Goal: Communication & Community: Answer question/provide support

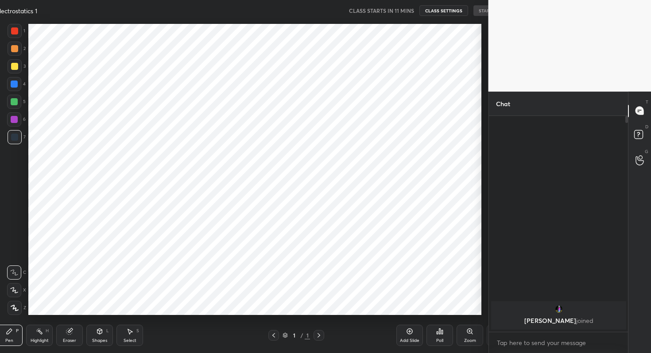
scroll to position [297, 453]
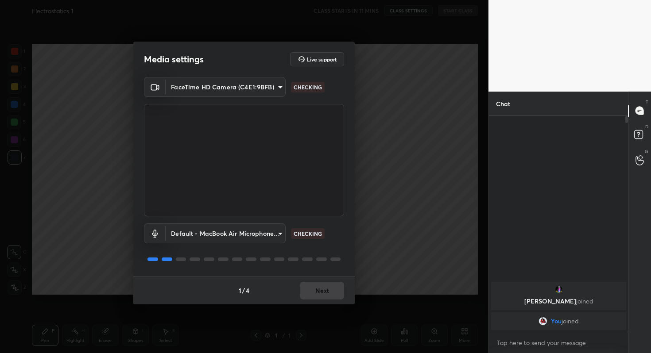
click at [331, 292] on div "1 / 4 Next" at bounding box center [243, 290] width 221 height 28
click at [331, 292] on button "Next" at bounding box center [322, 291] width 44 height 18
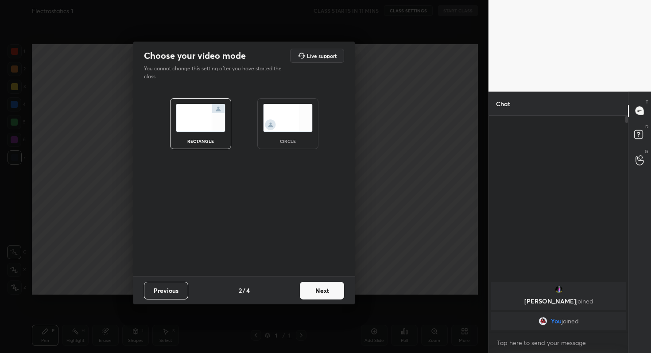
click at [331, 292] on button "Next" at bounding box center [322, 291] width 44 height 18
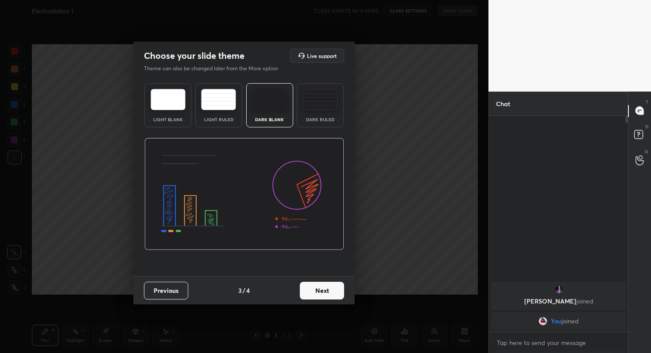
click at [331, 292] on button "Next" at bounding box center [322, 291] width 44 height 18
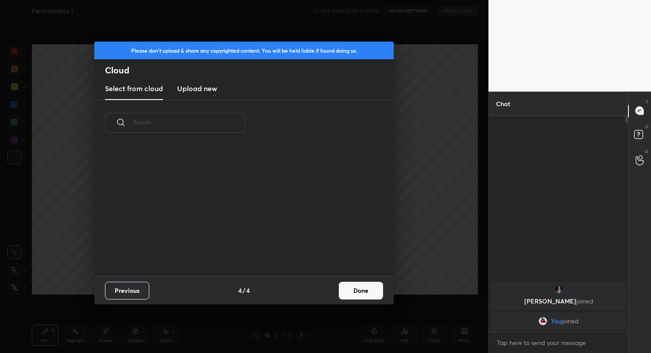
scroll to position [131, 284]
click at [378, 294] on button "Done" at bounding box center [361, 291] width 44 height 18
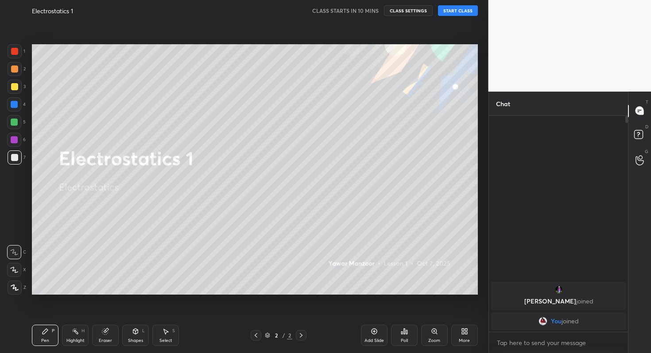
click at [458, 12] on button "START CLASS" at bounding box center [458, 10] width 40 height 11
click at [368, 8] on span "mute" at bounding box center [370, 11] width 12 height 6
click at [403, 339] on div "Poll" at bounding box center [404, 341] width 7 height 4
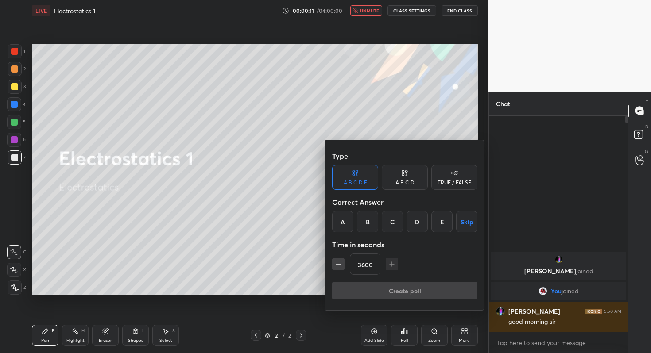
click at [468, 226] on button "Skip" at bounding box center [466, 221] width 21 height 21
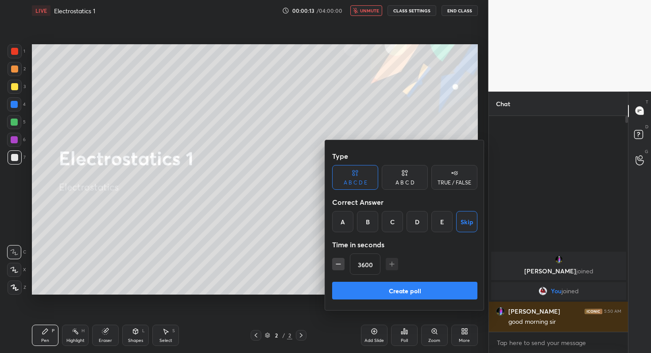
click at [411, 290] on button "Create poll" at bounding box center [404, 291] width 145 height 18
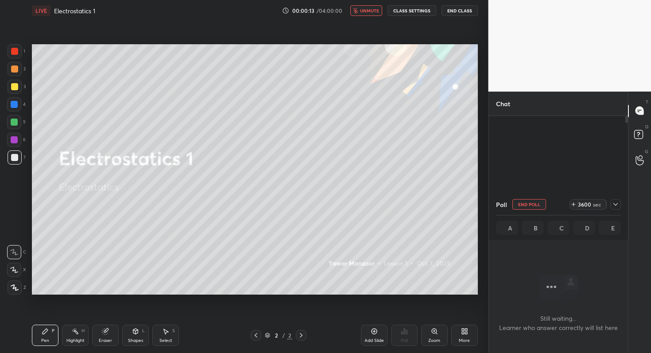
scroll to position [3, 3]
click at [616, 205] on icon at bounding box center [615, 204] width 7 height 7
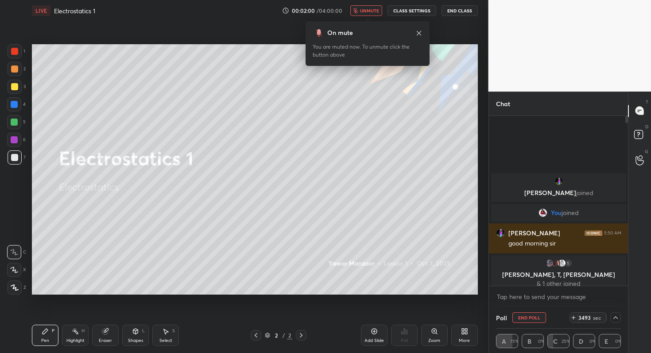
click at [460, 340] on div "More" at bounding box center [464, 341] width 11 height 4
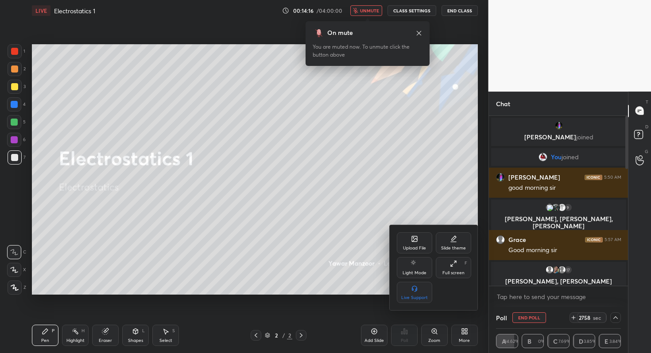
scroll to position [167, 136]
click at [526, 318] on div at bounding box center [325, 176] width 651 height 353
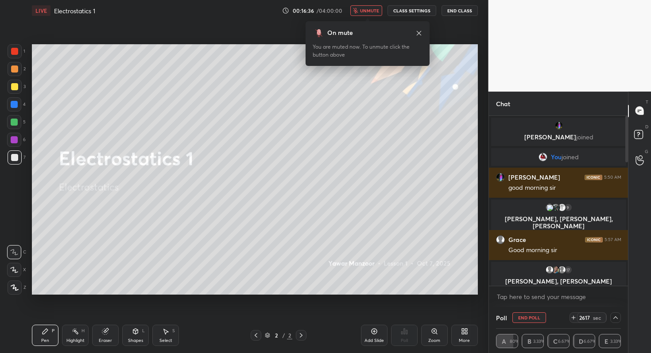
click at [372, 13] on span "unmute" at bounding box center [369, 11] width 19 height 6
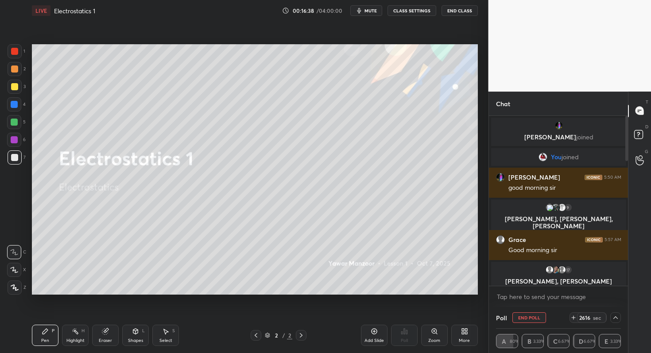
click at [463, 337] on div "More" at bounding box center [464, 335] width 27 height 21
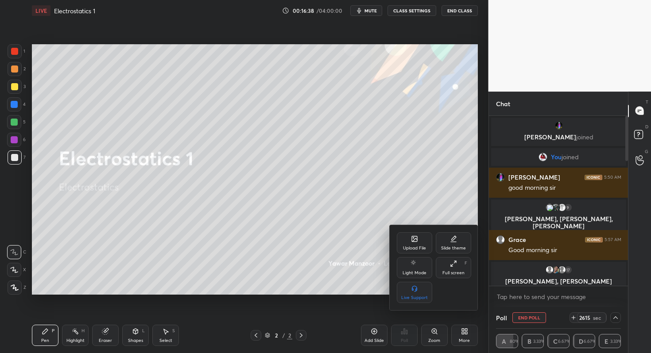
click at [414, 241] on icon at bounding box center [414, 238] width 5 height 5
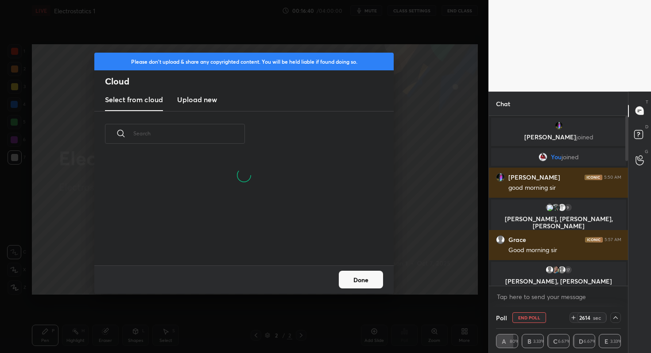
click at [194, 96] on h3 "Upload new" at bounding box center [197, 99] width 40 height 11
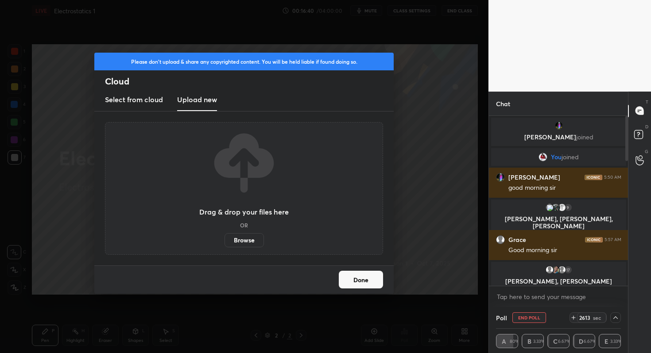
click at [249, 244] on label "Browse" at bounding box center [243, 240] width 39 height 14
click at [224, 244] on input "Browse" at bounding box center [224, 240] width 0 height 14
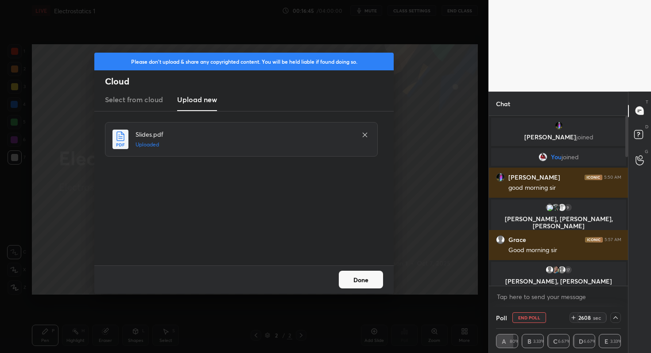
click at [539, 317] on button "End Poll" at bounding box center [529, 318] width 34 height 11
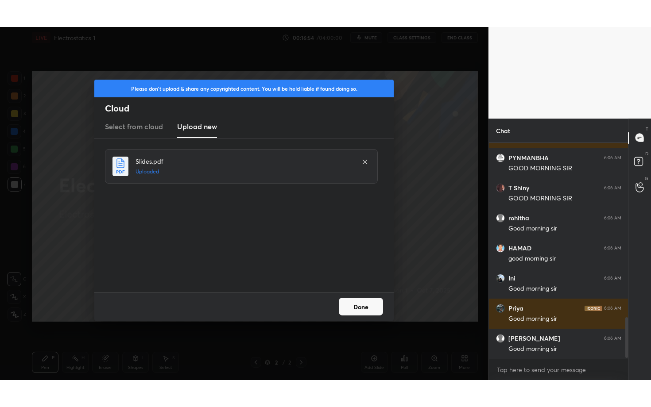
scroll to position [938, 0]
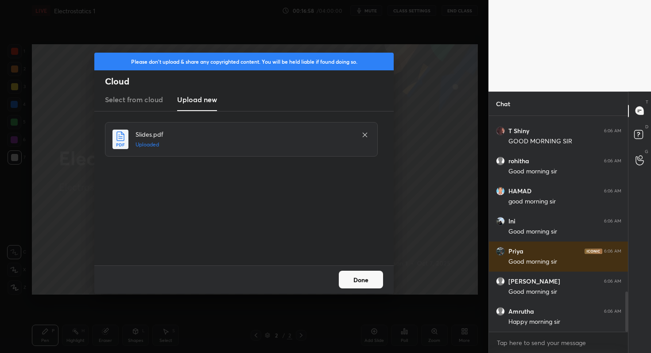
click at [377, 273] on button "Done" at bounding box center [361, 280] width 44 height 18
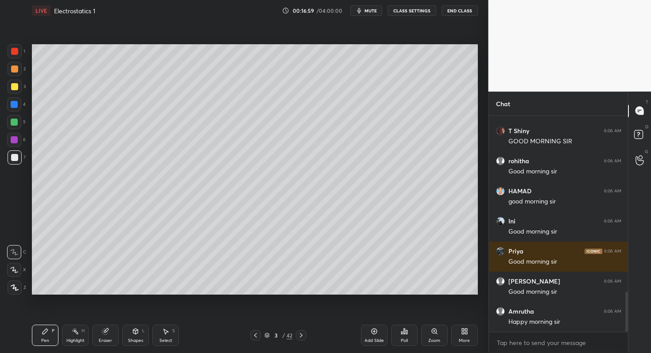
click at [459, 334] on div "More" at bounding box center [464, 335] width 27 height 21
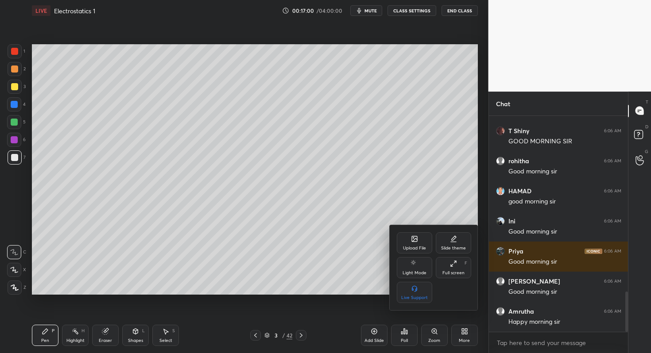
click at [454, 267] on div "Full screen F" at bounding box center [453, 267] width 35 height 21
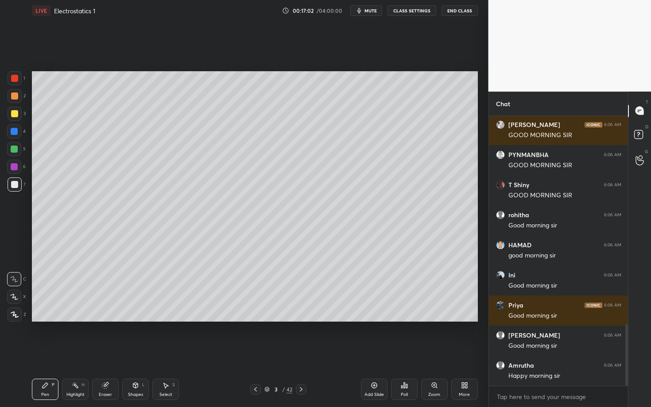
scroll to position [914, 0]
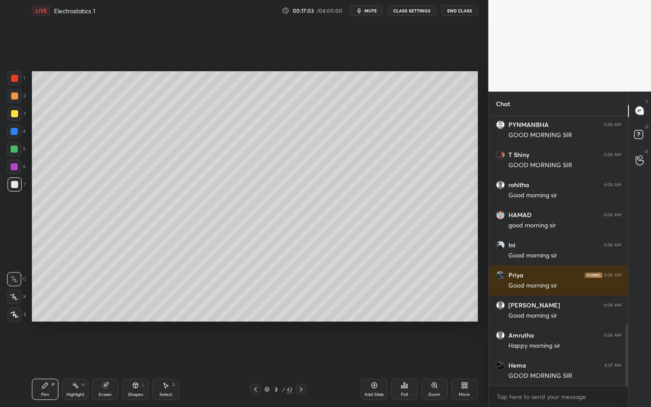
click at [18, 312] on icon at bounding box center [15, 315] width 8 height 6
click at [14, 76] on div at bounding box center [14, 78] width 7 height 7
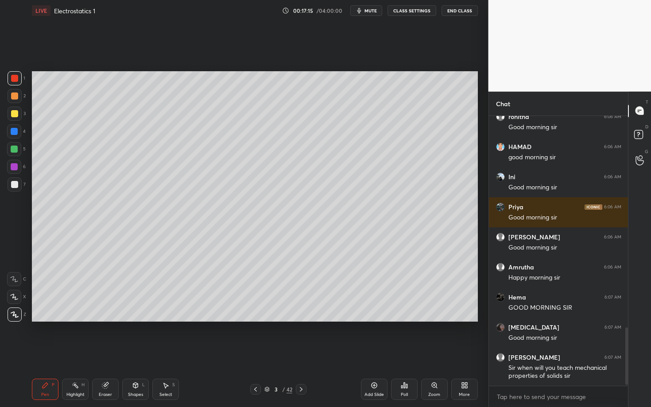
scroll to position [1013, 0]
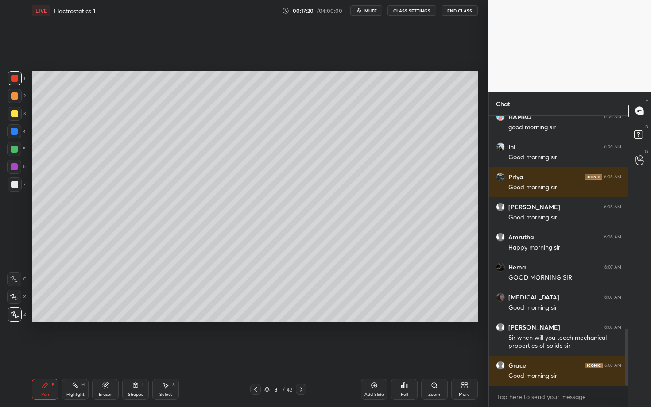
click at [15, 96] on div at bounding box center [14, 96] width 7 height 7
click at [15, 79] on div at bounding box center [14, 78] width 7 height 7
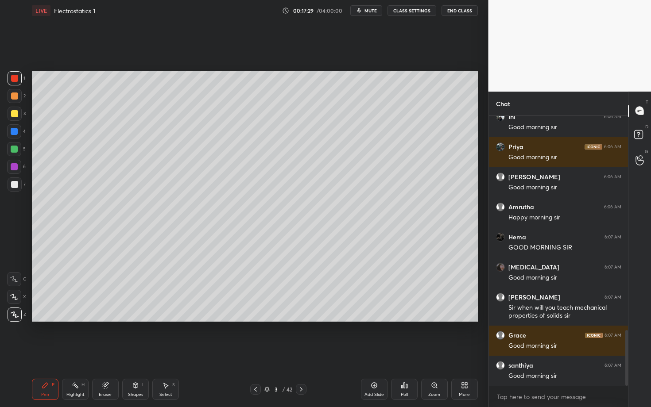
click at [15, 80] on div at bounding box center [14, 78] width 7 height 7
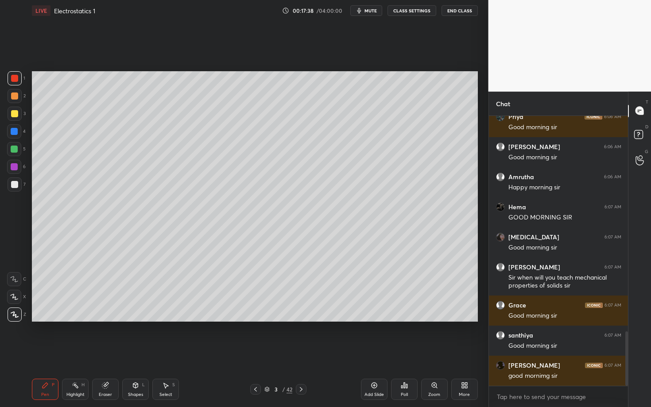
click at [129, 353] on div "Shapes L" at bounding box center [135, 389] width 27 height 21
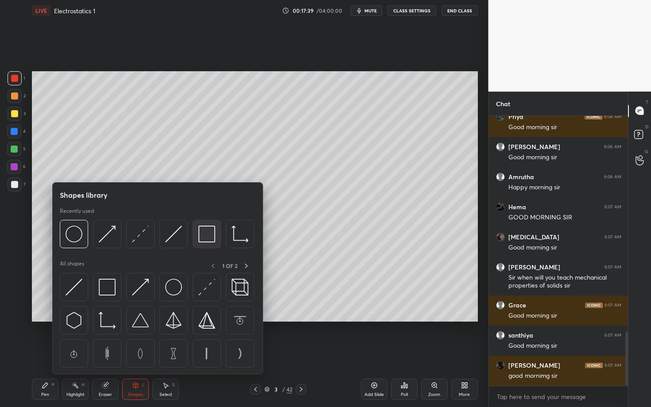
click at [209, 235] on img at bounding box center [206, 234] width 17 height 17
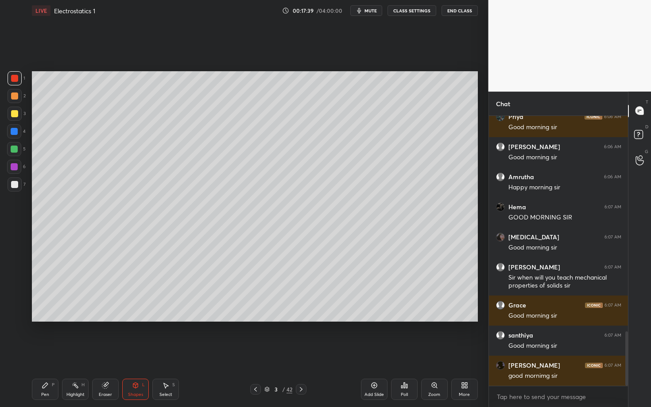
click at [17, 185] on div at bounding box center [14, 184] width 7 height 7
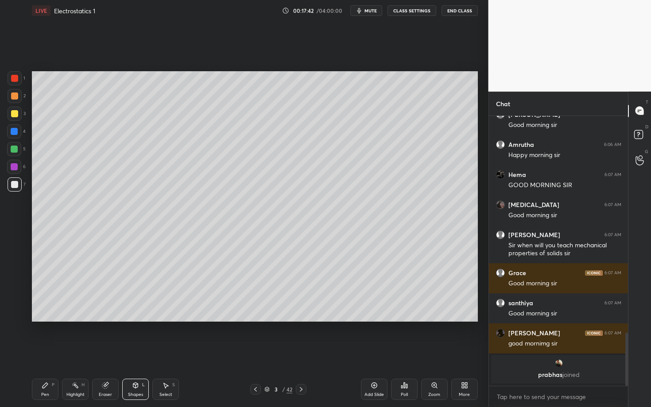
click at [46, 353] on div "Pen P" at bounding box center [45, 389] width 27 height 21
click at [42, 353] on div "Pen P" at bounding box center [45, 389] width 27 height 21
click at [18, 129] on div at bounding box center [14, 131] width 14 height 14
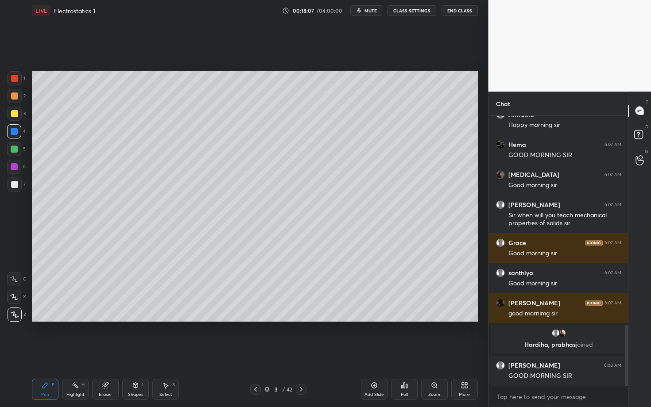
scroll to position [921, 0]
click at [169, 353] on div "Select S" at bounding box center [165, 389] width 27 height 21
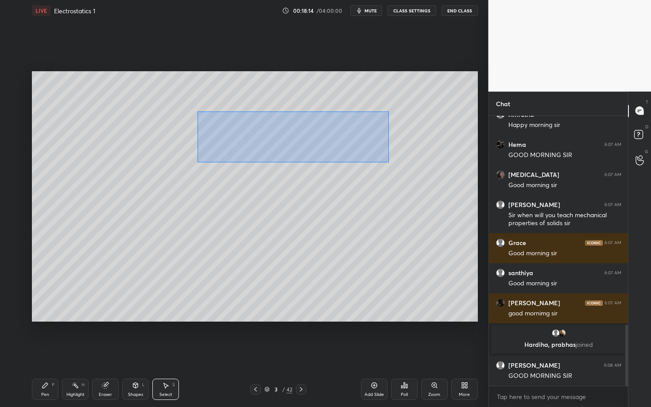
drag, startPoint x: 197, startPoint y: 111, endPoint x: 389, endPoint y: 163, distance: 199.3
click at [389, 163] on div "0 ° Undo Copy Duplicate Duplicate to new slide Delete" at bounding box center [255, 196] width 446 height 251
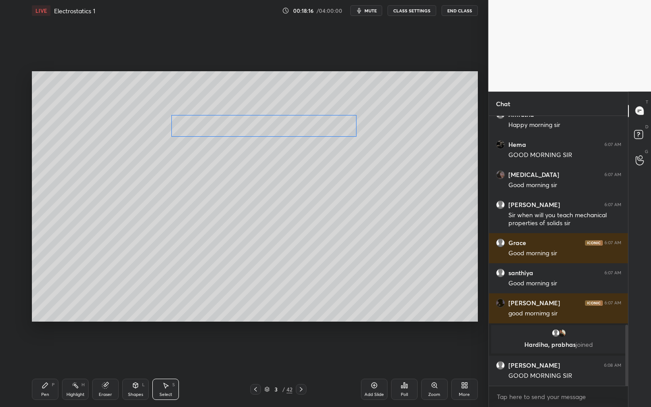
drag, startPoint x: 267, startPoint y: 129, endPoint x: 239, endPoint y: 128, distance: 27.9
click at [239, 128] on div "0 ° Undo Copy Duplicate Duplicate to new slide Delete" at bounding box center [255, 196] width 446 height 251
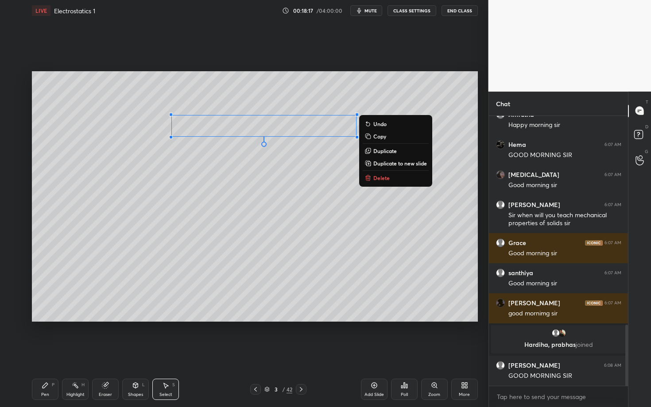
click at [54, 353] on div "Pen P" at bounding box center [45, 389] width 27 height 21
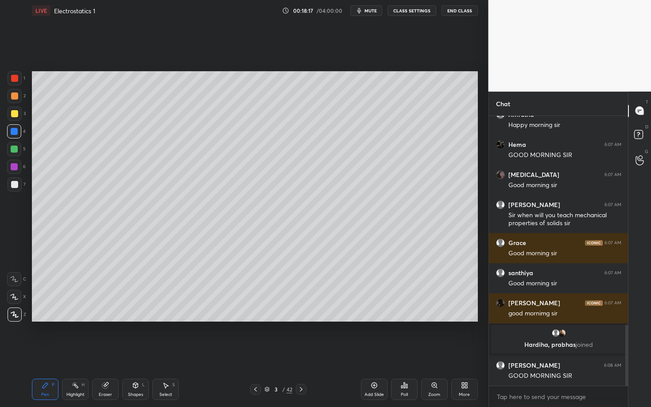
click at [16, 185] on div at bounding box center [14, 184] width 7 height 7
click at [38, 353] on div "Pen P" at bounding box center [45, 389] width 27 height 21
click at [10, 183] on div at bounding box center [15, 185] width 14 height 14
click at [52, 353] on div "P" at bounding box center [53, 385] width 3 height 4
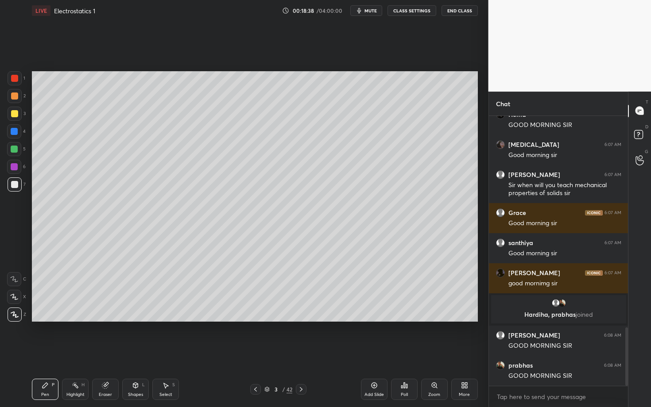
scroll to position [983, 0]
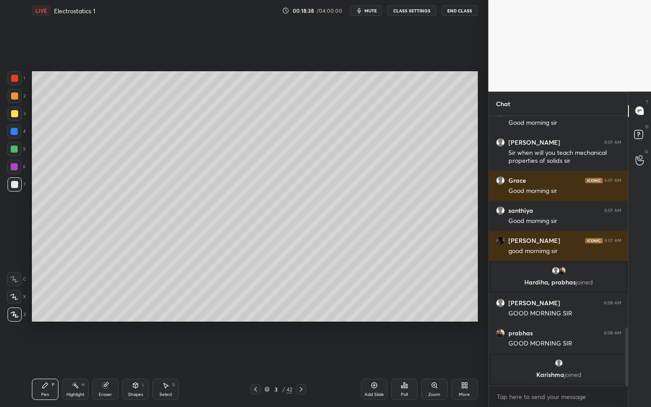
click at [136, 353] on div "Shapes L" at bounding box center [135, 389] width 27 height 21
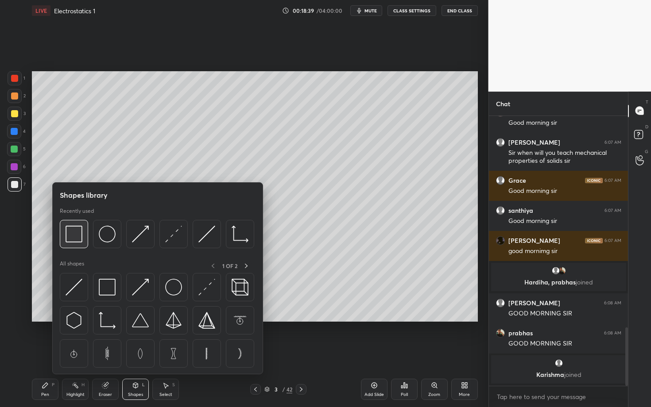
click at [72, 234] on img at bounding box center [74, 234] width 17 height 17
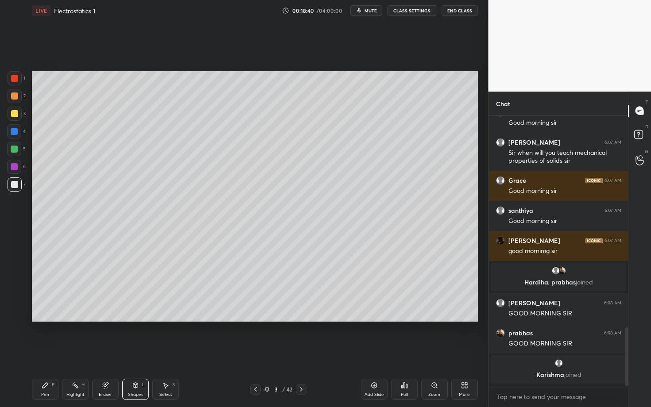
click at [11, 167] on div at bounding box center [14, 166] width 7 height 7
click at [45, 353] on div "Pen" at bounding box center [45, 395] width 8 height 4
click at [11, 95] on div at bounding box center [14, 96] width 7 height 7
click at [48, 353] on div "Pen" at bounding box center [45, 395] width 8 height 4
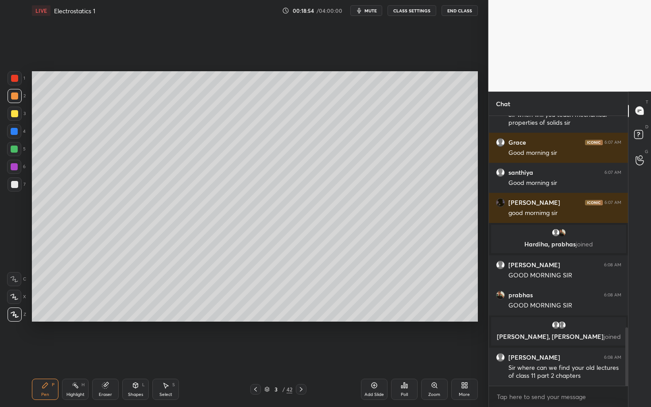
scroll to position [980, 0]
click at [84, 353] on div "Highlight H" at bounding box center [75, 389] width 27 height 21
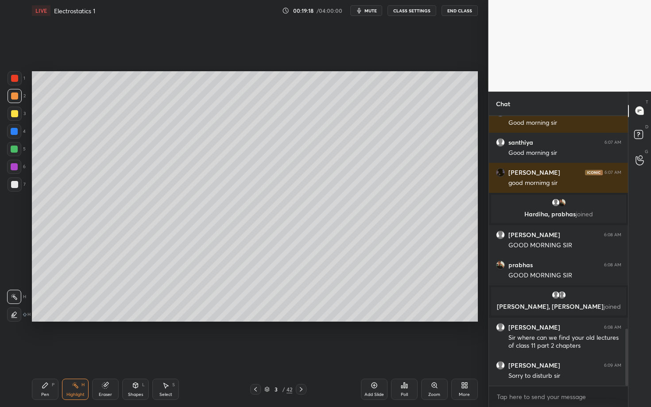
click at [45, 353] on div "Pen" at bounding box center [45, 395] width 8 height 4
click at [14, 153] on div at bounding box center [14, 149] width 14 height 14
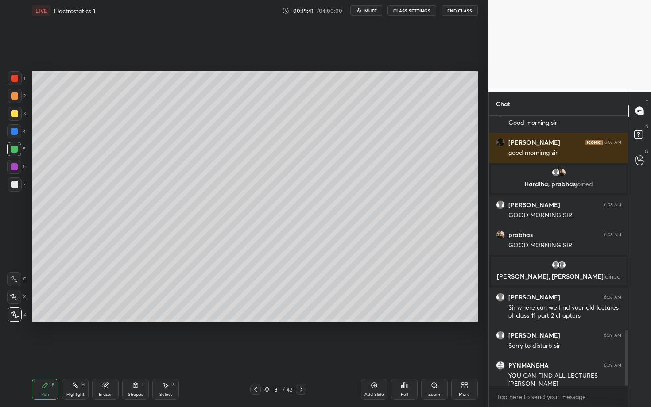
click at [47, 353] on div "Pen" at bounding box center [45, 395] width 8 height 4
click at [15, 113] on div at bounding box center [14, 113] width 7 height 7
click at [17, 96] on div at bounding box center [15, 96] width 14 height 14
click at [12, 185] on div at bounding box center [14, 184] width 7 height 7
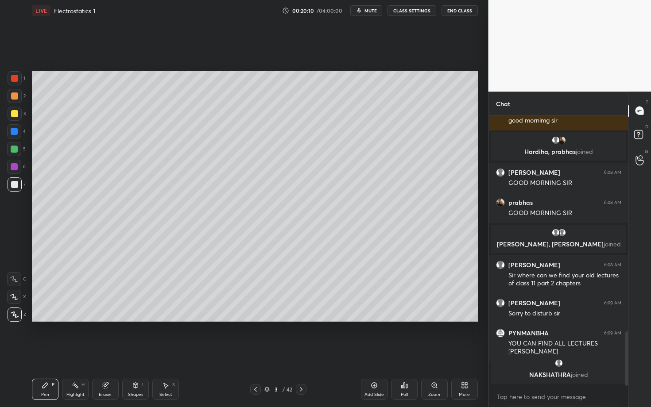
click at [68, 353] on div "Highlight H" at bounding box center [75, 389] width 27 height 21
click at [37, 353] on div "Pen P" at bounding box center [45, 389] width 27 height 21
click at [81, 353] on div "Highlight H" at bounding box center [75, 389] width 27 height 21
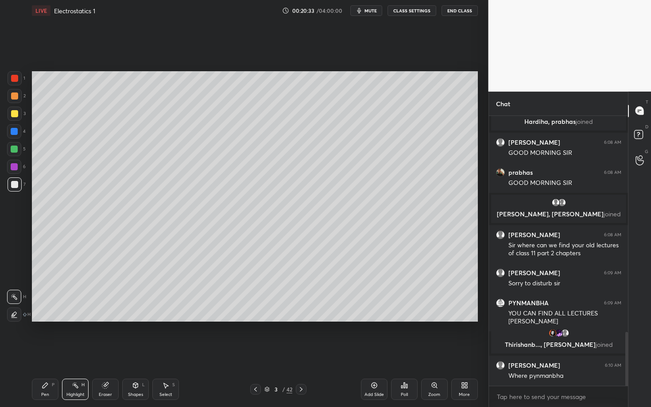
click at [15, 83] on div at bounding box center [15, 78] width 14 height 14
click at [48, 353] on div "Pen P" at bounding box center [45, 389] width 27 height 21
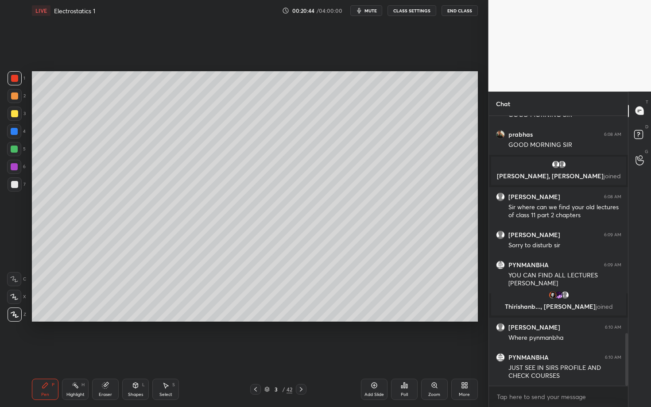
click at [82, 353] on div "H" at bounding box center [82, 385] width 3 height 4
click at [50, 353] on div "Pen P" at bounding box center [45, 389] width 27 height 21
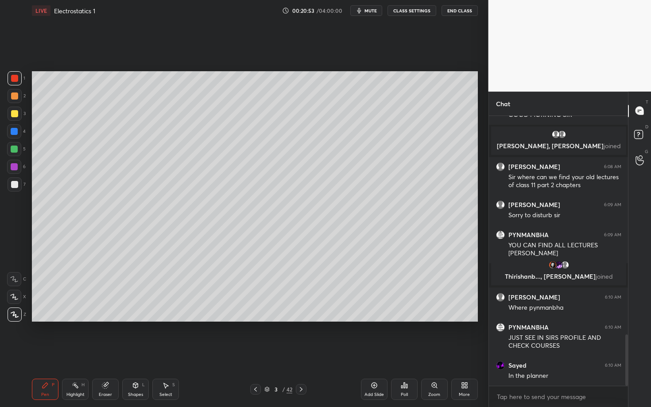
click at [45, 353] on div "Pen P" at bounding box center [45, 389] width 27 height 21
click at [77, 353] on div "Highlight" at bounding box center [75, 395] width 18 height 4
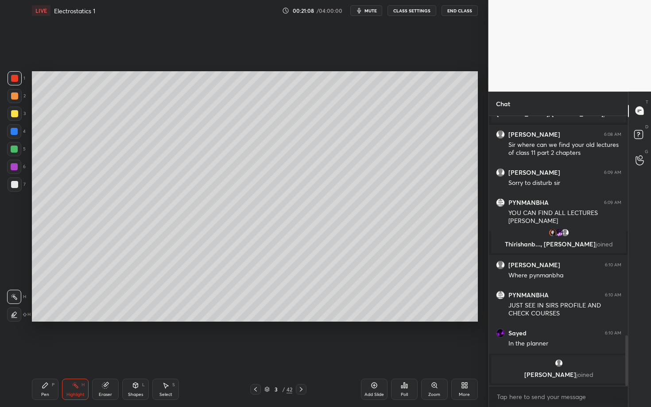
click at [43, 353] on div "Pen" at bounding box center [45, 395] width 8 height 4
click at [45, 353] on icon at bounding box center [45, 385] width 7 height 7
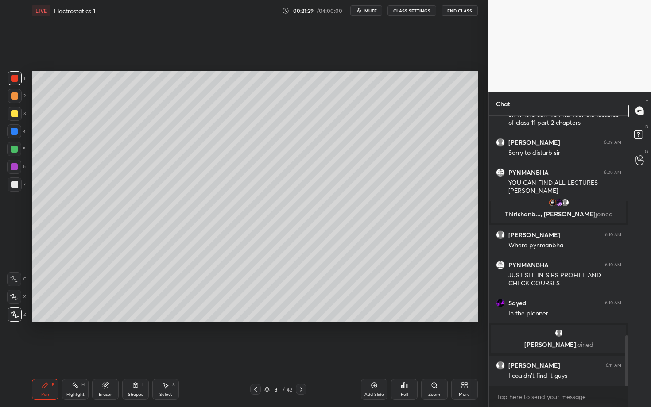
scroll to position [1202, 0]
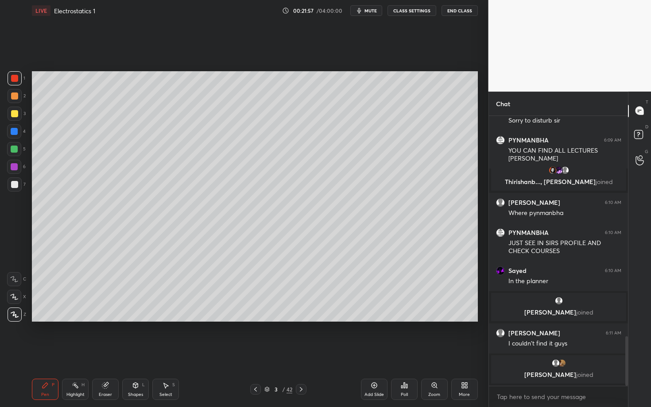
click at [77, 353] on icon at bounding box center [75, 385] width 7 height 7
click at [51, 353] on div "Pen P" at bounding box center [45, 389] width 27 height 21
click at [14, 186] on div at bounding box center [15, 185] width 14 height 14
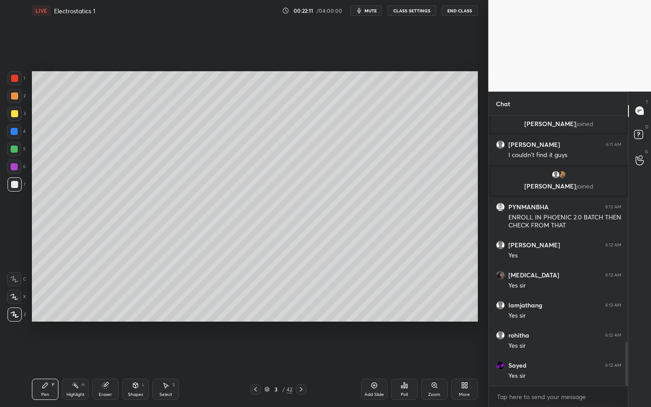
scroll to position [1405, 0]
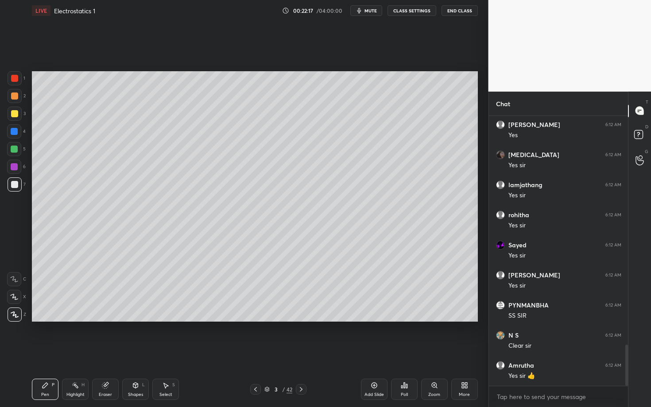
click at [80, 353] on div "Highlight" at bounding box center [75, 395] width 18 height 4
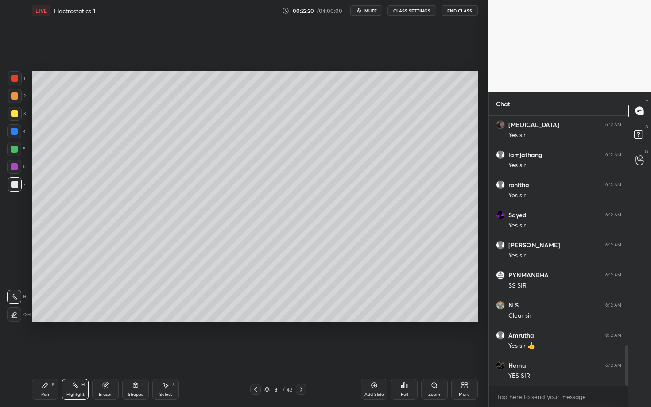
click at [132, 155] on div "Setting up your live class Poll for secs No correct answer Start poll" at bounding box center [254, 196] width 453 height 351
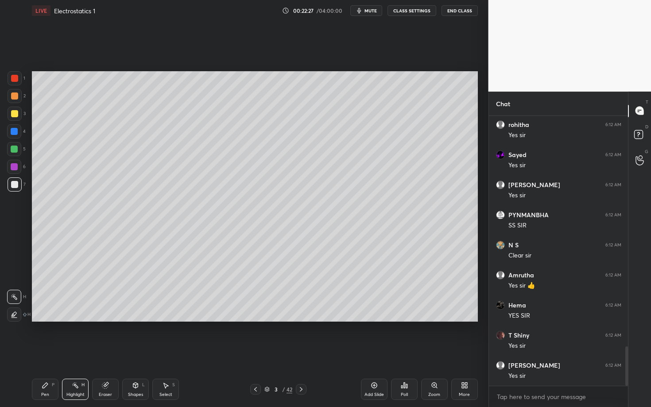
click at [37, 353] on div "Pen P" at bounding box center [45, 389] width 27 height 21
click at [13, 151] on div at bounding box center [14, 149] width 7 height 7
click at [16, 135] on div at bounding box center [14, 131] width 7 height 7
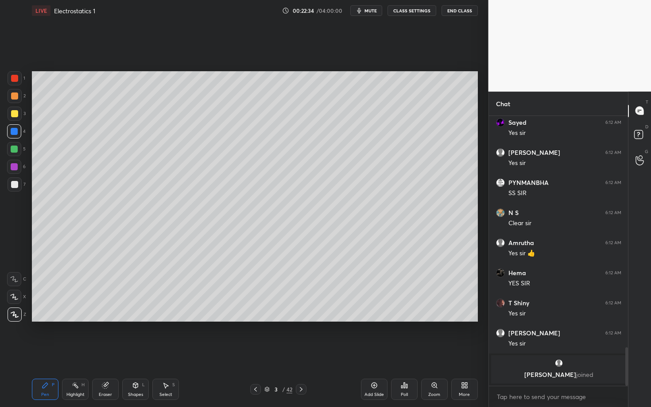
click at [50, 353] on div "Pen P" at bounding box center [45, 389] width 27 height 21
click at [15, 184] on div at bounding box center [14, 184] width 7 height 7
click at [236, 322] on div "Setting up your live class Poll for secs No correct answer Start poll" at bounding box center [254, 196] width 453 height 351
click at [302, 353] on icon at bounding box center [301, 389] width 7 height 7
click at [47, 353] on div "Pen" at bounding box center [45, 395] width 8 height 4
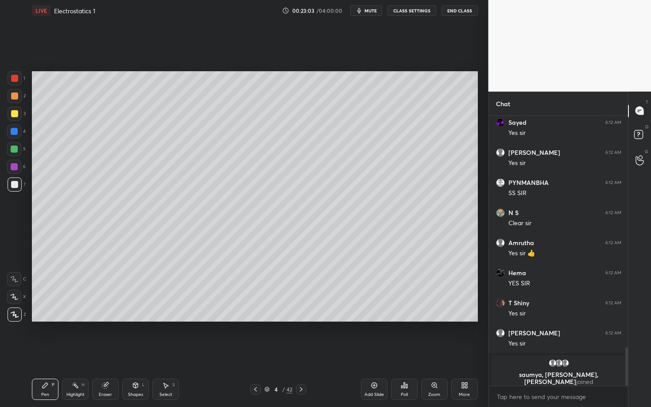
click at [15, 97] on div at bounding box center [14, 96] width 7 height 7
click at [129, 353] on div "Shapes" at bounding box center [135, 395] width 15 height 4
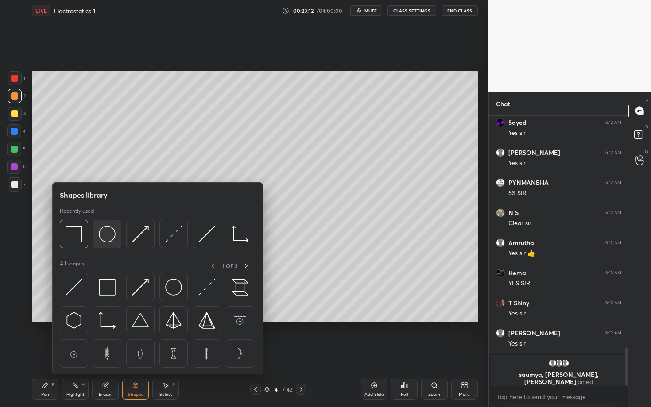
click at [103, 234] on img at bounding box center [107, 234] width 17 height 17
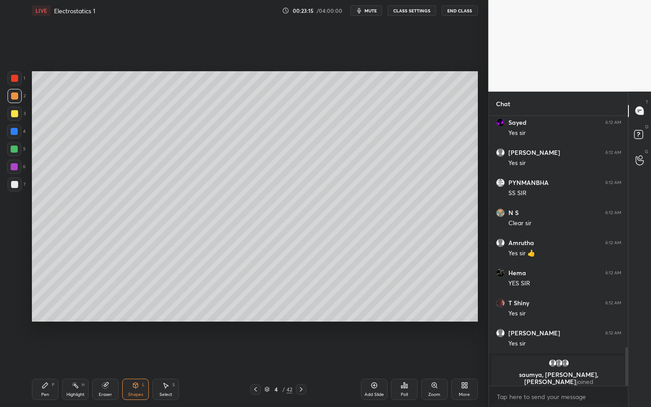
scroll to position [1532, 0]
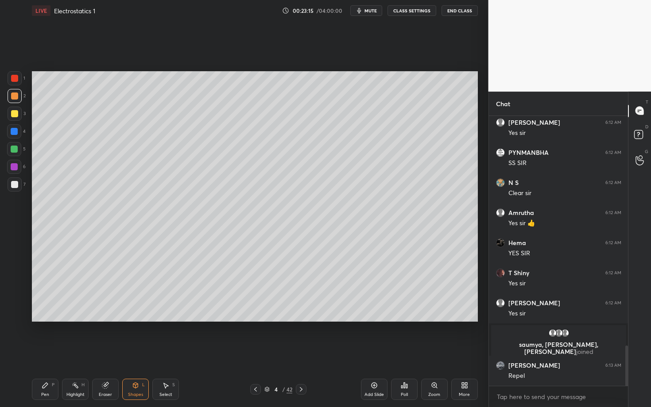
click at [138, 353] on div "Shapes L" at bounding box center [135, 389] width 27 height 21
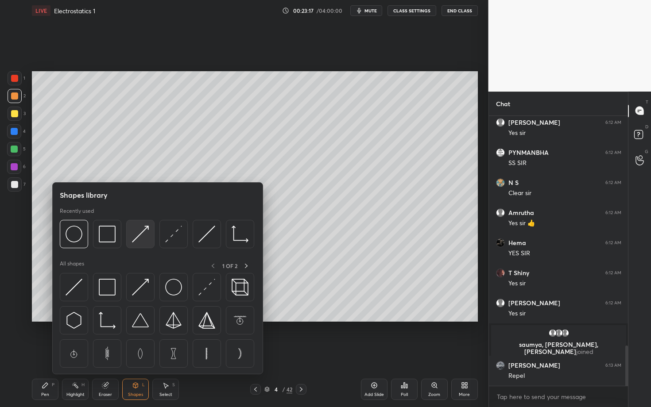
click at [147, 234] on img at bounding box center [140, 234] width 17 height 17
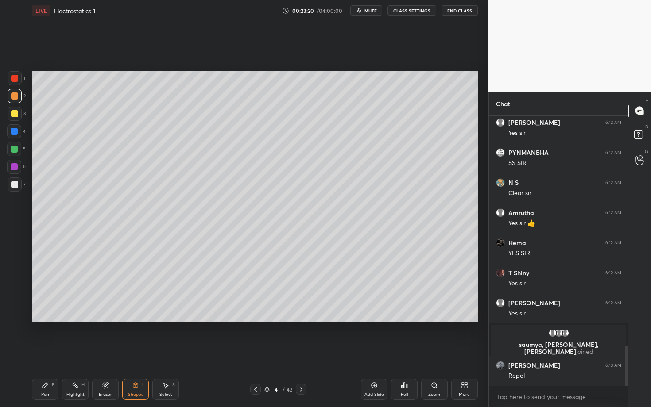
click at [35, 353] on div "Pen P" at bounding box center [45, 389] width 27 height 21
click at [16, 183] on div at bounding box center [14, 184] width 7 height 7
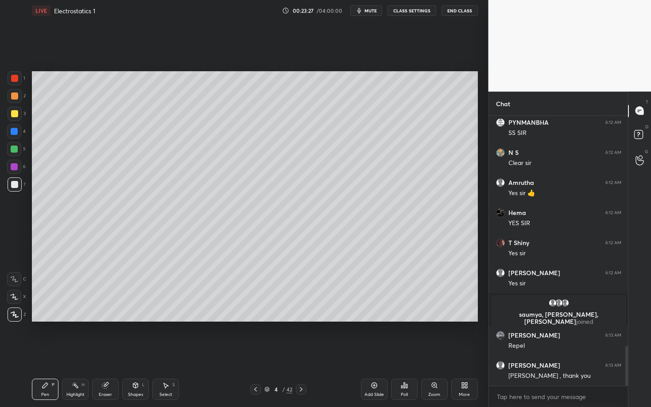
click at [134, 353] on div "Pen P Highlight H Eraser Shapes L Select S 4 / 42 Add Slide Poll Zoom More" at bounding box center [255, 389] width 446 height 35
click at [138, 353] on icon at bounding box center [135, 385] width 7 height 7
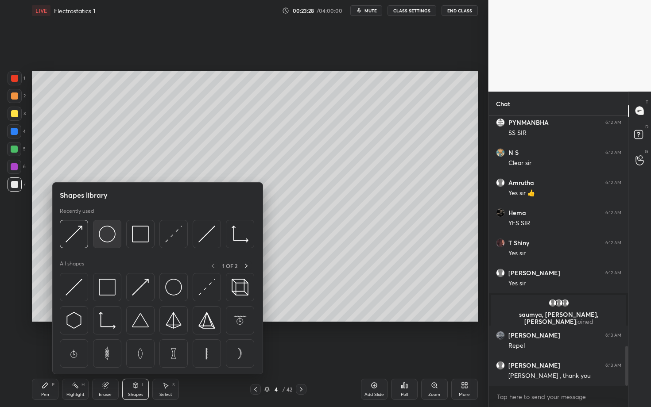
click at [101, 235] on img at bounding box center [107, 234] width 17 height 17
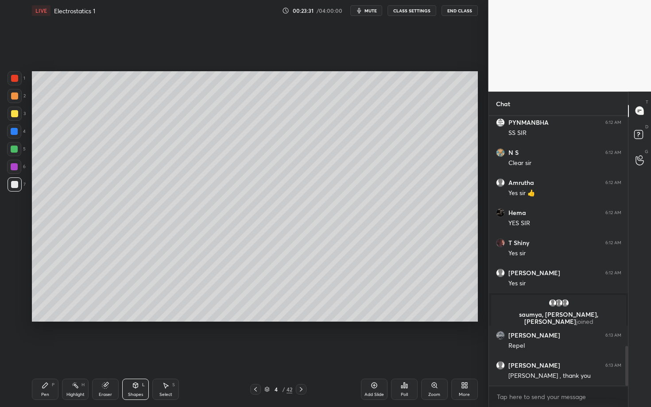
click at [144, 353] on div "L" at bounding box center [143, 385] width 3 height 4
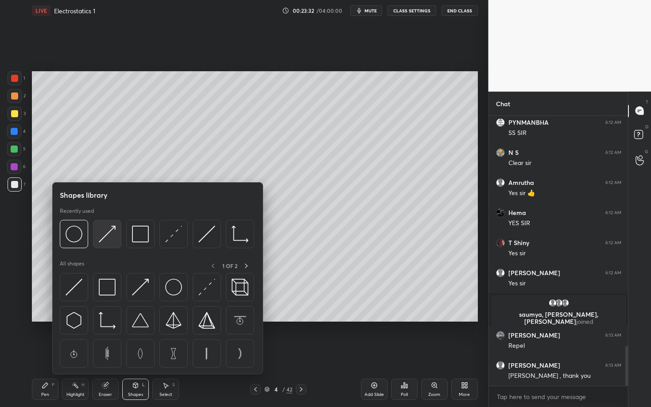
click at [115, 234] on div at bounding box center [107, 234] width 28 height 28
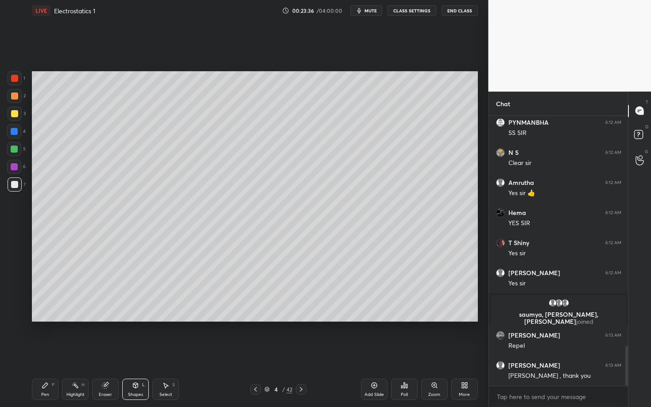
click at [54, 353] on div "Pen P" at bounding box center [45, 389] width 27 height 21
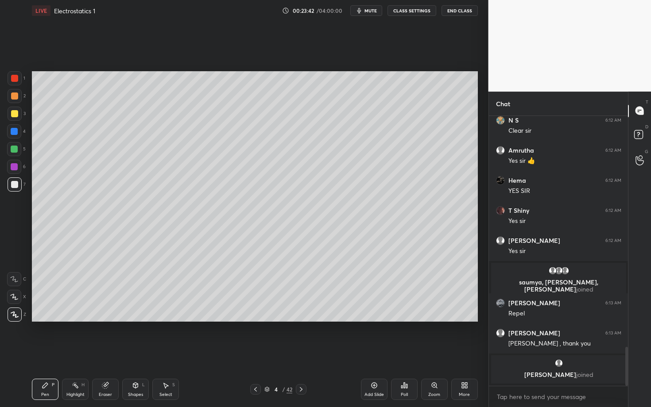
click at [126, 353] on div "Shapes L" at bounding box center [135, 389] width 27 height 21
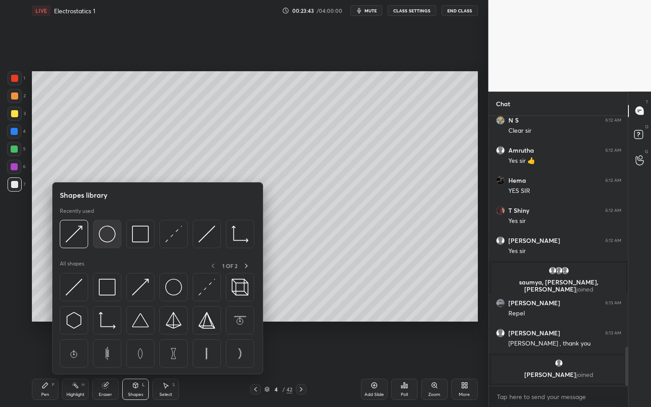
click at [105, 237] on img at bounding box center [107, 234] width 17 height 17
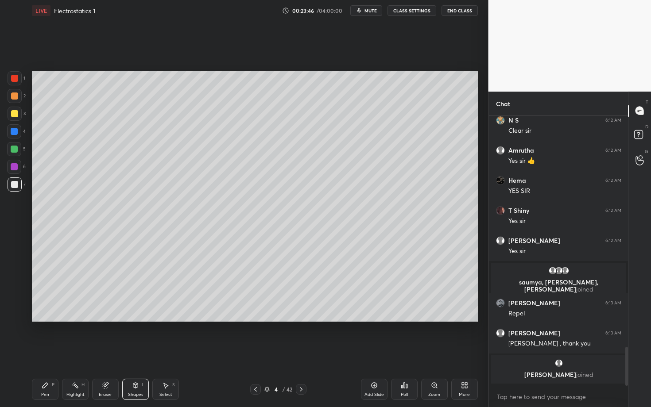
click at [142, 353] on div "L" at bounding box center [143, 385] width 3 height 4
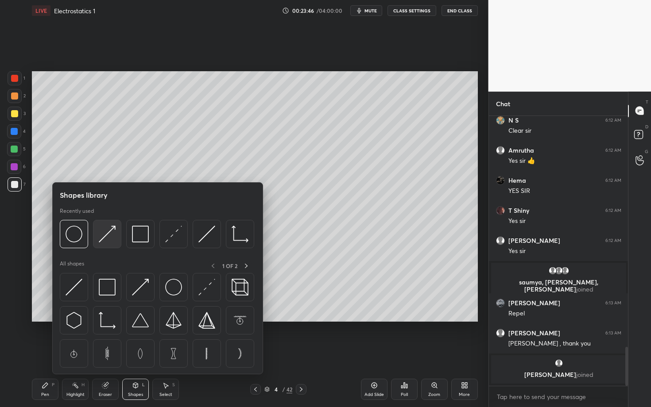
click at [111, 231] on img at bounding box center [107, 234] width 17 height 17
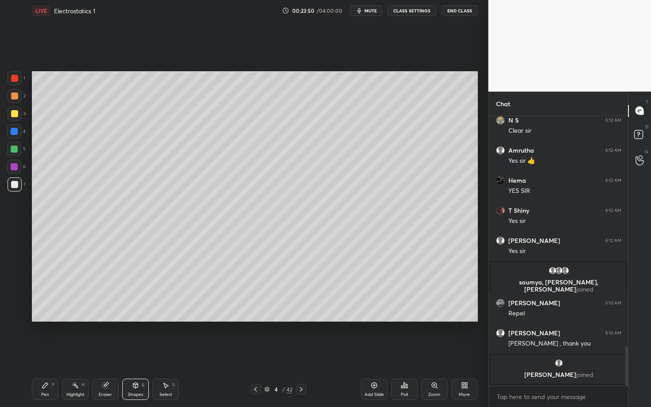
click at [42, 353] on div "Pen P" at bounding box center [45, 389] width 27 height 21
click at [14, 77] on div at bounding box center [14, 78] width 7 height 7
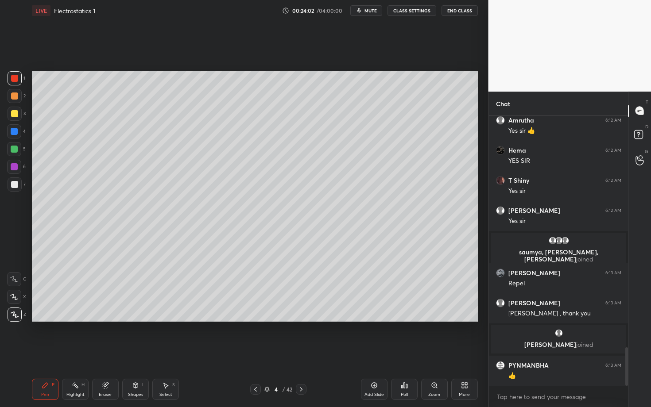
scroll to position [1615, 0]
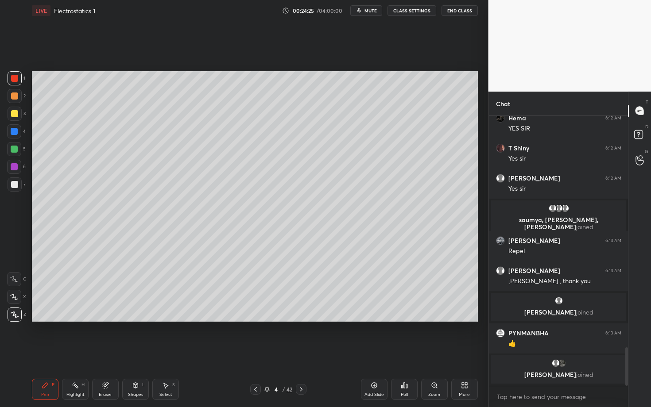
click at [18, 150] on div at bounding box center [14, 149] width 14 height 14
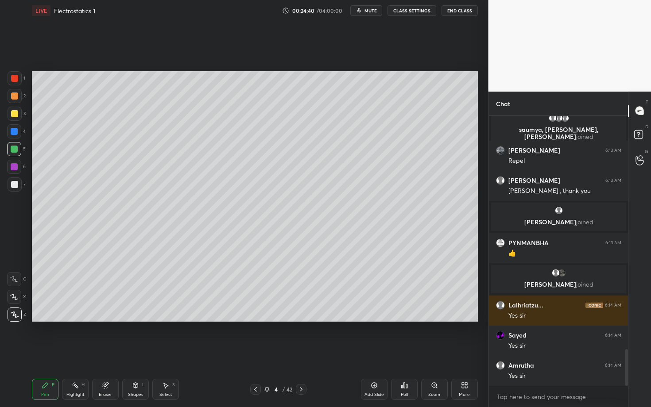
scroll to position [1719, 0]
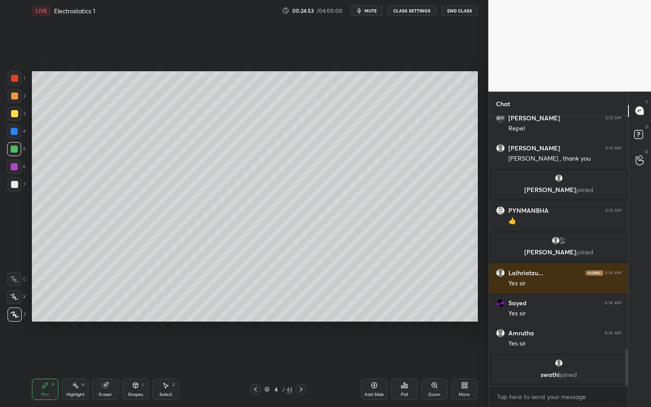
drag, startPoint x: 60, startPoint y: 397, endPoint x: 66, endPoint y: 393, distance: 6.6
click at [66, 353] on div "Pen P Highlight H Eraser Shapes L Select S" at bounding box center [114, 389] width 164 height 21
click at [74, 353] on div "Highlight" at bounding box center [75, 395] width 18 height 4
click at [43, 353] on div "Pen P" at bounding box center [45, 389] width 27 height 21
click at [15, 189] on div at bounding box center [15, 185] width 14 height 14
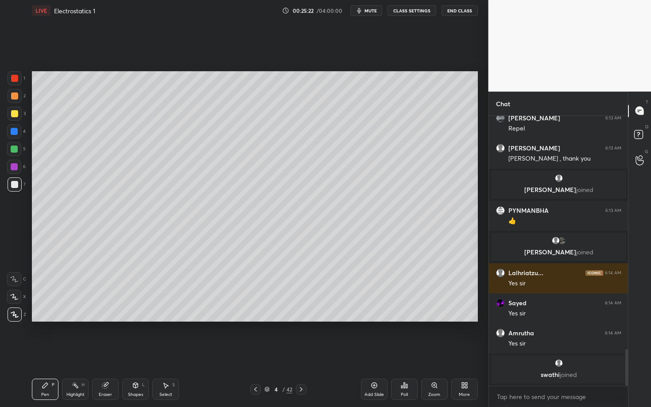
click at [13, 166] on div at bounding box center [14, 166] width 7 height 7
click at [72, 353] on div "Highlight H" at bounding box center [75, 389] width 27 height 21
click at [163, 353] on icon at bounding box center [165, 385] width 7 height 7
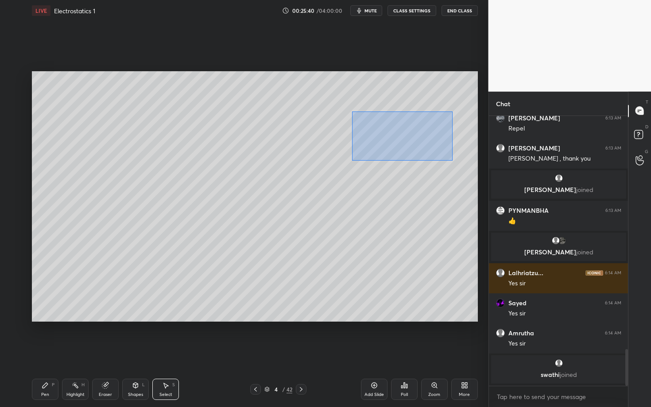
drag, startPoint x: 359, startPoint y: 121, endPoint x: 452, endPoint y: 161, distance: 101.4
click at [452, 161] on div "0 ° Undo Copy Duplicate Duplicate to new slide Delete" at bounding box center [255, 196] width 446 height 251
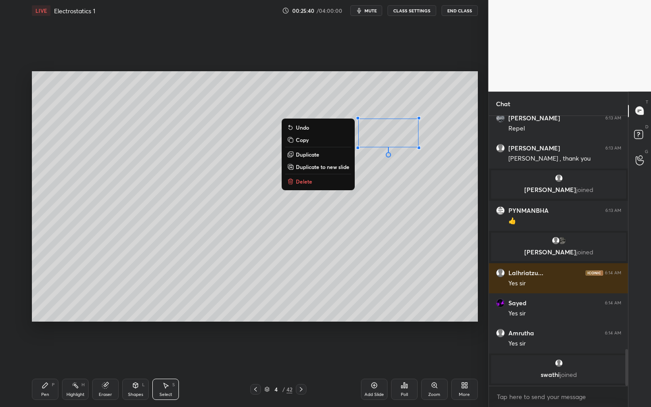
click at [327, 181] on button "Delete" at bounding box center [318, 181] width 66 height 11
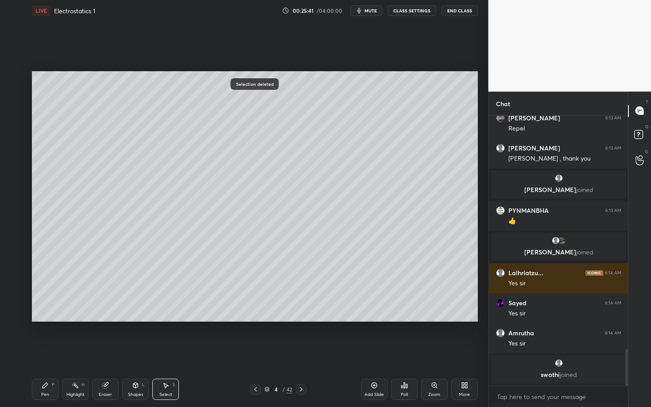
click at [70, 353] on div "Highlight" at bounding box center [75, 395] width 18 height 4
click at [43, 353] on div "Pen P" at bounding box center [45, 389] width 27 height 21
click at [301, 353] on icon at bounding box center [301, 389] width 7 height 7
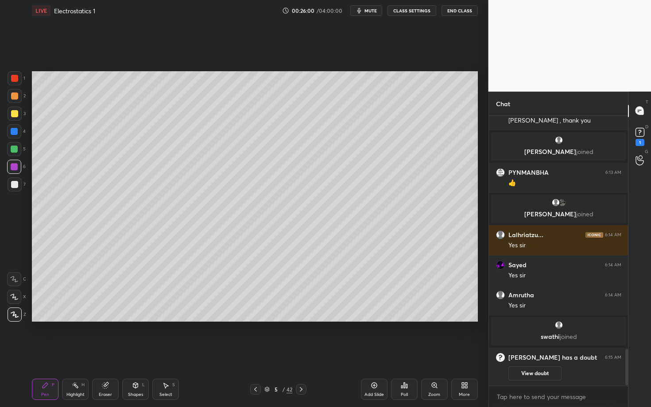
scroll to position [1740, 0]
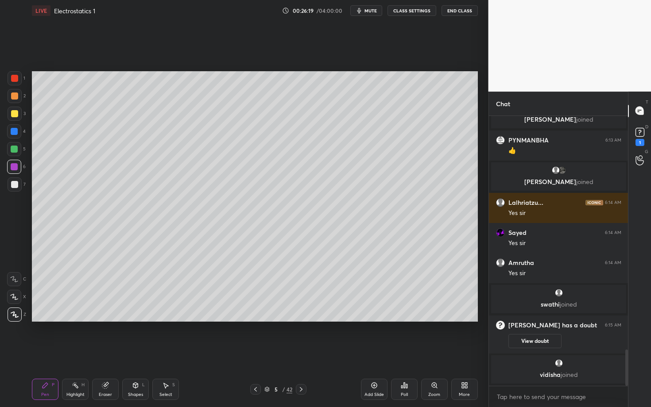
click at [243, 341] on div "Setting up your live class Poll for secs No correct answer Start poll" at bounding box center [254, 196] width 453 height 351
click at [135, 353] on div "Shapes L" at bounding box center [135, 389] width 27 height 21
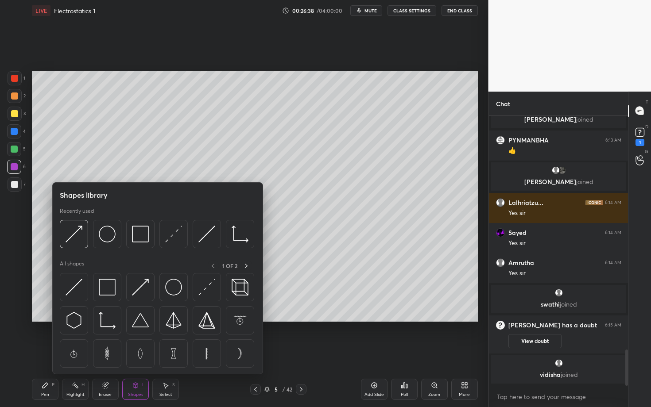
click at [76, 353] on div "Highlight" at bounding box center [75, 395] width 18 height 4
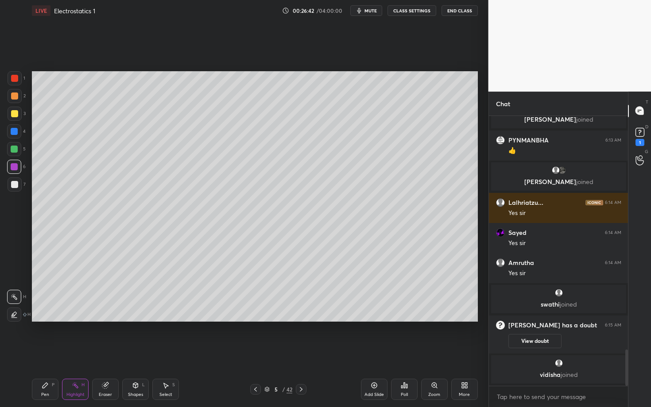
click at [43, 353] on icon at bounding box center [45, 385] width 7 height 7
click at [72, 353] on icon at bounding box center [75, 385] width 7 height 7
click at [166, 353] on icon at bounding box center [165, 385] width 7 height 7
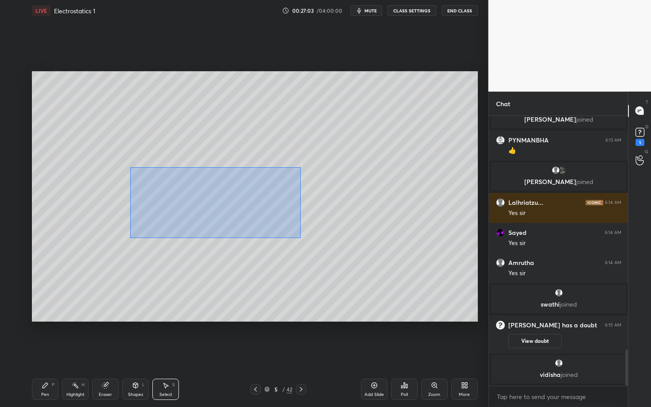
drag, startPoint x: 130, startPoint y: 170, endPoint x: 309, endPoint y: 241, distance: 193.0
click at [310, 240] on div "0 ° Undo Copy Duplicate Duplicate to new slide Delete" at bounding box center [255, 196] width 446 height 251
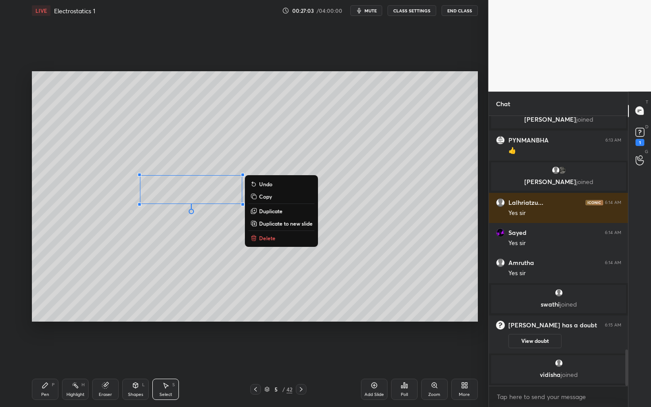
click at [279, 242] on div "0 ° Undo Copy Duplicate Duplicate to new slide Delete" at bounding box center [255, 196] width 446 height 251
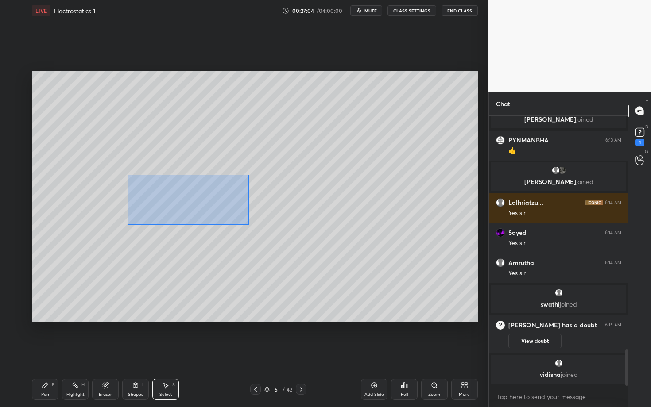
drag, startPoint x: 205, startPoint y: 209, endPoint x: 309, endPoint y: 245, distance: 109.6
click at [310, 245] on div "0 ° Undo Copy Duplicate Duplicate to new slide Delete" at bounding box center [255, 196] width 446 height 251
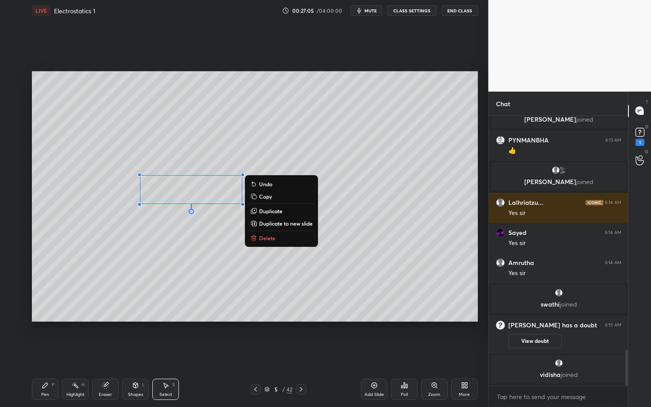
click at [267, 240] on p "Delete" at bounding box center [267, 238] width 16 height 7
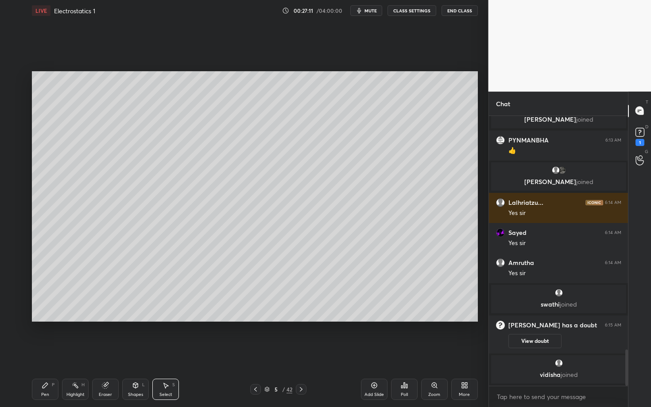
click at [45, 353] on icon at bounding box center [45, 385] width 7 height 7
click at [15, 186] on div at bounding box center [14, 184] width 7 height 7
click at [229, 345] on div "Setting up your live class Poll for secs No correct answer Start poll" at bounding box center [254, 196] width 453 height 351
click at [162, 353] on div "Select" at bounding box center [165, 395] width 13 height 4
drag, startPoint x: 274, startPoint y: 294, endPoint x: 307, endPoint y: 312, distance: 37.6
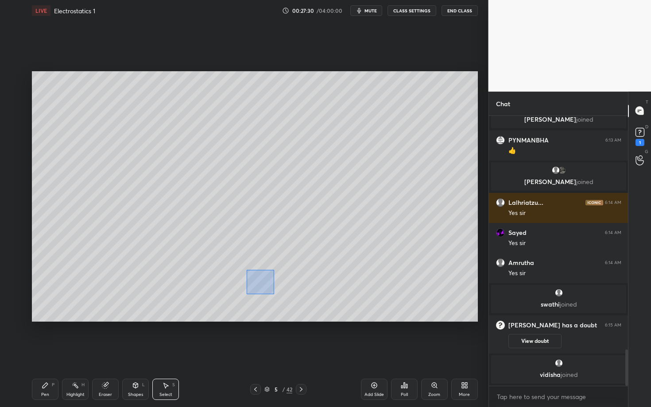
click at [306, 312] on div "0 ° Undo Copy Duplicate Duplicate to new slide Delete" at bounding box center [255, 196] width 446 height 251
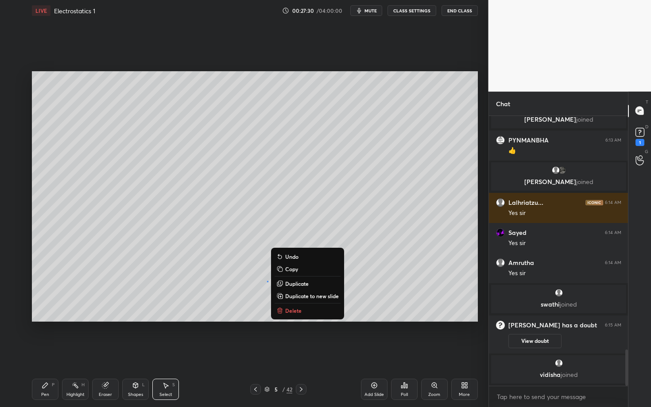
click at [296, 310] on p "Delete" at bounding box center [293, 310] width 16 height 7
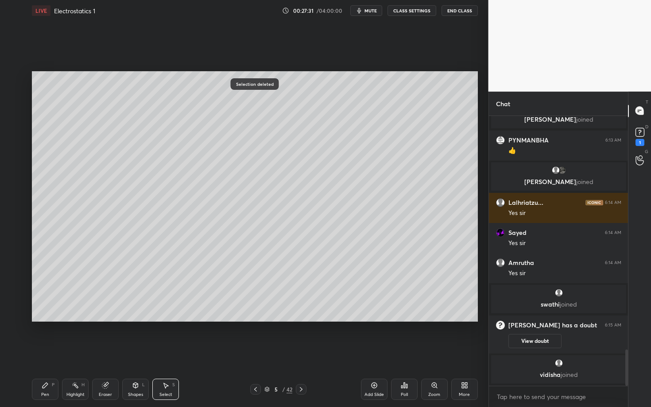
click at [47, 353] on div "Pen P" at bounding box center [45, 389] width 27 height 21
click at [74, 353] on div "Highlight" at bounding box center [75, 395] width 18 height 4
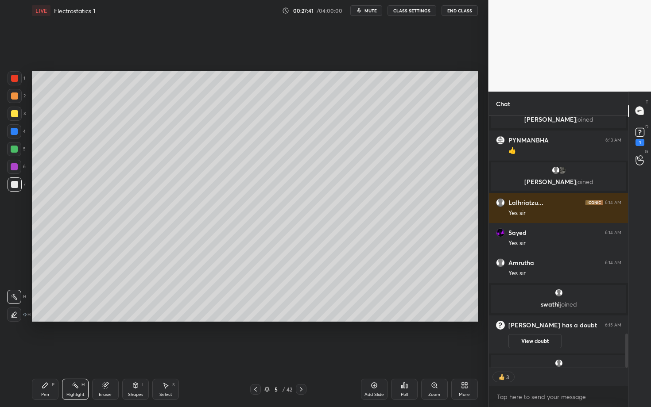
scroll to position [1764, 0]
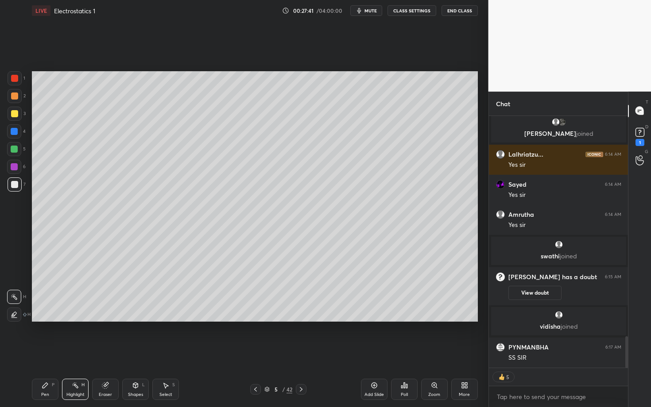
click at [40, 353] on div "Pen P" at bounding box center [45, 389] width 27 height 21
click at [301, 353] on icon at bounding box center [301, 389] width 7 height 7
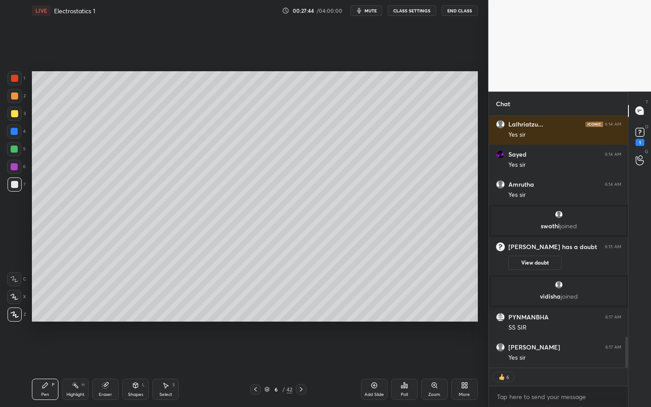
click at [17, 81] on div at bounding box center [14, 78] width 7 height 7
click at [14, 114] on div at bounding box center [14, 113] width 7 height 7
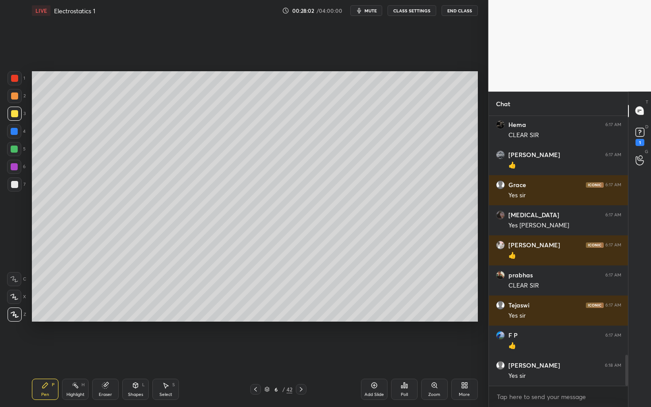
scroll to position [2109, 0]
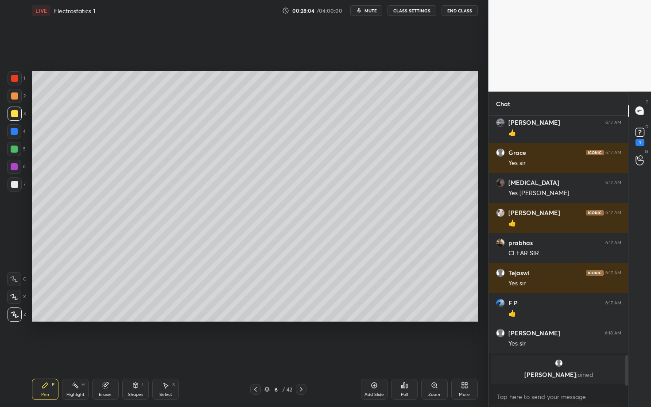
click at [167, 353] on icon at bounding box center [165, 385] width 7 height 7
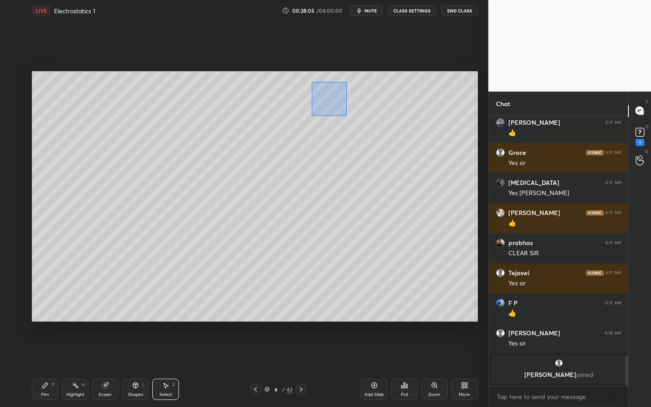
drag, startPoint x: 332, startPoint y: 108, endPoint x: 365, endPoint y: 123, distance: 37.0
click at [365, 123] on div "0 ° Undo Copy Duplicate Duplicate to new slide Delete" at bounding box center [255, 196] width 446 height 251
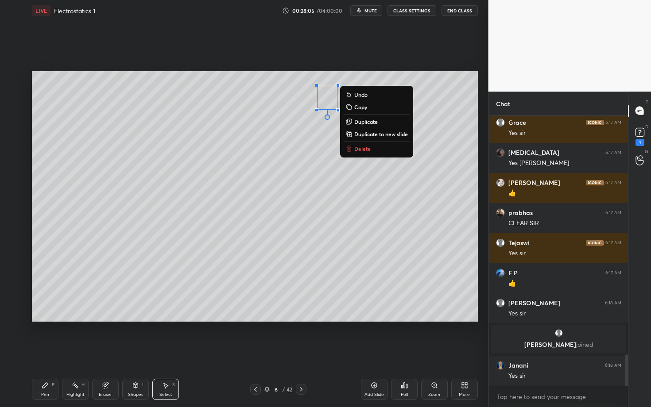
scroll to position [2058, 0]
click at [351, 149] on icon at bounding box center [348, 148] width 7 height 7
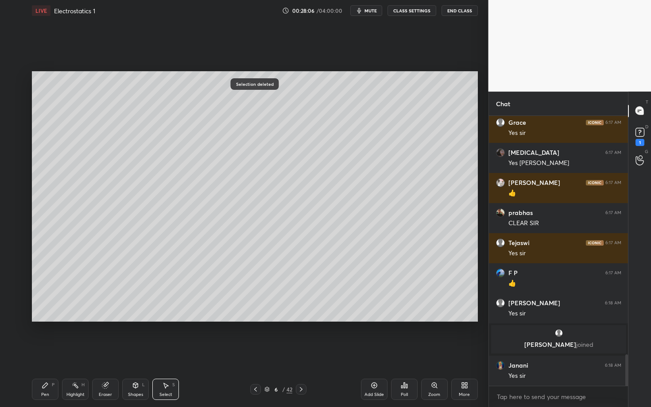
click at [132, 353] on div "Shapes" at bounding box center [135, 395] width 15 height 4
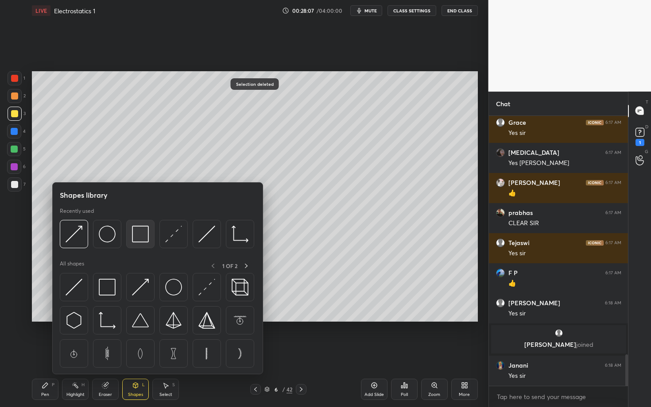
click at [131, 235] on div at bounding box center [140, 234] width 28 height 28
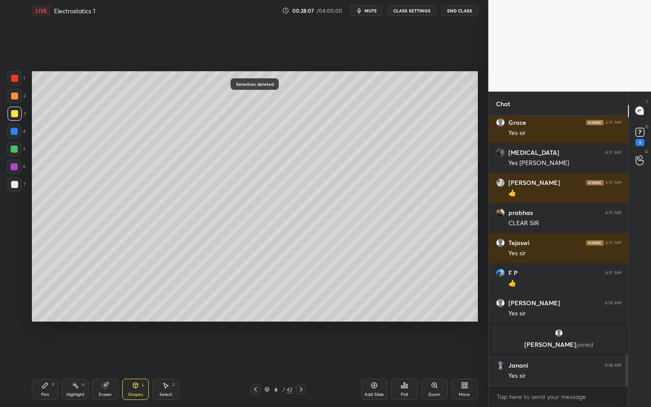
click at [16, 186] on div at bounding box center [14, 184] width 7 height 7
click at [50, 353] on div "Pen P" at bounding box center [45, 389] width 27 height 21
click at [249, 353] on div "6 / 42" at bounding box center [278, 389] width 164 height 11
click at [255, 353] on icon at bounding box center [255, 389] width 7 height 7
click at [16, 77] on div at bounding box center [14, 78] width 7 height 7
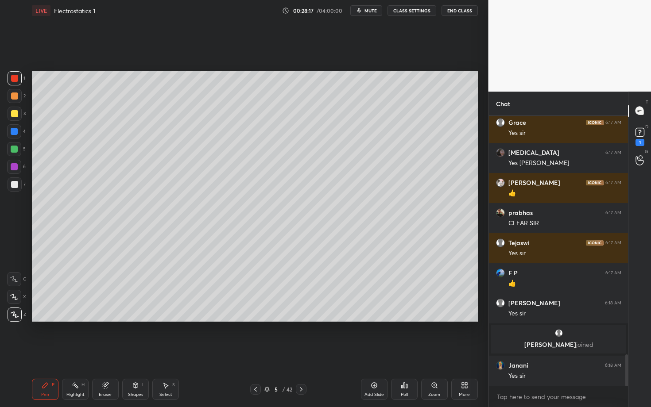
click at [132, 353] on div "Shapes L" at bounding box center [135, 389] width 27 height 21
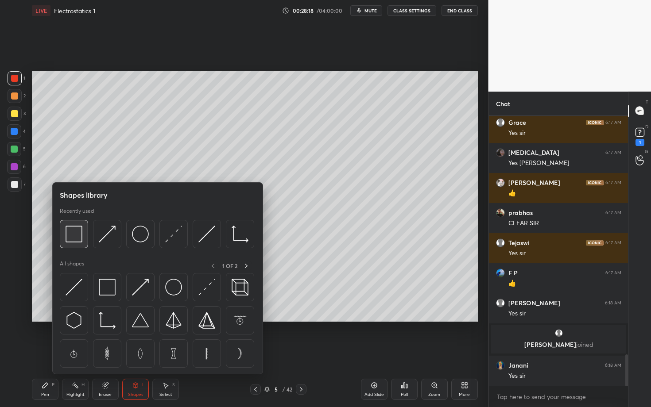
click at [66, 238] on img at bounding box center [74, 234] width 17 height 17
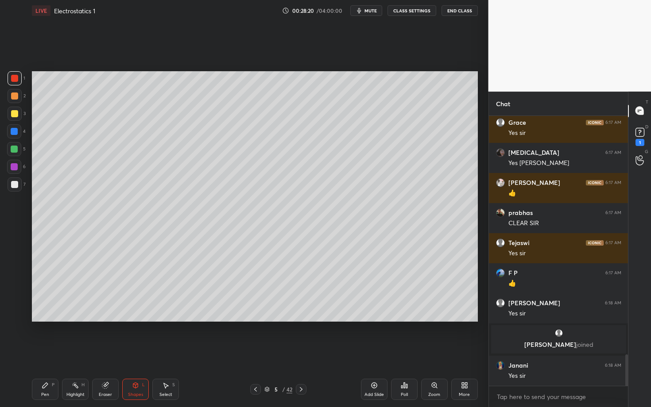
click at [51, 353] on div "Pen P" at bounding box center [45, 389] width 27 height 21
click at [135, 353] on icon at bounding box center [135, 385] width 7 height 7
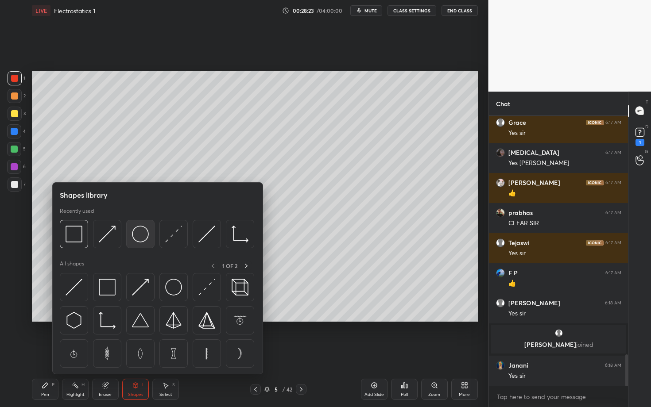
click at [138, 231] on img at bounding box center [140, 234] width 17 height 17
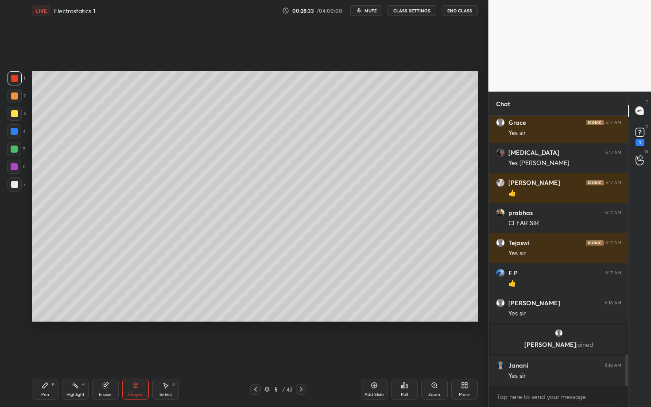
click at [45, 353] on div "Pen P" at bounding box center [45, 389] width 27 height 21
click at [12, 191] on div "7" at bounding box center [17, 187] width 18 height 18
click at [44, 353] on div "Pen P" at bounding box center [45, 389] width 27 height 21
click at [108, 353] on div "Eraser" at bounding box center [105, 389] width 27 height 21
click at [43, 353] on div "Pen P" at bounding box center [45, 389] width 27 height 21
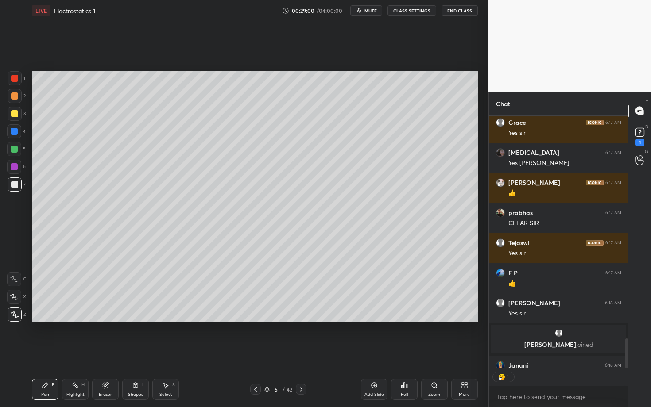
scroll to position [3, 3]
click at [75, 353] on div "Highlight H" at bounding box center [75, 389] width 27 height 21
click at [46, 353] on div "Pen P" at bounding box center [45, 389] width 27 height 21
click at [71, 353] on div "Highlight H" at bounding box center [75, 389] width 27 height 21
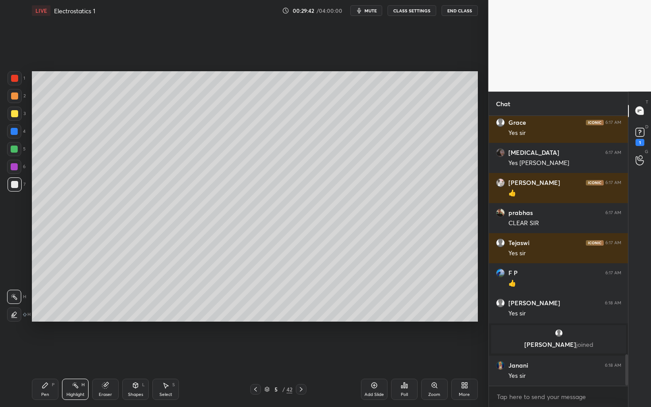
click at [40, 353] on div "Pen P" at bounding box center [45, 389] width 27 height 21
click at [10, 152] on div at bounding box center [14, 149] width 14 height 14
click at [174, 353] on div "S" at bounding box center [173, 385] width 3 height 4
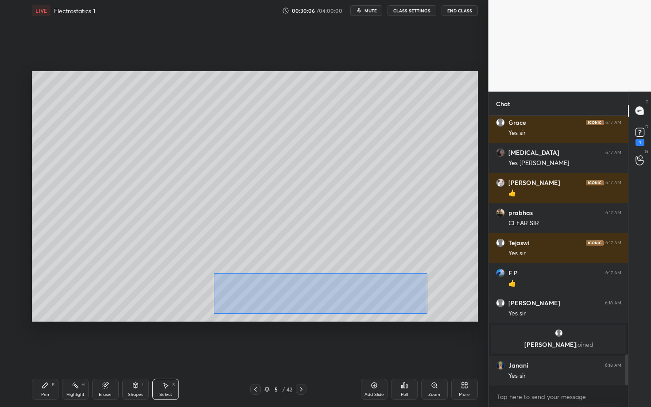
drag, startPoint x: 213, startPoint y: 271, endPoint x: 426, endPoint y: 314, distance: 218.1
click at [426, 314] on div "0 ° Undo Copy Duplicate Duplicate to new slide Delete" at bounding box center [255, 196] width 446 height 251
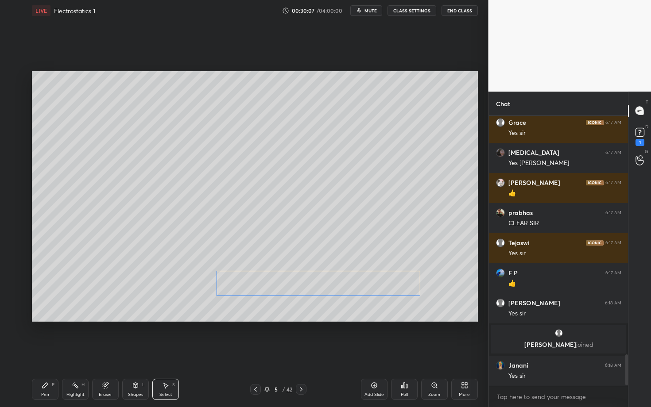
click at [294, 286] on div "0 ° Undo Copy Duplicate Duplicate to new slide Delete" at bounding box center [255, 196] width 446 height 251
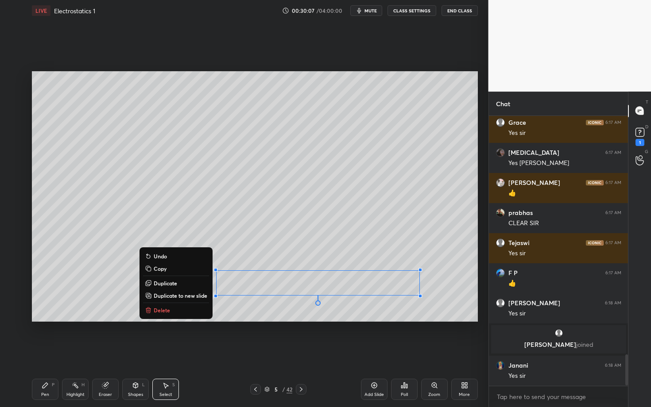
click at [45, 353] on icon at bounding box center [45, 385] width 7 height 7
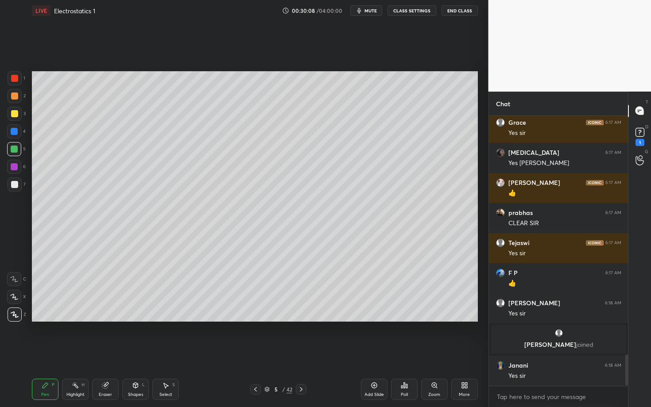
click at [15, 97] on div at bounding box center [14, 96] width 7 height 7
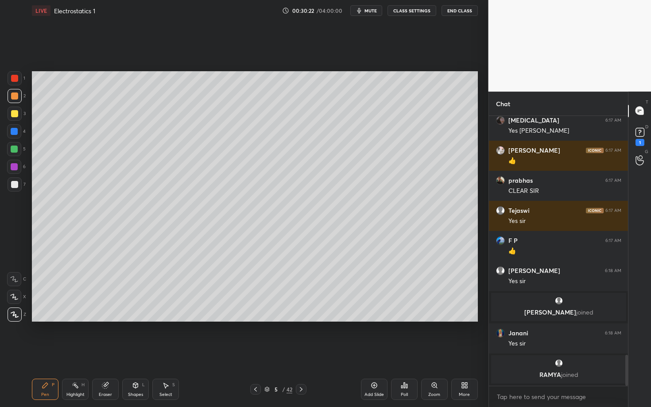
click at [84, 353] on div "Highlight H" at bounding box center [75, 389] width 27 height 21
click at [47, 353] on div "Pen P" at bounding box center [45, 389] width 27 height 21
click at [298, 353] on icon at bounding box center [301, 389] width 7 height 7
click at [49, 353] on div "Pen P" at bounding box center [45, 389] width 27 height 21
click at [137, 353] on div "Shapes" at bounding box center [135, 395] width 15 height 4
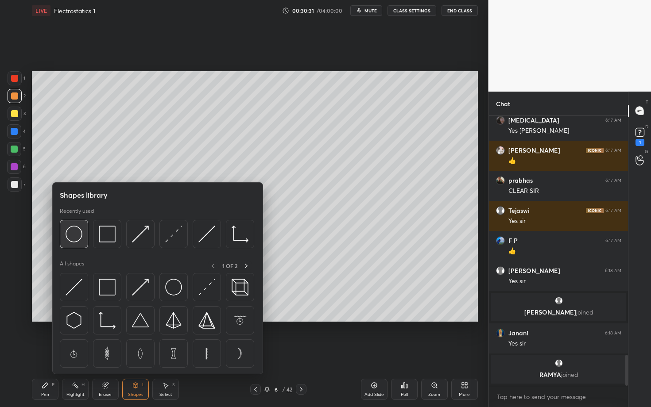
click at [85, 239] on div at bounding box center [74, 234] width 28 height 28
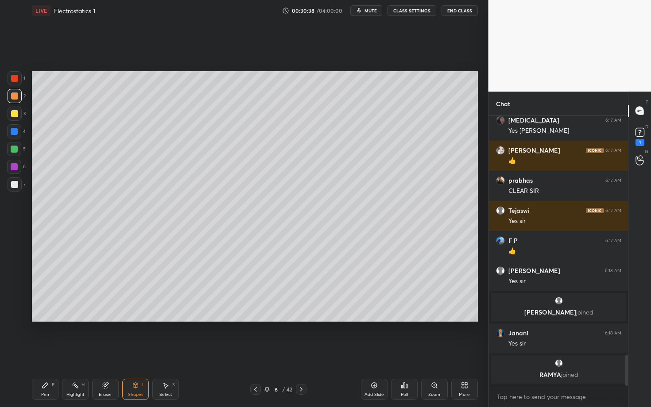
scroll to position [2092, 0]
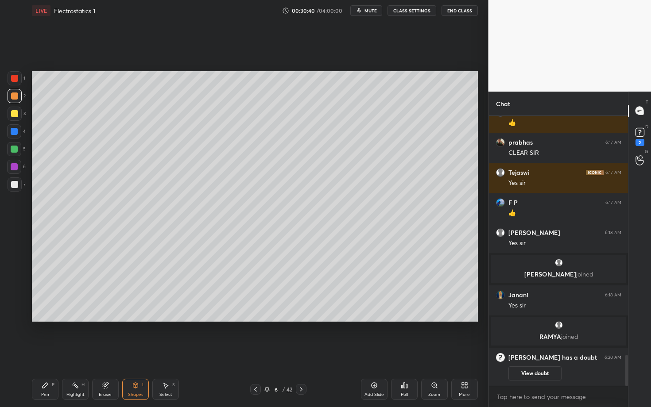
click at [44, 353] on div "Pen P" at bounding box center [45, 389] width 27 height 21
click at [17, 186] on div at bounding box center [14, 184] width 7 height 7
click at [165, 353] on div "Select" at bounding box center [165, 395] width 13 height 4
drag, startPoint x: 118, startPoint y: 200, endPoint x: 143, endPoint y: 228, distance: 37.6
click at [143, 228] on div "0 ° Undo Copy Duplicate Duplicate to new slide Delete" at bounding box center [255, 196] width 446 height 251
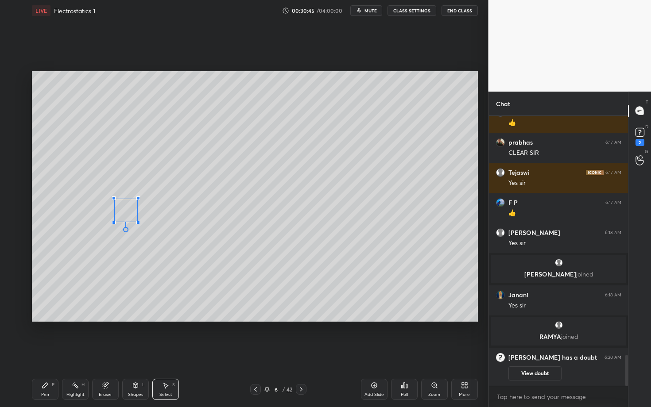
drag, startPoint x: 137, startPoint y: 221, endPoint x: 143, endPoint y: 229, distance: 10.1
click at [140, 224] on div at bounding box center [138, 223] width 4 height 4
click at [127, 219] on div "0 ° Undo Copy Duplicate Duplicate to new slide Delete" at bounding box center [255, 196] width 446 height 251
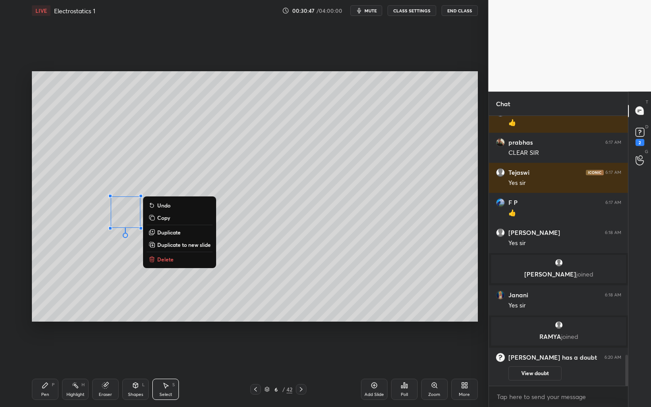
click at [42, 353] on div "Pen P" at bounding box center [45, 389] width 27 height 21
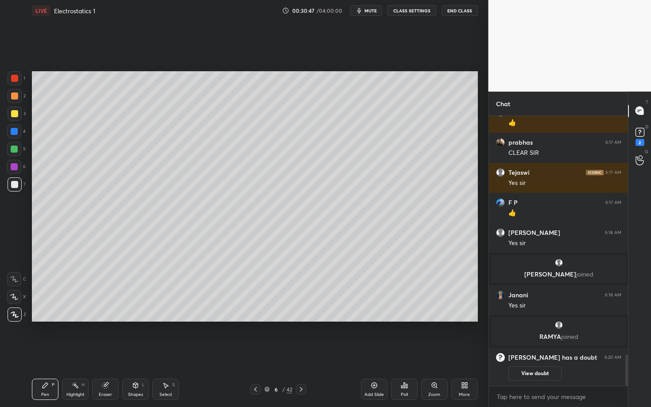
click at [9, 188] on div at bounding box center [15, 185] width 14 height 14
click at [77, 353] on rect at bounding box center [76, 386] width 4 height 4
click at [46, 353] on div "Pen" at bounding box center [45, 395] width 8 height 4
click at [165, 353] on icon at bounding box center [166, 385] width 5 height 5
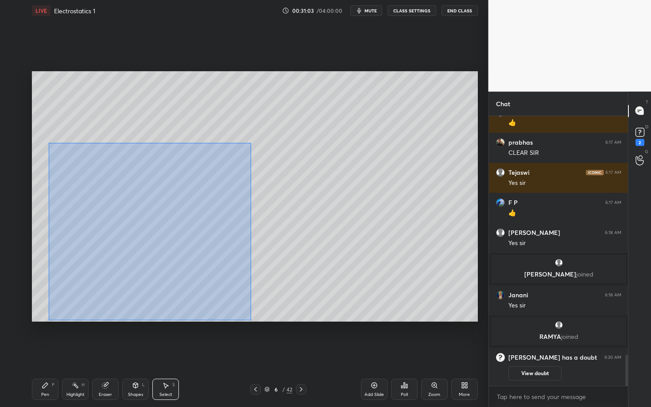
drag, startPoint x: 83, startPoint y: 196, endPoint x: 250, endPoint y: 317, distance: 206.5
click at [250, 317] on div "0 ° Undo Copy Duplicate Duplicate to new slide Delete" at bounding box center [255, 196] width 446 height 251
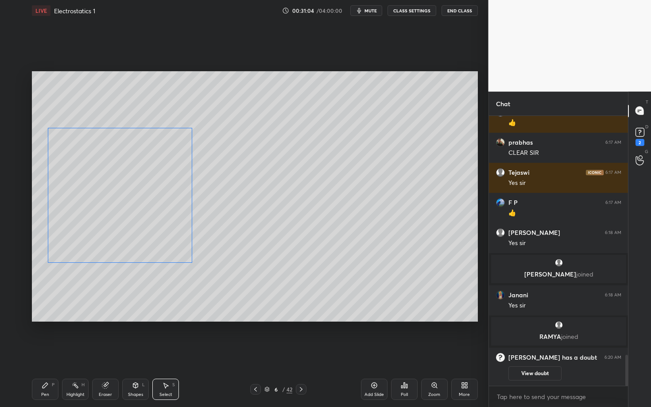
drag, startPoint x: 135, startPoint y: 223, endPoint x: 132, endPoint y: 207, distance: 15.7
click at [132, 207] on div "0 ° Undo Copy Duplicate Duplicate to new slide Delete" at bounding box center [255, 196] width 446 height 251
drag, startPoint x: 190, startPoint y: 259, endPoint x: 183, endPoint y: 250, distance: 11.4
click at [183, 250] on div at bounding box center [185, 251] width 4 height 4
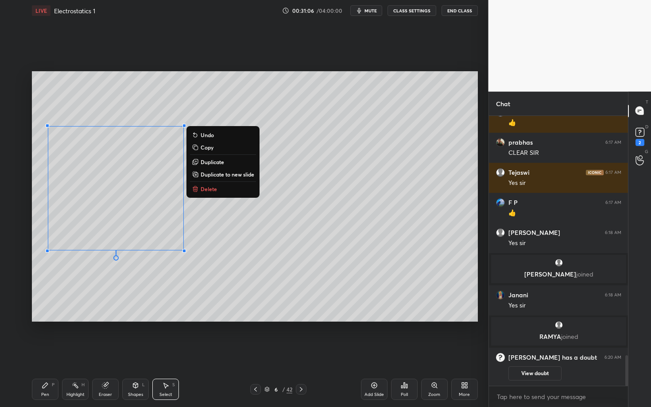
scroll to position [2122, 0]
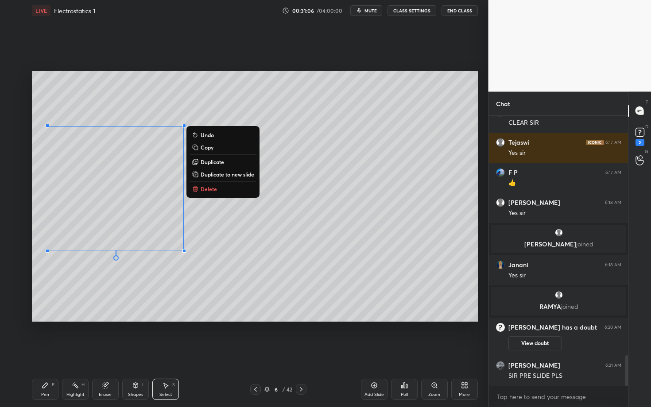
click at [46, 353] on div "Pen" at bounding box center [45, 395] width 8 height 4
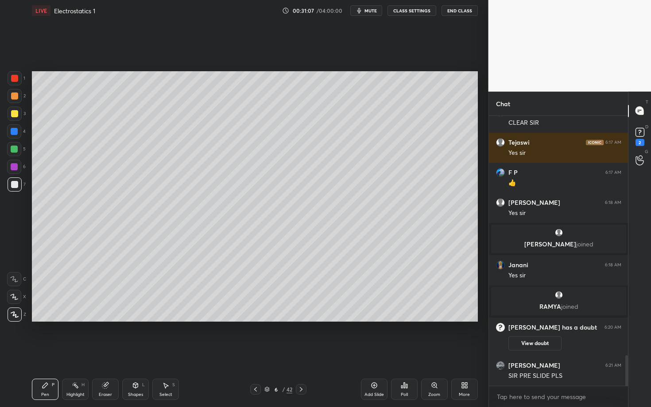
click at [15, 168] on div at bounding box center [14, 166] width 7 height 7
click at [15, 77] on div at bounding box center [14, 78] width 7 height 7
click at [15, 296] on icon at bounding box center [14, 297] width 8 height 6
click at [108, 353] on div "Eraser" at bounding box center [105, 389] width 27 height 21
click at [45, 353] on div "Pen P" at bounding box center [45, 389] width 27 height 21
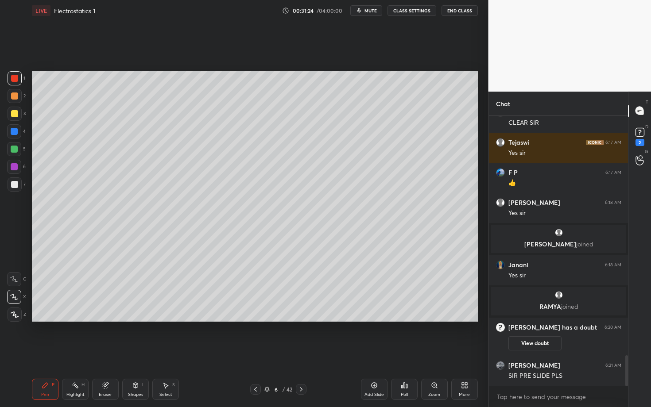
click at [73, 353] on div "Highlight" at bounding box center [75, 395] width 18 height 4
click at [50, 353] on div "Pen P" at bounding box center [45, 389] width 27 height 21
click at [17, 185] on div at bounding box center [15, 185] width 14 height 14
click at [47, 353] on div "Pen P" at bounding box center [45, 389] width 27 height 21
click at [135, 353] on icon at bounding box center [135, 385] width 7 height 7
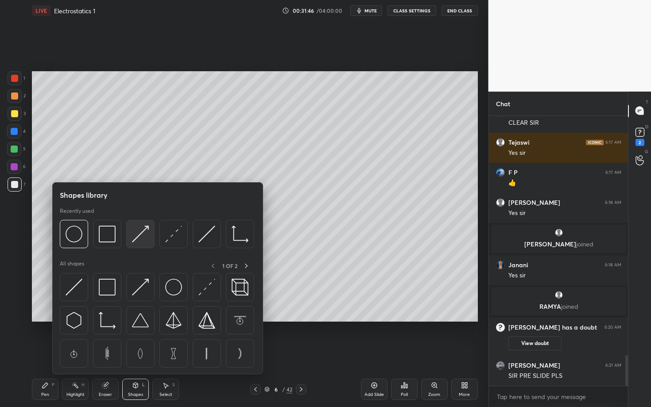
click at [138, 232] on img at bounding box center [140, 234] width 17 height 17
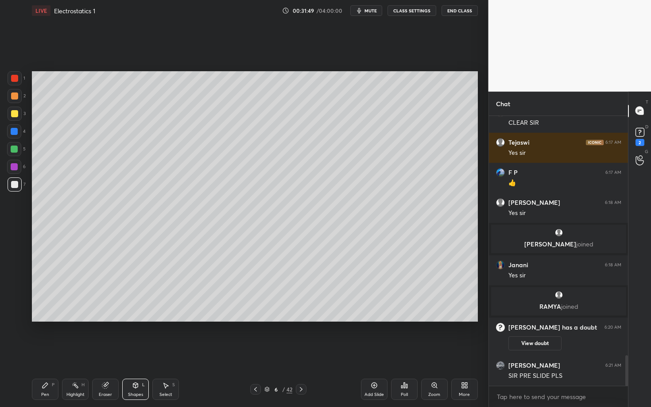
click at [41, 353] on div "Pen P" at bounding box center [45, 389] width 27 height 21
click at [301, 353] on div "Setting up your live class Poll for secs No correct answer Start poll" at bounding box center [254, 196] width 453 height 351
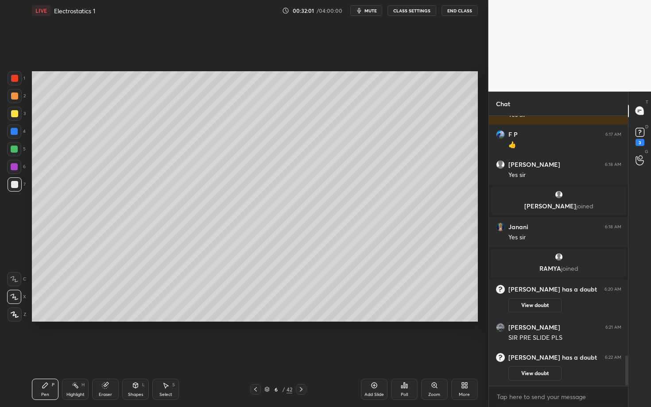
scroll to position [2182, 0]
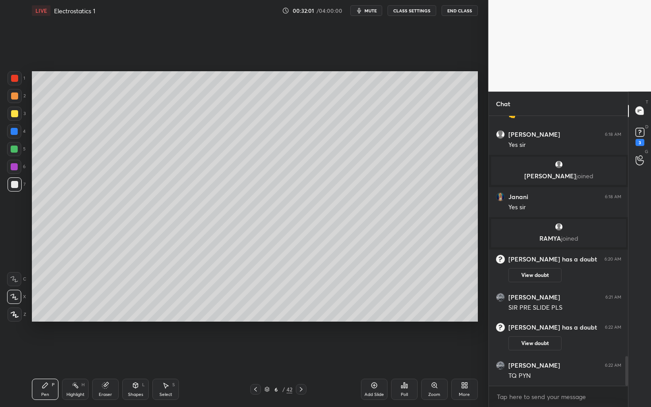
click at [164, 353] on div "Select S" at bounding box center [165, 389] width 27 height 21
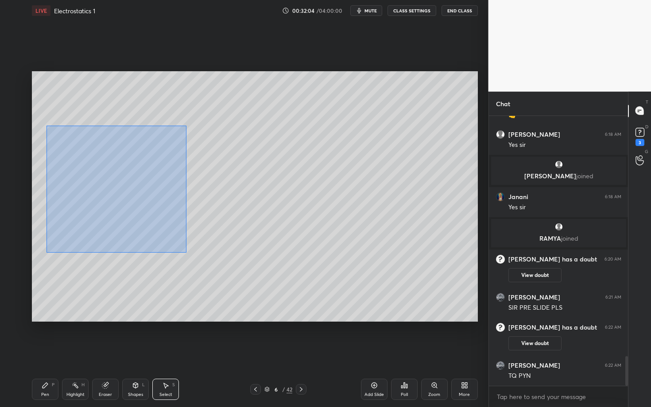
drag, startPoint x: 47, startPoint y: 133, endPoint x: 186, endPoint y: 252, distance: 182.4
click at [186, 252] on div "0 ° Undo Copy Duplicate Duplicate to new slide Delete" at bounding box center [255, 196] width 446 height 251
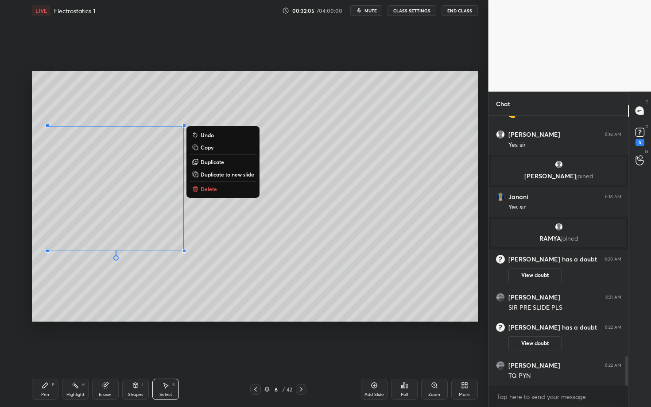
click at [217, 162] on p "Duplicate" at bounding box center [212, 162] width 23 height 7
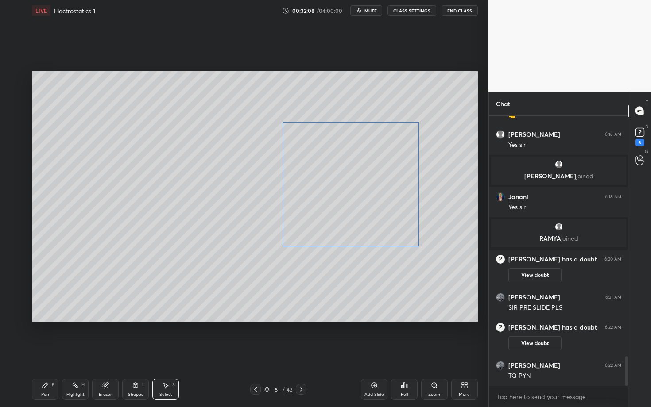
scroll to position [2212, 0]
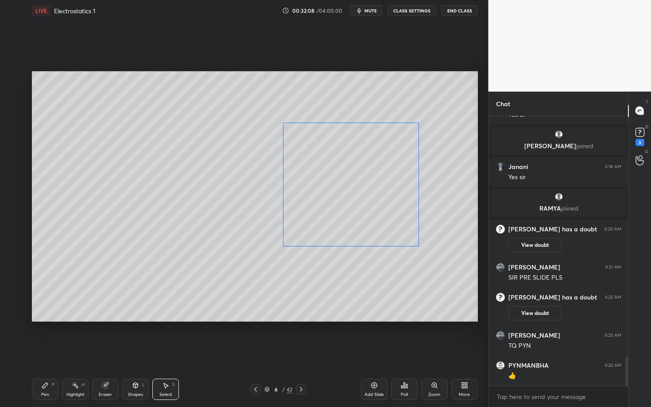
drag, startPoint x: 129, startPoint y: 205, endPoint x: 354, endPoint y: 191, distance: 225.4
click at [354, 191] on div "0 ° Undo Copy Duplicate Duplicate to new slide Delete" at bounding box center [255, 196] width 446 height 251
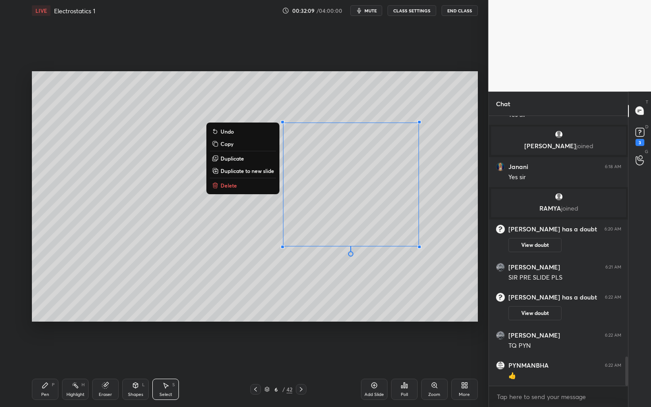
click at [49, 353] on div "Pen P" at bounding box center [45, 389] width 27 height 21
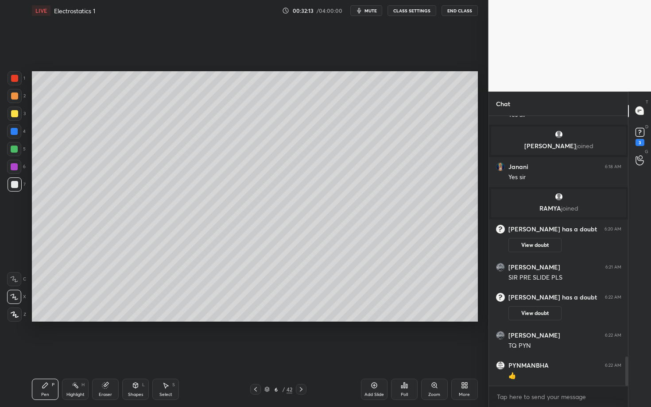
click at [166, 353] on div "Select S" at bounding box center [165, 389] width 27 height 21
drag, startPoint x: 418, startPoint y: 166, endPoint x: 427, endPoint y: 173, distance: 11.6
click at [427, 173] on div "0 ° Undo Copy Duplicate Duplicate to new slide Delete" at bounding box center [255, 196] width 446 height 251
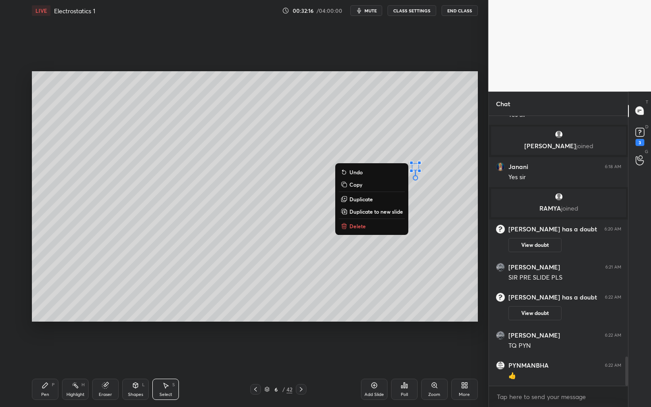
click at [371, 227] on button "Delete" at bounding box center [372, 226] width 66 height 11
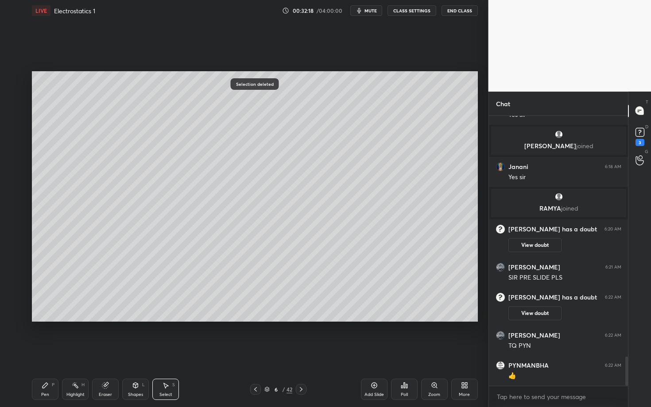
click at [52, 353] on div "Pen P" at bounding box center [45, 389] width 27 height 21
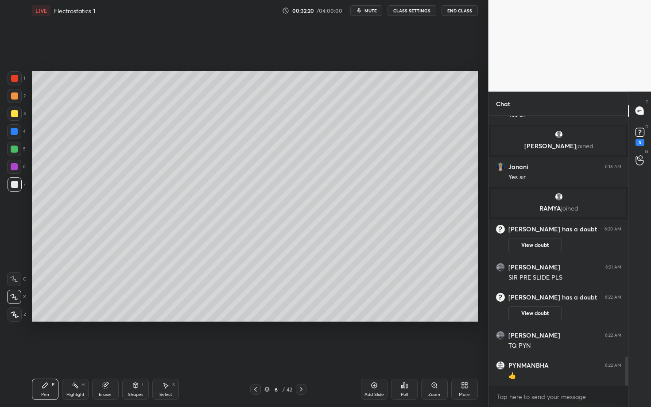
click at [15, 81] on div at bounding box center [14, 78] width 7 height 7
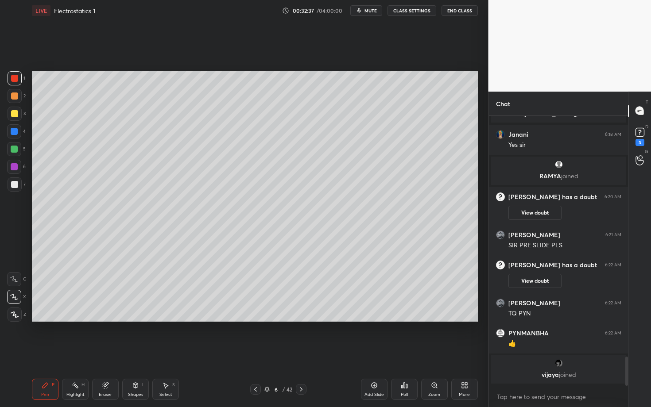
click at [166, 353] on div "Select S" at bounding box center [165, 389] width 27 height 21
drag, startPoint x: 319, startPoint y: 253, endPoint x: 345, endPoint y: 272, distance: 32.6
click at [345, 273] on div "0 ° Undo Copy Duplicate Duplicate to new slide Delete" at bounding box center [255, 196] width 446 height 251
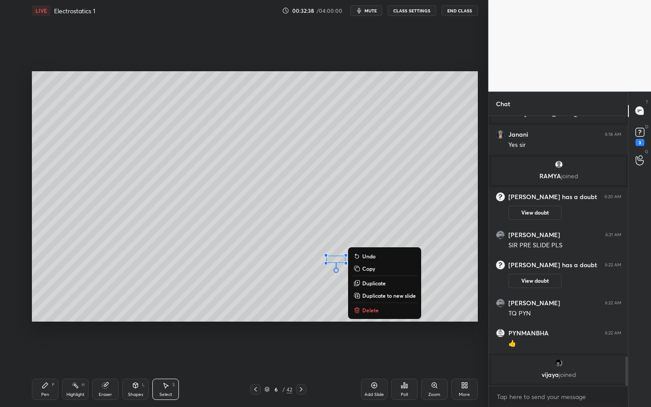
click at [364, 309] on p "Delete" at bounding box center [370, 310] width 16 height 7
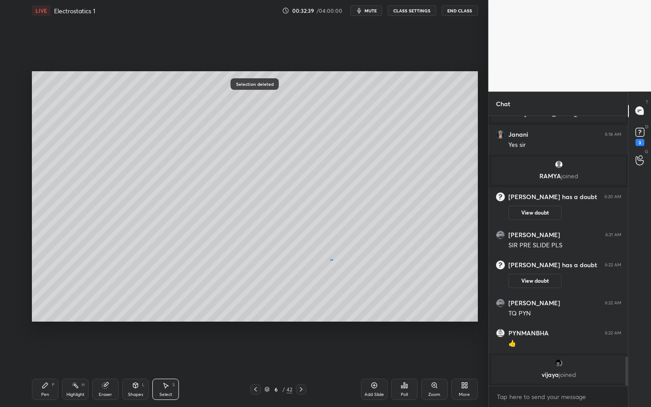
click at [335, 259] on div "0 ° Undo Copy Duplicate Duplicate to new slide Delete" at bounding box center [255, 196] width 446 height 251
click at [337, 257] on div "0 ° Undo Copy Duplicate Duplicate to new slide Delete" at bounding box center [255, 196] width 446 height 251
click at [43, 353] on div "Pen" at bounding box center [45, 395] width 8 height 4
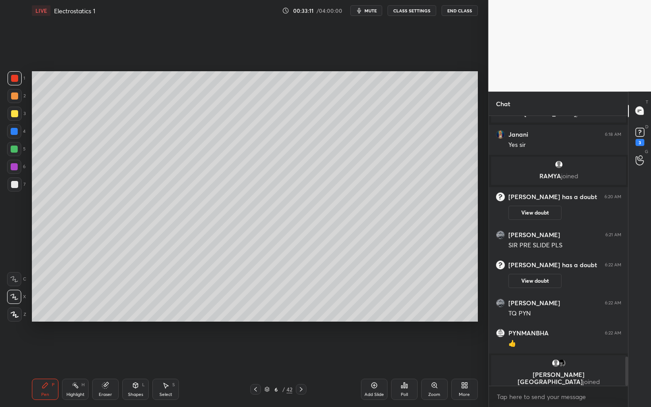
click at [19, 315] on div "Z" at bounding box center [17, 315] width 19 height 14
click at [44, 353] on div "Pen P" at bounding box center [45, 389] width 27 height 21
click at [280, 353] on div "Pen P Highlight H Eraser Shapes L Select S 6 / 42 Add Slide Poll Zoom More" at bounding box center [255, 389] width 446 height 35
click at [299, 353] on icon at bounding box center [301, 389] width 7 height 7
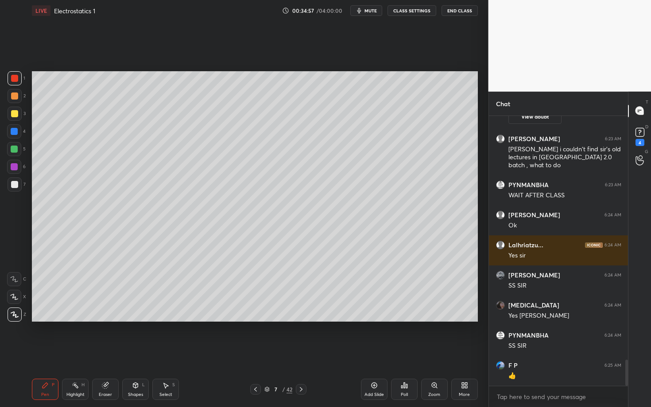
scroll to position [2517, 0]
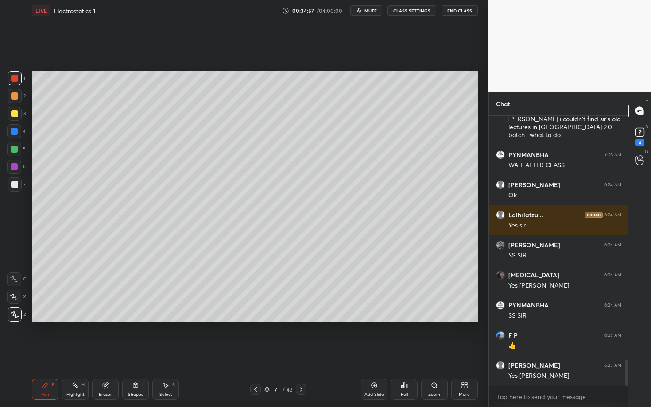
click at [255, 353] on icon at bounding box center [255, 389] width 7 height 7
click at [75, 353] on div "Pen P Highlight H Eraser Shapes L Select S 6 / 42 Add Slide Poll Zoom More" at bounding box center [255, 389] width 446 height 35
click at [81, 353] on div "Highlight H" at bounding box center [75, 389] width 27 height 21
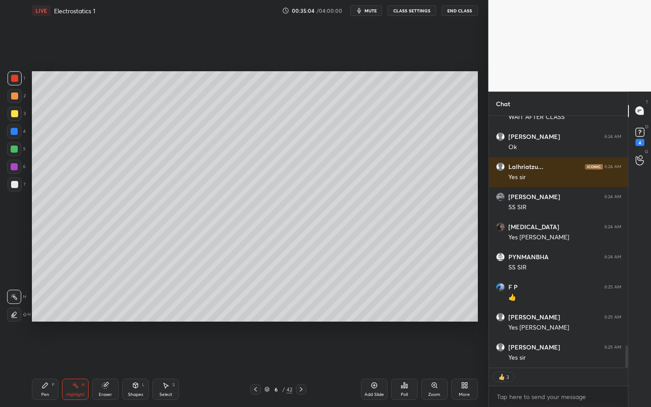
scroll to position [2596, 0]
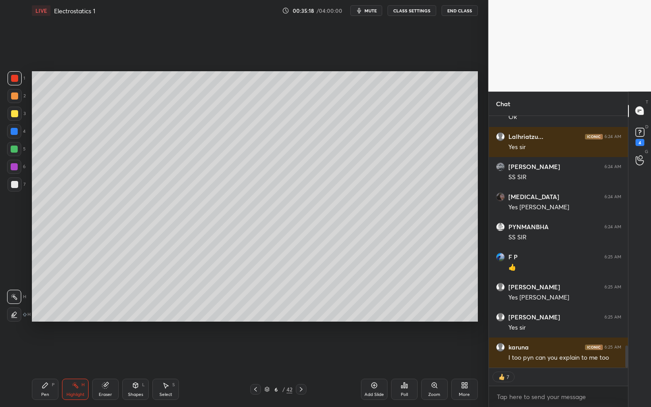
click at [306, 353] on div "6 / 42" at bounding box center [278, 389] width 164 height 11
click at [298, 353] on div at bounding box center [301, 389] width 11 height 11
click at [35, 353] on div "Pen P" at bounding box center [45, 389] width 27 height 21
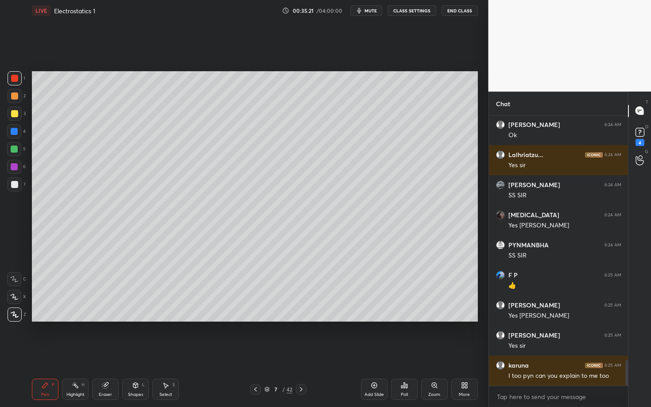
scroll to position [3, 3]
click at [12, 188] on div at bounding box center [14, 184] width 7 height 7
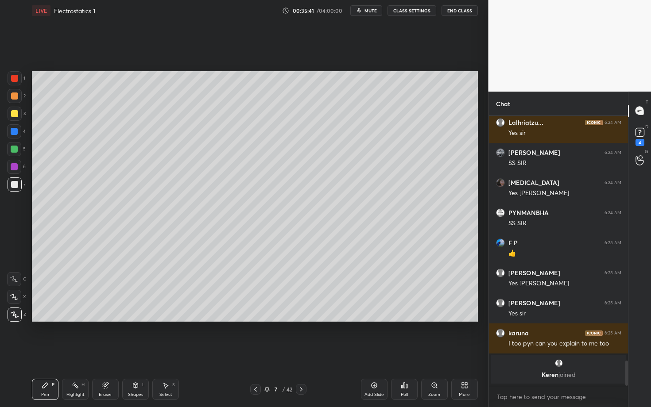
click at [256, 353] on icon at bounding box center [255, 389] width 7 height 7
click at [302, 353] on div at bounding box center [301, 389] width 11 height 11
click at [303, 353] on div at bounding box center [301, 389] width 11 height 11
click at [17, 97] on div at bounding box center [14, 96] width 7 height 7
click at [132, 353] on div "Shapes" at bounding box center [135, 395] width 15 height 4
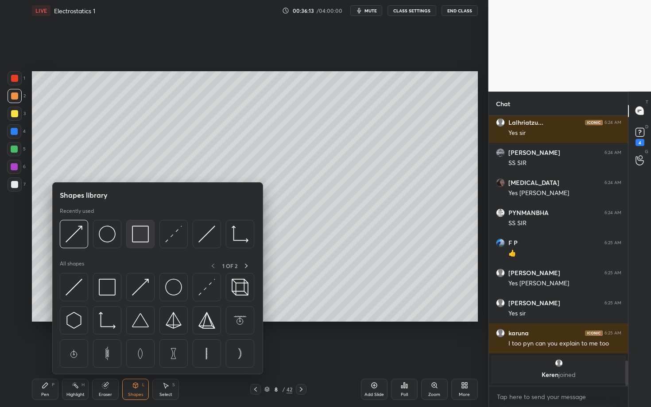
click at [138, 233] on img at bounding box center [140, 234] width 17 height 17
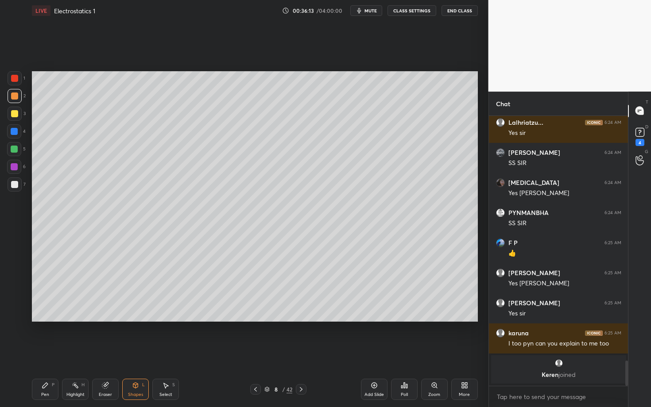
click at [14, 184] on div at bounding box center [14, 184] width 7 height 7
click at [50, 353] on div "Pen P" at bounding box center [45, 389] width 27 height 21
click at [19, 177] on div "1 2 3 4 5 6 7" at bounding box center [16, 133] width 19 height 124
click at [255, 353] on icon at bounding box center [255, 389] width 3 height 4
click at [260, 353] on div "7 / 42" at bounding box center [278, 389] width 56 height 11
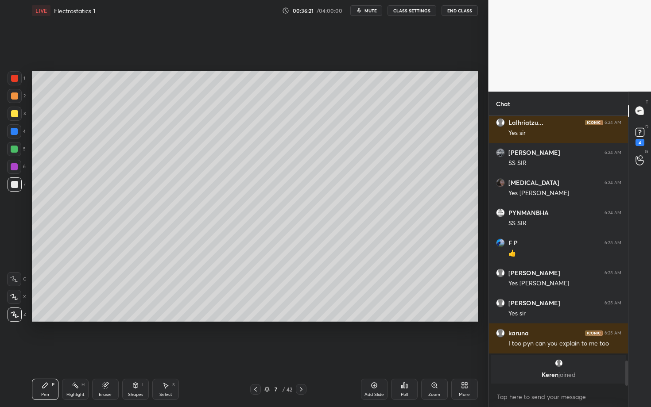
click at [254, 353] on icon at bounding box center [255, 389] width 7 height 7
click at [163, 353] on div "Select S" at bounding box center [165, 389] width 27 height 21
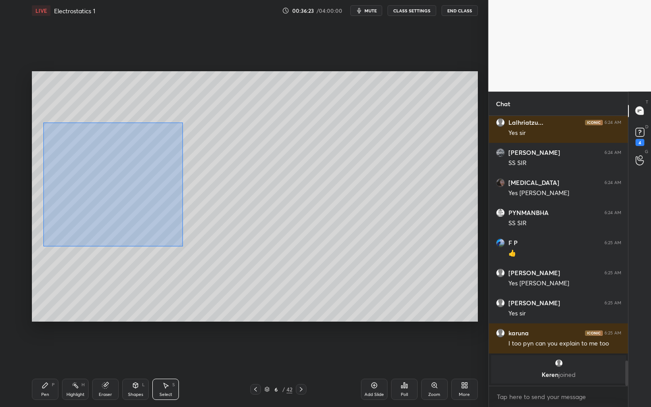
drag, startPoint x: 43, startPoint y: 122, endPoint x: 182, endPoint y: 246, distance: 186.0
click at [182, 246] on div "0 ° Undo Copy Duplicate Duplicate to new slide Delete" at bounding box center [255, 196] width 446 height 251
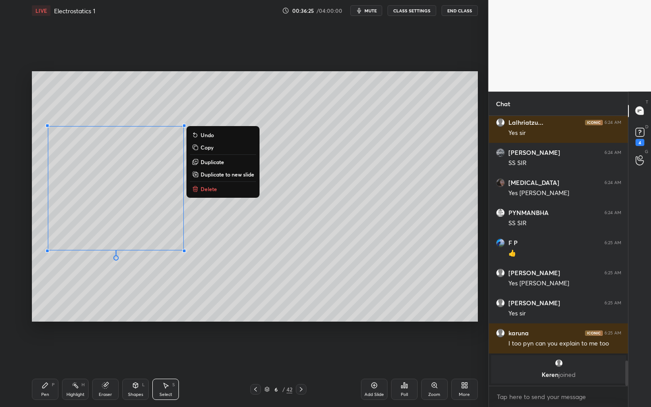
click at [208, 147] on p "Copy" at bounding box center [207, 147] width 13 height 7
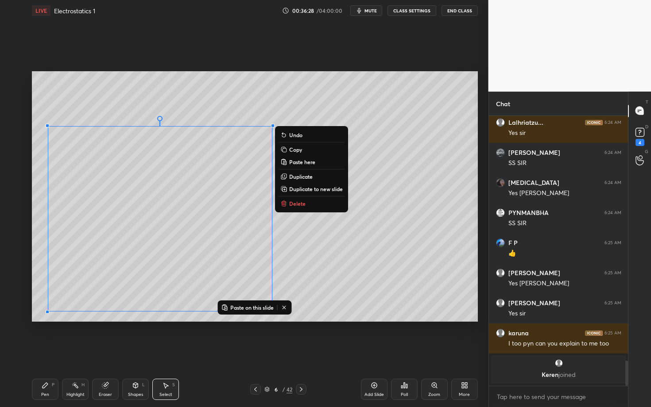
drag, startPoint x: 46, startPoint y: 151, endPoint x: 228, endPoint y: 306, distance: 238.7
click at [228, 306] on div "0 ° Undo Copy Paste here Duplicate Duplicate to new slide Delete Paste on this …" at bounding box center [255, 196] width 446 height 251
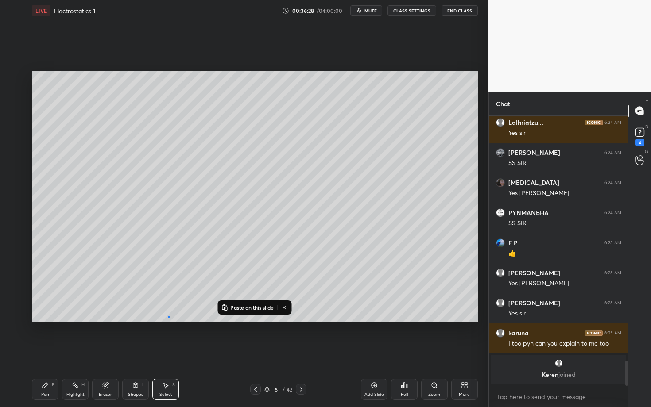
click at [170, 315] on div "0 ° Undo Copy Paste here Duplicate Duplicate to new slide Delete" at bounding box center [255, 196] width 446 height 251
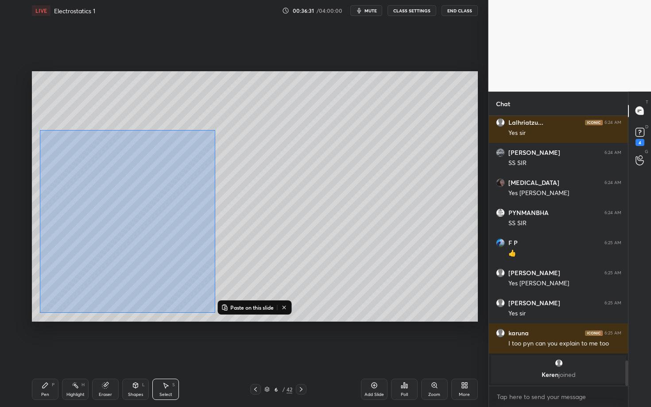
drag, startPoint x: 39, startPoint y: 130, endPoint x: 215, endPoint y: 313, distance: 253.4
click at [215, 313] on div "0 ° Undo Copy Paste here Duplicate Duplicate to new slide Delete" at bounding box center [255, 196] width 446 height 251
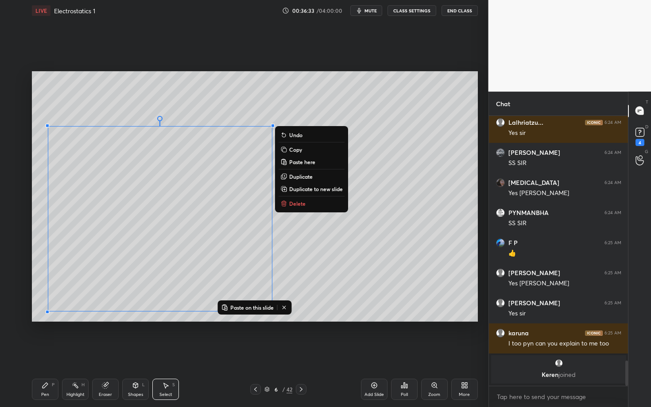
click at [297, 150] on p "Copy" at bounding box center [295, 149] width 13 height 7
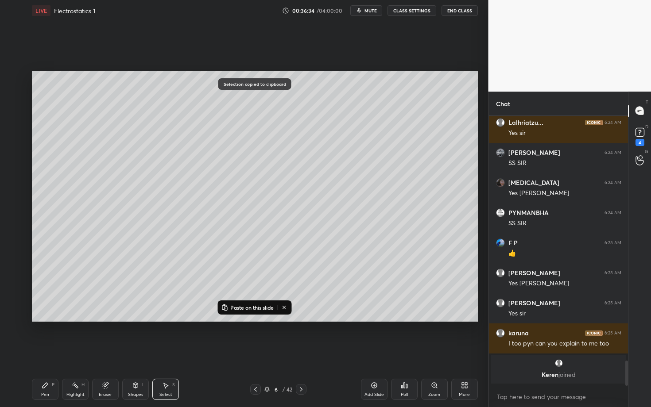
click at [302, 353] on icon at bounding box center [301, 389] width 7 height 7
click at [301, 353] on icon at bounding box center [301, 389] width 7 height 7
click at [252, 310] on p "Paste on this slide" at bounding box center [251, 307] width 43 height 7
click at [132, 244] on div "0 ° Undo Copy Paste here Duplicate Duplicate to new slide Delete" at bounding box center [255, 196] width 446 height 251
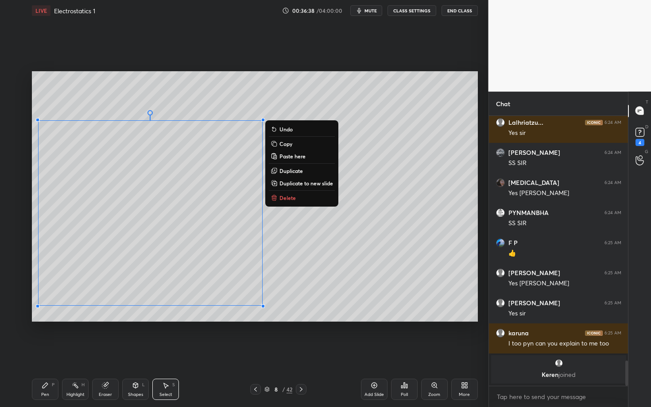
click at [295, 302] on div "0 ° Undo Copy Paste here Duplicate Duplicate to new slide Delete" at bounding box center [255, 196] width 446 height 251
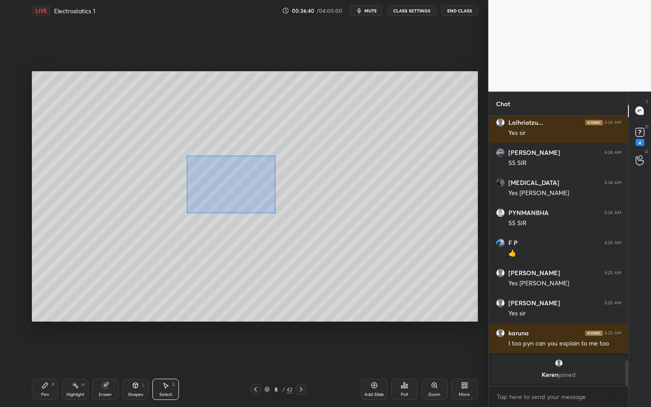
drag, startPoint x: 186, startPoint y: 154, endPoint x: 297, endPoint y: 217, distance: 127.5
click at [297, 217] on div "0 ° Undo Copy Paste here Duplicate Duplicate to new slide Delete" at bounding box center [255, 196] width 446 height 251
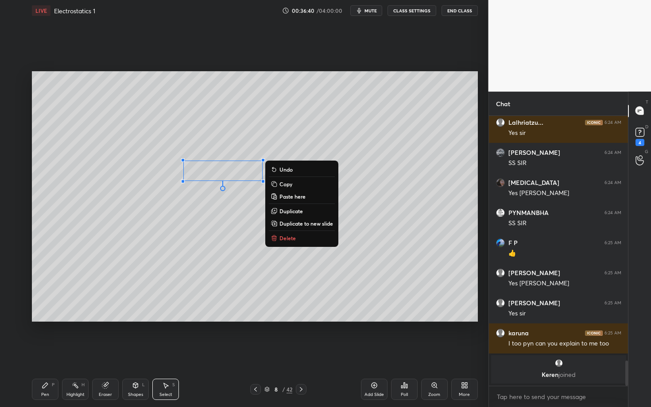
click at [304, 239] on button "Delete" at bounding box center [302, 238] width 66 height 11
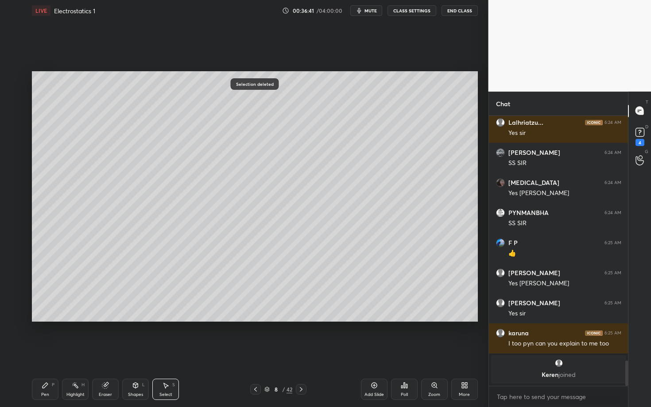
click at [45, 353] on icon at bounding box center [45, 385] width 7 height 7
click at [136, 353] on div "Shapes L" at bounding box center [135, 389] width 27 height 21
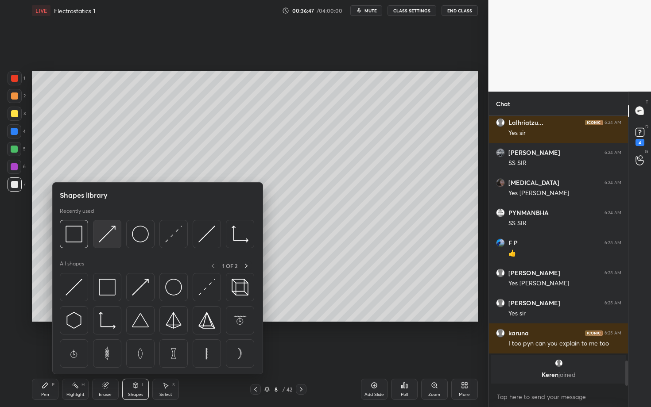
click at [108, 237] on img at bounding box center [107, 234] width 17 height 17
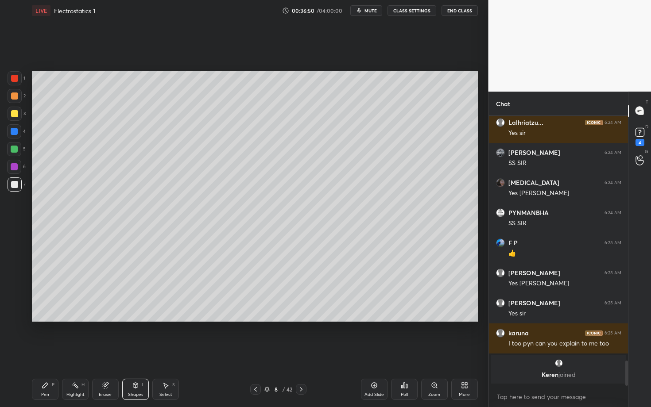
click at [45, 353] on icon at bounding box center [45, 385] width 7 height 7
click at [163, 353] on div "Select S" at bounding box center [165, 389] width 27 height 21
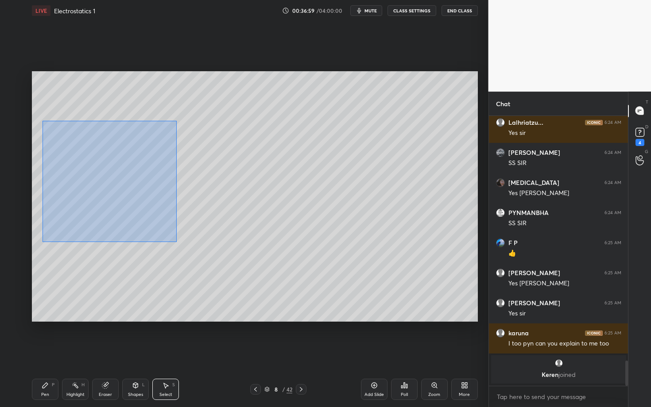
drag, startPoint x: 44, startPoint y: 122, endPoint x: 176, endPoint y: 242, distance: 178.4
click at [176, 242] on div "0 ° Undo Copy Paste here Duplicate Duplicate to new slide Delete" at bounding box center [255, 196] width 446 height 251
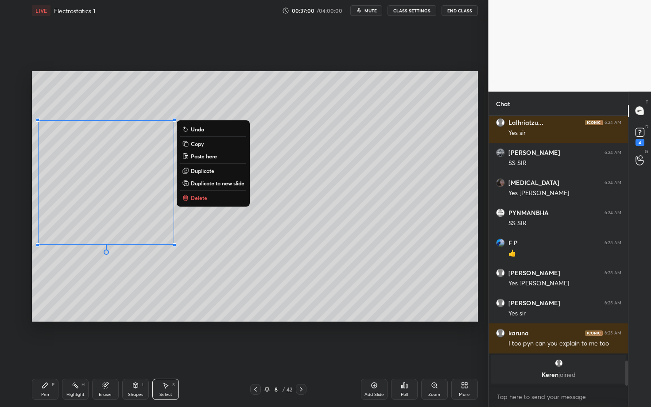
click at [206, 172] on p "Duplicate" at bounding box center [202, 170] width 23 height 7
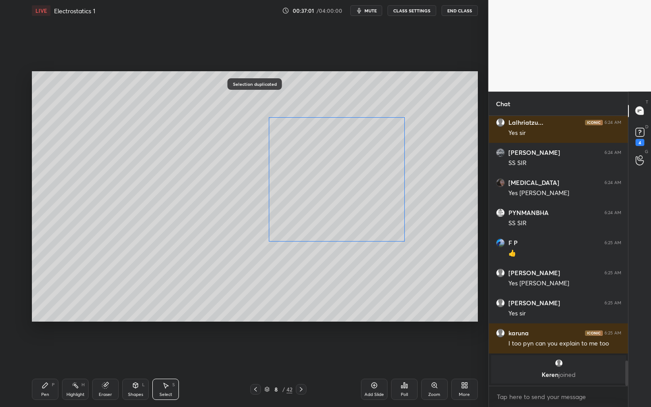
drag, startPoint x: 122, startPoint y: 204, endPoint x: 345, endPoint y: 192, distance: 223.0
click at [345, 192] on div "0 ° Undo Copy Paste here Duplicate Duplicate to new slide Delete" at bounding box center [255, 196] width 446 height 251
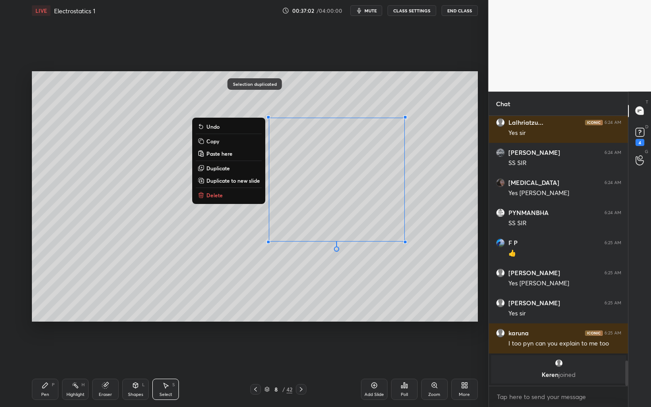
click at [50, 353] on div "Pen P" at bounding box center [45, 389] width 27 height 21
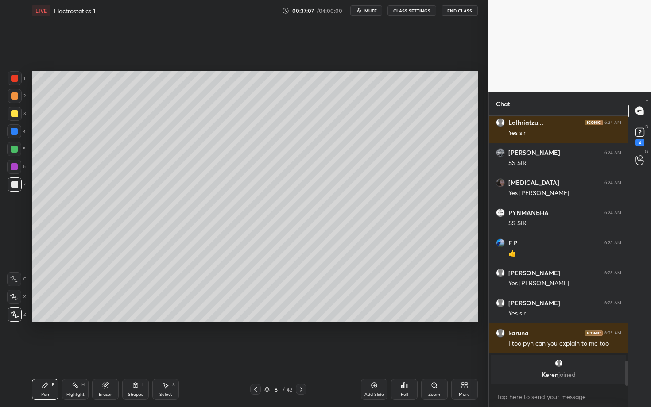
click at [73, 353] on div "Highlight H" at bounding box center [75, 389] width 27 height 21
click at [51, 353] on div "Pen P" at bounding box center [45, 389] width 27 height 21
click at [15, 164] on div at bounding box center [14, 166] width 7 height 7
click at [74, 353] on div "Highlight H" at bounding box center [75, 389] width 27 height 21
click at [301, 353] on icon at bounding box center [301, 389] width 7 height 7
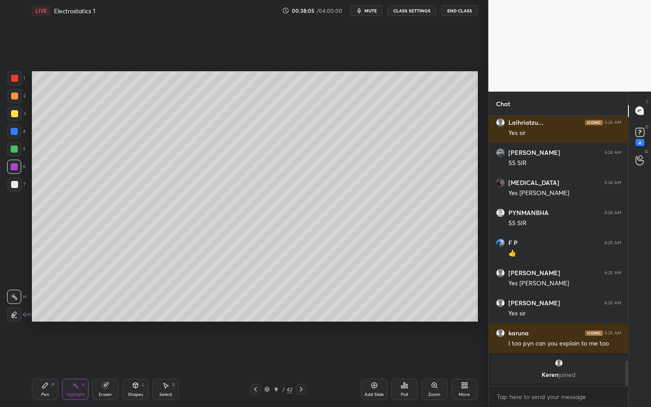
click at [44, 353] on div "Pen P Highlight H Eraser Shapes L Select S 9 / 42 Add Slide Poll Zoom More" at bounding box center [255, 389] width 446 height 35
click at [52, 353] on div "Pen P" at bounding box center [45, 389] width 27 height 21
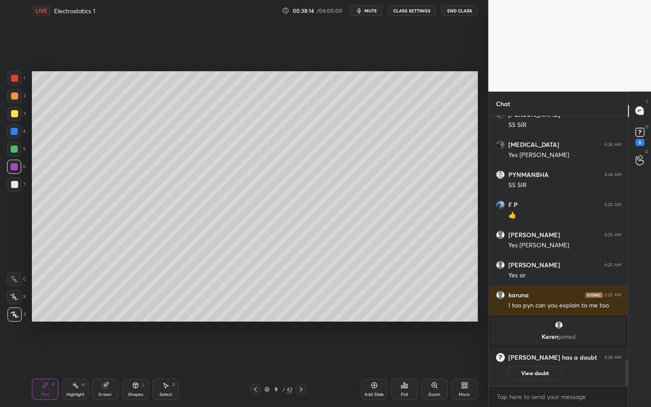
scroll to position [2542, 0]
click at [20, 182] on div at bounding box center [15, 185] width 14 height 14
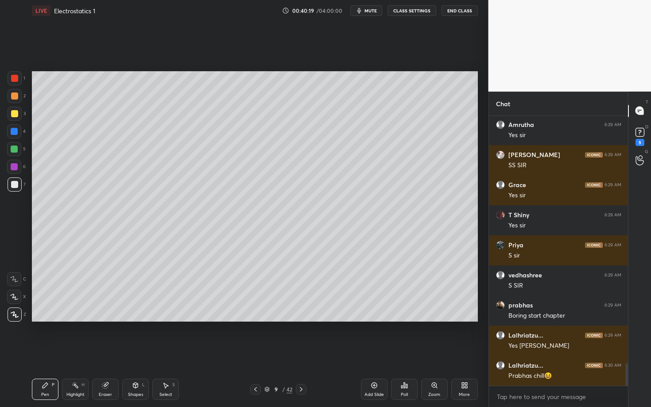
scroll to position [2968, 0]
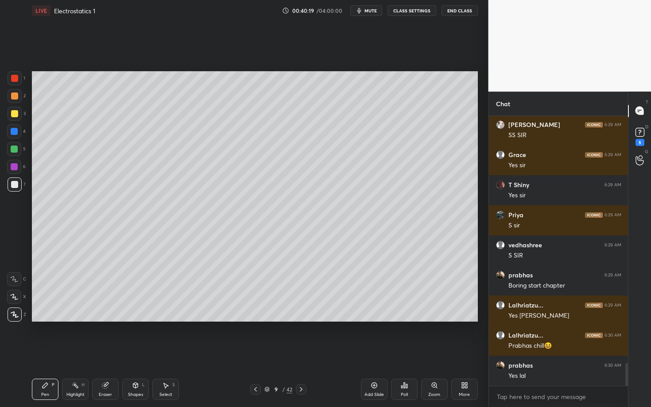
click at [303, 353] on icon at bounding box center [301, 389] width 7 height 7
click at [15, 97] on div at bounding box center [14, 96] width 7 height 7
click at [136, 353] on div "Shapes" at bounding box center [135, 395] width 15 height 4
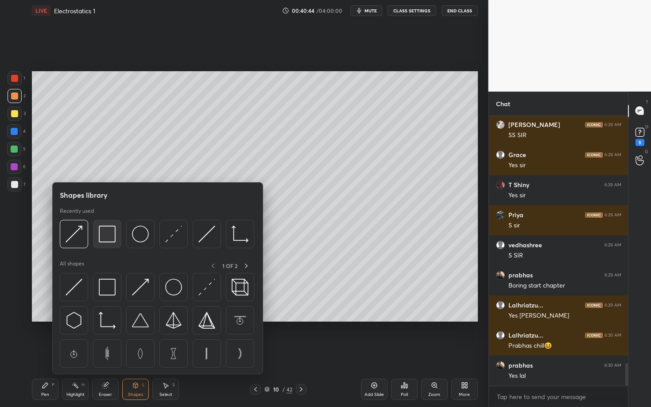
click at [108, 229] on img at bounding box center [107, 234] width 17 height 17
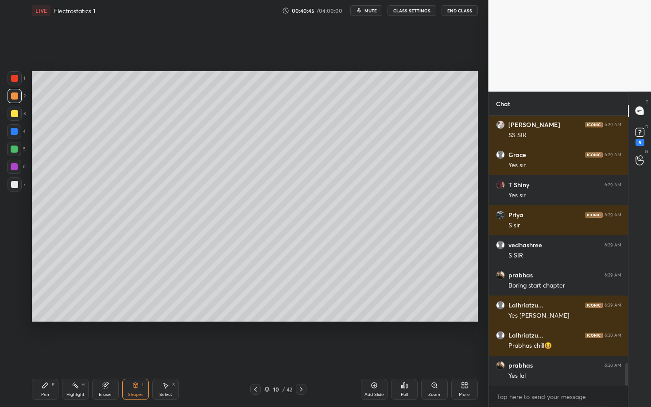
click at [16, 168] on div at bounding box center [14, 166] width 7 height 7
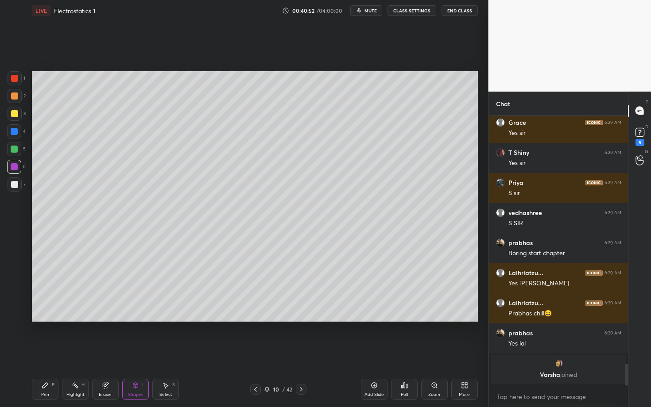
click at [50, 353] on div "Pen P" at bounding box center [45, 389] width 27 height 21
click at [109, 353] on div "Eraser" at bounding box center [105, 395] width 13 height 4
click at [49, 353] on div "Pen P" at bounding box center [45, 389] width 27 height 21
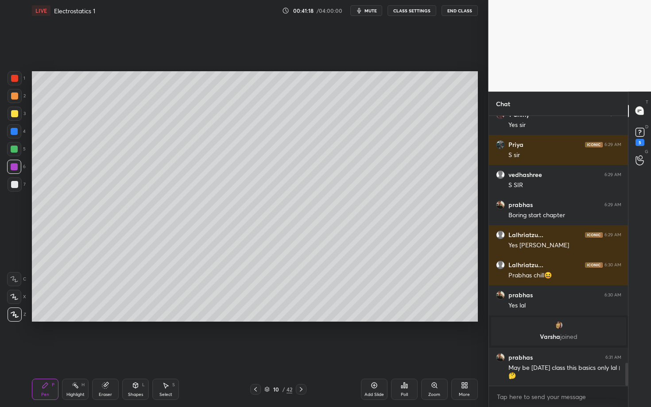
scroll to position [2892, 0]
click at [130, 353] on div "Shapes L" at bounding box center [135, 389] width 27 height 21
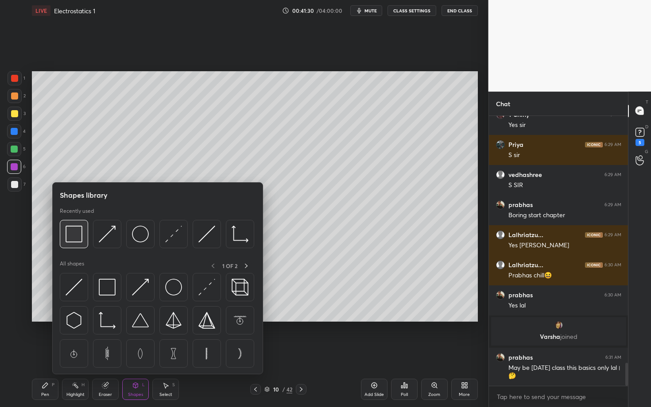
click at [74, 235] on img at bounding box center [74, 234] width 17 height 17
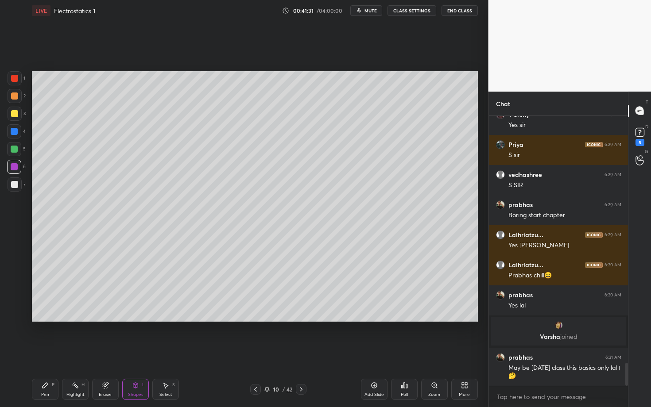
click at [13, 184] on div at bounding box center [14, 184] width 7 height 7
click at [51, 353] on div "Pen P" at bounding box center [45, 389] width 27 height 21
click at [134, 353] on icon at bounding box center [135, 385] width 7 height 7
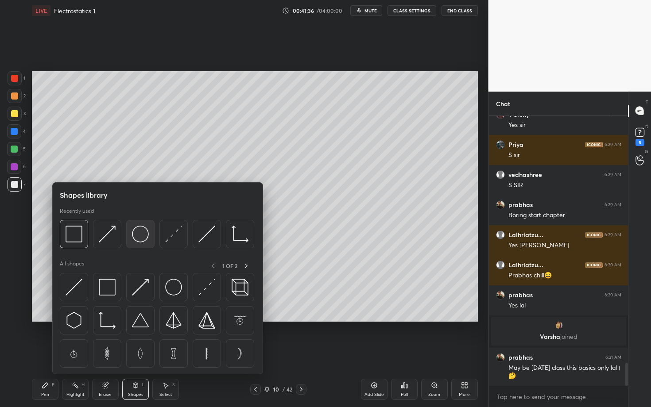
click at [133, 234] on img at bounding box center [140, 234] width 17 height 17
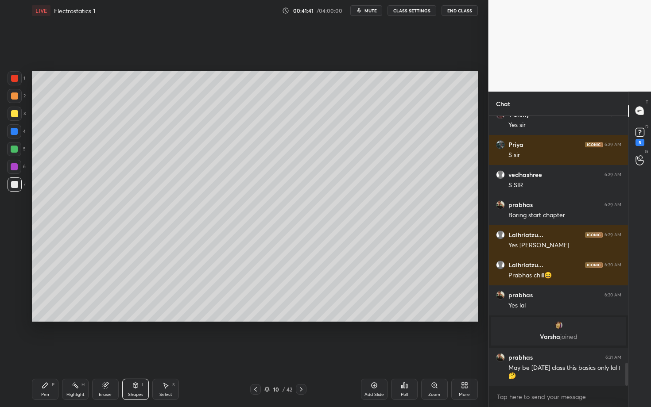
click at [17, 78] on div at bounding box center [14, 78] width 7 height 7
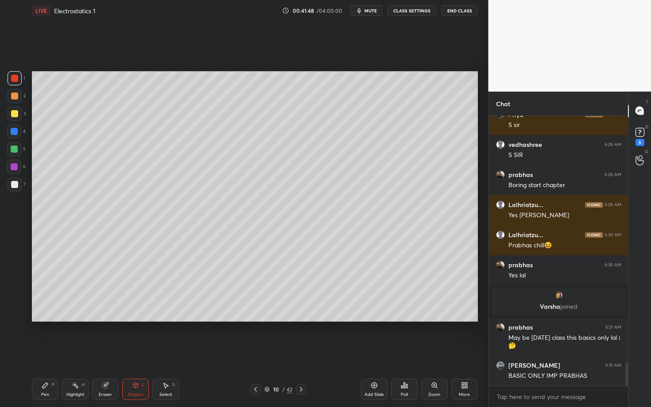
click at [44, 353] on div "Pen P" at bounding box center [45, 389] width 27 height 21
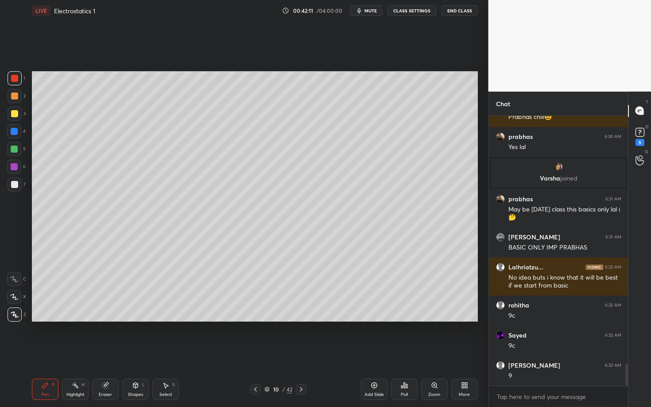
scroll to position [3081, 0]
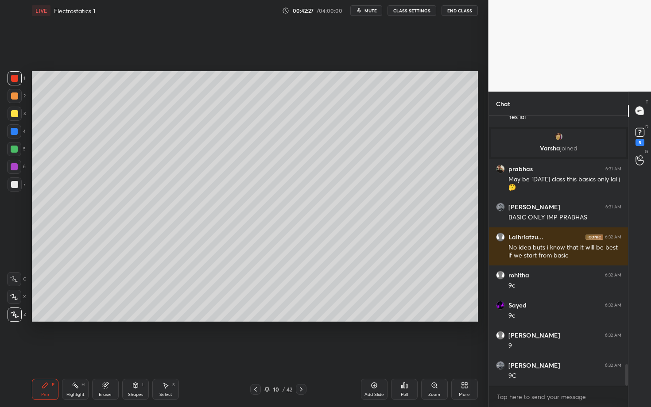
click at [134, 353] on div "Shapes" at bounding box center [135, 395] width 15 height 4
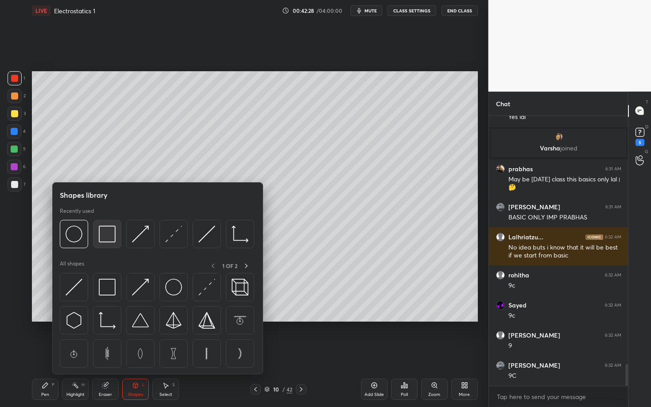
click at [104, 236] on img at bounding box center [107, 234] width 17 height 17
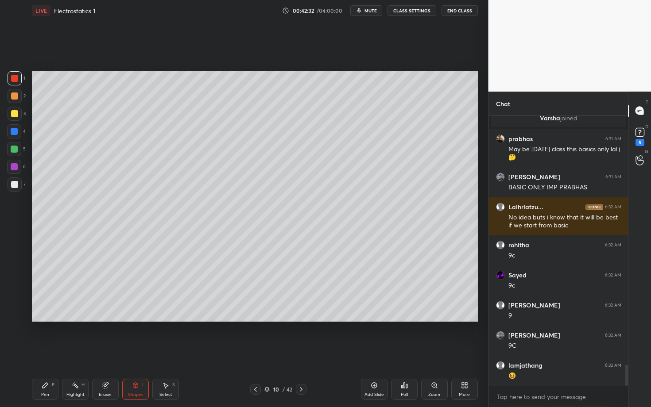
scroll to position [3149, 0]
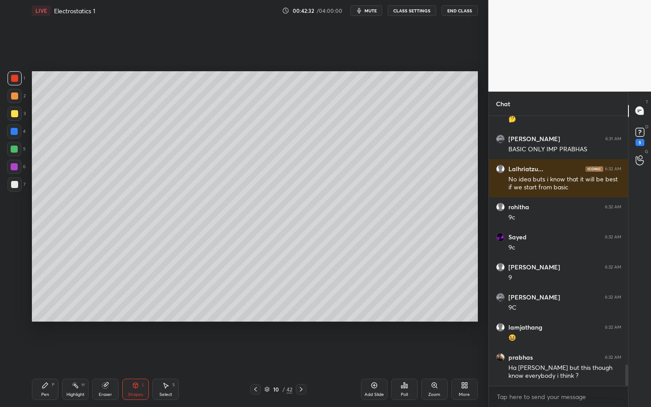
click at [138, 353] on div "Shapes L" at bounding box center [135, 389] width 27 height 21
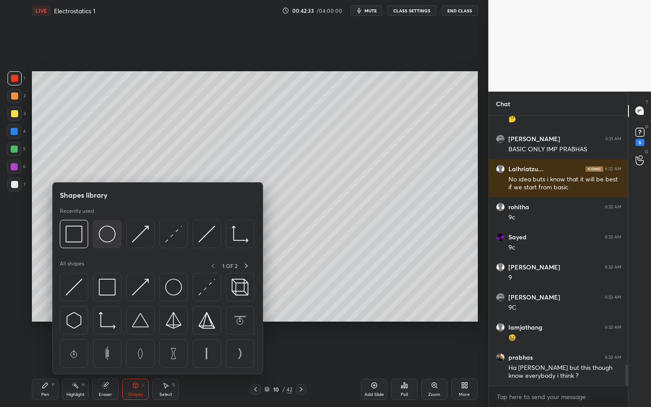
click at [105, 237] on img at bounding box center [107, 234] width 17 height 17
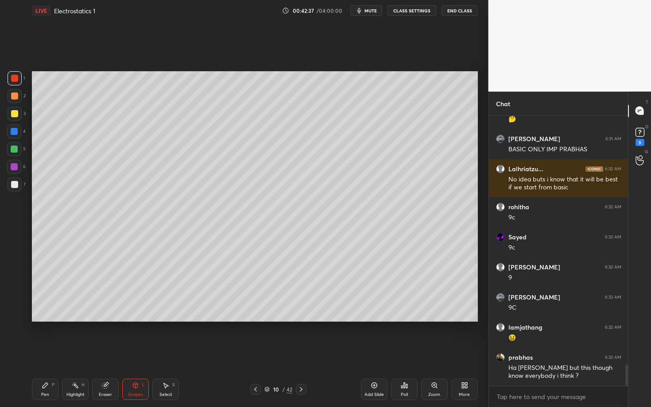
click at [18, 187] on div at bounding box center [15, 185] width 14 height 14
click at [47, 353] on div "Pen P" at bounding box center [45, 389] width 27 height 21
click at [68, 353] on div "Highlight H" at bounding box center [75, 389] width 27 height 21
click at [39, 353] on div "Pen P" at bounding box center [45, 389] width 27 height 21
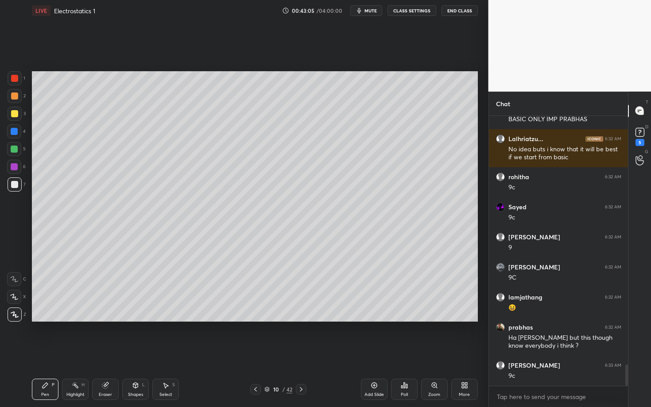
click at [74, 353] on div "Highlight H" at bounding box center [75, 389] width 27 height 21
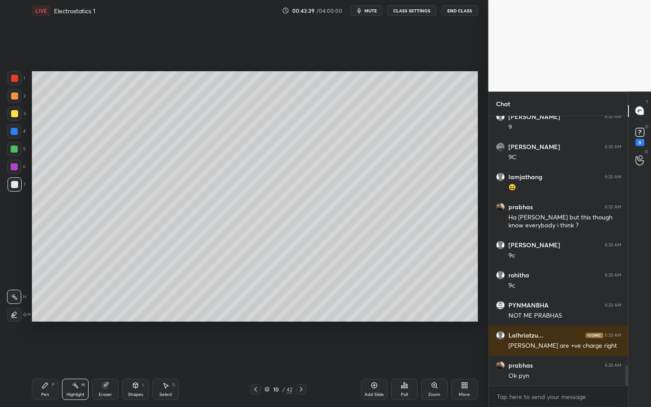
scroll to position [3338, 0]
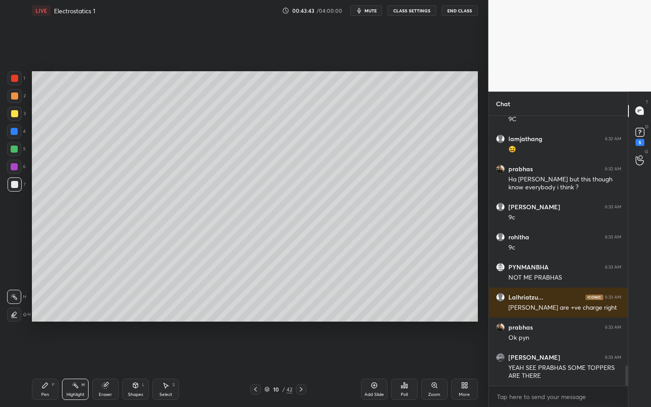
click at [49, 353] on div "Pen P" at bounding box center [45, 389] width 27 height 21
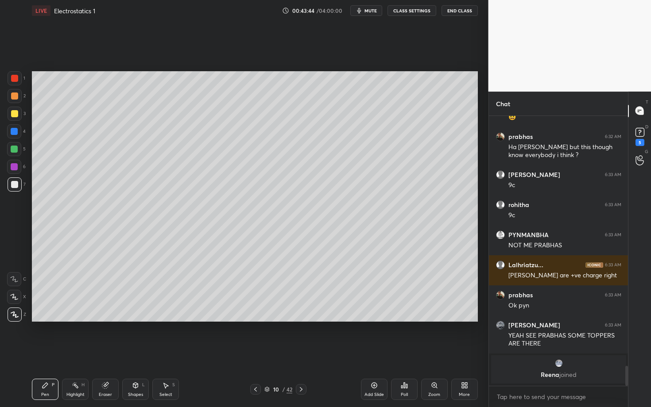
click at [74, 353] on div "Highlight H" at bounding box center [75, 389] width 27 height 21
click at [32, 353] on div "Pen P" at bounding box center [45, 389] width 27 height 21
click at [18, 184] on div at bounding box center [15, 185] width 14 height 14
click at [80, 353] on div "Highlight H" at bounding box center [75, 389] width 27 height 21
click at [50, 353] on div "Pen P" at bounding box center [45, 389] width 27 height 21
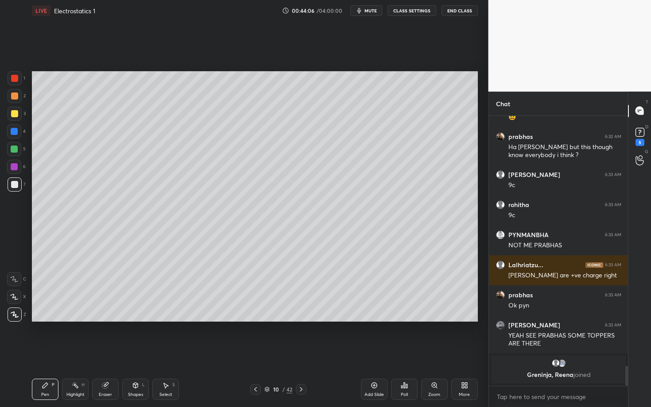
scroll to position [3263, 0]
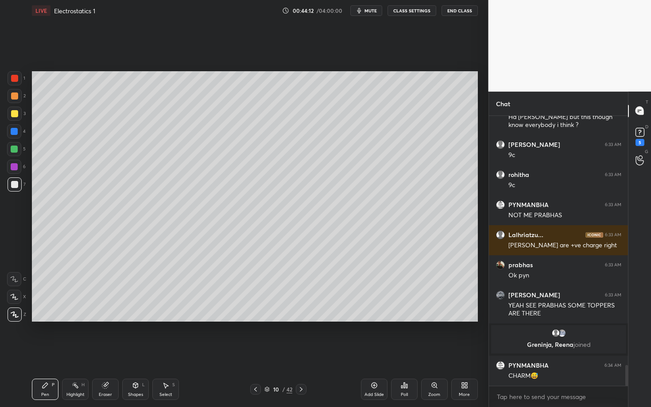
click at [43, 353] on icon at bounding box center [45, 385] width 7 height 7
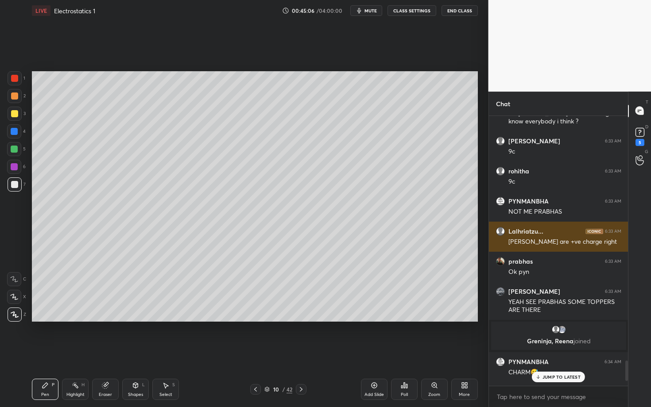
scroll to position [3333, 0]
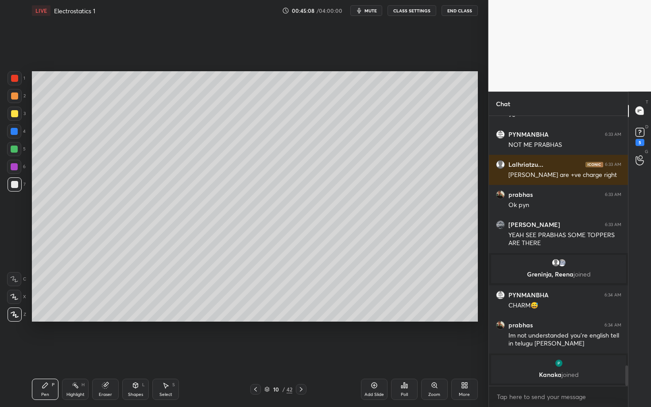
click at [647, 267] on div "T Messages (T) D Doubts (D) 5 G Raise Hand (G)" at bounding box center [639, 250] width 23 height 316
click at [298, 353] on icon at bounding box center [301, 389] width 7 height 7
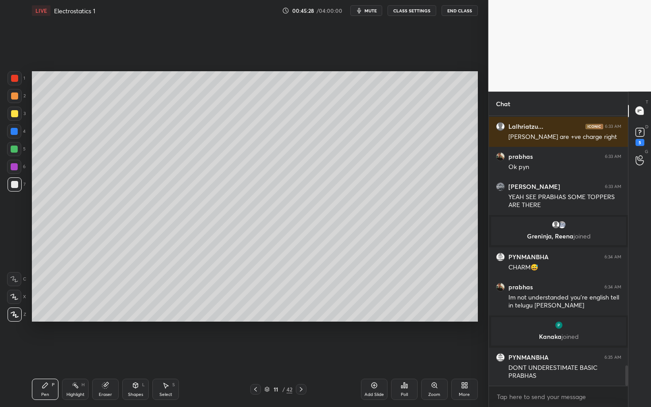
click at [129, 353] on div "Shapes L" at bounding box center [135, 389] width 27 height 21
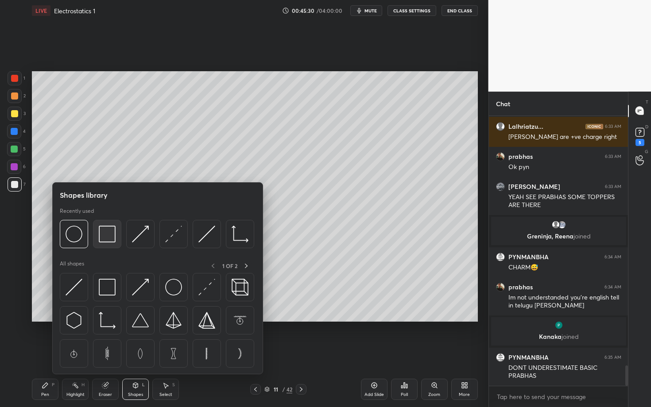
click at [101, 240] on img at bounding box center [107, 234] width 17 height 17
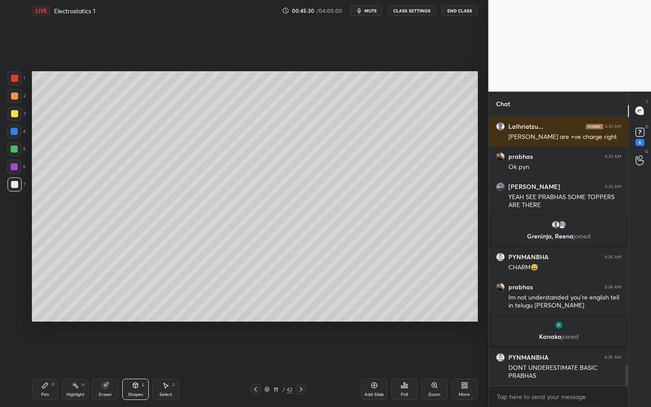
click at [19, 94] on div at bounding box center [15, 96] width 14 height 14
click at [166, 353] on div "Select S" at bounding box center [165, 389] width 27 height 21
drag, startPoint x: 207, startPoint y: 252, endPoint x: 228, endPoint y: 267, distance: 25.3
click at [227, 268] on div "0 ° Undo Copy Paste here Duplicate Duplicate to new slide Delete" at bounding box center [255, 196] width 446 height 251
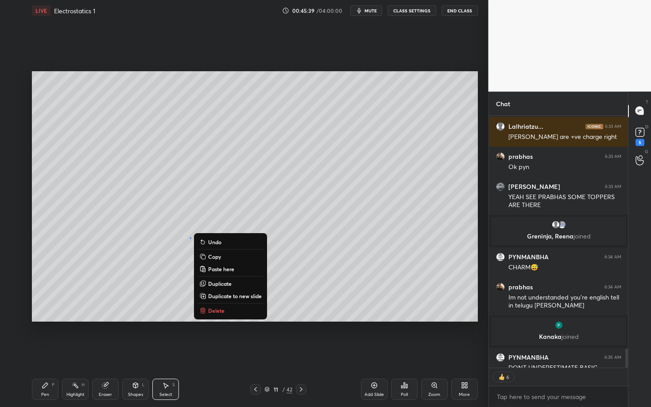
click at [221, 308] on p "Delete" at bounding box center [216, 310] width 16 height 7
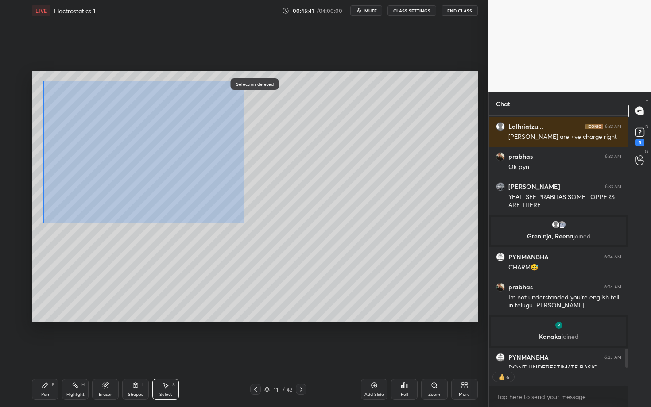
drag, startPoint x: 68, startPoint y: 109, endPoint x: 242, endPoint y: 221, distance: 207.0
click at [242, 221] on div "0 ° Undo Copy Paste here Duplicate Duplicate to new slide Delete" at bounding box center [255, 196] width 446 height 251
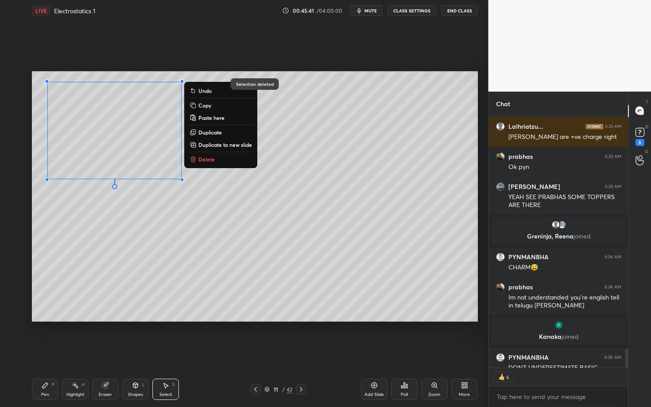
click at [227, 160] on button "Delete" at bounding box center [221, 159] width 66 height 11
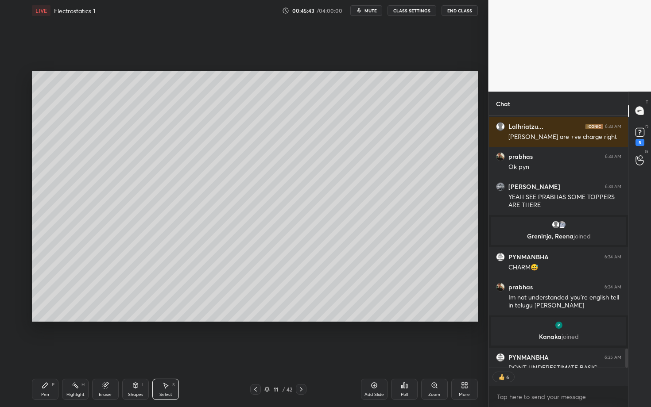
click at [40, 353] on div "Pen P" at bounding box center [45, 389] width 27 height 21
click at [143, 353] on div "Shapes L" at bounding box center [135, 389] width 27 height 21
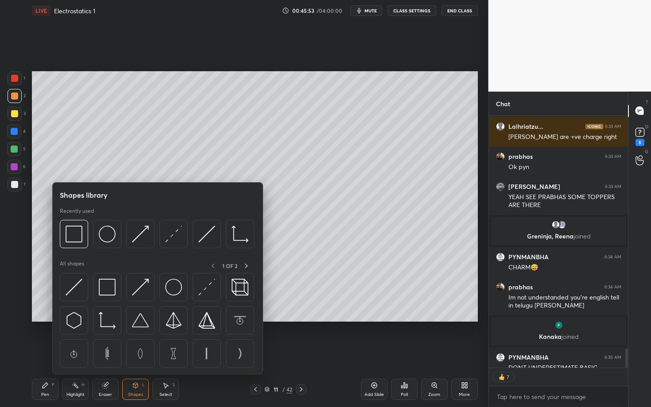
click at [47, 353] on div "Pen" at bounding box center [45, 395] width 8 height 4
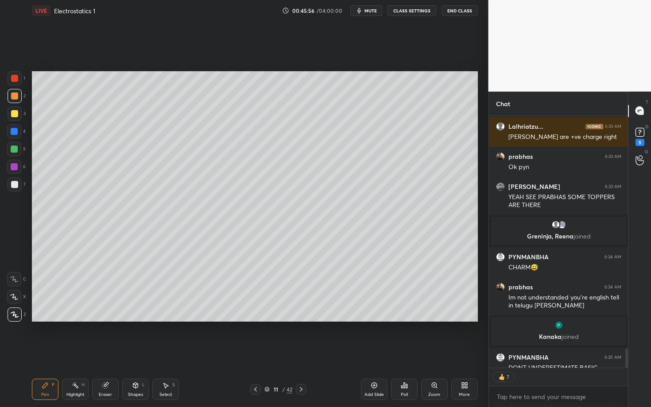
click at [134, 353] on div "Shapes L" at bounding box center [135, 389] width 27 height 21
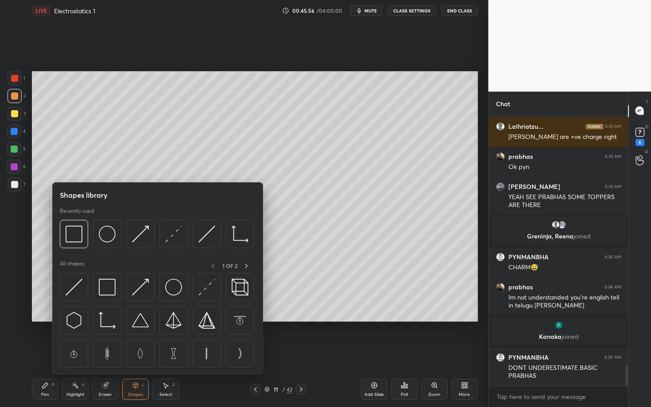
scroll to position [3347, 0]
click at [74, 242] on img at bounding box center [74, 234] width 17 height 17
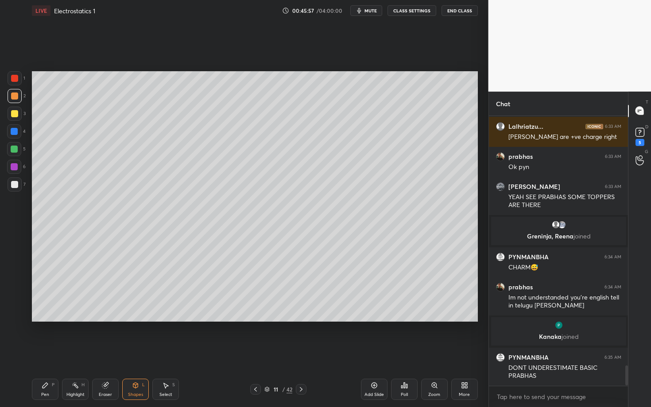
click at [18, 186] on div at bounding box center [15, 185] width 14 height 14
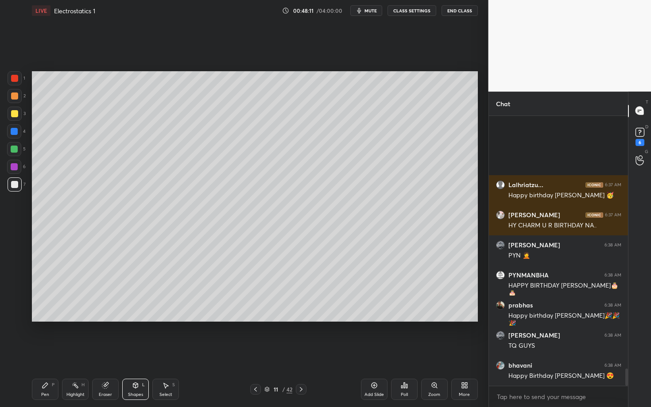
scroll to position [4008, 0]
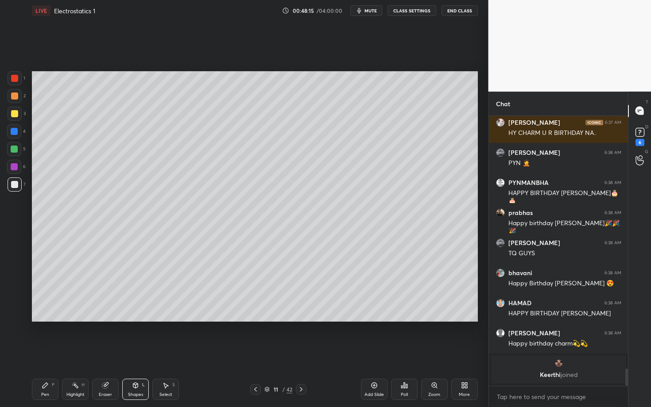
click at [50, 353] on div "Pen P" at bounding box center [45, 389] width 27 height 21
click at [43, 353] on icon at bounding box center [45, 385] width 5 height 5
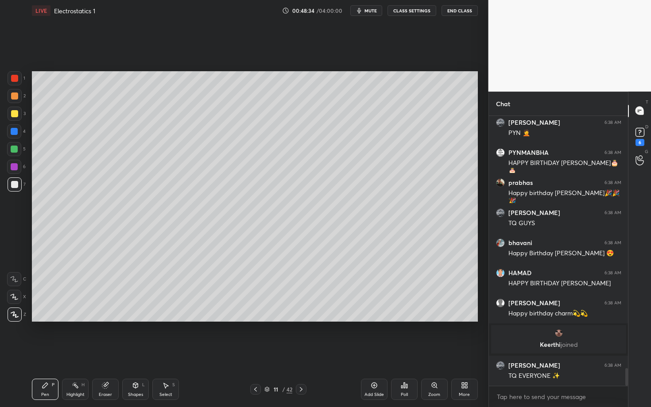
scroll to position [3874, 0]
click at [149, 353] on div "Pen P Highlight H Eraser Shapes L Select S" at bounding box center [114, 389] width 164 height 21
click at [165, 353] on div "Select" at bounding box center [165, 395] width 13 height 4
drag, startPoint x: 112, startPoint y: 162, endPoint x: 144, endPoint y: 190, distance: 42.3
click at [144, 190] on div "0 ° Undo Copy Paste here Duplicate Duplicate to new slide Delete" at bounding box center [255, 196] width 446 height 251
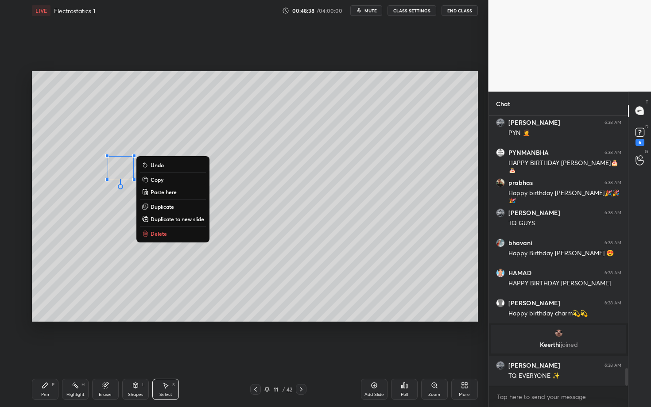
click at [162, 231] on button "Delete" at bounding box center [173, 233] width 66 height 11
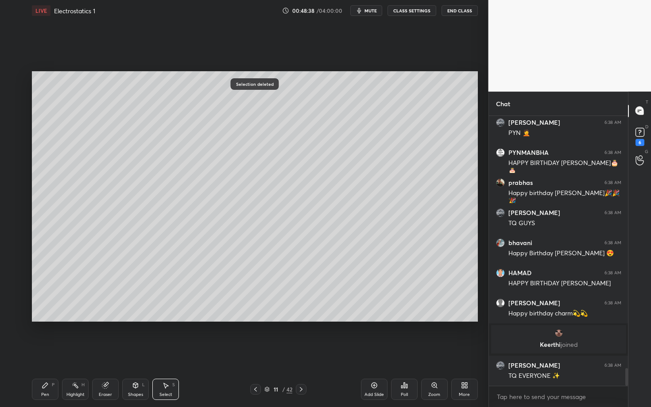
click at [45, 353] on icon at bounding box center [45, 385] width 7 height 7
click at [18, 97] on div at bounding box center [15, 96] width 14 height 14
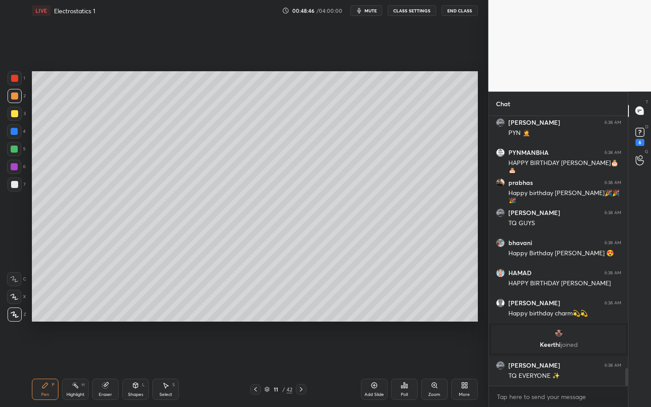
click at [112, 353] on div "Eraser" at bounding box center [105, 389] width 27 height 21
click at [137, 353] on div "Shapes" at bounding box center [135, 395] width 15 height 4
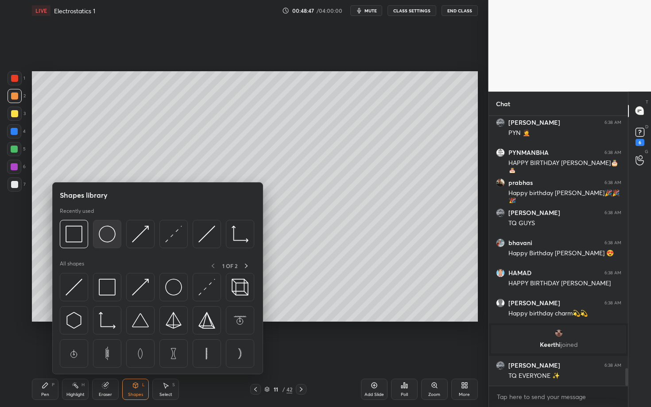
click at [101, 236] on img at bounding box center [107, 234] width 17 height 17
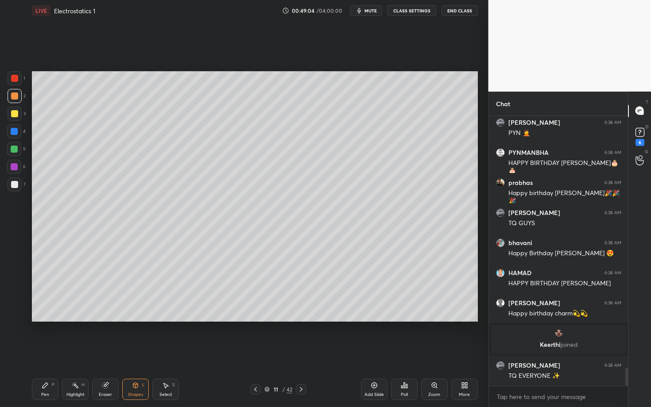
scroll to position [3905, 0]
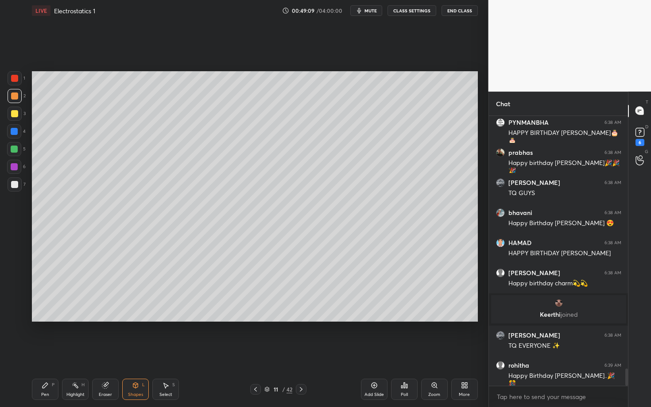
click at [45, 353] on icon at bounding box center [45, 385] width 7 height 7
click at [163, 353] on div "Select" at bounding box center [165, 395] width 13 height 4
drag, startPoint x: 160, startPoint y: 199, endPoint x: 180, endPoint y: 227, distance: 34.2
click at [180, 227] on div "0 ° Undo Copy Paste here Duplicate Duplicate to new slide Delete" at bounding box center [255, 196] width 446 height 251
click at [164, 196] on div "0 ° Undo Copy Paste here Duplicate Duplicate to new slide Delete" at bounding box center [255, 196] width 446 height 251
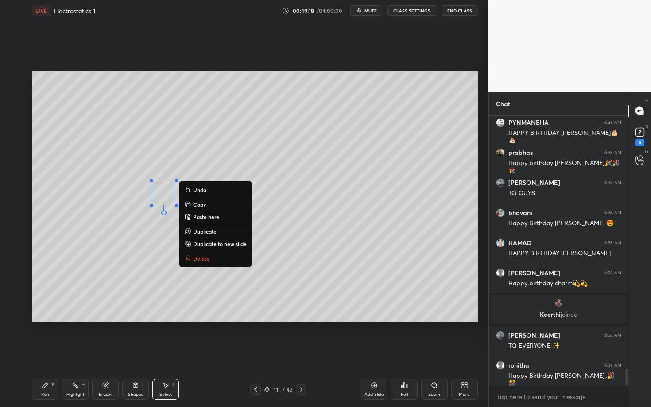
click at [73, 353] on div "Highlight" at bounding box center [75, 395] width 18 height 4
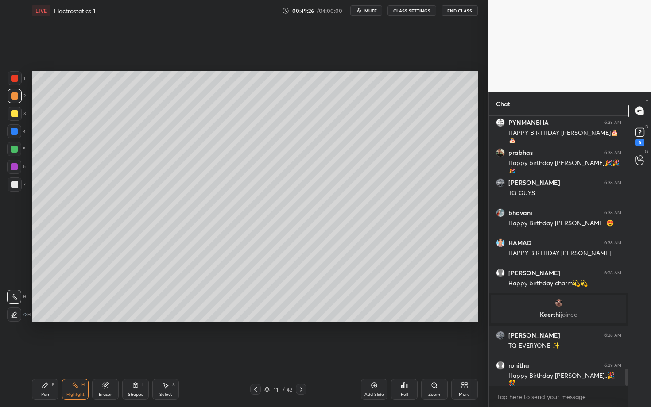
scroll to position [3935, 0]
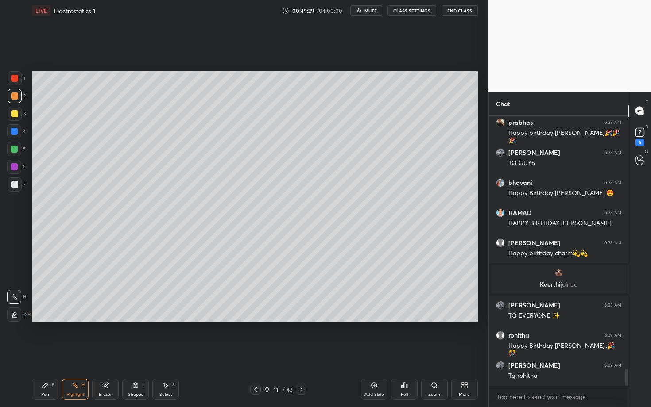
click at [41, 353] on div "Pen P" at bounding box center [45, 389] width 27 height 21
click at [159, 353] on div "Select S" at bounding box center [165, 389] width 27 height 21
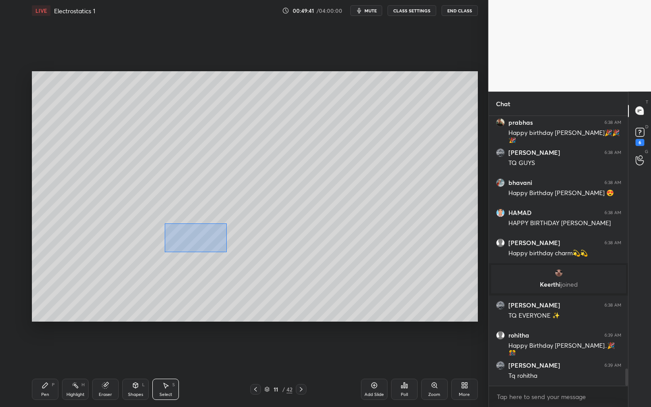
drag, startPoint x: 194, startPoint y: 245, endPoint x: 231, endPoint y: 252, distance: 37.5
click at [231, 252] on div "0 ° Undo Copy Paste here Duplicate Duplicate to new slide Delete" at bounding box center [255, 196] width 446 height 251
click at [190, 238] on div "0 ° Undo Copy Paste here Duplicate Duplicate to new slide Delete" at bounding box center [255, 196] width 446 height 251
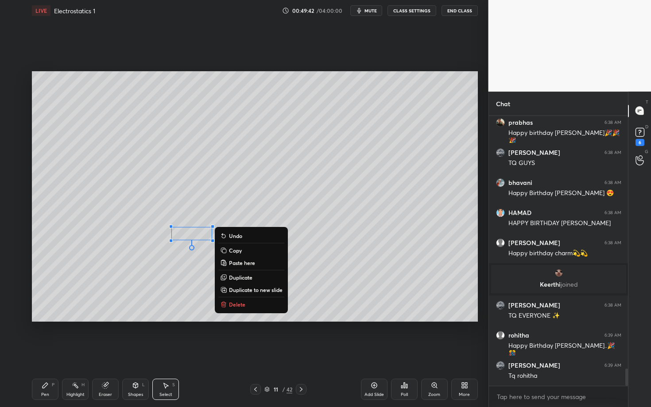
click at [71, 353] on div "Highlight H" at bounding box center [75, 389] width 27 height 21
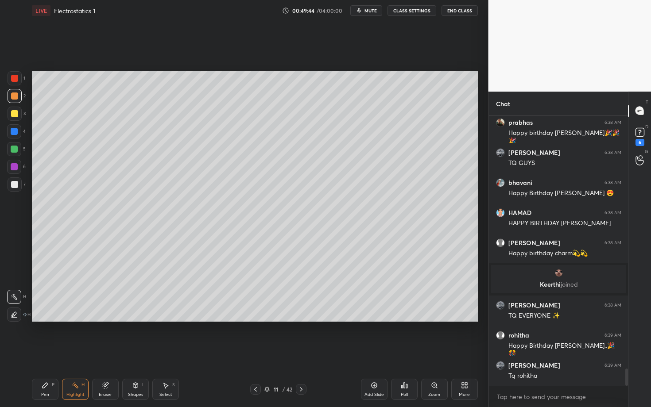
click at [44, 353] on icon at bounding box center [45, 385] width 7 height 7
click at [13, 167] on div at bounding box center [14, 166] width 7 height 7
click at [18, 117] on div at bounding box center [15, 114] width 14 height 14
click at [16, 95] on div at bounding box center [15, 96] width 14 height 14
click at [15, 131] on div at bounding box center [14, 131] width 7 height 7
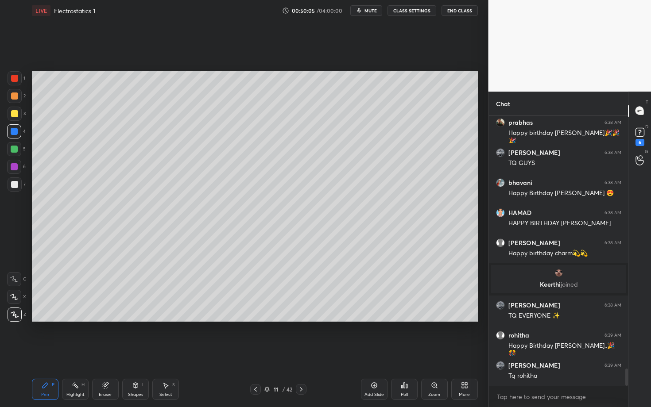
click at [134, 353] on icon at bounding box center [135, 385] width 5 height 5
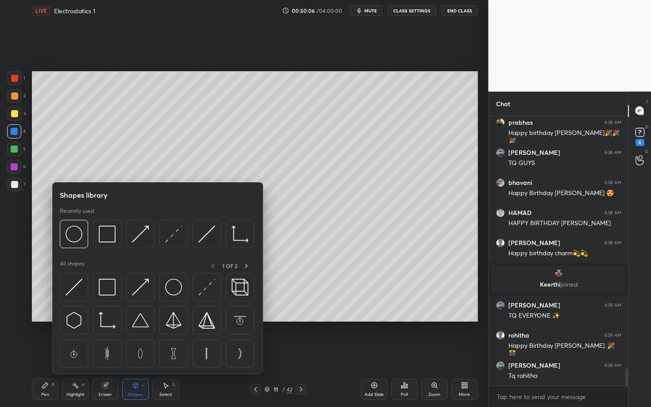
scroll to position [3965, 0]
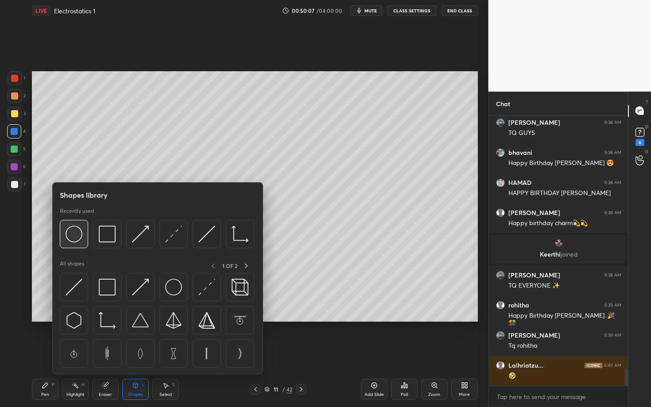
click at [76, 239] on img at bounding box center [74, 234] width 17 height 17
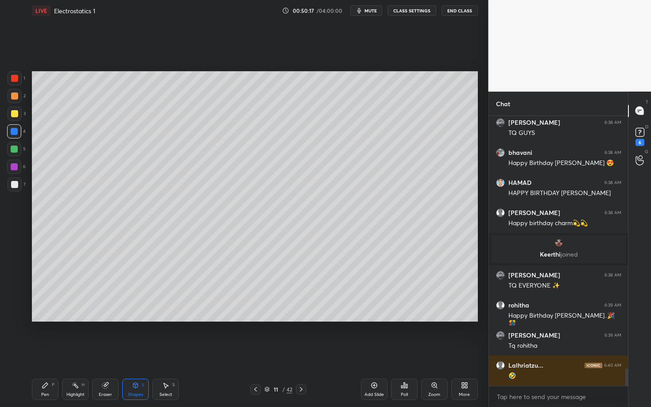
scroll to position [3995, 0]
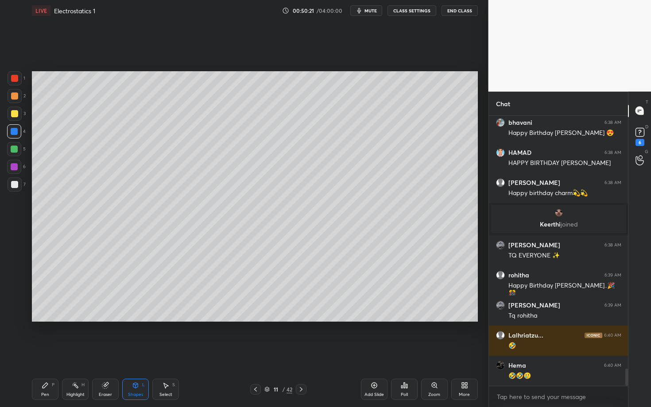
click at [39, 353] on div "Pen P" at bounding box center [45, 389] width 27 height 21
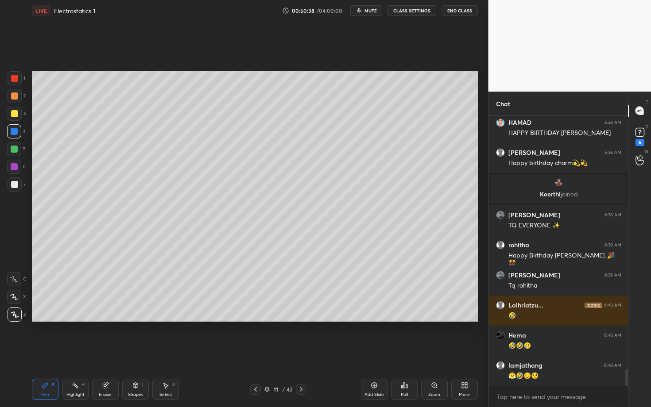
click at [16, 184] on div at bounding box center [14, 184] width 7 height 7
click at [74, 353] on div "Highlight" at bounding box center [75, 395] width 18 height 4
click at [40, 353] on div "Pen P" at bounding box center [45, 389] width 27 height 21
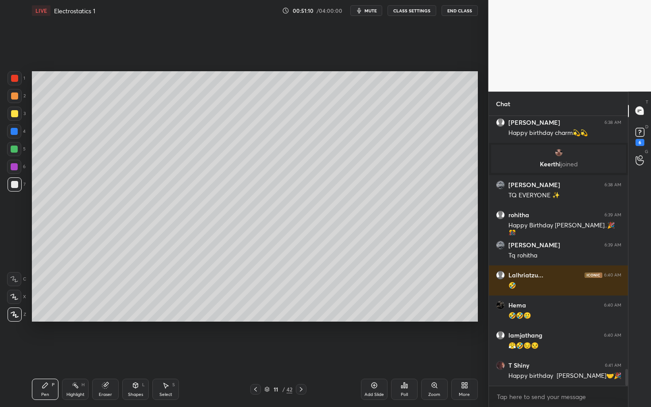
click at [76, 353] on div "Highlight H" at bounding box center [75, 389] width 27 height 21
click at [48, 353] on div "Pen P" at bounding box center [45, 389] width 27 height 21
click at [75, 353] on rect at bounding box center [76, 386] width 4 height 4
click at [299, 353] on icon at bounding box center [301, 389] width 7 height 7
click at [44, 353] on icon at bounding box center [45, 385] width 5 height 5
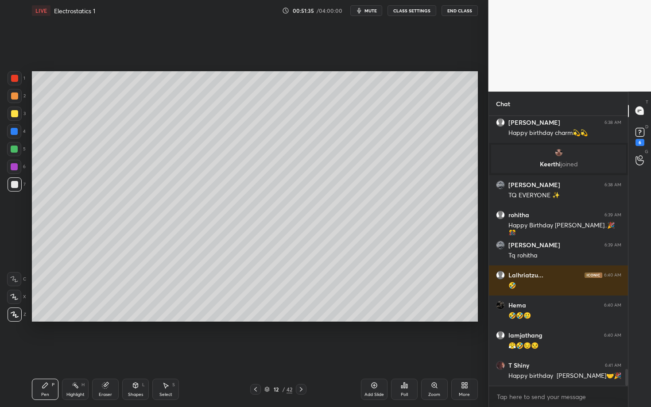
click at [18, 99] on div at bounding box center [15, 96] width 14 height 14
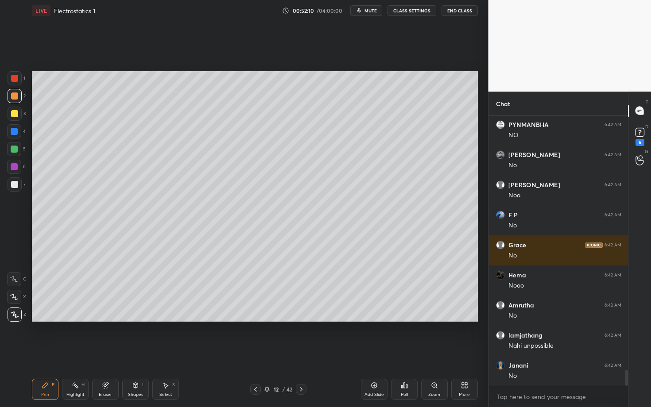
scroll to position [4359, 0]
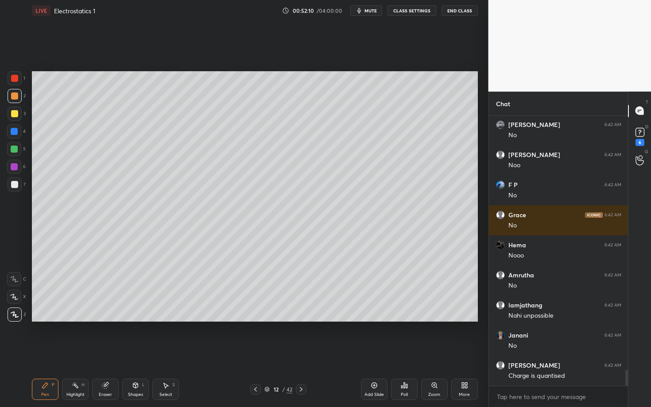
click at [79, 353] on div "Highlight H" at bounding box center [75, 389] width 27 height 21
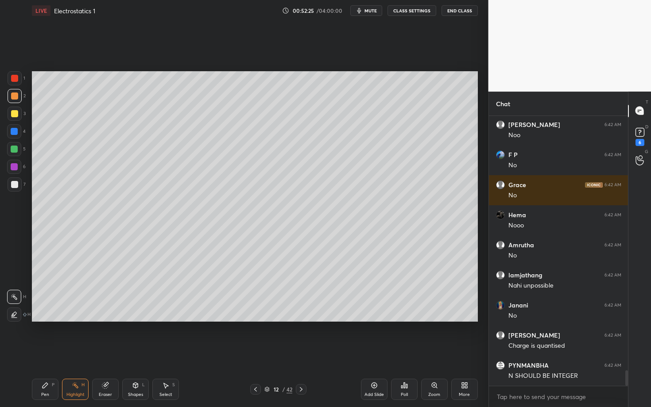
click at [48, 353] on div "Pen P" at bounding box center [45, 389] width 27 height 21
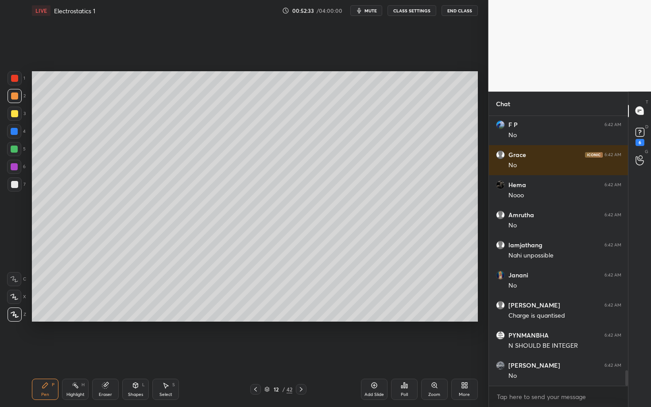
scroll to position [4449, 0]
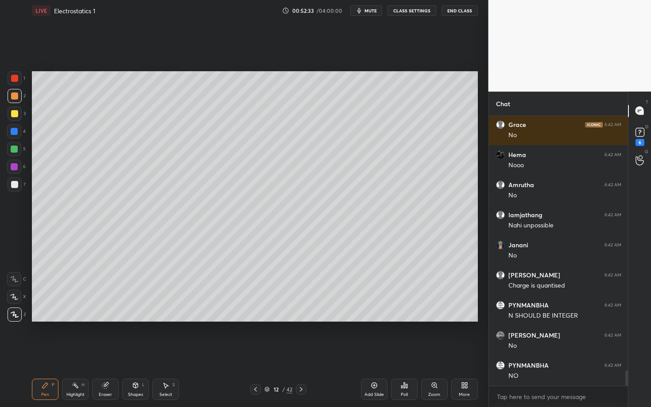
click at [195, 339] on div "Setting up your live class Poll for secs No correct answer Start poll" at bounding box center [254, 196] width 453 height 351
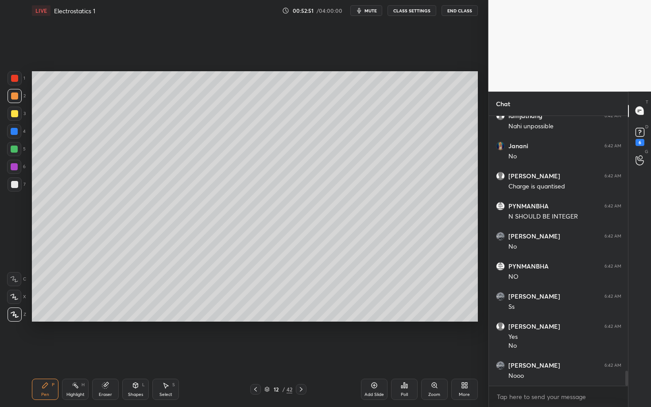
scroll to position [4579, 0]
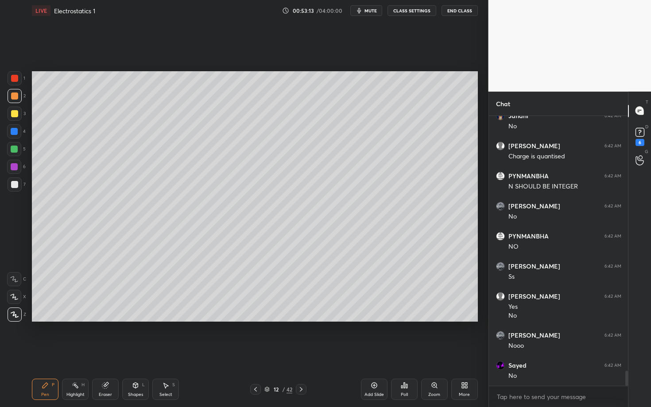
click at [17, 186] on div at bounding box center [14, 184] width 7 height 7
click at [148, 353] on div "Pen P Highlight H Eraser Shapes L Select S" at bounding box center [114, 389] width 164 height 21
click at [136, 353] on icon at bounding box center [135, 384] width 5 height 1
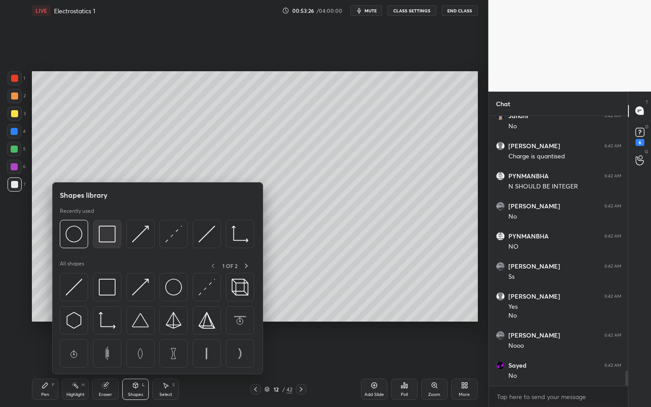
click at [110, 236] on img at bounding box center [107, 234] width 17 height 17
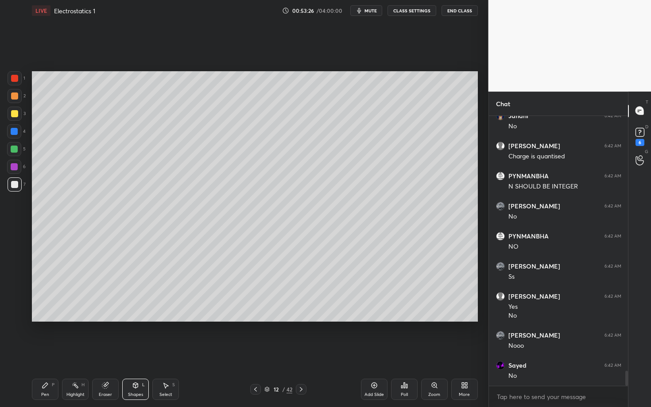
click at [16, 183] on div at bounding box center [14, 184] width 7 height 7
click at [74, 353] on div "Highlight H" at bounding box center [75, 389] width 27 height 21
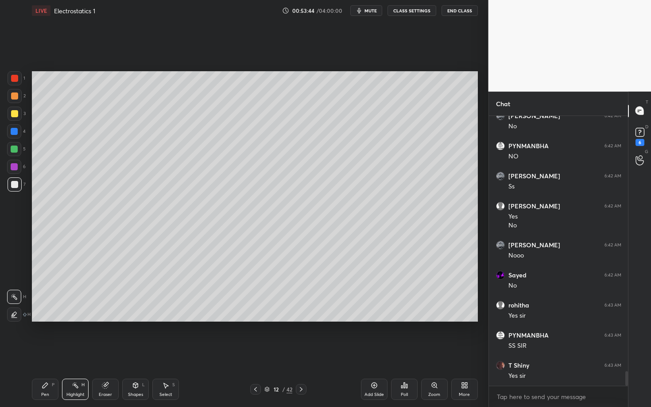
scroll to position [4699, 0]
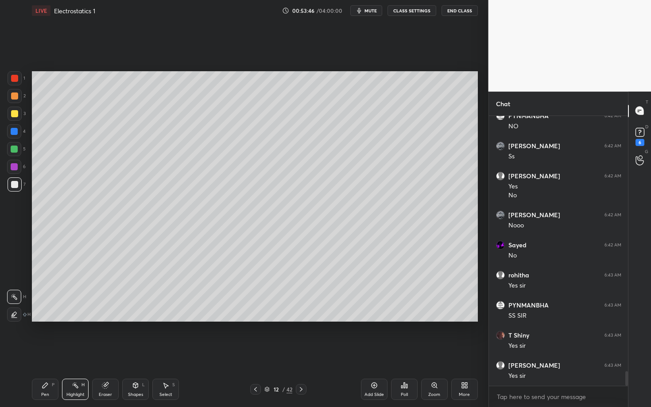
click at [50, 353] on div "Pen P" at bounding box center [45, 389] width 27 height 21
click at [13, 151] on div at bounding box center [14, 149] width 7 height 7
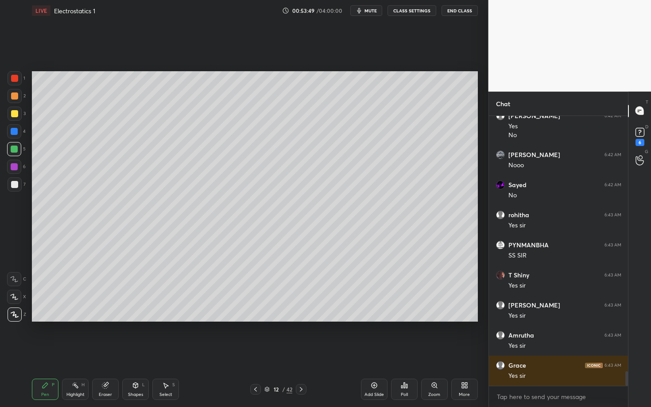
scroll to position [4789, 0]
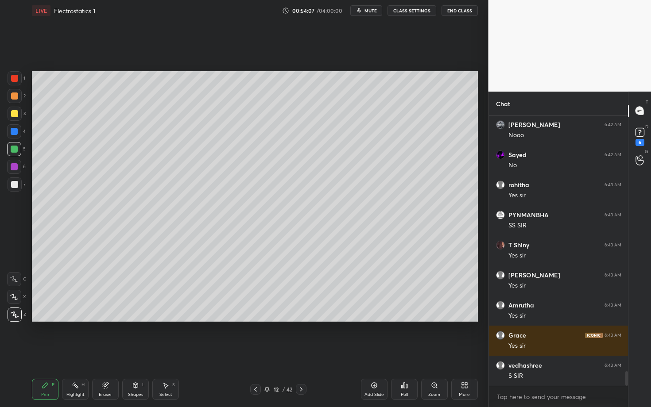
click at [80, 353] on div "Highlight H" at bounding box center [75, 389] width 27 height 21
click at [306, 353] on div at bounding box center [301, 389] width 11 height 11
click at [51, 353] on div "Pen P" at bounding box center [45, 389] width 27 height 21
click at [158, 353] on div "Select S" at bounding box center [165, 389] width 27 height 21
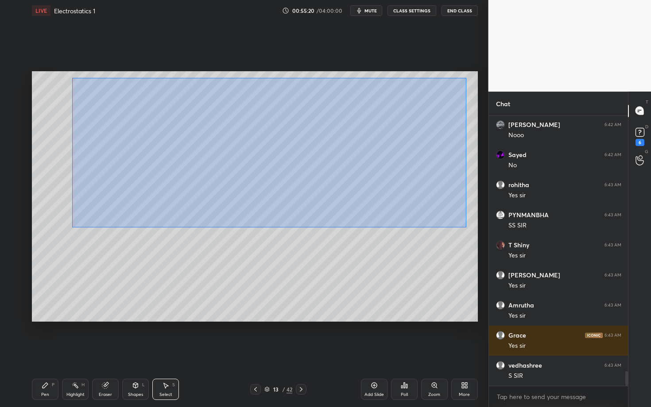
drag, startPoint x: 72, startPoint y: 81, endPoint x: 466, endPoint y: 226, distance: 419.8
click at [466, 226] on div "0 ° Undo Copy Paste here Duplicate Duplicate to new slide Delete" at bounding box center [255, 196] width 446 height 251
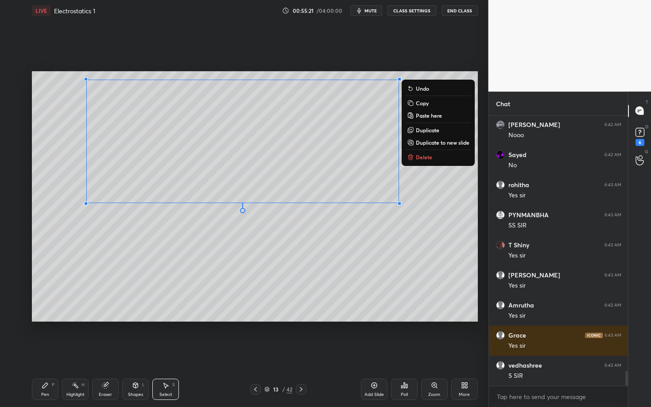
click at [436, 158] on button "Delete" at bounding box center [438, 157] width 66 height 11
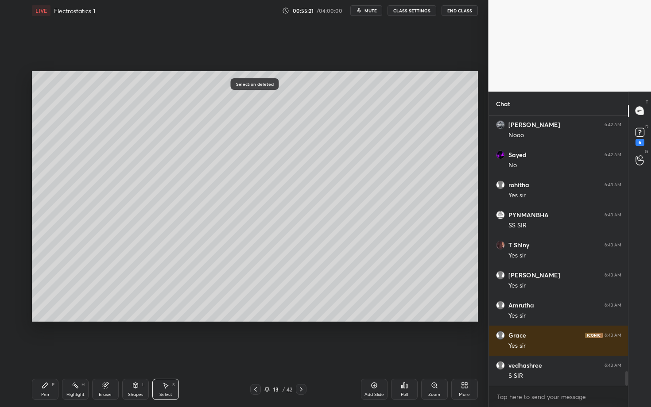
click at [45, 353] on div "Pen" at bounding box center [45, 395] width 8 height 4
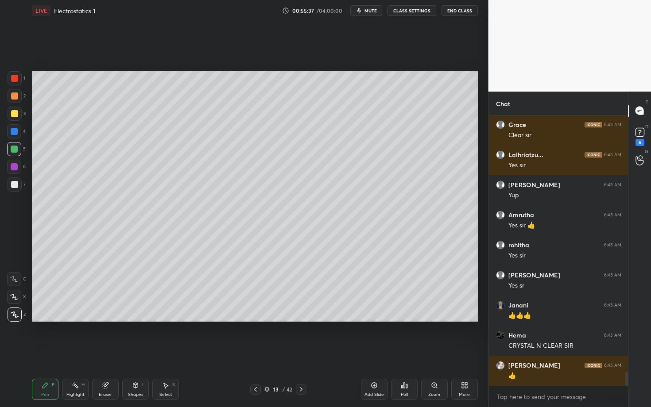
scroll to position [5121, 0]
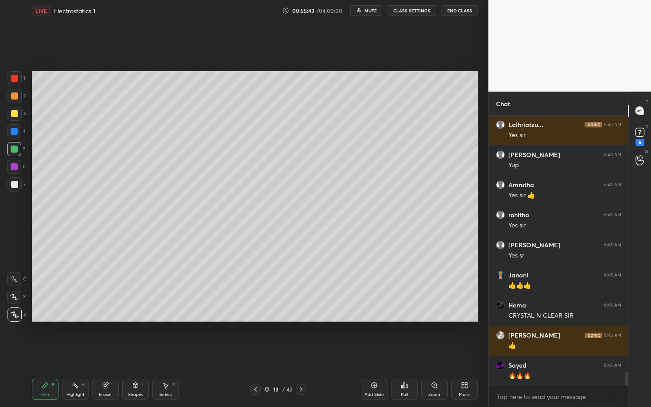
click at [252, 353] on icon at bounding box center [255, 389] width 7 height 7
click at [301, 353] on icon at bounding box center [301, 389] width 7 height 7
click at [15, 186] on div at bounding box center [14, 184] width 7 height 7
click at [77, 353] on div "Highlight H" at bounding box center [75, 389] width 27 height 21
click at [43, 353] on div "Pen P" at bounding box center [45, 389] width 27 height 21
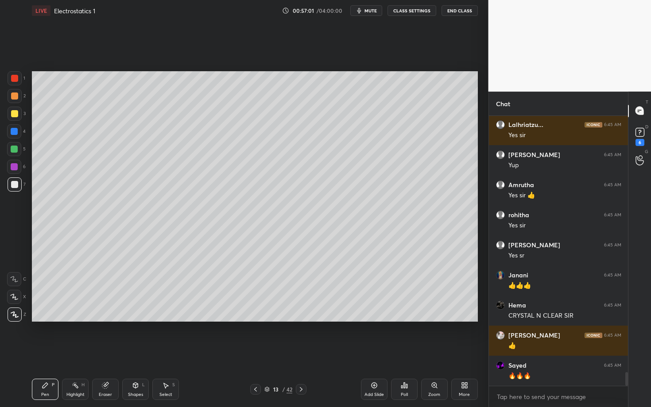
click at [13, 163] on div at bounding box center [14, 166] width 7 height 7
click at [15, 82] on div at bounding box center [15, 78] width 14 height 14
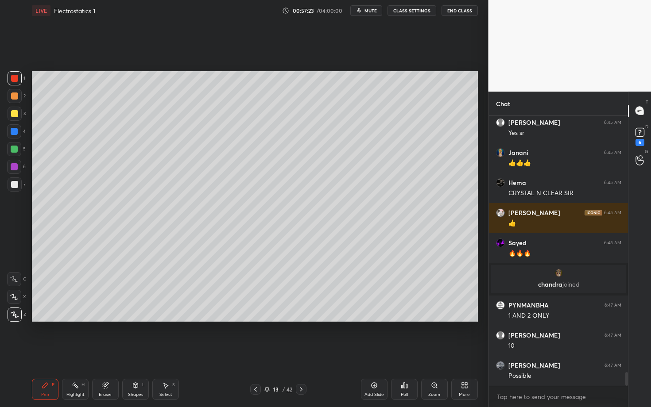
scroll to position [4965, 0]
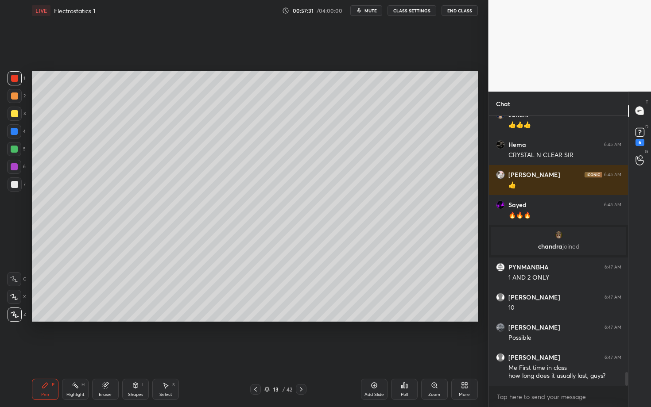
click at [74, 353] on div "Highlight" at bounding box center [75, 395] width 18 height 4
click at [49, 353] on div "Pen P" at bounding box center [45, 389] width 27 height 21
click at [72, 353] on div "Highlight H" at bounding box center [75, 389] width 27 height 21
click at [42, 353] on div "Pen P" at bounding box center [45, 389] width 27 height 21
click at [66, 353] on div "Highlight H" at bounding box center [75, 389] width 27 height 21
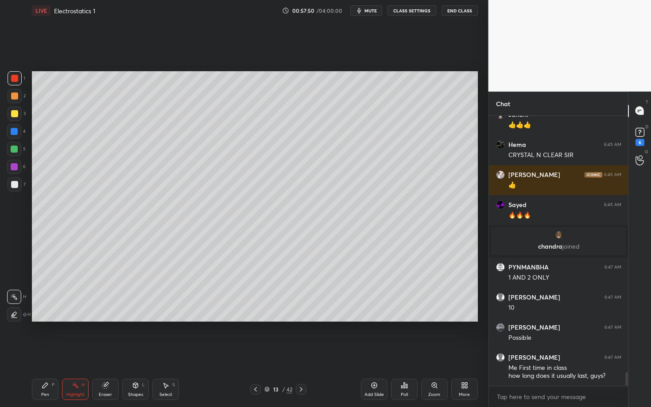
click at [44, 353] on icon at bounding box center [45, 385] width 7 height 7
click at [23, 185] on div "7" at bounding box center [17, 185] width 18 height 14
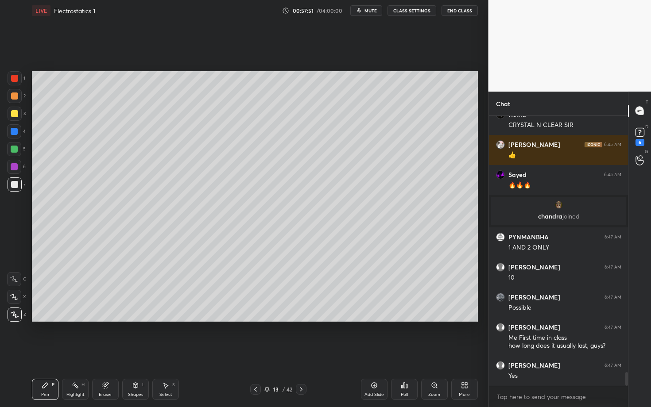
click at [15, 111] on div at bounding box center [14, 113] width 7 height 7
click at [19, 97] on div at bounding box center [15, 96] width 14 height 14
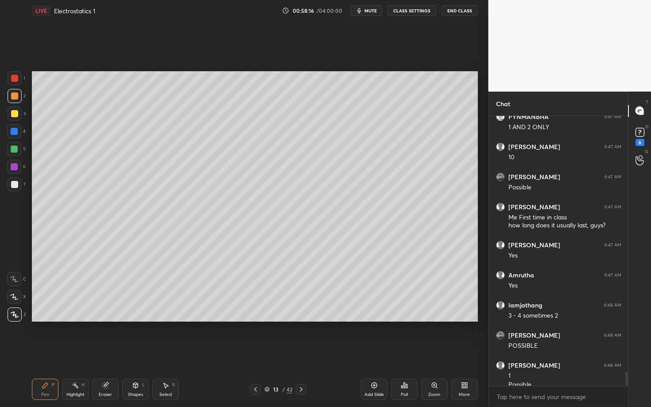
scroll to position [5125, 0]
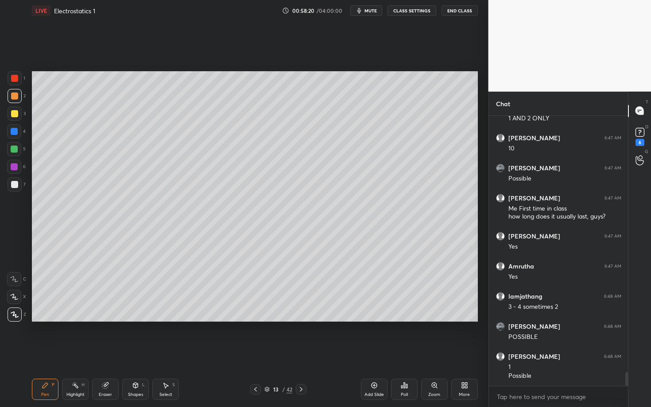
click at [16, 118] on div at bounding box center [15, 114] width 14 height 14
click at [16, 134] on div at bounding box center [14, 131] width 14 height 14
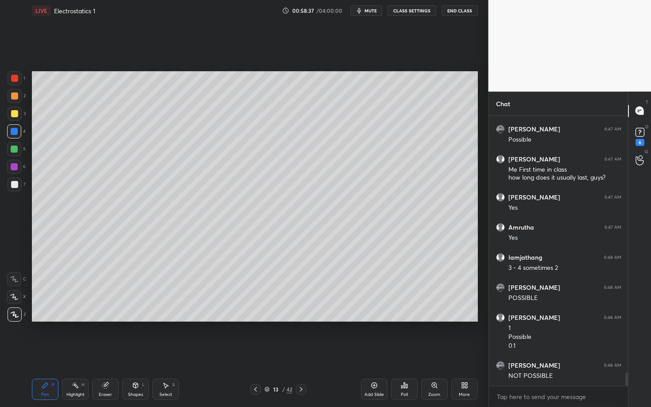
scroll to position [5194, 0]
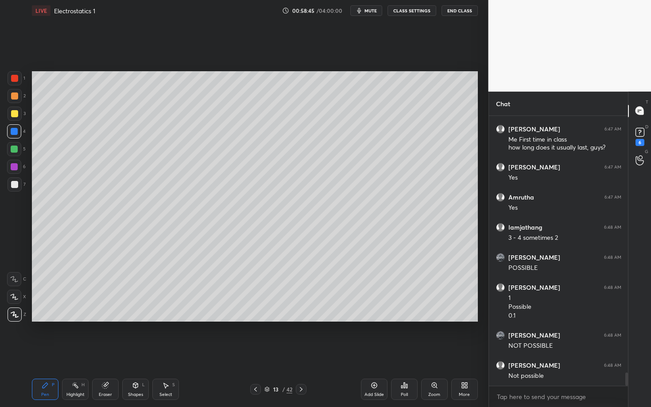
click at [76, 353] on icon at bounding box center [75, 385] width 7 height 7
click at [44, 353] on div "Pen P" at bounding box center [45, 389] width 27 height 21
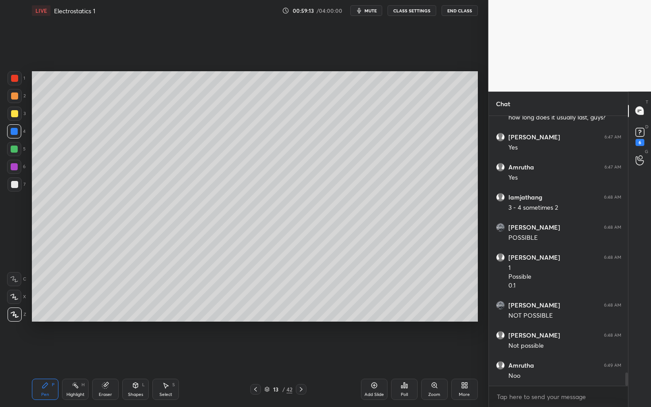
scroll to position [5254, 0]
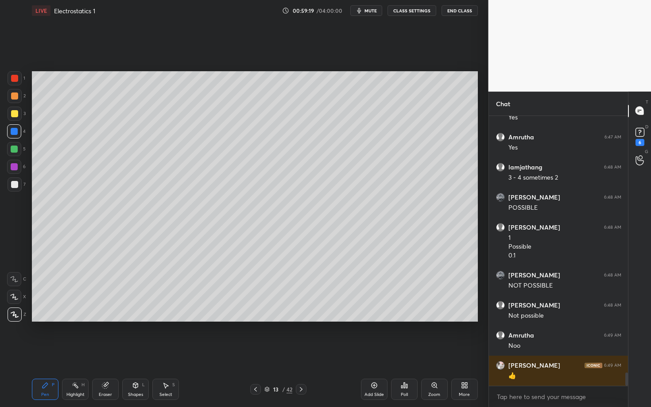
click at [302, 353] on icon at bounding box center [301, 389] width 7 height 7
click at [15, 116] on div at bounding box center [14, 113] width 7 height 7
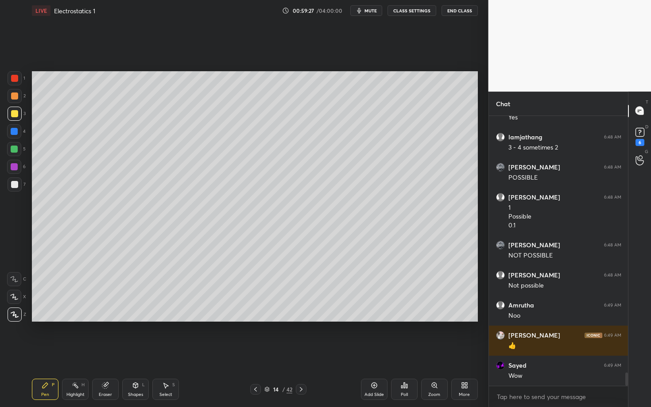
scroll to position [5322, 0]
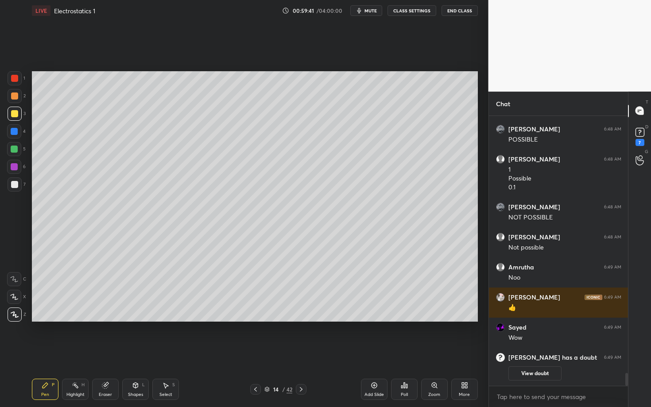
click at [221, 353] on div "Setting up your live class Poll for secs No correct answer Start poll" at bounding box center [254, 196] width 453 height 351
click at [13, 191] on div "7" at bounding box center [17, 187] width 18 height 18
click at [257, 353] on icon at bounding box center [255, 389] width 7 height 7
click at [256, 353] on icon at bounding box center [255, 389] width 7 height 7
click at [66, 353] on div "Highlight" at bounding box center [75, 395] width 18 height 4
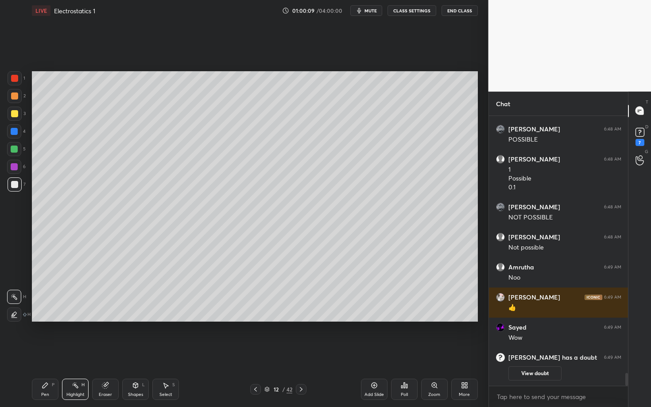
click at [166, 353] on icon at bounding box center [166, 385] width 5 height 5
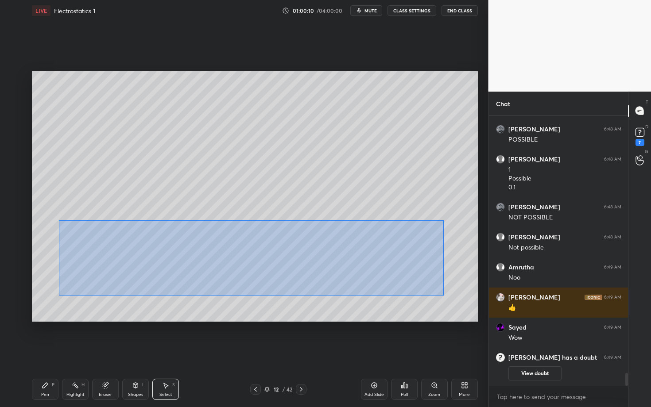
drag, startPoint x: 92, startPoint y: 244, endPoint x: 484, endPoint y: 305, distance: 396.5
click at [484, 305] on div "1 2 3 4 5 6 7 C X Z C X Z E E Erase all H H LIVE Electrostatics 1 01:00:10 / 04…" at bounding box center [244, 203] width 488 height 407
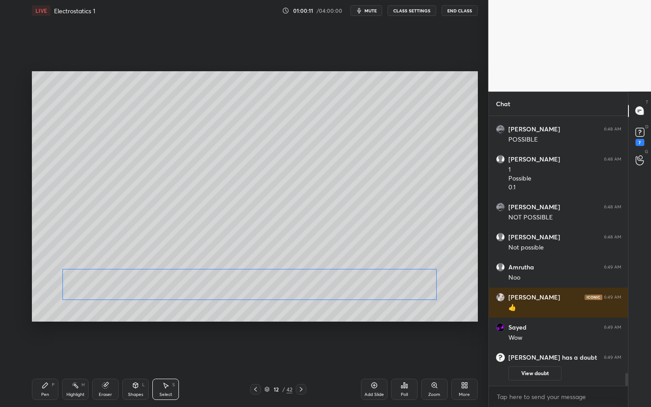
drag, startPoint x: 164, startPoint y: 248, endPoint x: 160, endPoint y: 282, distance: 34.3
click at [160, 282] on div "0 ° Undo Copy Paste here Duplicate Duplicate to new slide Delete" at bounding box center [255, 196] width 446 height 251
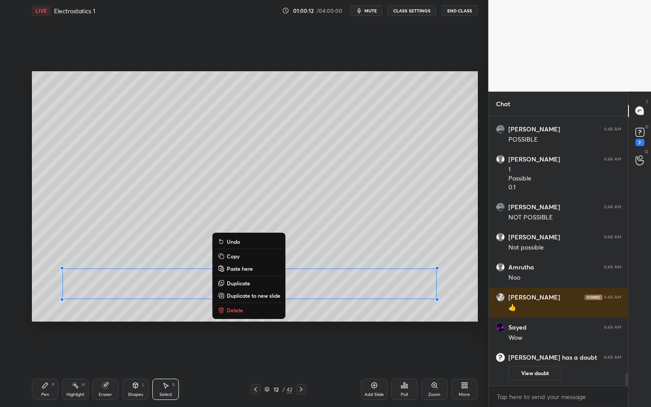
click at [46, 353] on div "Pen P Highlight H Eraser Shapes L Select S 12 / 42 Add Slide Poll Zoom More" at bounding box center [255, 389] width 446 height 35
click at [46, 353] on div "Pen" at bounding box center [45, 395] width 8 height 4
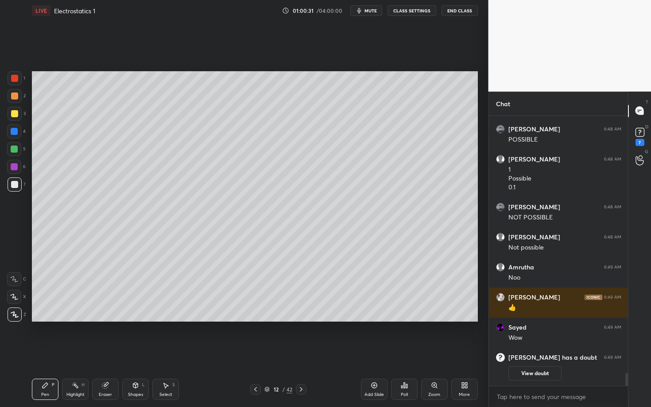
click at [81, 353] on div "H" at bounding box center [82, 385] width 3 height 4
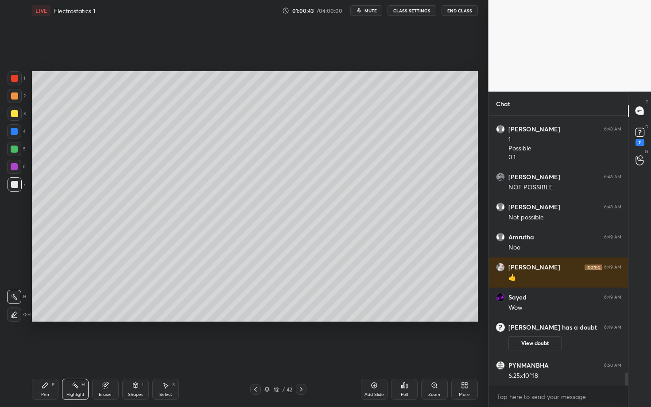
click at [303, 353] on icon at bounding box center [301, 389] width 7 height 7
click at [46, 353] on div "Pen P" at bounding box center [45, 389] width 27 height 21
click at [70, 353] on div "Highlight H" at bounding box center [75, 389] width 27 height 21
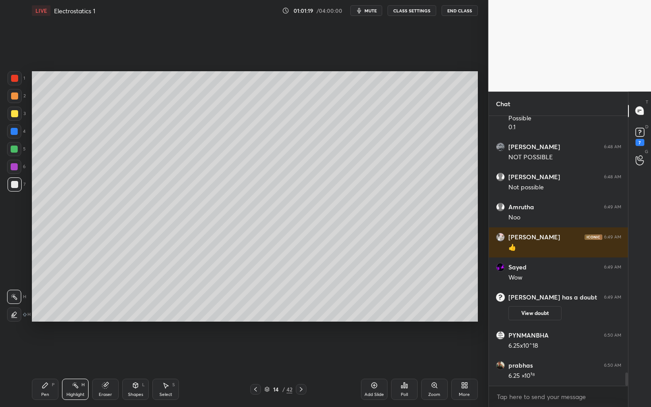
scroll to position [5285, 0]
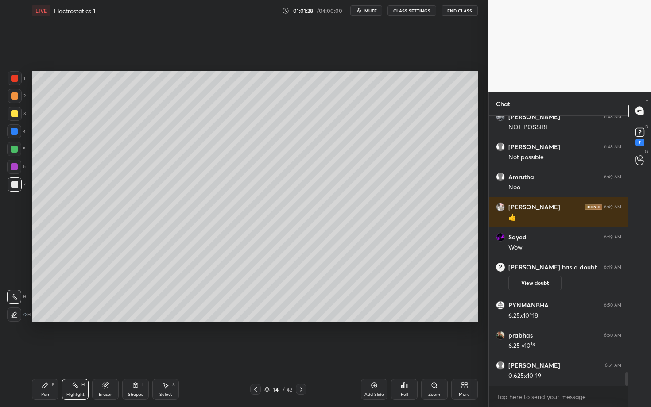
click at [105, 353] on icon at bounding box center [105, 385] width 7 height 7
click at [48, 353] on div "Pen P" at bounding box center [45, 389] width 27 height 21
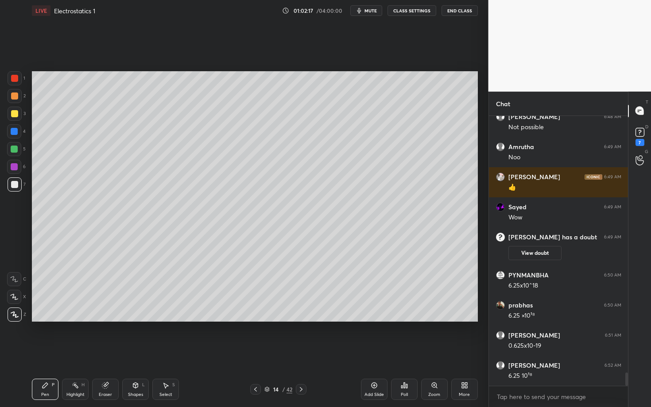
click at [70, 353] on div "Highlight H" at bounding box center [75, 389] width 27 height 21
click at [43, 353] on div "Pen P" at bounding box center [45, 389] width 27 height 21
click at [104, 353] on icon at bounding box center [105, 386] width 6 height 6
click at [43, 353] on div "Pen P" at bounding box center [45, 389] width 27 height 21
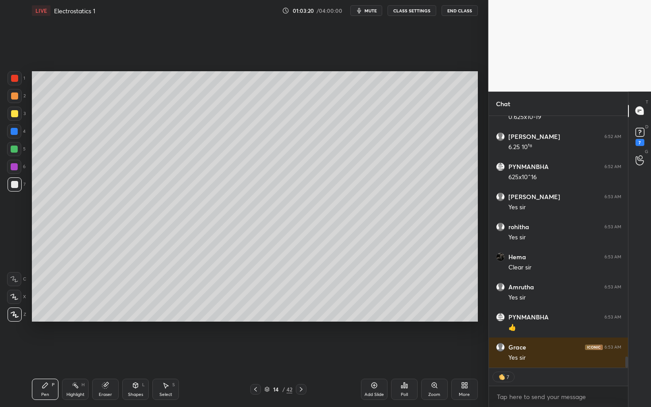
scroll to position [5574, 0]
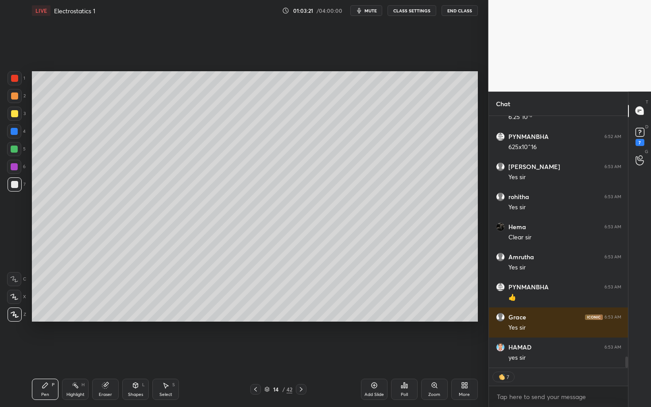
click at [298, 353] on icon at bounding box center [301, 389] width 7 height 7
click at [15, 99] on div at bounding box center [15, 96] width 14 height 14
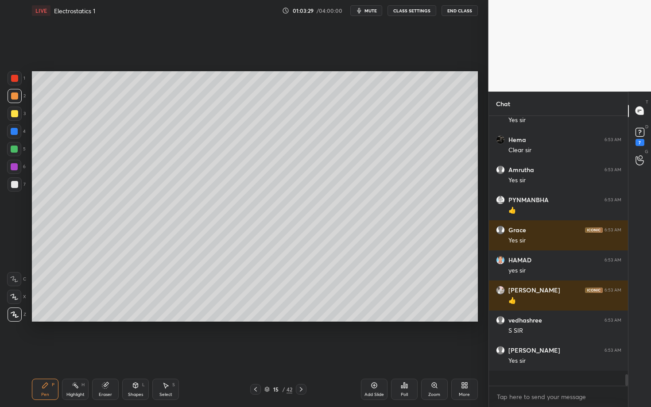
scroll to position [5646, 0]
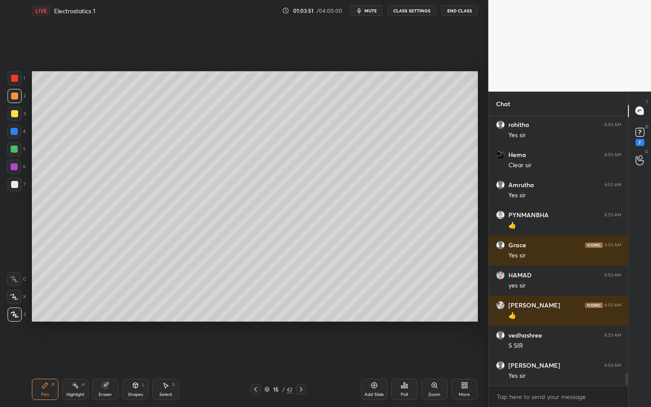
click at [171, 353] on div "Setting up your live class Poll for secs No correct answer Start poll" at bounding box center [254, 196] width 453 height 351
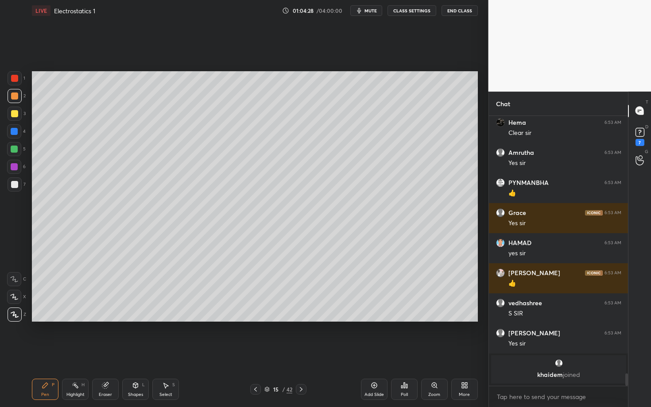
click at [261, 350] on div "Setting up your live class Poll for secs No correct answer Start poll" at bounding box center [254, 196] width 453 height 351
click at [102, 353] on div "Eraser" at bounding box center [105, 389] width 27 height 21
click at [46, 353] on div "Pen P" at bounding box center [45, 389] width 27 height 21
click at [14, 184] on div at bounding box center [14, 184] width 7 height 7
click at [172, 343] on div "Setting up your live class Poll for secs No correct answer Start poll" at bounding box center [254, 196] width 453 height 351
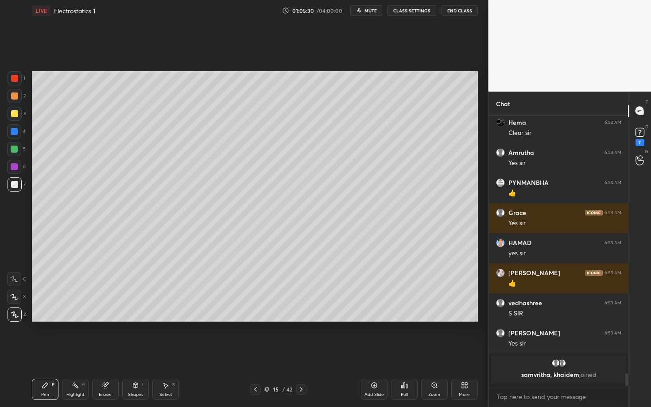
scroll to position [5553, 0]
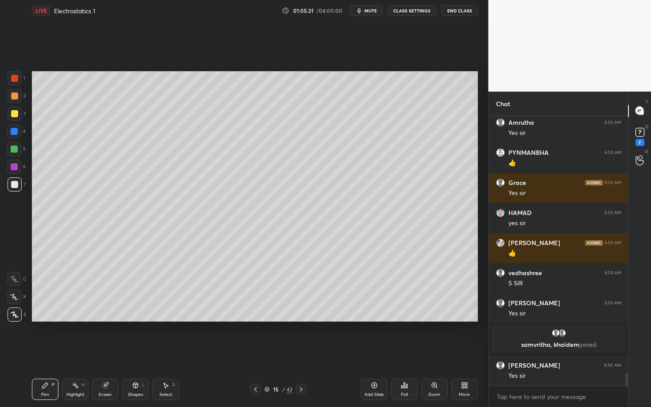
click at [300, 353] on div at bounding box center [301, 389] width 11 height 11
click at [38, 353] on div "Pen P" at bounding box center [45, 389] width 27 height 21
click at [17, 96] on div at bounding box center [15, 96] width 14 height 14
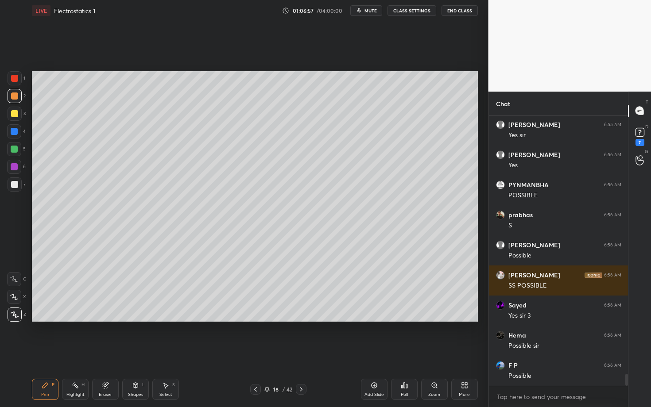
scroll to position [5824, 0]
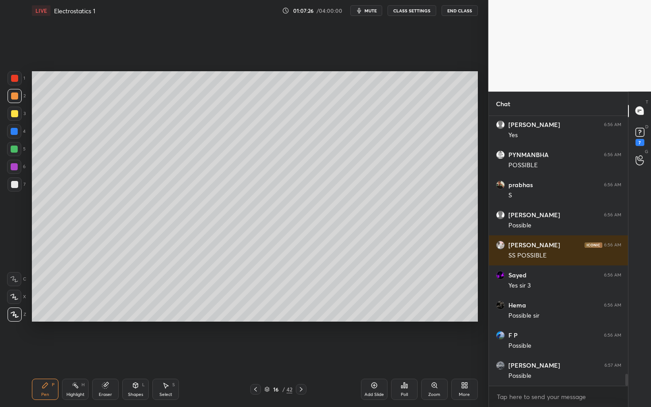
click at [16, 186] on div at bounding box center [14, 184] width 7 height 7
click at [307, 346] on div "Setting up your live class Poll for secs No correct answer Start poll" at bounding box center [254, 196] width 453 height 351
click at [75, 353] on div "Highlight" at bounding box center [75, 395] width 18 height 4
click at [45, 353] on div "Pen P" at bounding box center [45, 389] width 27 height 21
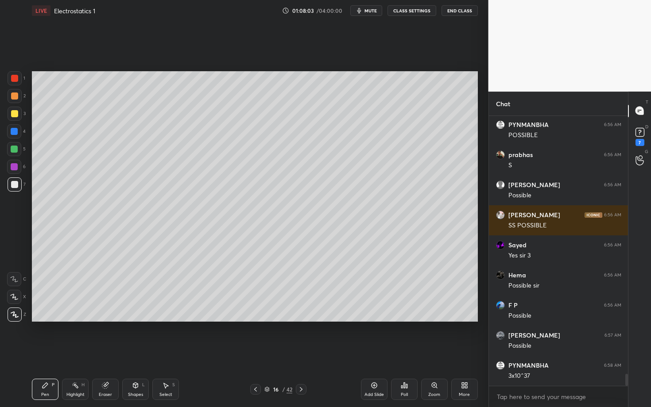
click at [48, 353] on div "Pen P" at bounding box center [45, 389] width 27 height 21
click at [75, 353] on icon at bounding box center [75, 385] width 7 height 7
click at [36, 353] on div "Pen P" at bounding box center [45, 389] width 27 height 21
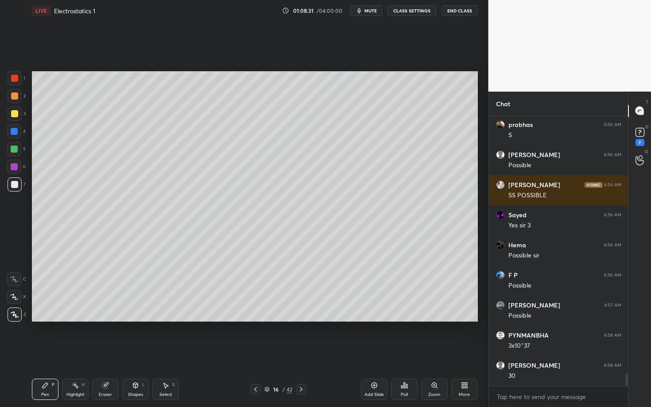
scroll to position [5914, 0]
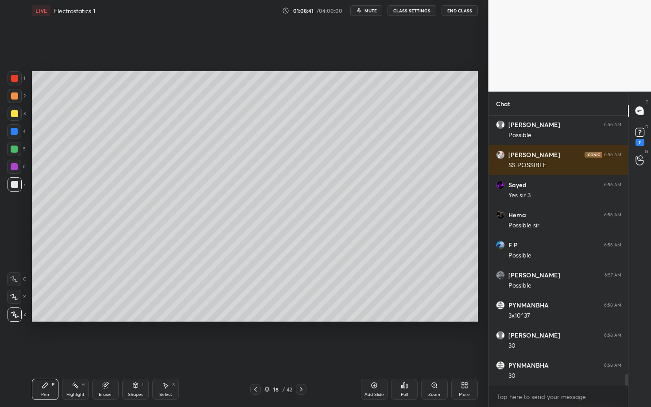
click at [302, 353] on icon at bounding box center [301, 389] width 7 height 7
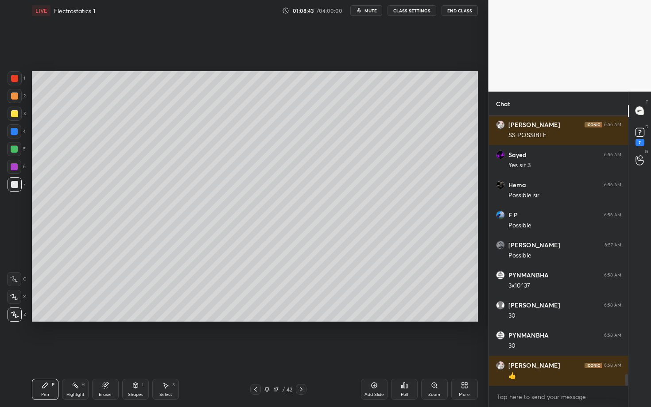
click at [16, 97] on div at bounding box center [14, 96] width 7 height 7
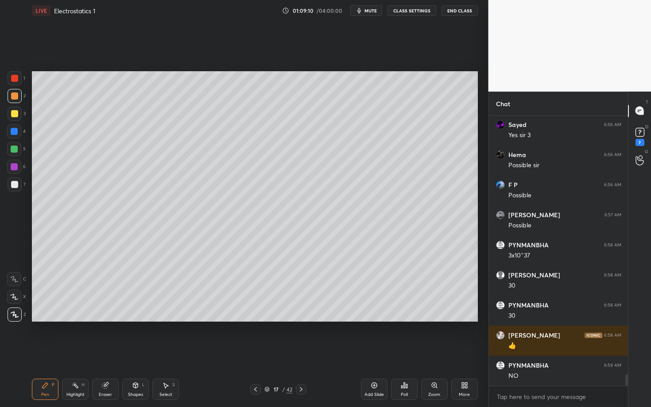
click at [10, 186] on div at bounding box center [15, 185] width 14 height 14
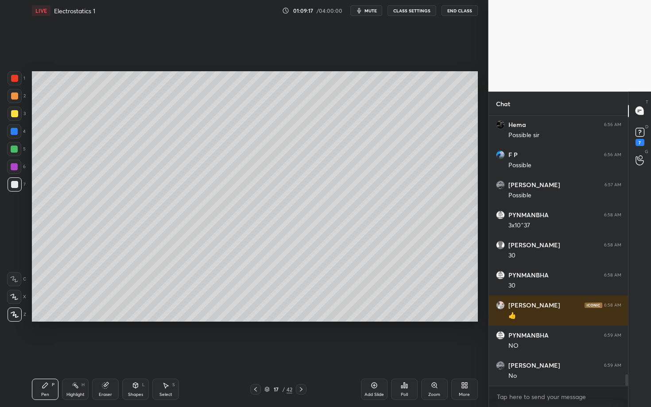
click at [105, 353] on div "Eraser" at bounding box center [105, 395] width 13 height 4
click at [46, 353] on div "Pen" at bounding box center [45, 395] width 8 height 4
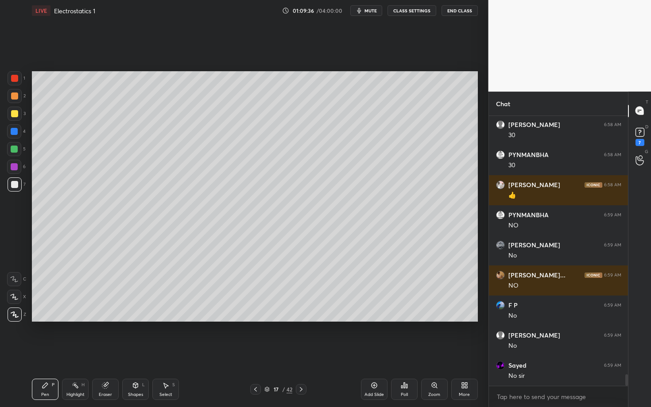
scroll to position [6155, 0]
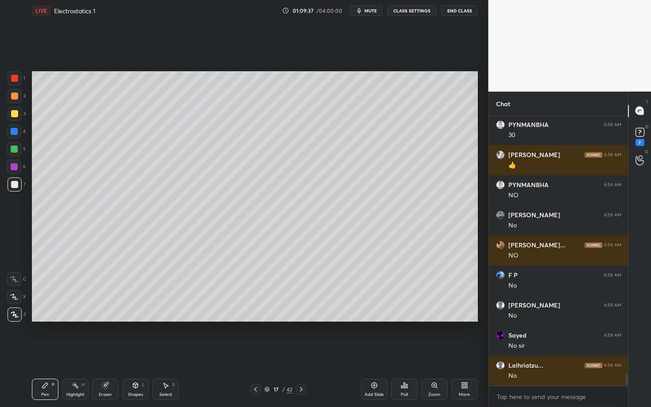
click at [13, 186] on div at bounding box center [14, 184] width 7 height 7
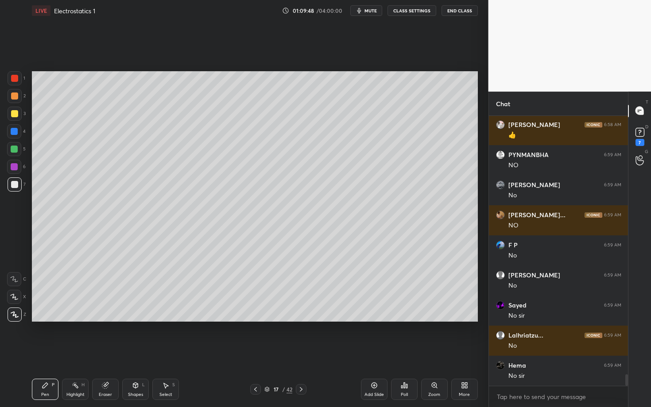
scroll to position [6247, 0]
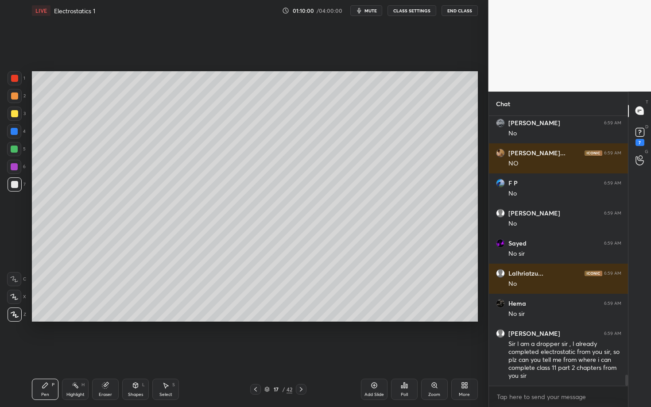
click at [77, 353] on div "Highlight H" at bounding box center [75, 389] width 27 height 21
click at [46, 353] on div "Pen P" at bounding box center [45, 389] width 27 height 21
click at [13, 184] on div at bounding box center [14, 184] width 7 height 7
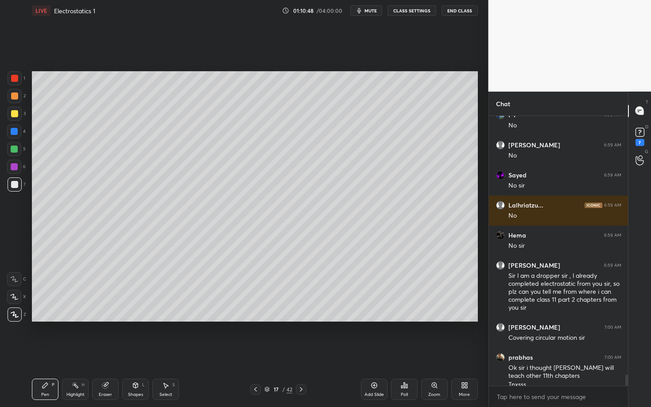
scroll to position [6325, 0]
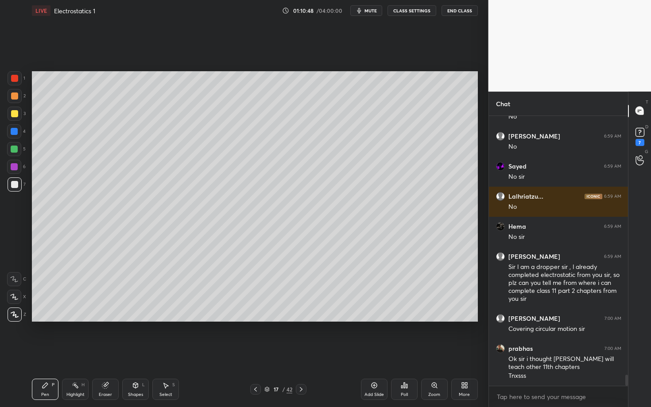
click at [77, 353] on icon at bounding box center [75, 385] width 7 height 7
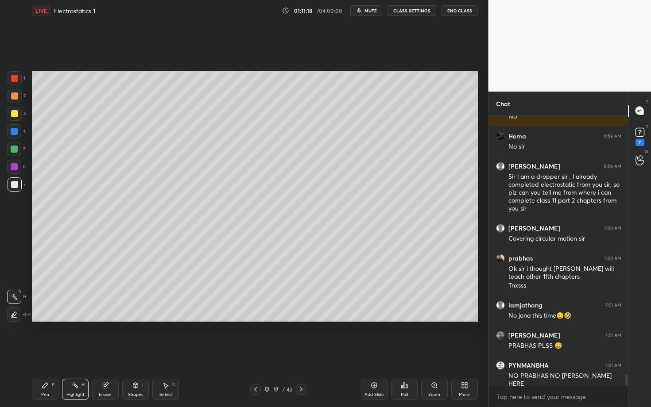
scroll to position [6445, 0]
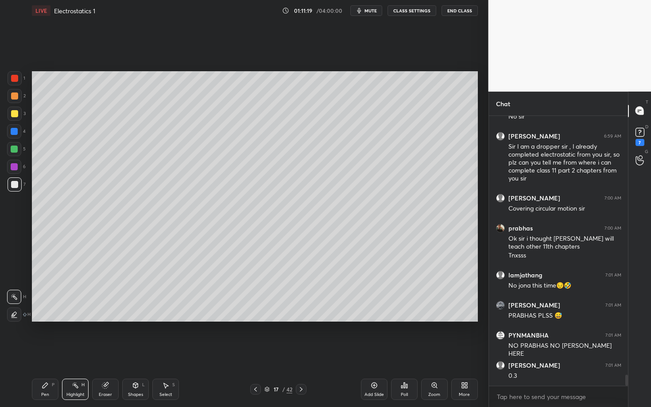
click at [50, 353] on div "Pen P" at bounding box center [45, 389] width 27 height 21
click at [306, 353] on div at bounding box center [301, 389] width 11 height 11
click at [15, 131] on div at bounding box center [14, 131] width 7 height 7
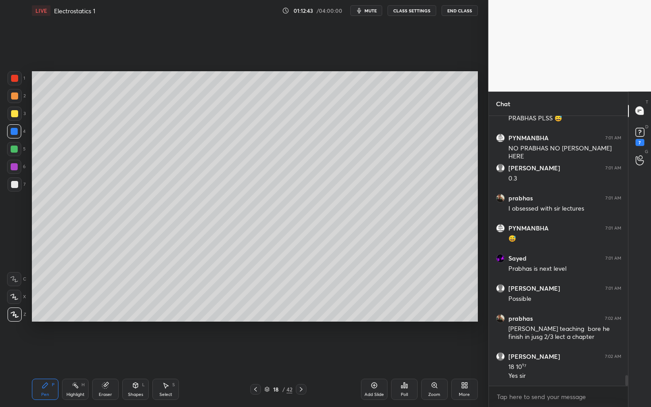
scroll to position [6673, 0]
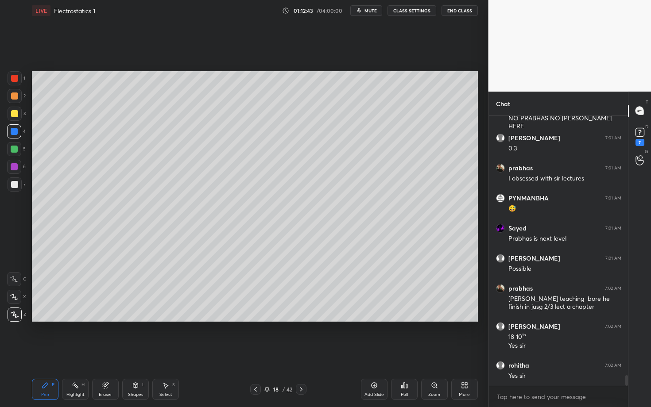
click at [298, 353] on div at bounding box center [301, 389] width 11 height 11
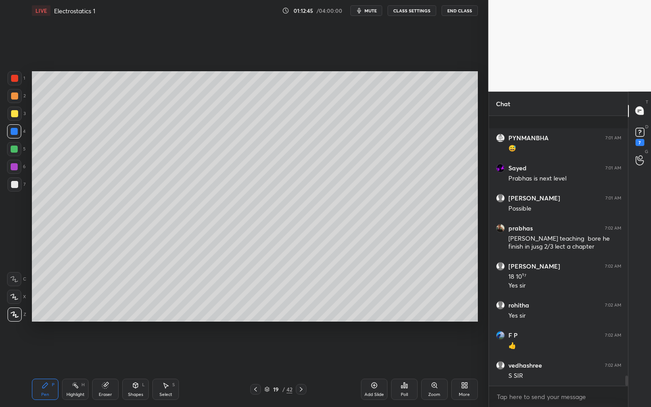
scroll to position [6793, 0]
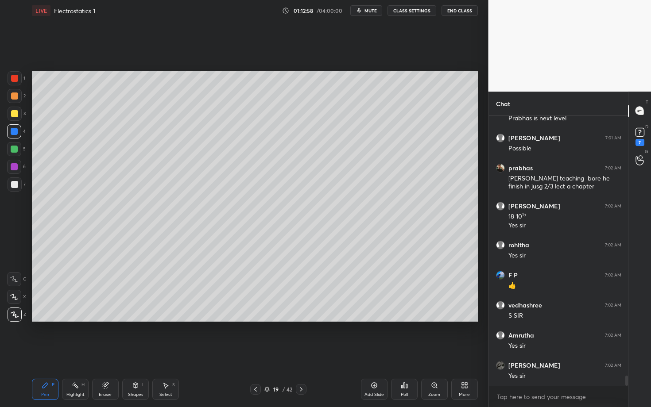
click at [15, 115] on div at bounding box center [14, 113] width 7 height 7
click at [14, 183] on div at bounding box center [14, 184] width 7 height 7
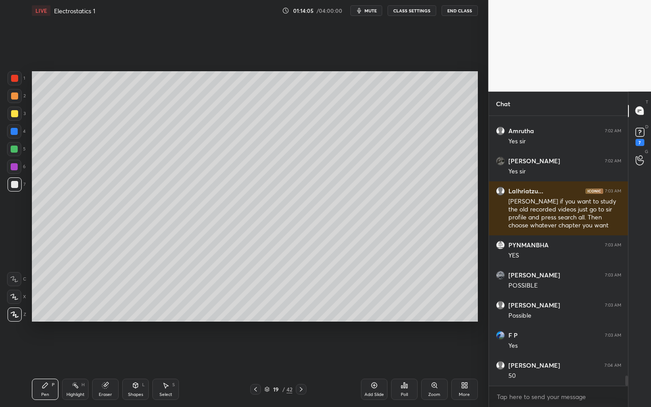
scroll to position [7030, 0]
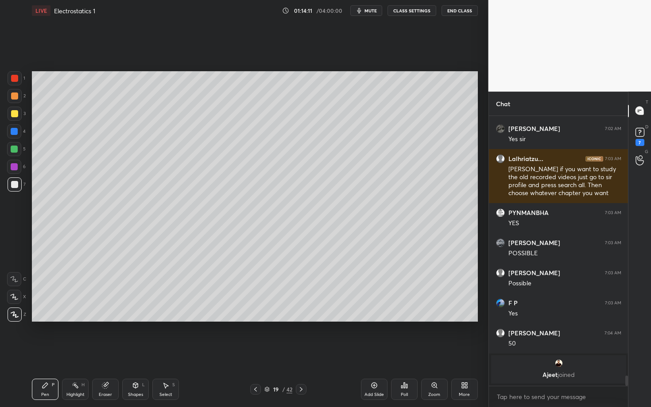
click at [300, 353] on icon at bounding box center [301, 389] width 7 height 7
click at [15, 97] on div at bounding box center [14, 96] width 7 height 7
click at [139, 353] on div "Shapes L" at bounding box center [135, 389] width 27 height 21
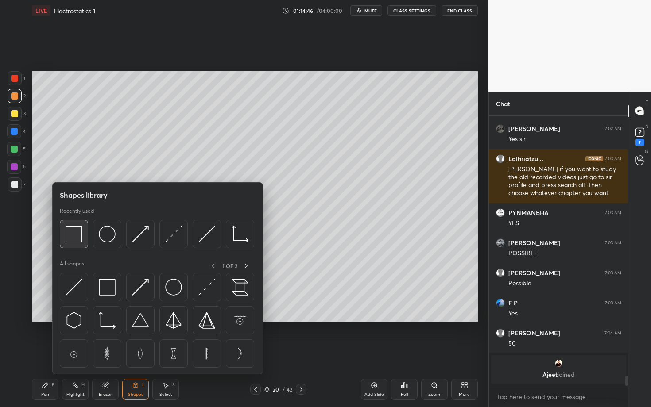
click at [70, 234] on img at bounding box center [74, 234] width 17 height 17
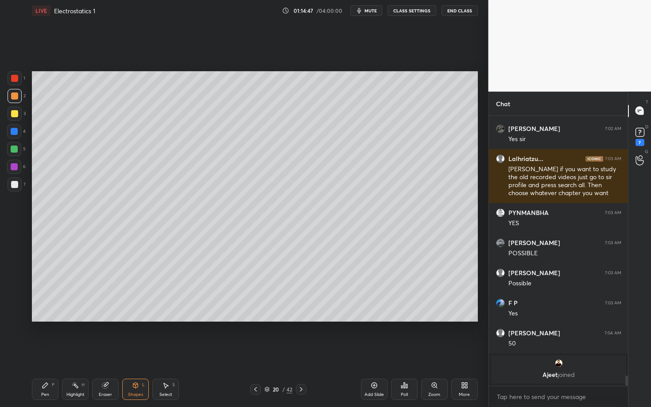
click at [13, 184] on div at bounding box center [14, 184] width 7 height 7
click at [166, 353] on div "Select" at bounding box center [165, 395] width 13 height 4
drag, startPoint x: 235, startPoint y: 119, endPoint x: 248, endPoint y: 128, distance: 16.0
click at [248, 127] on div "0 ° Undo Copy Paste here Duplicate Duplicate to new slide Delete" at bounding box center [255, 196] width 446 height 251
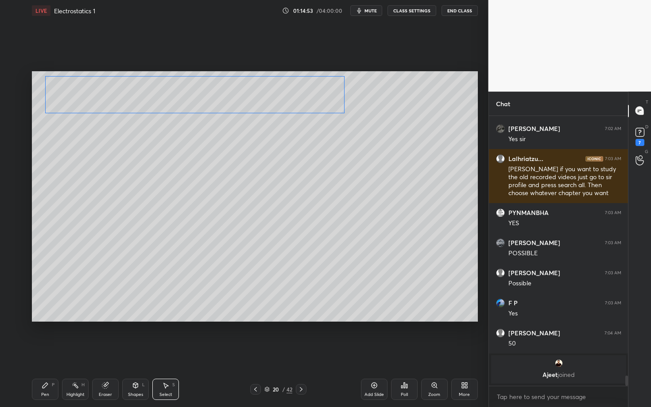
click at [204, 105] on div "0 ° Undo Copy Paste here Duplicate Duplicate to new slide Delete" at bounding box center [255, 196] width 446 height 251
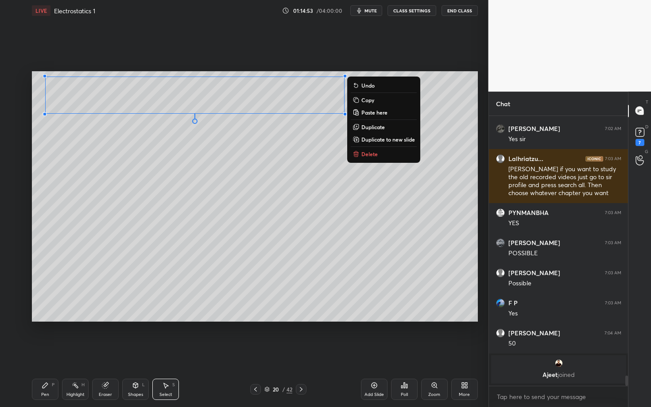
click at [43, 353] on icon at bounding box center [45, 385] width 7 height 7
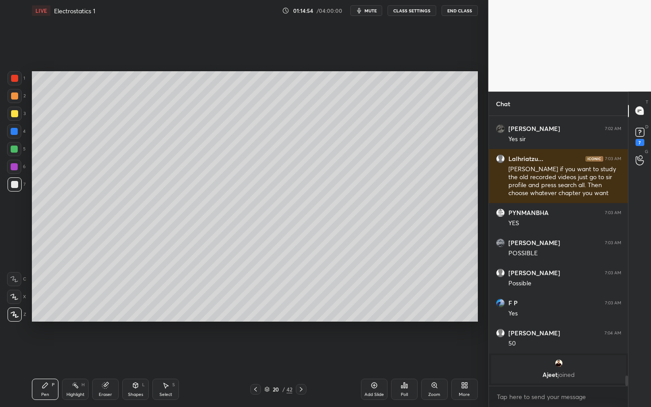
click at [18, 183] on div at bounding box center [15, 185] width 14 height 14
click at [138, 353] on icon at bounding box center [135, 385] width 7 height 7
click at [12, 185] on div at bounding box center [14, 184] width 7 height 7
click at [48, 353] on div "Pen P" at bounding box center [45, 389] width 27 height 21
click at [168, 353] on icon at bounding box center [165, 385] width 7 height 7
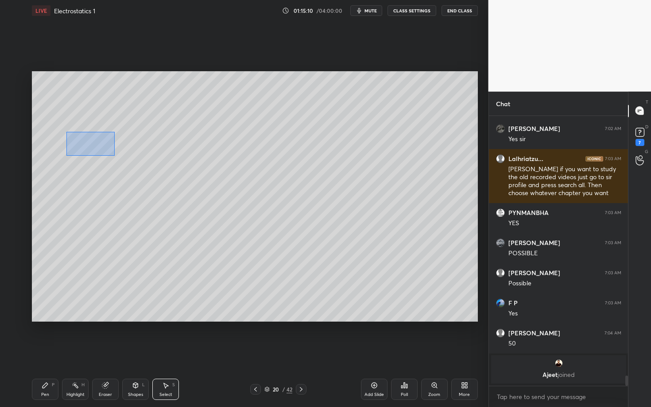
drag, startPoint x: 67, startPoint y: 132, endPoint x: 116, endPoint y: 155, distance: 54.5
click at [117, 154] on div "0 ° Undo Copy Paste here Duplicate Duplicate to new slide Delete" at bounding box center [255, 196] width 446 height 251
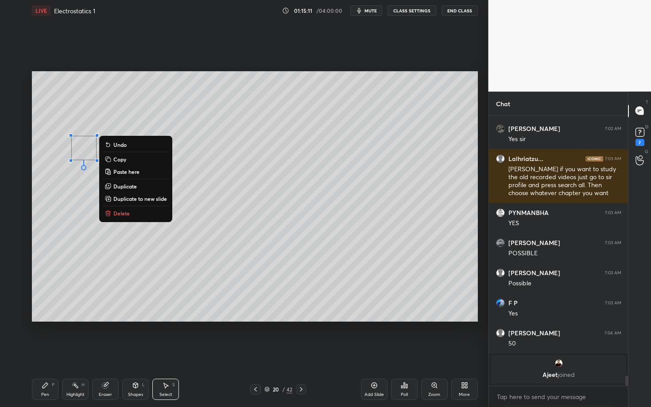
click at [134, 216] on button "Delete" at bounding box center [136, 213] width 66 height 11
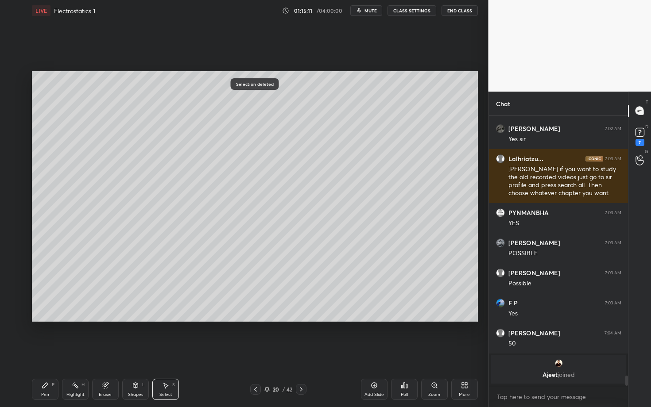
click at [39, 353] on div "Pen P" at bounding box center [45, 389] width 27 height 21
click at [174, 353] on div "Select S" at bounding box center [165, 389] width 27 height 21
drag, startPoint x: 56, startPoint y: 191, endPoint x: 58, endPoint y: 197, distance: 6.6
click at [59, 197] on div "0 ° Undo Copy Paste here Duplicate Duplicate to new slide Delete" at bounding box center [255, 196] width 446 height 251
click at [61, 196] on div "0 ° Undo Copy Paste here Duplicate Duplicate to new slide Delete" at bounding box center [255, 196] width 446 height 251
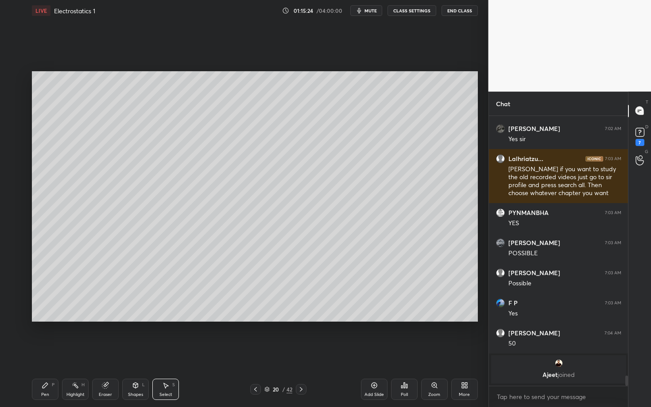
click at [47, 353] on div "Pen P" at bounding box center [45, 389] width 27 height 21
click at [50, 353] on div "Pen P" at bounding box center [45, 389] width 27 height 21
click at [73, 353] on icon at bounding box center [75, 385] width 7 height 7
click at [49, 353] on div "Pen P" at bounding box center [45, 389] width 27 height 21
click at [22, 186] on div "7" at bounding box center [17, 185] width 18 height 14
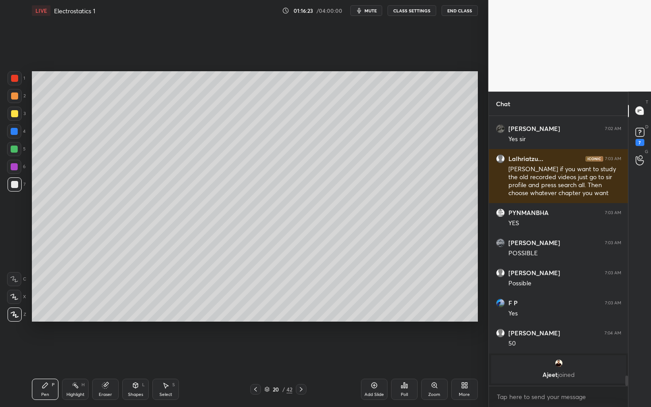
click at [71, 353] on div "Highlight H" at bounding box center [75, 389] width 27 height 21
click at [38, 353] on div "Pen P" at bounding box center [45, 389] width 27 height 21
click at [86, 353] on div "Highlight H" at bounding box center [75, 389] width 27 height 21
click at [46, 353] on div "Pen P" at bounding box center [45, 389] width 27 height 21
click at [19, 94] on div at bounding box center [15, 96] width 14 height 14
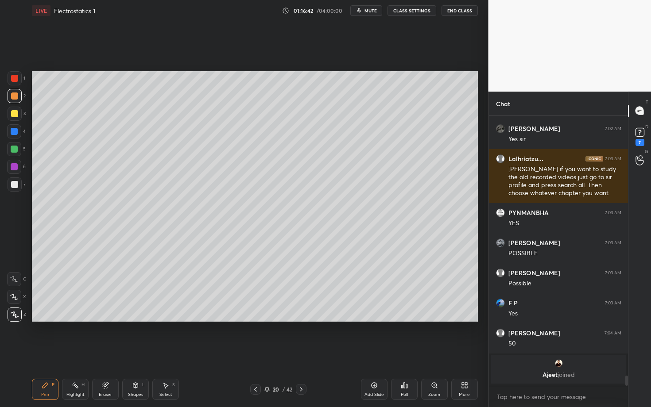
click at [16, 77] on div at bounding box center [14, 78] width 7 height 7
click at [52, 353] on div "P" at bounding box center [53, 385] width 3 height 4
click at [298, 353] on icon at bounding box center [301, 389] width 7 height 7
click at [17, 77] on div at bounding box center [15, 78] width 14 height 14
click at [140, 353] on div "Shapes" at bounding box center [135, 395] width 15 height 4
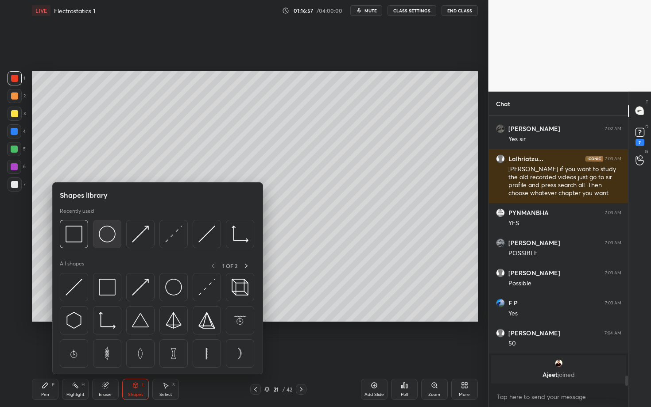
click at [107, 236] on img at bounding box center [107, 234] width 17 height 17
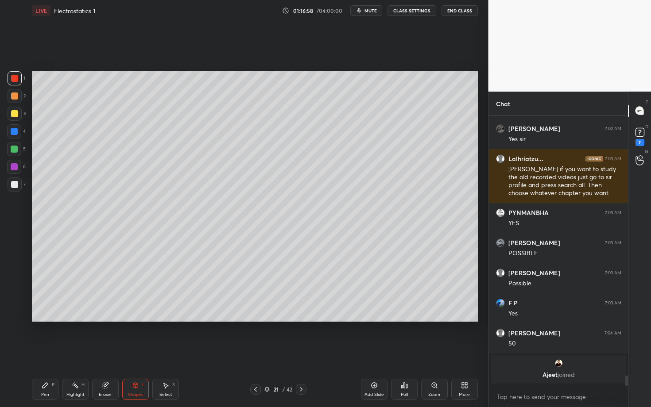
click at [51, 353] on div "Pen P" at bounding box center [45, 389] width 27 height 21
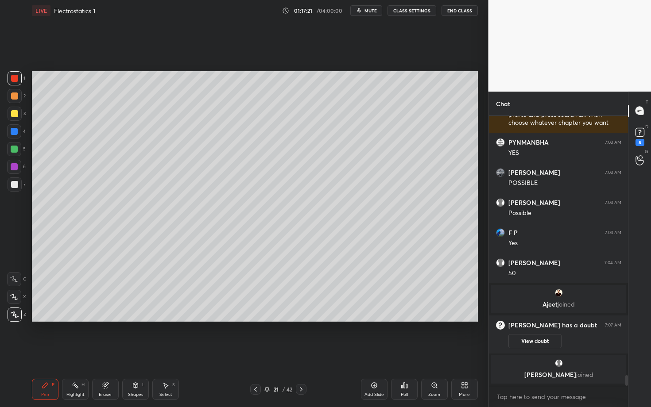
scroll to position [6681, 0]
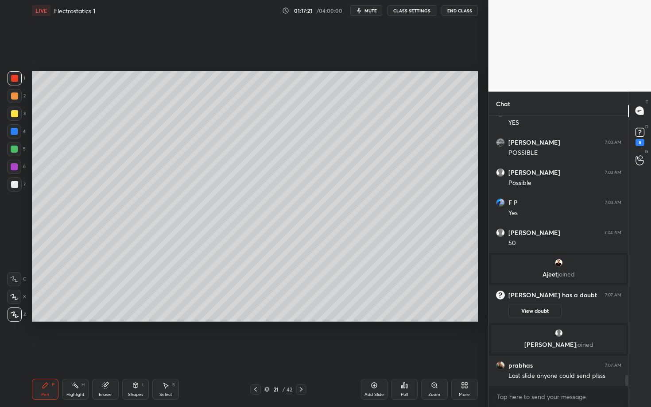
click at [138, 353] on icon at bounding box center [135, 385] width 7 height 7
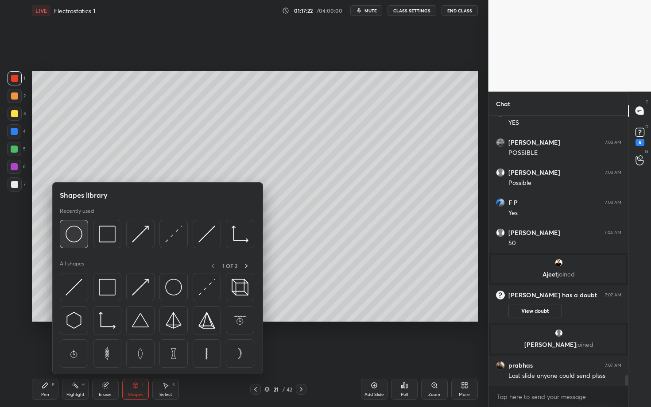
click at [75, 236] on img at bounding box center [74, 234] width 17 height 17
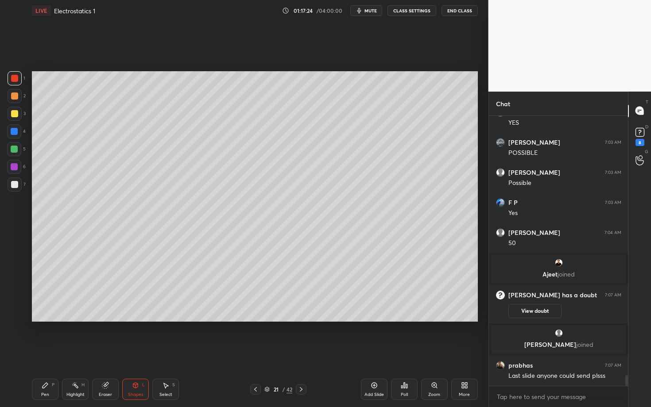
click at [39, 353] on div "Pen P" at bounding box center [45, 389] width 27 height 21
click at [36, 353] on div "Pen P" at bounding box center [45, 389] width 27 height 21
click at [14, 190] on div at bounding box center [15, 185] width 14 height 14
click at [254, 353] on icon at bounding box center [255, 389] width 7 height 7
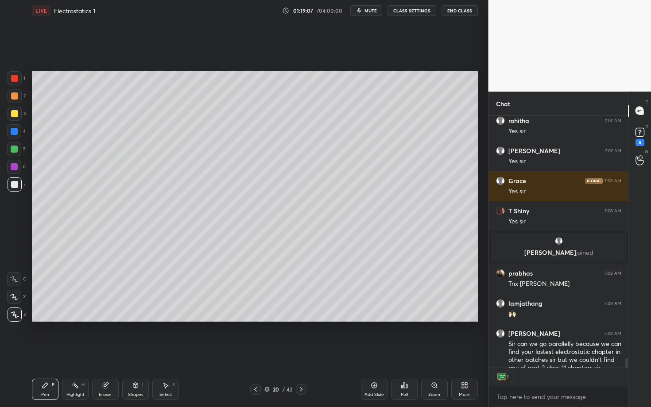
scroll to position [3, 3]
click at [300, 353] on div at bounding box center [301, 389] width 11 height 11
click at [301, 353] on icon at bounding box center [301, 389] width 7 height 7
click at [45, 353] on div "Pen" at bounding box center [45, 395] width 8 height 4
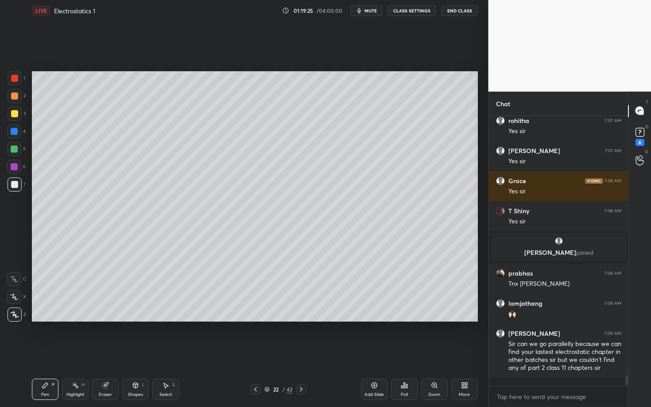
click at [17, 79] on div at bounding box center [14, 78] width 7 height 7
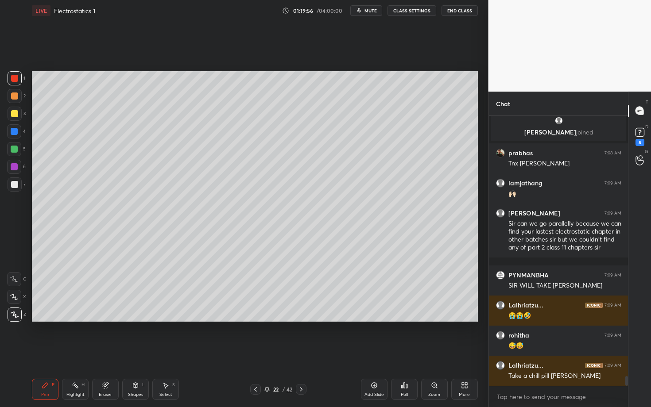
scroll to position [7108, 0]
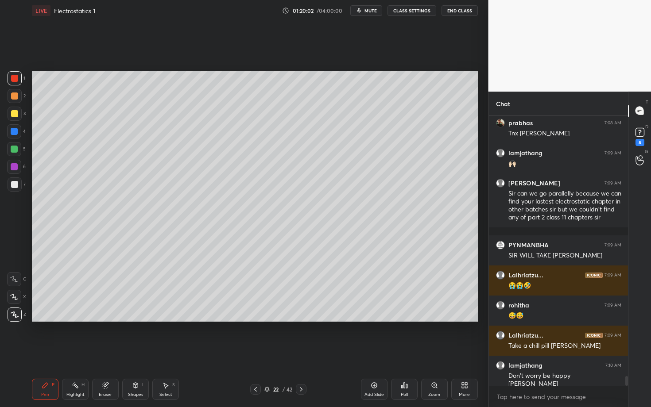
click at [17, 81] on div at bounding box center [14, 78] width 7 height 7
click at [50, 353] on div "Pen P" at bounding box center [45, 389] width 27 height 21
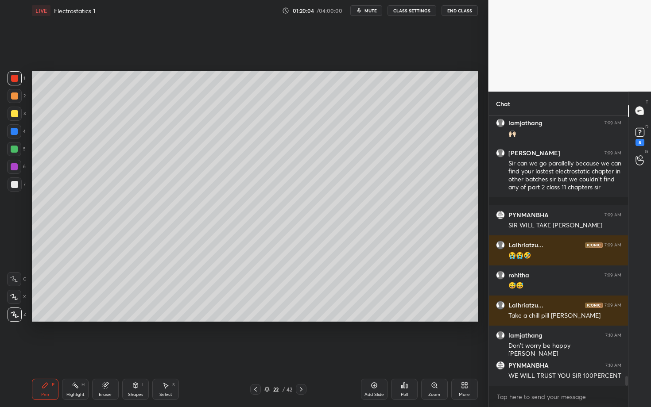
click at [102, 353] on div "Eraser" at bounding box center [105, 389] width 27 height 21
click at [46, 353] on div "Pen P" at bounding box center [45, 389] width 27 height 21
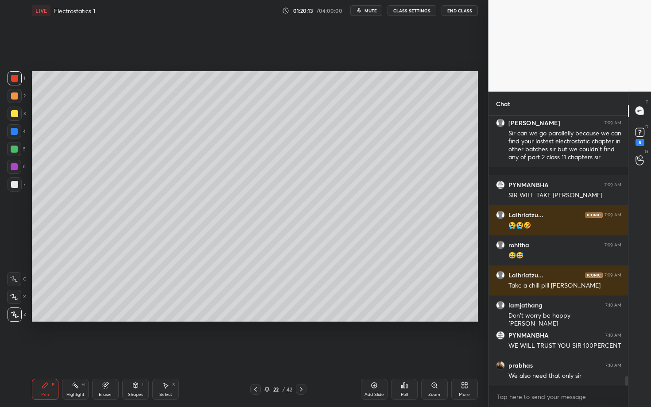
scroll to position [7085, 0]
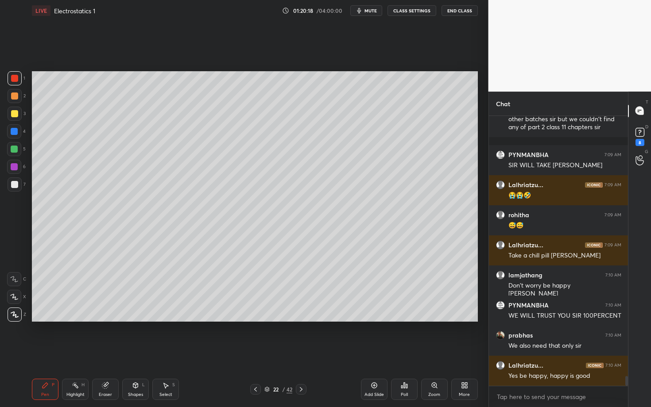
click at [12, 117] on div at bounding box center [15, 114] width 14 height 14
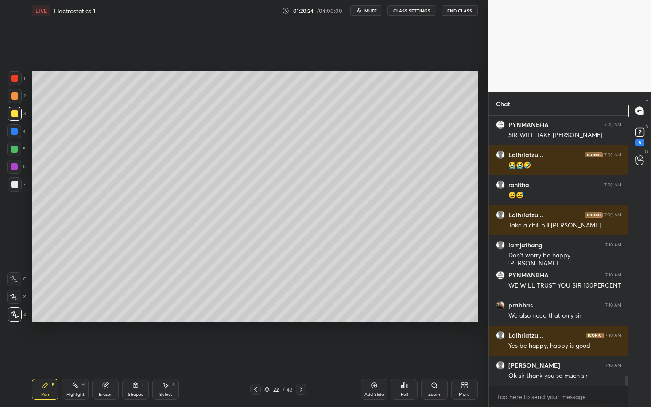
scroll to position [7145, 0]
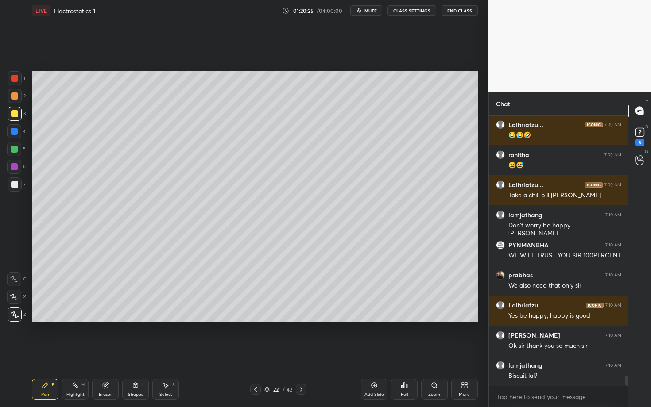
click at [131, 353] on div "Shapes" at bounding box center [135, 395] width 15 height 4
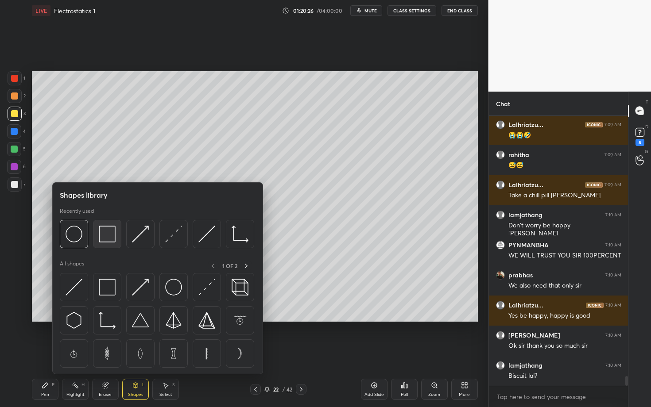
click at [108, 236] on img at bounding box center [107, 234] width 17 height 17
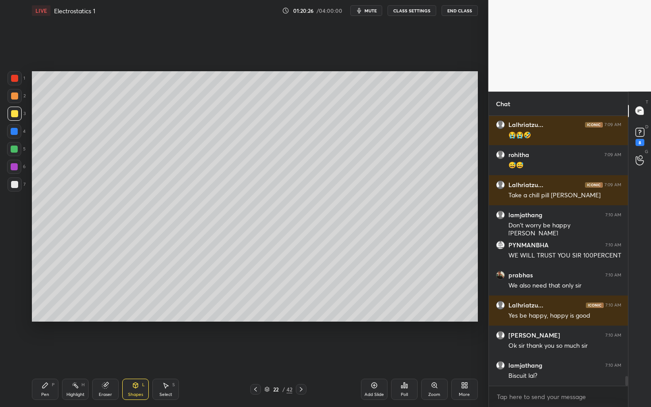
click at [12, 186] on div at bounding box center [15, 185] width 14 height 14
click at [50, 353] on div "Pen P" at bounding box center [45, 389] width 27 height 21
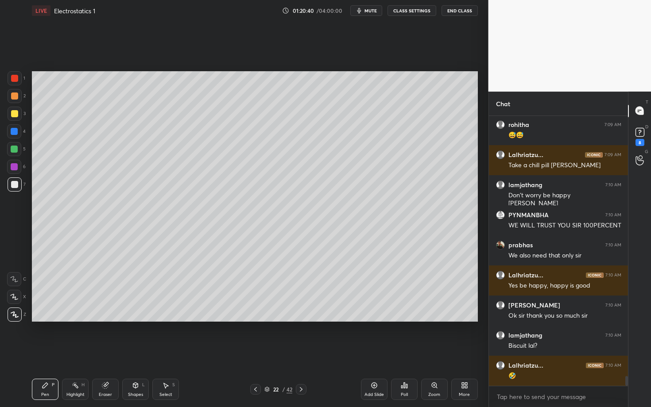
click at [15, 81] on div at bounding box center [15, 78] width 14 height 14
click at [134, 353] on div "Shapes L" at bounding box center [135, 389] width 27 height 21
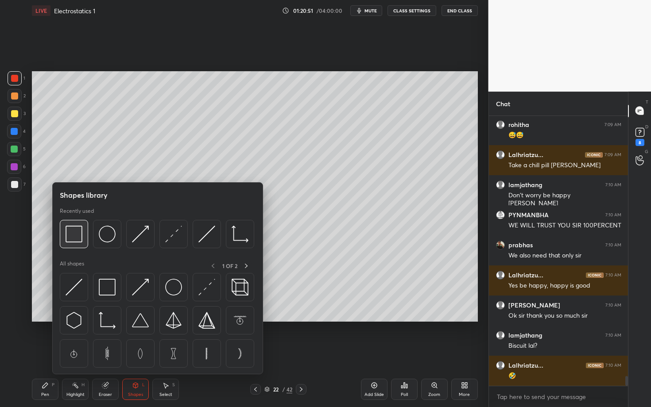
click at [69, 238] on img at bounding box center [74, 234] width 17 height 17
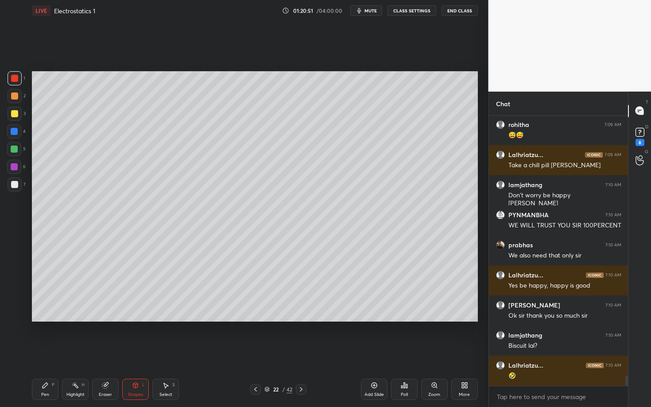
click at [15, 182] on div at bounding box center [14, 184] width 7 height 7
click at [76, 353] on div "Highlight H" at bounding box center [75, 389] width 27 height 21
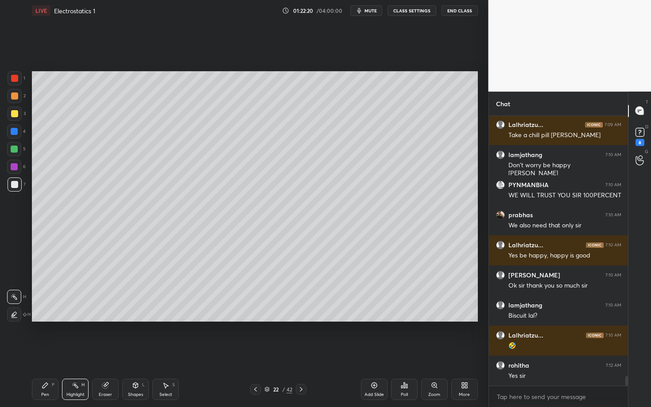
click at [44, 353] on div "Pen P" at bounding box center [45, 389] width 27 height 21
click at [81, 353] on div "Highlight H" at bounding box center [75, 389] width 27 height 21
click at [46, 353] on icon at bounding box center [45, 385] width 7 height 7
click at [16, 111] on div at bounding box center [14, 113] width 7 height 7
click at [18, 97] on div at bounding box center [15, 96] width 14 height 14
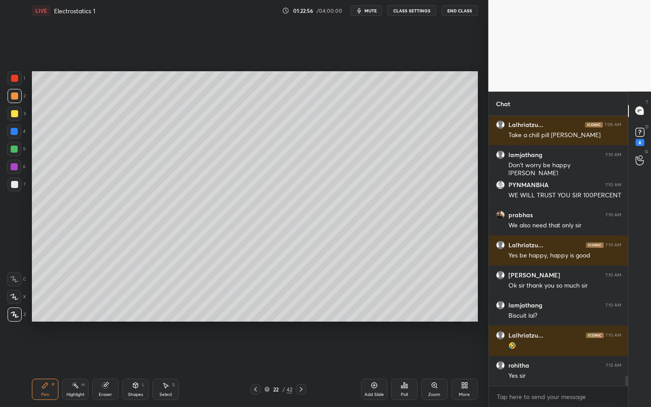
click at [46, 353] on icon at bounding box center [45, 385] width 7 height 7
click at [140, 353] on div "Shapes L" at bounding box center [135, 389] width 27 height 21
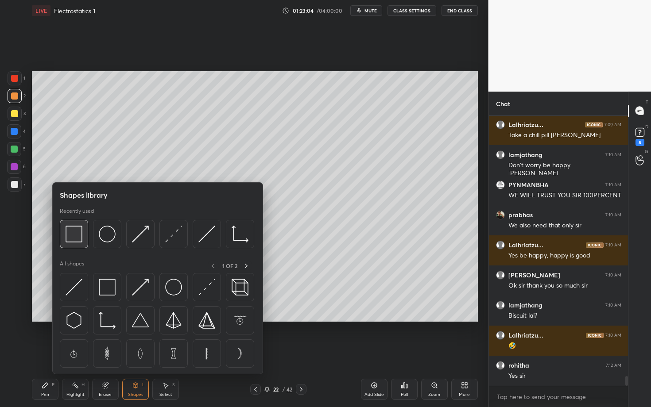
click at [76, 236] on img at bounding box center [74, 234] width 17 height 17
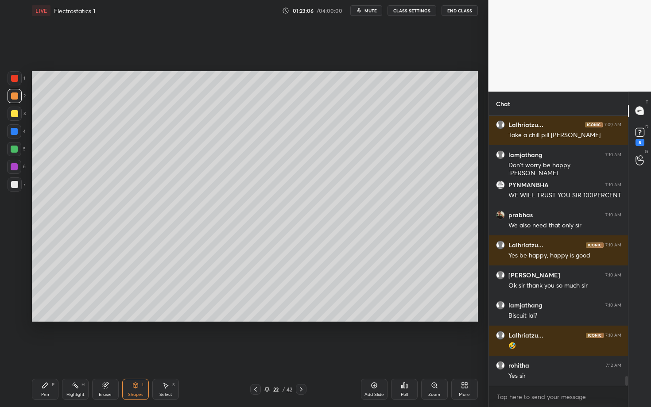
click at [42, 353] on div "Pen P" at bounding box center [45, 389] width 27 height 21
click at [17, 128] on div at bounding box center [14, 131] width 14 height 14
click at [45, 353] on div "Pen" at bounding box center [45, 395] width 8 height 4
click at [11, 168] on div at bounding box center [14, 167] width 14 height 14
click at [19, 186] on div at bounding box center [15, 185] width 14 height 14
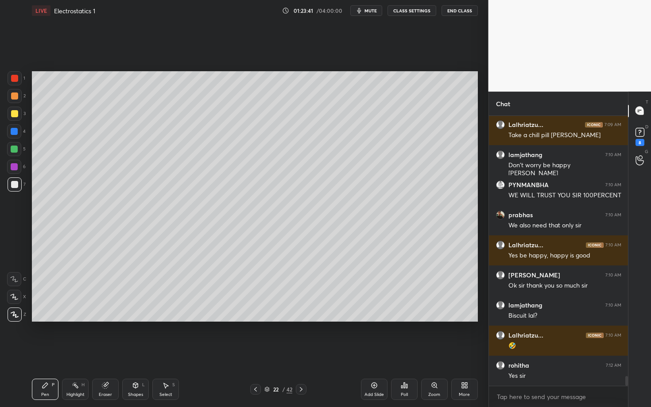
scroll to position [7238, 0]
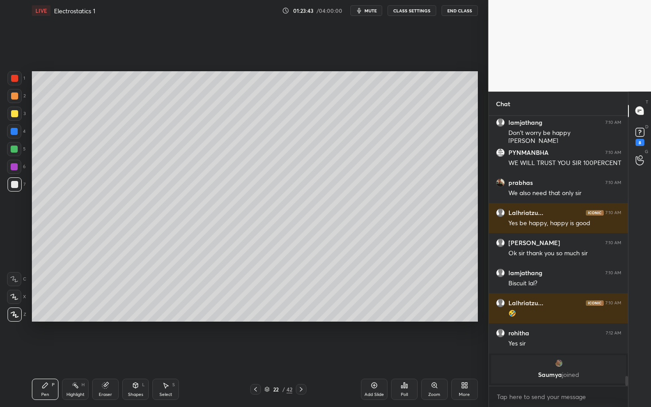
click at [65, 353] on div "Highlight H" at bounding box center [75, 389] width 27 height 21
click at [46, 353] on div "Pen P" at bounding box center [45, 389] width 27 height 21
click at [15, 149] on div at bounding box center [14, 149] width 7 height 7
click at [9, 85] on div "1" at bounding box center [17, 80] width 18 height 18
click at [186, 353] on div "Pen P Highlight H Eraser Shapes L Select S 22 / 42 Add Slide Poll Zoom More" at bounding box center [255, 389] width 446 height 35
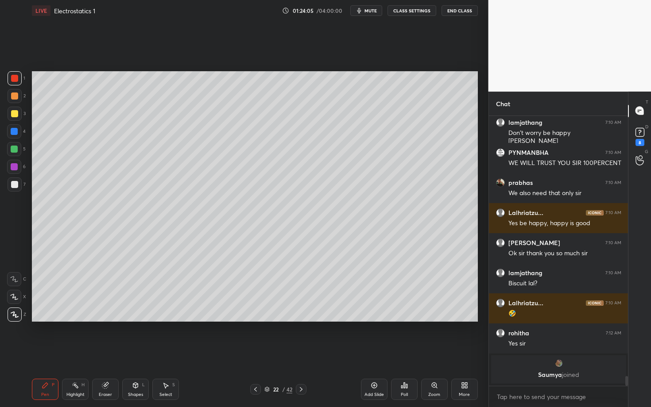
click at [15, 186] on div at bounding box center [14, 184] width 7 height 7
click at [125, 353] on div "Shapes L" at bounding box center [135, 389] width 27 height 21
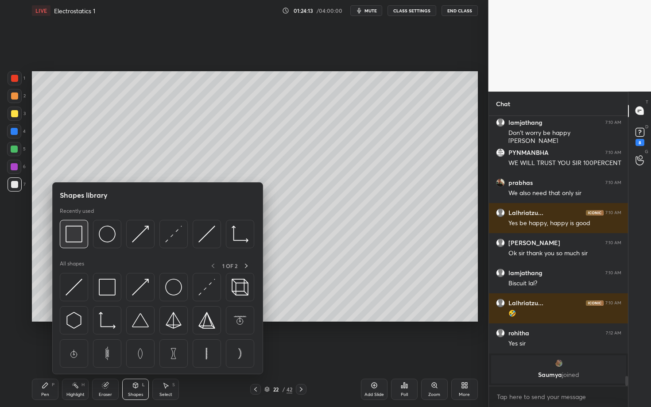
click at [73, 240] on img at bounding box center [74, 234] width 17 height 17
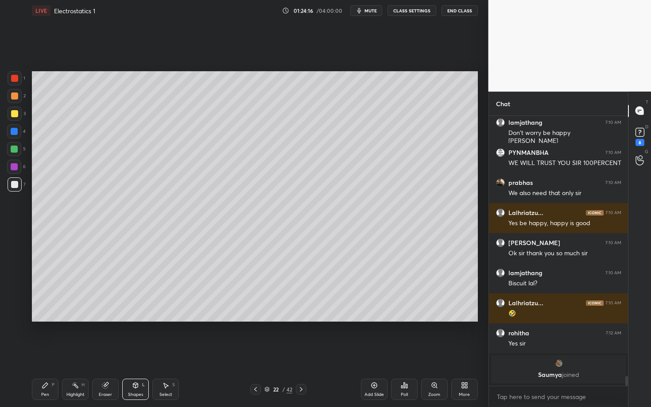
click at [55, 353] on div "Pen P" at bounding box center [45, 389] width 27 height 21
click at [15, 132] on div at bounding box center [14, 131] width 7 height 7
click at [16, 184] on div at bounding box center [14, 184] width 7 height 7
click at [73, 353] on div "Highlight H" at bounding box center [75, 389] width 27 height 21
click at [52, 353] on div "P" at bounding box center [53, 385] width 3 height 4
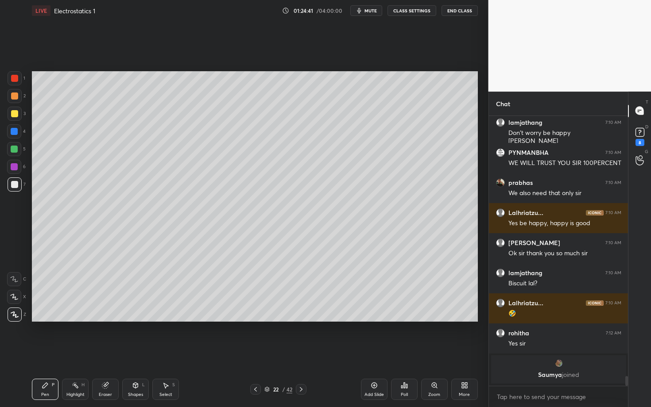
click at [12, 187] on div at bounding box center [14, 184] width 7 height 7
click at [15, 169] on div at bounding box center [14, 166] width 7 height 7
click at [81, 353] on div "Highlight H" at bounding box center [75, 389] width 27 height 21
click at [69, 353] on div "Highlight" at bounding box center [75, 395] width 18 height 4
click at [81, 353] on div "H" at bounding box center [82, 385] width 3 height 4
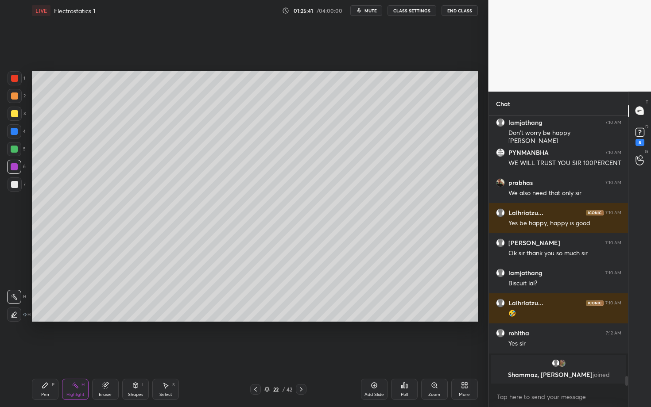
click at [15, 186] on div at bounding box center [14, 184] width 7 height 7
click at [75, 353] on icon at bounding box center [75, 385] width 7 height 7
click at [41, 353] on div "Pen P" at bounding box center [45, 389] width 27 height 21
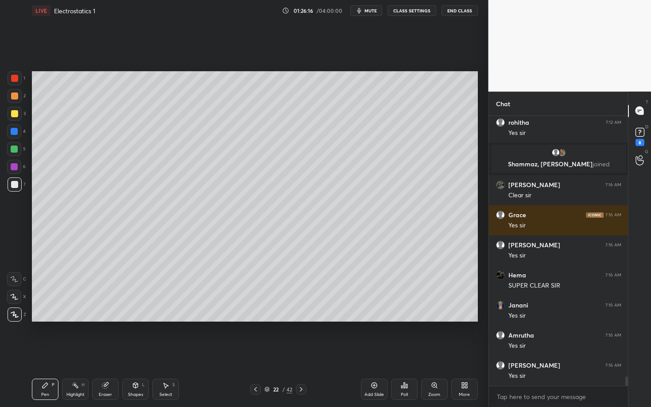
scroll to position [7444, 0]
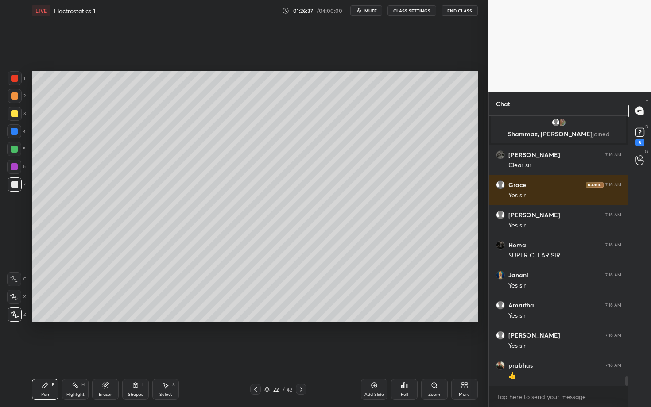
click at [302, 353] on icon at bounding box center [301, 389] width 7 height 7
click at [14, 100] on div at bounding box center [15, 96] width 14 height 14
click at [150, 353] on div "Pen P Highlight H Eraser Shapes L Select S" at bounding box center [114, 389] width 164 height 21
click at [133, 353] on icon at bounding box center [135, 385] width 5 height 5
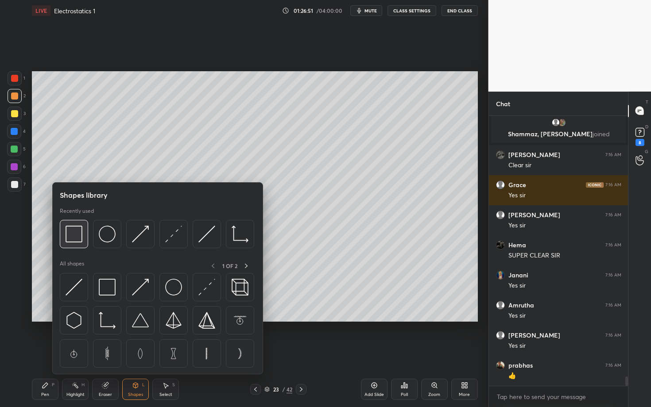
click at [72, 235] on img at bounding box center [74, 234] width 17 height 17
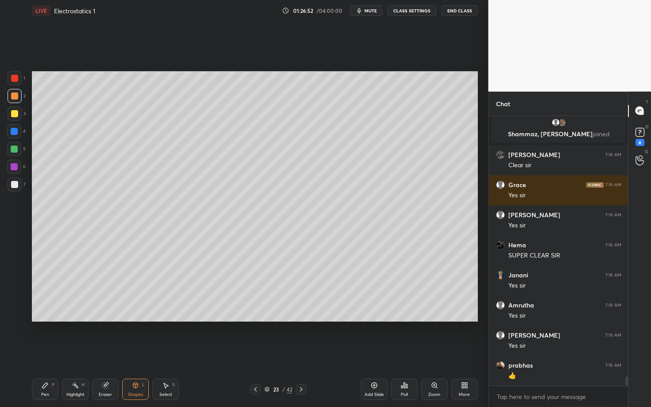
click at [10, 186] on div at bounding box center [15, 185] width 14 height 14
click at [50, 353] on div "Pen P" at bounding box center [45, 389] width 27 height 21
click at [138, 353] on div "Shapes L" at bounding box center [135, 389] width 27 height 21
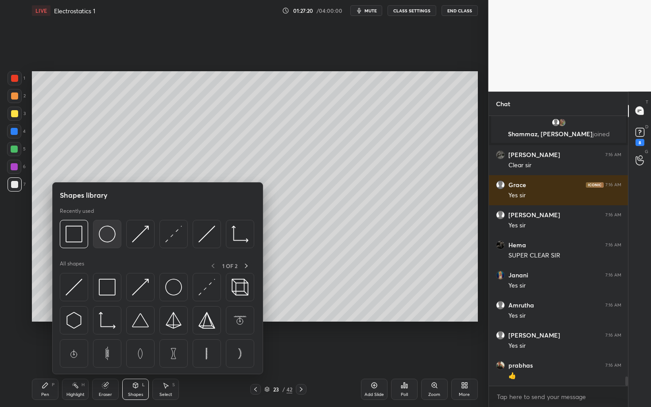
click at [104, 232] on img at bounding box center [107, 234] width 17 height 17
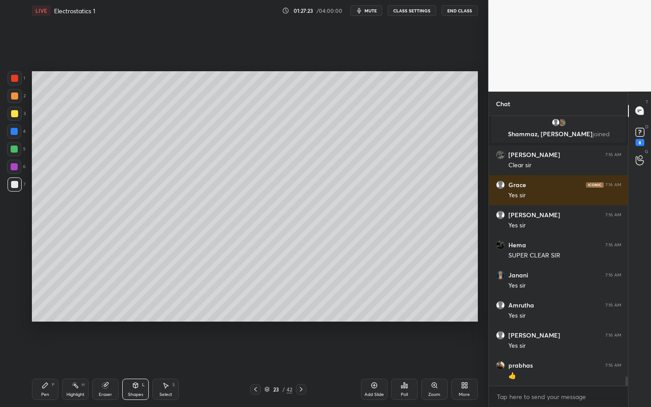
click at [15, 97] on div at bounding box center [15, 96] width 14 height 14
click at [44, 353] on div "Pen P" at bounding box center [45, 389] width 27 height 21
click at [130, 353] on div "Shapes" at bounding box center [135, 395] width 15 height 4
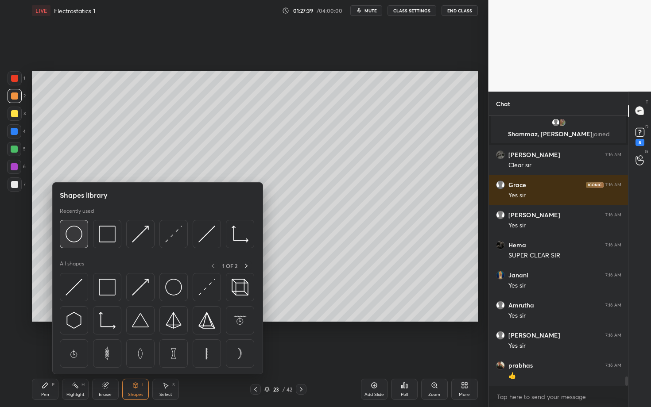
click at [79, 231] on img at bounding box center [74, 234] width 17 height 17
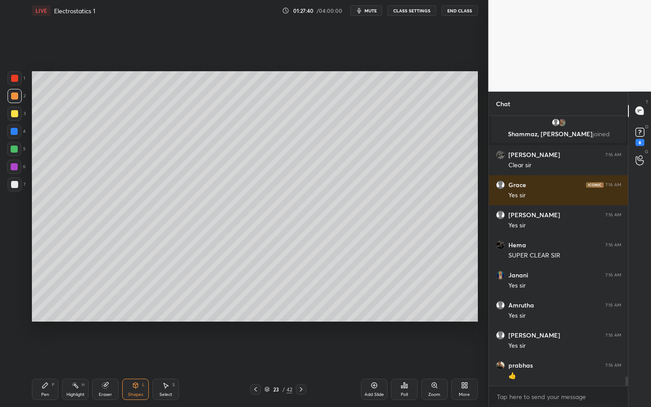
click at [18, 181] on div at bounding box center [15, 185] width 14 height 14
click at [45, 353] on icon at bounding box center [45, 385] width 7 height 7
click at [168, 353] on icon at bounding box center [165, 385] width 7 height 7
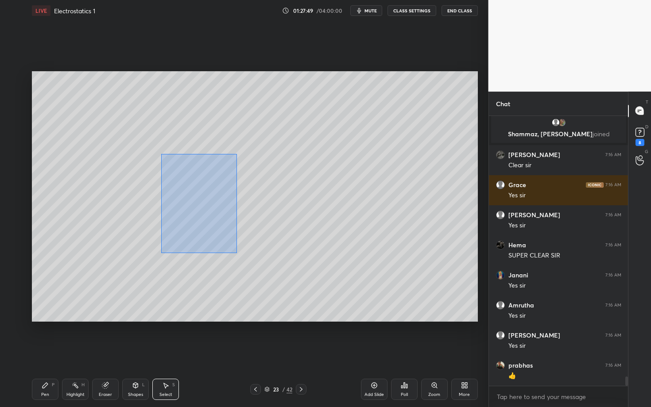
drag, startPoint x: 175, startPoint y: 190, endPoint x: 266, endPoint y: 269, distance: 120.6
click at [267, 269] on div "0 ° Undo Copy Paste here Duplicate Duplicate to new slide Delete" at bounding box center [255, 196] width 446 height 251
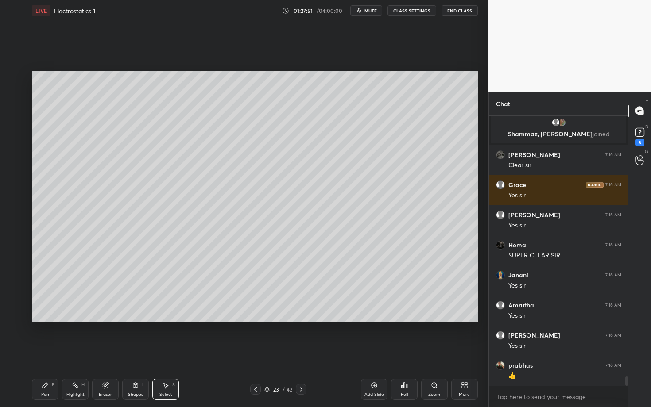
drag, startPoint x: 183, startPoint y: 203, endPoint x: 185, endPoint y: 209, distance: 6.4
click at [185, 209] on div "0 ° Undo Copy Paste here Duplicate Duplicate to new slide Delete" at bounding box center [255, 196] width 446 height 251
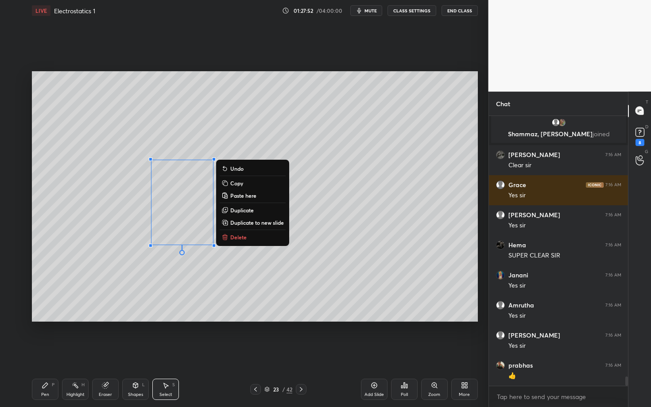
click at [51, 353] on div "Pen P" at bounding box center [45, 389] width 27 height 21
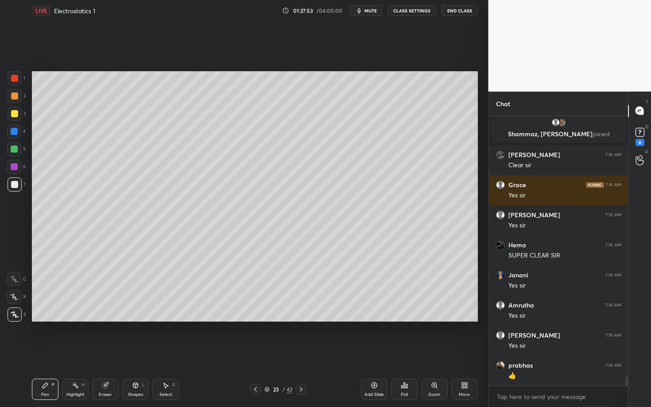
click at [167, 353] on div "Select S" at bounding box center [165, 389] width 27 height 21
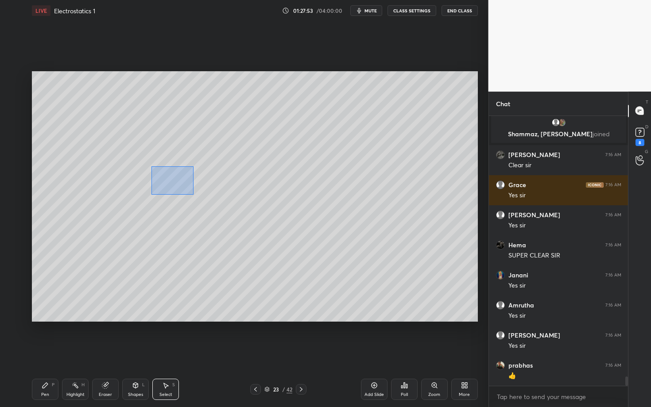
drag, startPoint x: 193, startPoint y: 194, endPoint x: 248, endPoint y: 209, distance: 57.8
click at [248, 209] on div "0 ° Undo Copy Paste here Duplicate Duplicate to new slide Delete" at bounding box center [255, 196] width 446 height 251
drag, startPoint x: 180, startPoint y: 184, endPoint x: 143, endPoint y: 182, distance: 36.8
click at [143, 182] on div "0 ° Undo Copy Paste here Duplicate Duplicate to new slide Delete" at bounding box center [255, 196] width 446 height 251
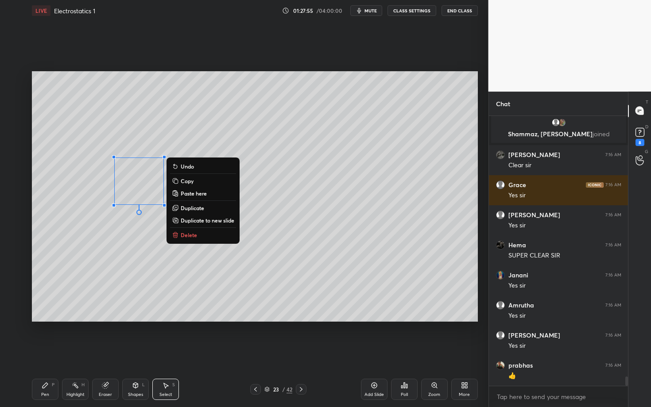
click at [169, 283] on div "0 ° Undo Copy Paste here Duplicate Duplicate to new slide Delete" at bounding box center [255, 196] width 446 height 251
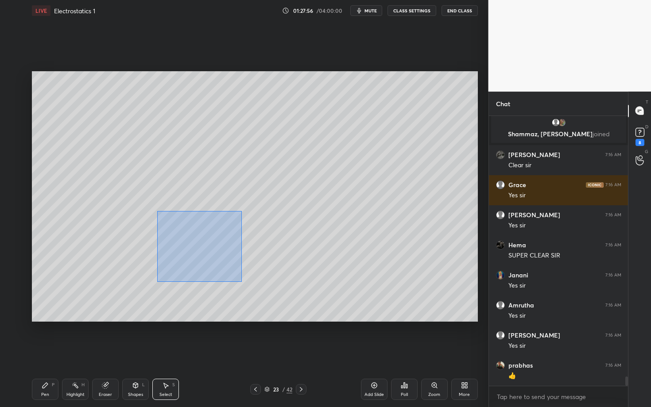
drag, startPoint x: 166, startPoint y: 233, endPoint x: 241, endPoint y: 279, distance: 88.1
click at [241, 279] on div "0 ° Undo Copy Paste here Duplicate Duplicate to new slide Delete" at bounding box center [255, 196] width 446 height 251
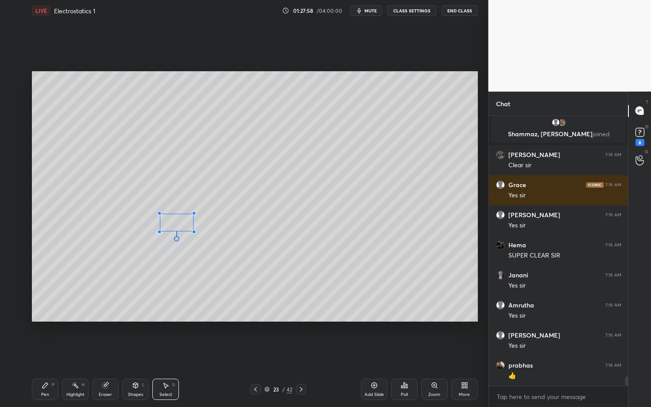
drag, startPoint x: 211, startPoint y: 243, endPoint x: 193, endPoint y: 231, distance: 21.7
click at [193, 231] on div at bounding box center [194, 232] width 4 height 4
drag, startPoint x: 175, startPoint y: 224, endPoint x: 140, endPoint y: 181, distance: 55.3
click at [140, 182] on div "0 ° Undo Copy Paste here Duplicate Duplicate to new slide Delete" at bounding box center [255, 196] width 446 height 251
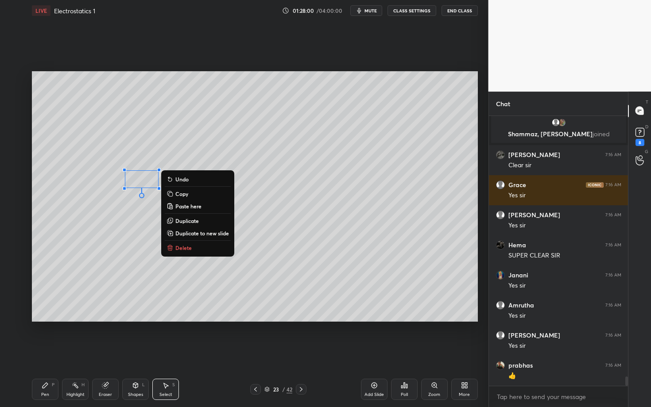
click at [43, 353] on div "Pen P" at bounding box center [45, 389] width 27 height 21
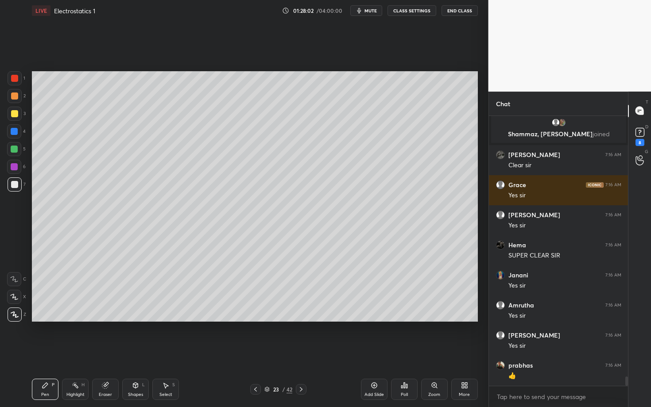
click at [19, 113] on div at bounding box center [15, 114] width 14 height 14
click at [291, 353] on div "Setting up your live class Poll for secs No correct answer Start poll" at bounding box center [254, 196] width 453 height 351
click at [124, 353] on div "Shapes L" at bounding box center [135, 389] width 27 height 21
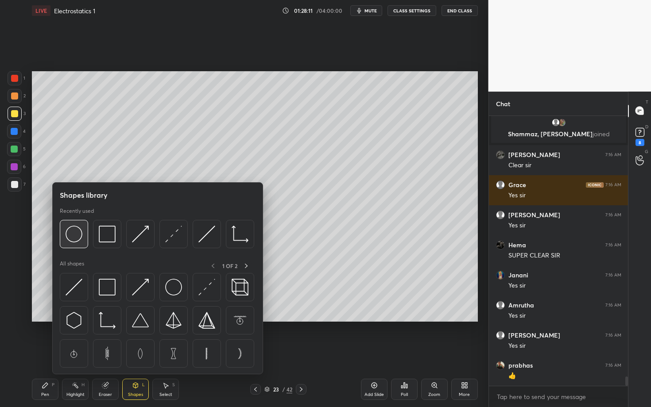
click at [75, 243] on div at bounding box center [74, 234] width 28 height 28
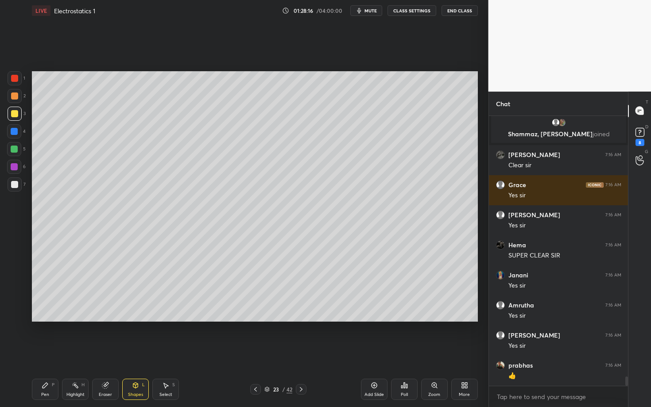
click at [49, 353] on div "Pen P" at bounding box center [45, 389] width 27 height 21
click at [18, 191] on div at bounding box center [15, 185] width 14 height 14
click at [75, 353] on icon at bounding box center [75, 385] width 7 height 7
click at [43, 353] on div "Pen P" at bounding box center [45, 389] width 27 height 21
click at [75, 353] on div "Highlight H" at bounding box center [75, 389] width 27 height 21
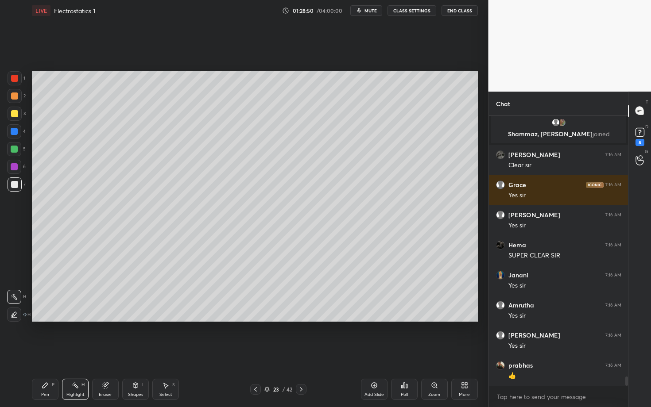
click at [53, 353] on div "Pen P" at bounding box center [45, 389] width 27 height 21
click at [40, 353] on div "Pen P" at bounding box center [45, 389] width 27 height 21
click at [16, 132] on div at bounding box center [14, 131] width 7 height 7
click at [255, 353] on icon at bounding box center [255, 389] width 7 height 7
click at [84, 353] on div "Highlight H" at bounding box center [75, 389] width 27 height 21
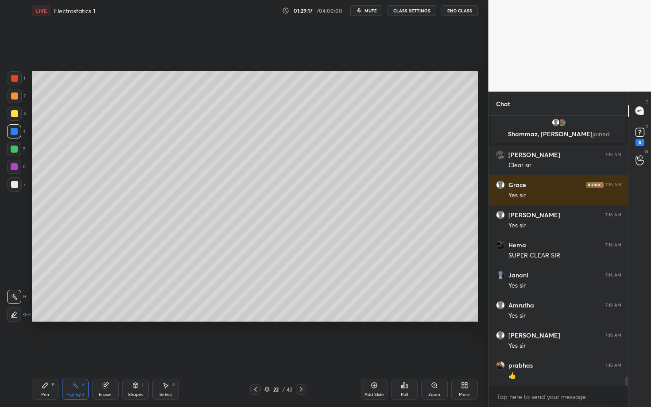
click at [299, 353] on icon at bounding box center [301, 389] width 7 height 7
click at [76, 353] on div "Highlight H" at bounding box center [75, 389] width 27 height 21
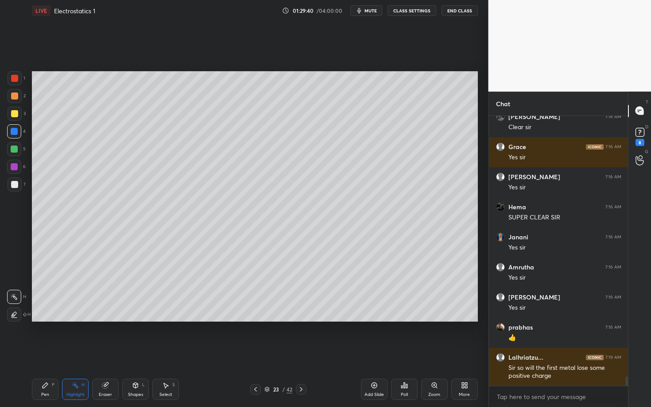
click at [76, 353] on div "Pen P Highlight H Eraser Shapes L Select S 23 / 42 Add Slide Poll Zoom More" at bounding box center [255, 389] width 446 height 35
click at [74, 353] on div "Highlight H" at bounding box center [75, 389] width 27 height 21
click at [301, 353] on icon at bounding box center [301, 389] width 7 height 7
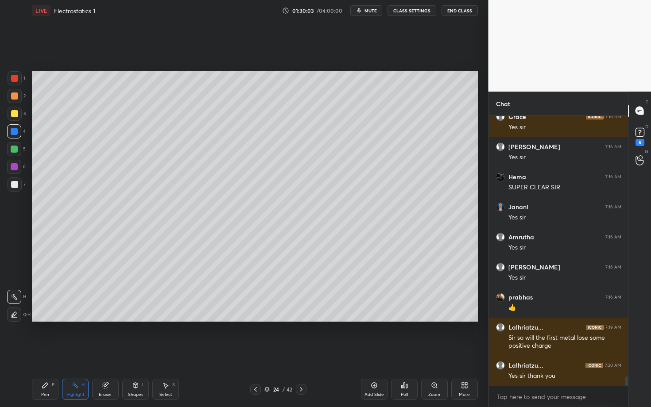
click at [12, 95] on div at bounding box center [14, 96] width 7 height 7
click at [45, 353] on div "Pen P Highlight H Eraser Shapes L Select S 24 / 42 Add Slide Poll Zoom More" at bounding box center [255, 389] width 446 height 35
click at [46, 353] on div "Pen" at bounding box center [45, 395] width 8 height 4
click at [42, 353] on div "Pen P" at bounding box center [45, 389] width 27 height 21
click at [138, 353] on div "Shapes" at bounding box center [135, 395] width 15 height 4
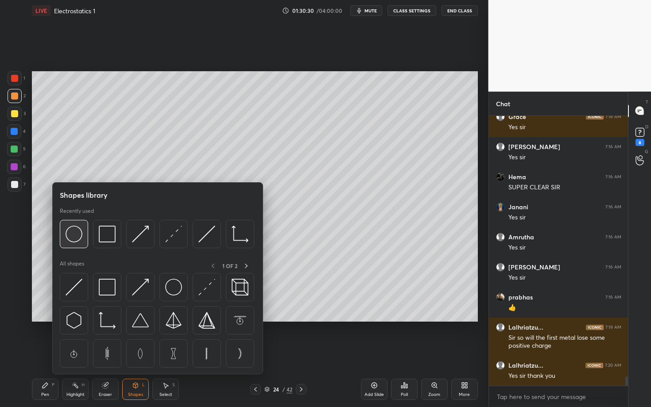
click at [84, 235] on div at bounding box center [74, 234] width 28 height 28
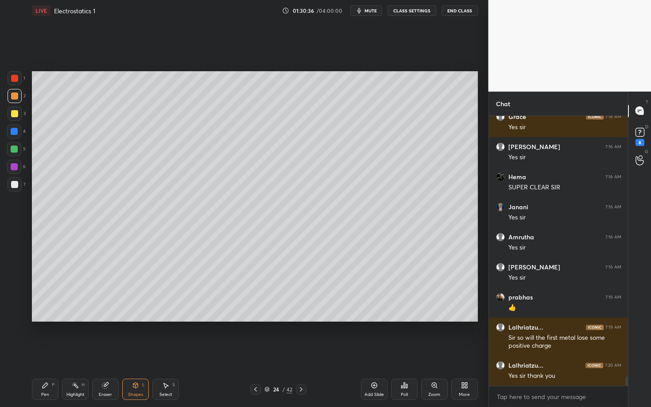
click at [42, 353] on div "Pen P" at bounding box center [45, 389] width 27 height 21
click at [14, 186] on div at bounding box center [14, 184] width 7 height 7
click at [172, 353] on div "Select S" at bounding box center [165, 389] width 27 height 21
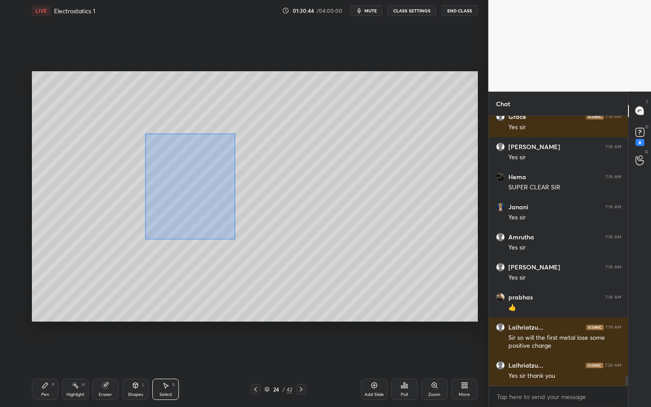
drag, startPoint x: 188, startPoint y: 195, endPoint x: 241, endPoint y: 247, distance: 74.2
click at [240, 246] on div "0 ° Undo Copy Paste here Duplicate Duplicate to new slide Delete" at bounding box center [255, 196] width 446 height 251
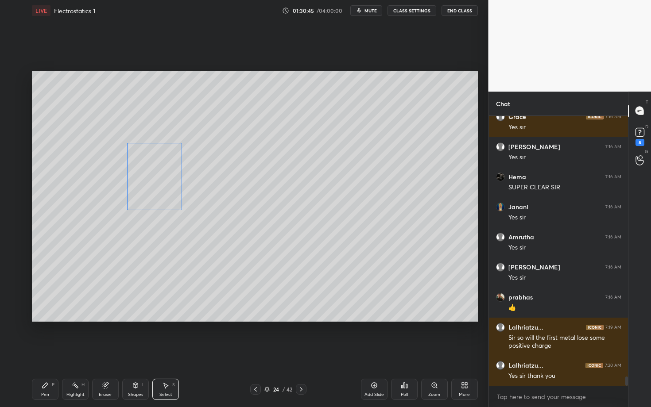
drag, startPoint x: 171, startPoint y: 179, endPoint x: 160, endPoint y: 181, distance: 11.6
click at [159, 181] on div "0 ° Undo Copy Paste here Duplicate Duplicate to new slide Delete" at bounding box center [255, 196] width 446 height 251
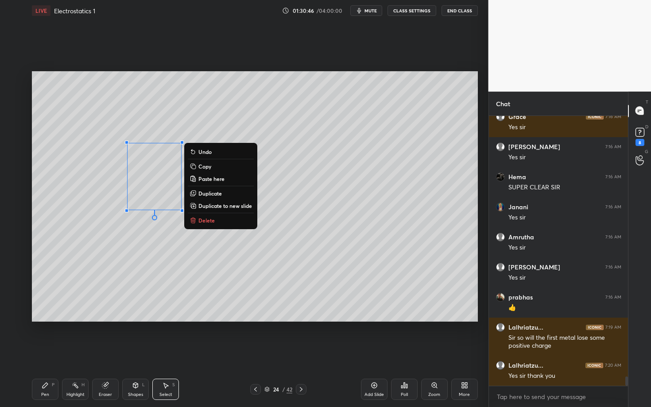
click at [45, 353] on div "Pen" at bounding box center [45, 395] width 8 height 4
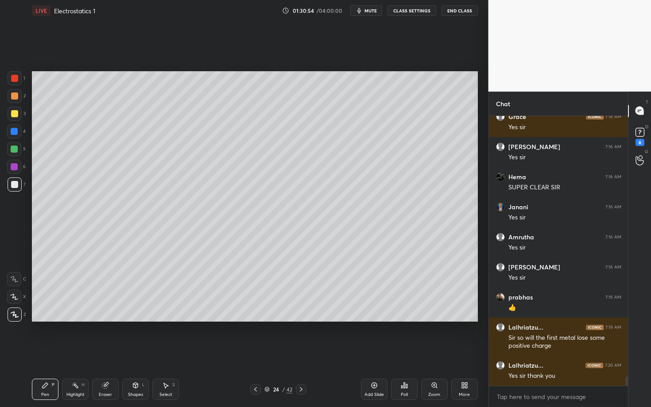
click at [140, 353] on div "Shapes L" at bounding box center [135, 389] width 27 height 21
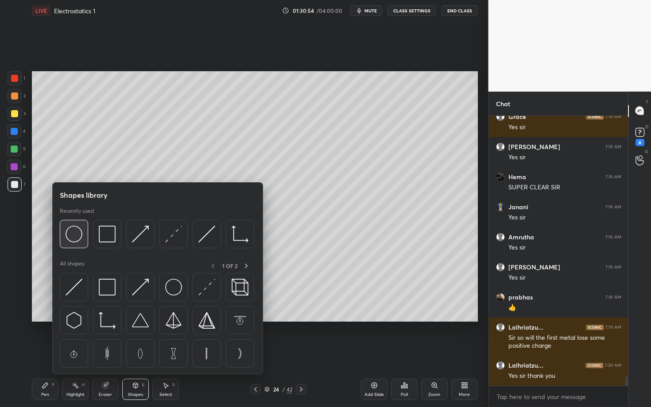
click at [75, 240] on img at bounding box center [74, 234] width 17 height 17
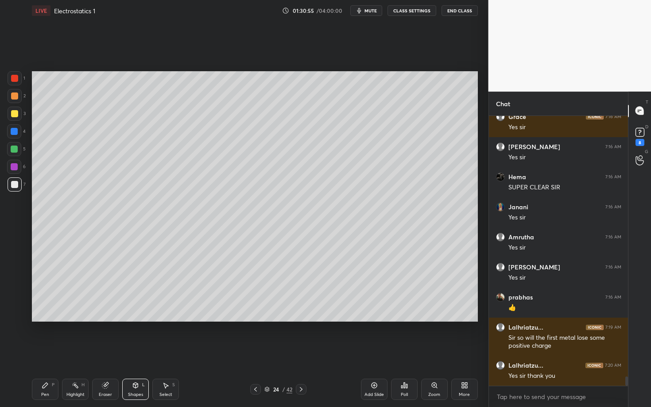
click at [164, 353] on div "Select" at bounding box center [165, 395] width 13 height 4
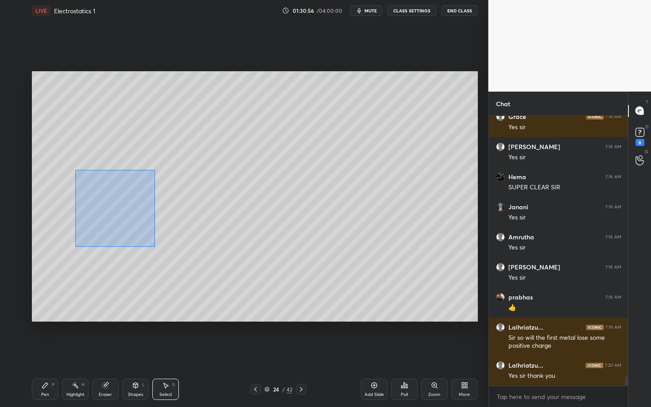
drag, startPoint x: 142, startPoint y: 239, endPoint x: 186, endPoint y: 267, distance: 52.7
click at [186, 266] on div "0 ° Undo Copy Paste here Duplicate Duplicate to new slide Delete" at bounding box center [255, 196] width 446 height 251
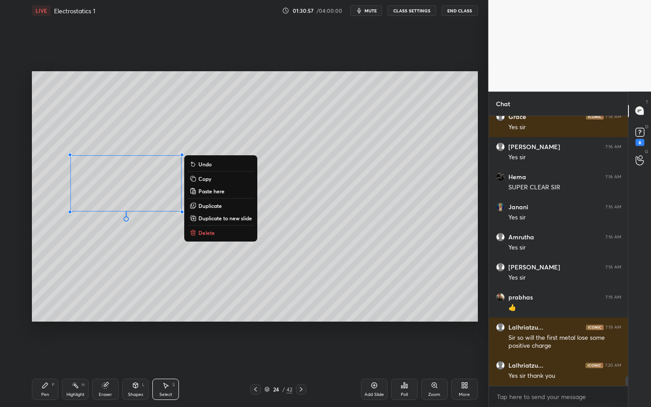
click at [214, 206] on p "Duplicate" at bounding box center [209, 205] width 23 height 7
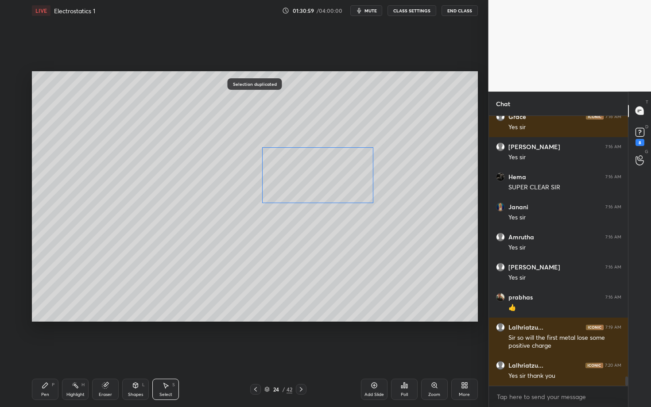
drag, startPoint x: 155, startPoint y: 200, endPoint x: 314, endPoint y: 176, distance: 161.3
click at [314, 176] on div "0 ° Undo Copy Paste here Duplicate Duplicate to new slide Delete" at bounding box center [255, 196] width 446 height 251
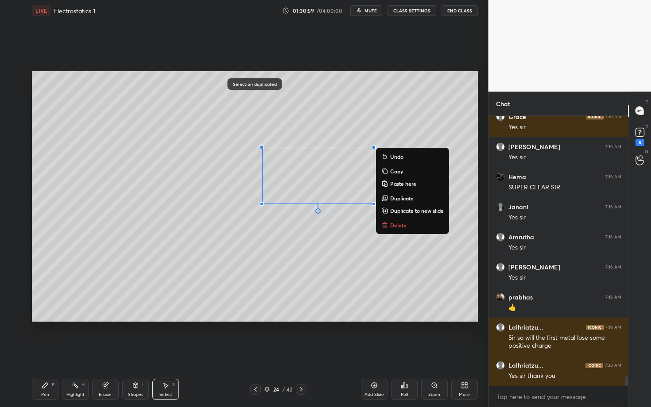
click at [239, 270] on div "0 ° Undo Copy Paste here Duplicate Duplicate to new slide Delete" at bounding box center [255, 196] width 446 height 251
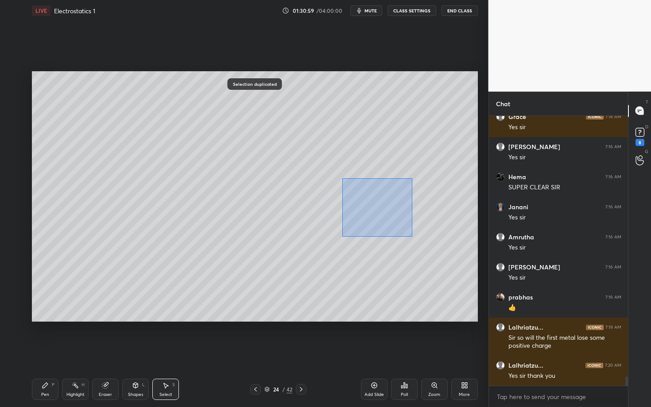
drag, startPoint x: 401, startPoint y: 230, endPoint x: 409, endPoint y: 235, distance: 9.5
click at [408, 234] on div "0 ° Undo Copy Paste here Duplicate Duplicate to new slide Delete" at bounding box center [255, 196] width 446 height 251
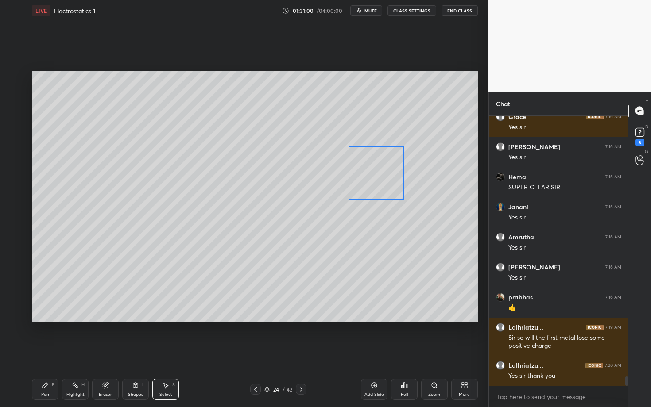
drag, startPoint x: 373, startPoint y: 182, endPoint x: 378, endPoint y: 180, distance: 4.8
click at [378, 181] on div "0 ° Undo Copy Paste here Duplicate Duplicate to new slide Delete" at bounding box center [255, 196] width 446 height 251
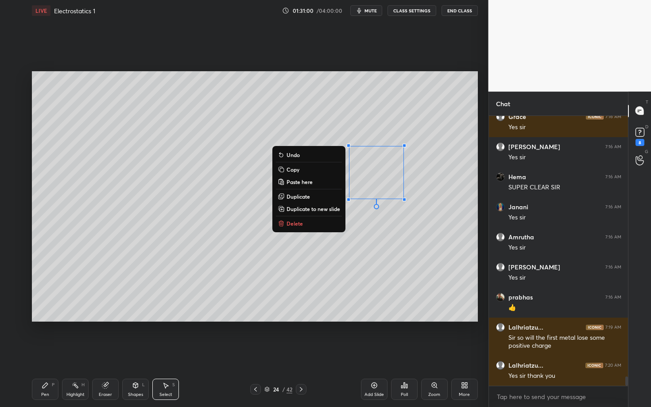
click at [44, 353] on div "Pen P" at bounding box center [45, 389] width 27 height 21
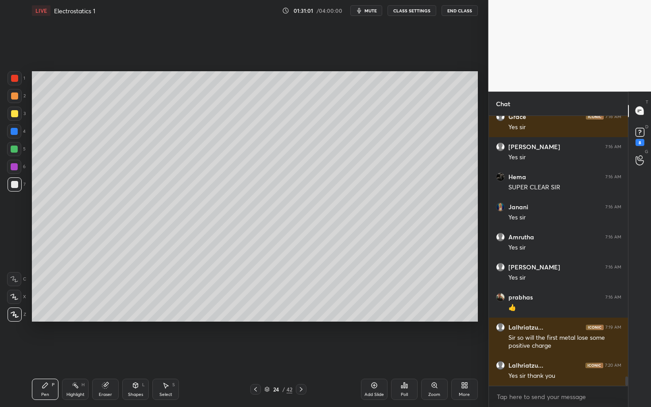
scroll to position [7543, 0]
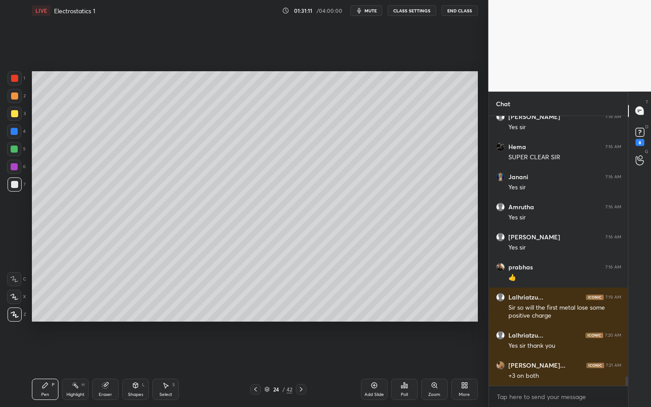
click at [76, 353] on rect at bounding box center [76, 386] width 4 height 4
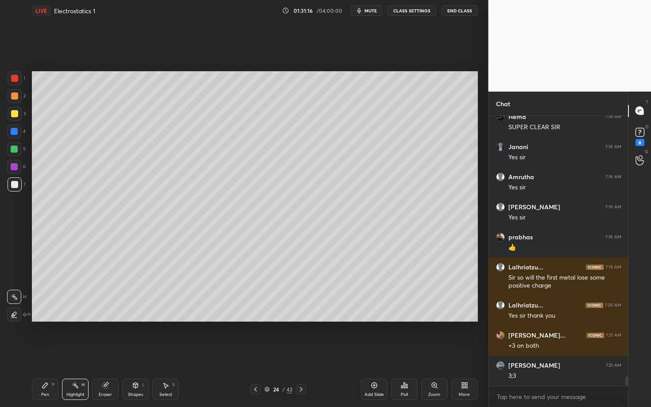
click at [39, 353] on div "Pen P" at bounding box center [45, 389] width 27 height 21
click at [303, 353] on icon at bounding box center [301, 389] width 7 height 7
click at [50, 353] on div "Pen P" at bounding box center [45, 389] width 27 height 21
click at [13, 100] on div at bounding box center [15, 96] width 14 height 14
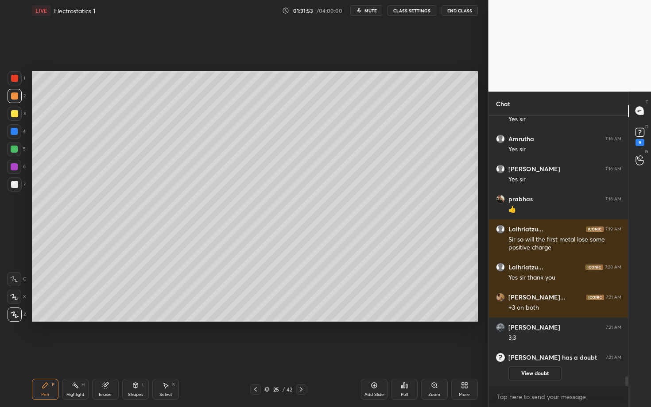
click at [135, 353] on div "Shapes L" at bounding box center [135, 389] width 27 height 21
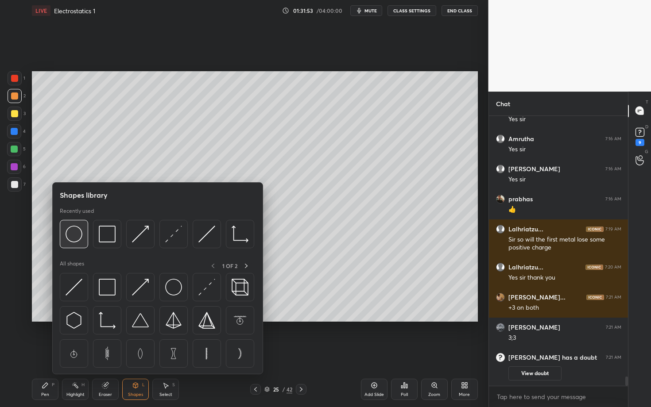
click at [65, 234] on div at bounding box center [74, 234] width 28 height 28
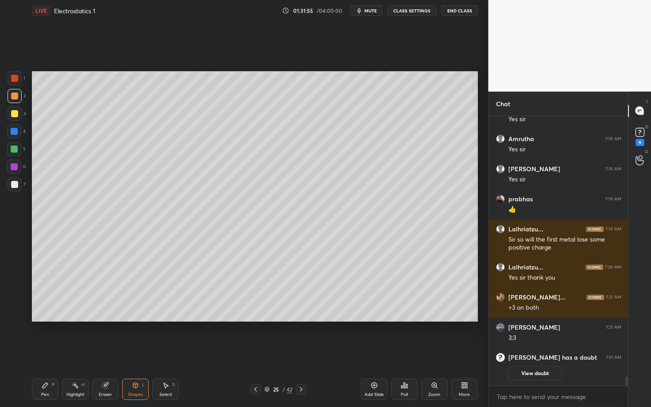
click at [179, 353] on div "Pen P Highlight H Eraser Shapes L Select S" at bounding box center [114, 389] width 164 height 21
click at [168, 353] on icon at bounding box center [165, 385] width 7 height 7
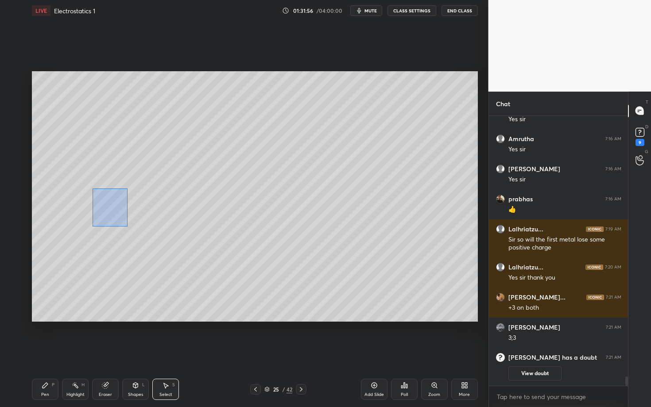
click at [129, 224] on div "0 ° Undo Copy Paste here Duplicate Duplicate to new slide Delete" at bounding box center [255, 196] width 446 height 251
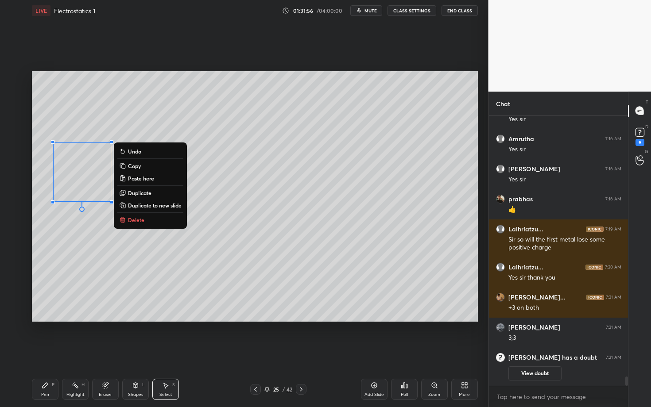
click at [139, 180] on p "Paste here" at bounding box center [141, 178] width 26 height 7
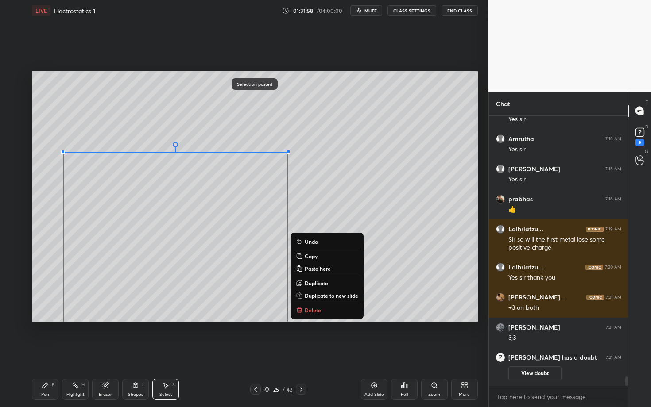
click at [319, 308] on p "Delete" at bounding box center [313, 310] width 16 height 7
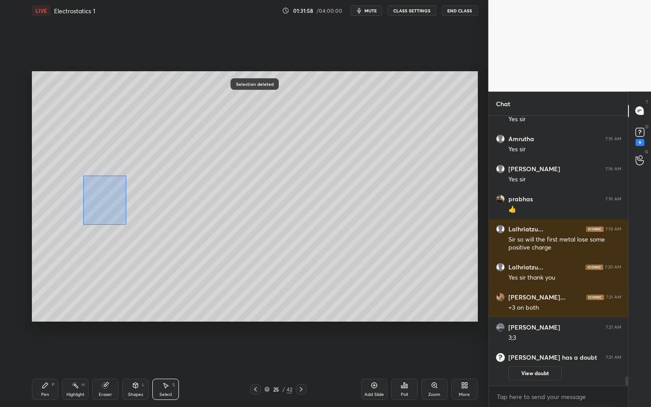
drag, startPoint x: 126, startPoint y: 225, endPoint x: 136, endPoint y: 230, distance: 11.1
click at [135, 230] on div "0 ° Undo Copy Paste here Duplicate Duplicate to new slide Delete" at bounding box center [255, 196] width 446 height 251
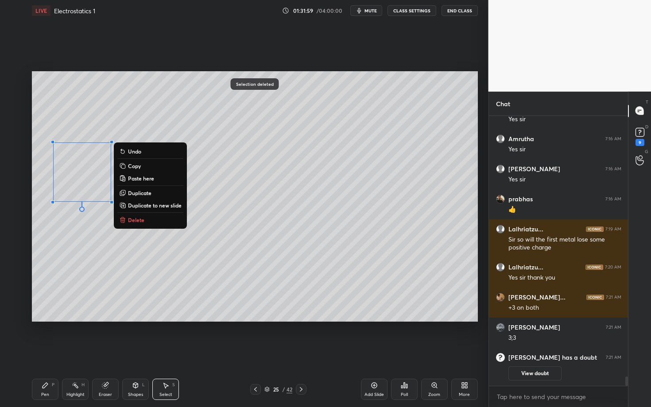
click at [138, 194] on p "Duplicate" at bounding box center [139, 193] width 23 height 7
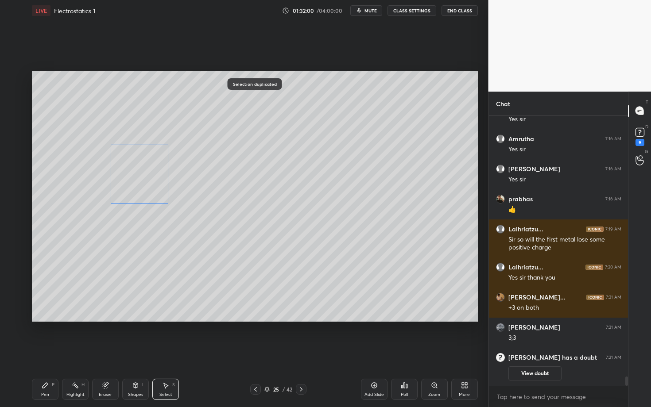
drag, startPoint x: 124, startPoint y: 194, endPoint x: 138, endPoint y: 185, distance: 17.1
click at [138, 185] on div "0 ° Undo Copy Paste here Duplicate Duplicate to new slide Delete" at bounding box center [255, 196] width 446 height 251
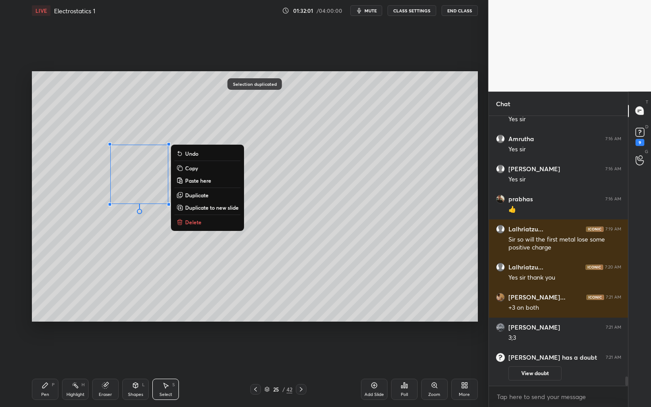
click at [44, 353] on div "Pen P" at bounding box center [45, 389] width 27 height 21
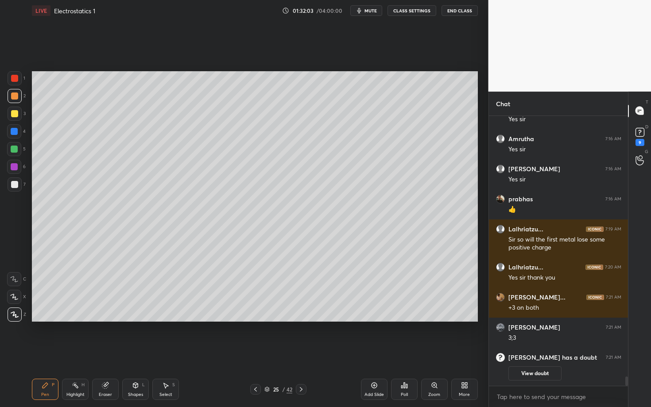
click at [16, 187] on div at bounding box center [14, 184] width 7 height 7
click at [16, 185] on div at bounding box center [14, 184] width 7 height 7
click at [174, 353] on div "Select S" at bounding box center [165, 389] width 27 height 21
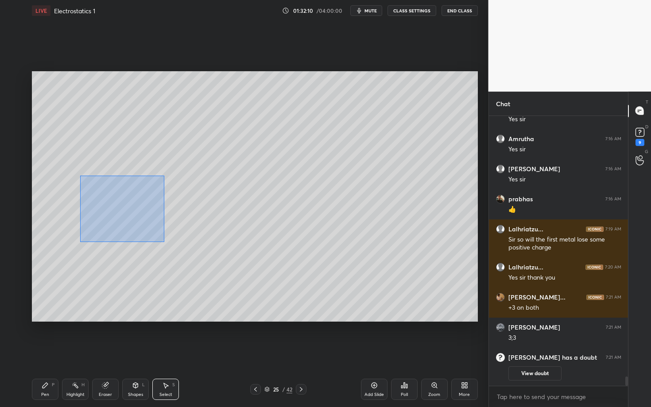
drag, startPoint x: 80, startPoint y: 176, endPoint x: 160, endPoint y: 242, distance: 104.1
click at [160, 242] on div "0 ° Undo Copy Paste here Duplicate Duplicate to new slide Delete" at bounding box center [255, 196] width 446 height 251
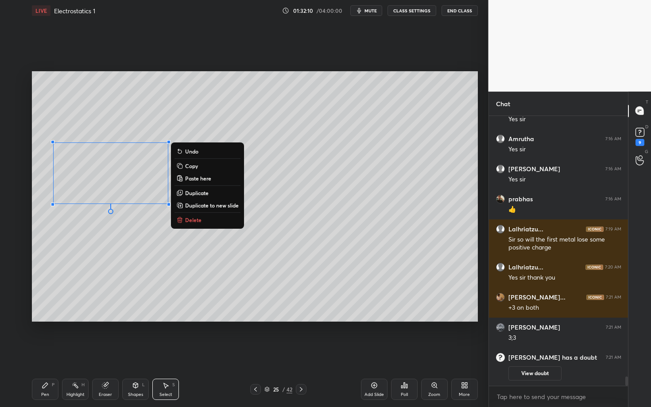
click at [207, 194] on p "Duplicate" at bounding box center [196, 193] width 23 height 7
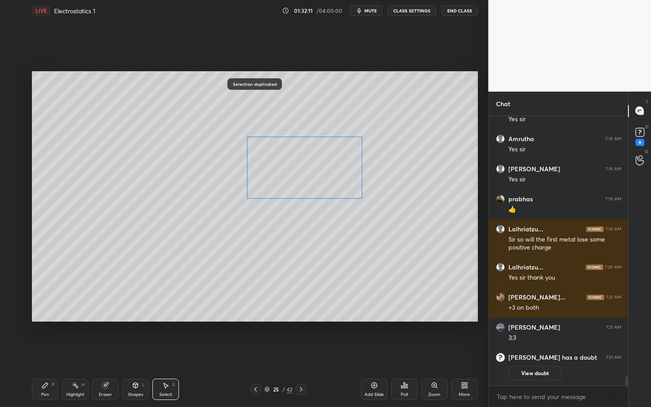
drag, startPoint x: 128, startPoint y: 185, endPoint x: 299, endPoint y: 170, distance: 172.5
click at [299, 170] on div "0 ° Undo Copy Paste here Duplicate Duplicate to new slide Delete" at bounding box center [255, 196] width 446 height 251
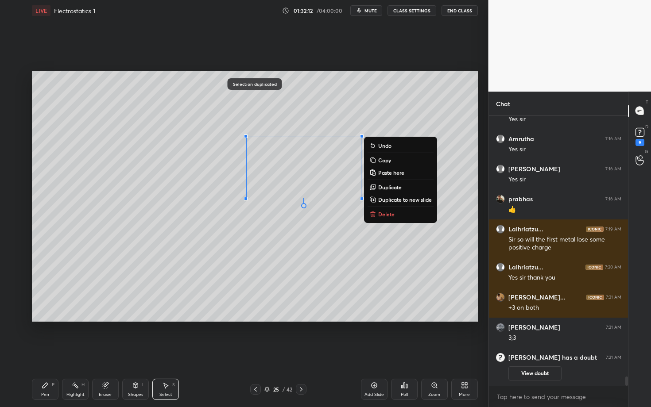
click at [263, 252] on div "0 ° Undo Copy Paste here Duplicate Duplicate to new slide Delete" at bounding box center [255, 196] width 446 height 251
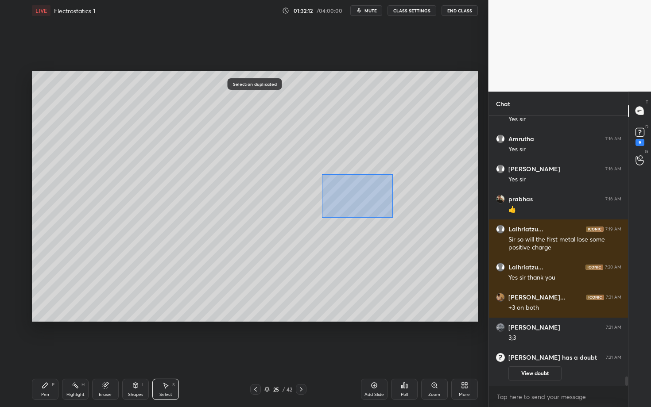
drag, startPoint x: 384, startPoint y: 214, endPoint x: 397, endPoint y: 218, distance: 13.6
click at [396, 217] on div "0 ° Undo Copy Paste here Duplicate Duplicate to new slide Delete" at bounding box center [255, 196] width 446 height 251
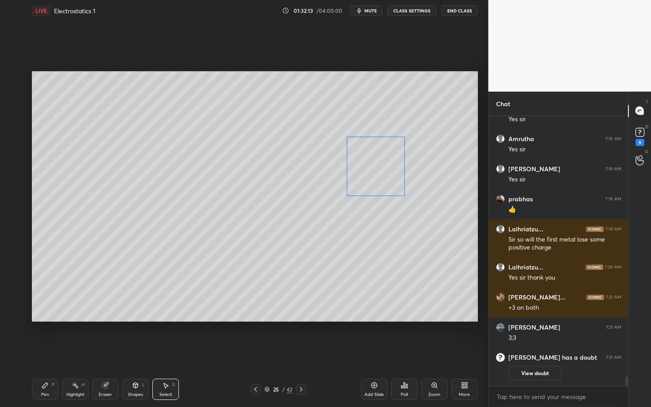
drag, startPoint x: 373, startPoint y: 177, endPoint x: 378, endPoint y: 178, distance: 5.3
click at [378, 178] on div "0 ° Undo Copy Paste here Duplicate Duplicate to new slide Delete" at bounding box center [255, 196] width 446 height 251
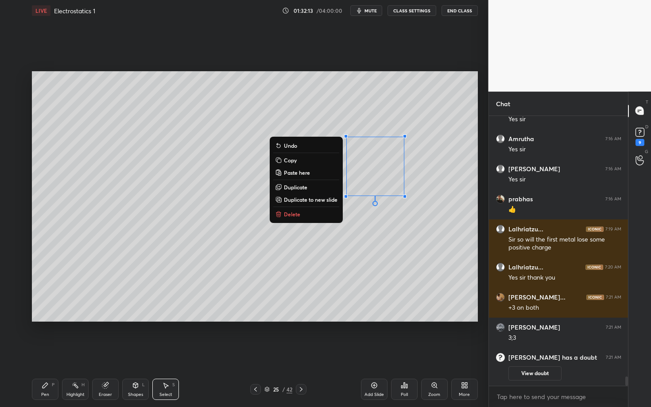
click at [49, 353] on div "Pen P" at bounding box center [45, 389] width 27 height 21
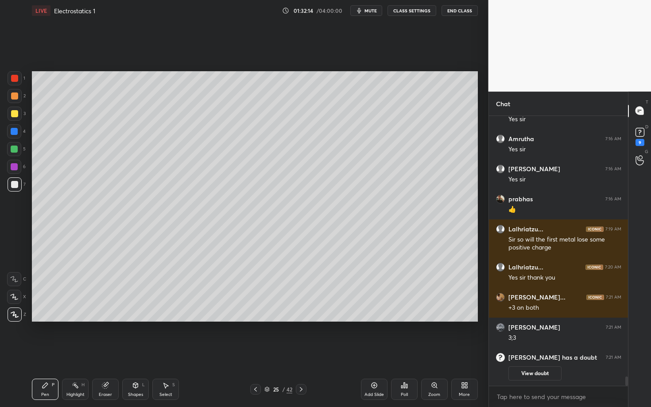
click at [18, 185] on div at bounding box center [15, 185] width 14 height 14
click at [78, 353] on div "Highlight H" at bounding box center [75, 389] width 27 height 21
click at [40, 353] on div "Pen P" at bounding box center [45, 389] width 27 height 21
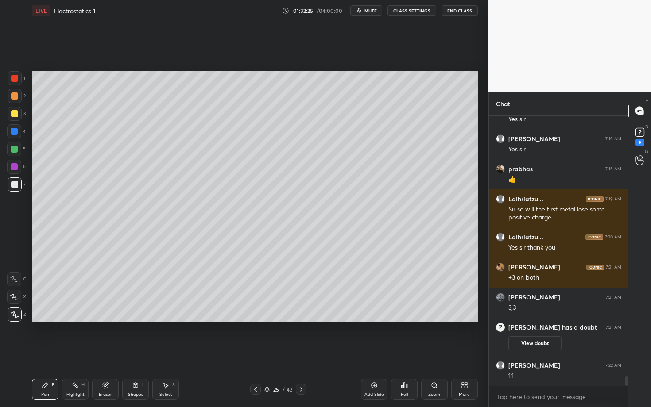
scroll to position [7517, 0]
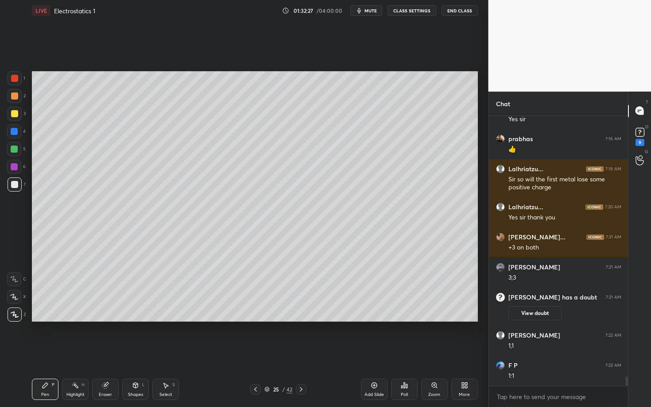
click at [85, 353] on div "Pen P Highlight H Eraser Shapes L Select S" at bounding box center [114, 389] width 164 height 21
click at [81, 353] on div "Highlight H" at bounding box center [75, 389] width 27 height 21
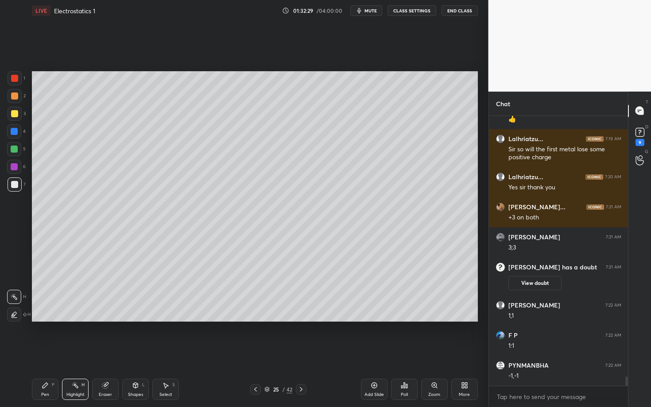
click at [281, 349] on div "Setting up your live class Poll for secs No correct answer Start poll" at bounding box center [254, 196] width 453 height 351
click at [43, 353] on icon at bounding box center [45, 385] width 5 height 5
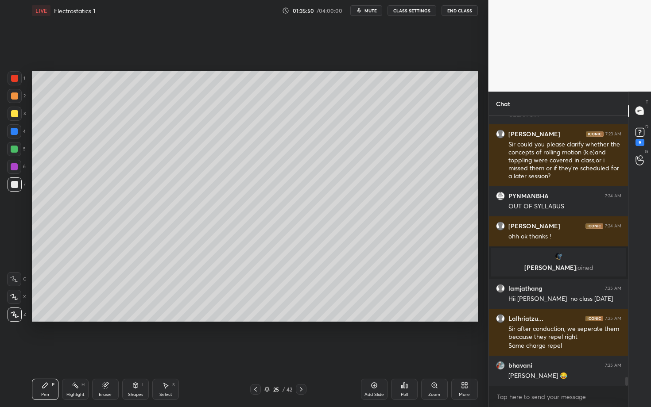
scroll to position [7973, 0]
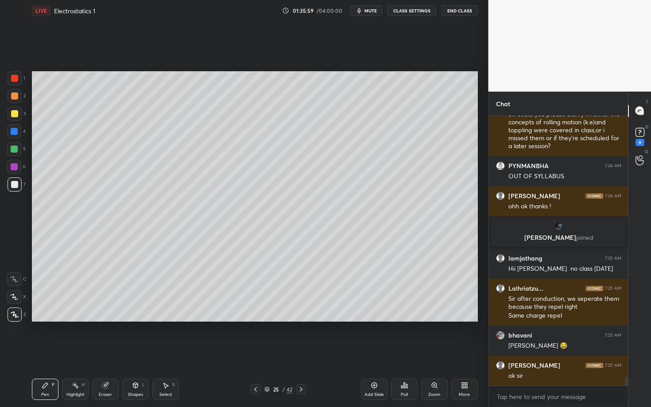
click at [79, 353] on div "Highlight" at bounding box center [75, 395] width 18 height 4
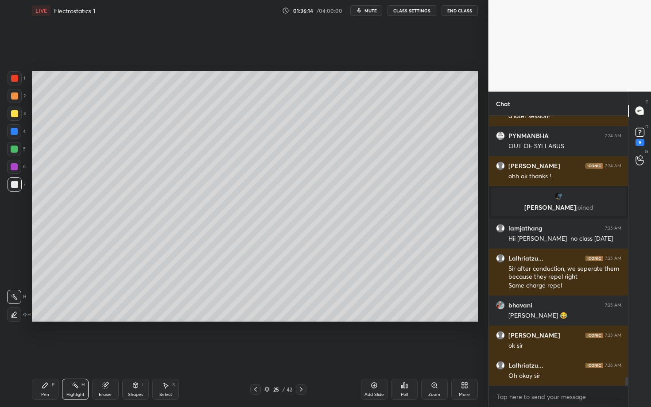
click at [299, 353] on icon at bounding box center [301, 389] width 7 height 7
click at [45, 353] on div "Pen" at bounding box center [45, 395] width 8 height 4
click at [17, 96] on div at bounding box center [14, 96] width 7 height 7
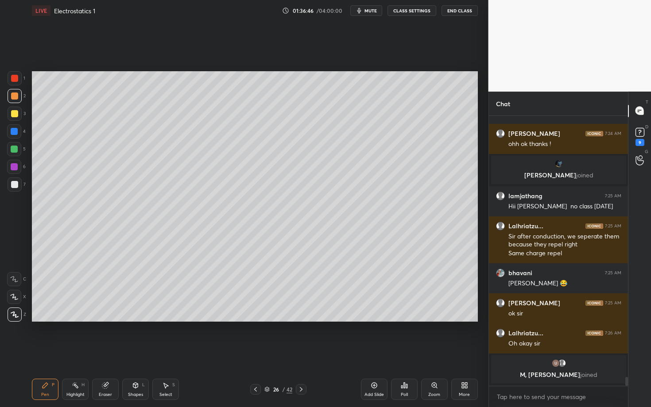
click at [136, 353] on div "Shapes" at bounding box center [135, 395] width 15 height 4
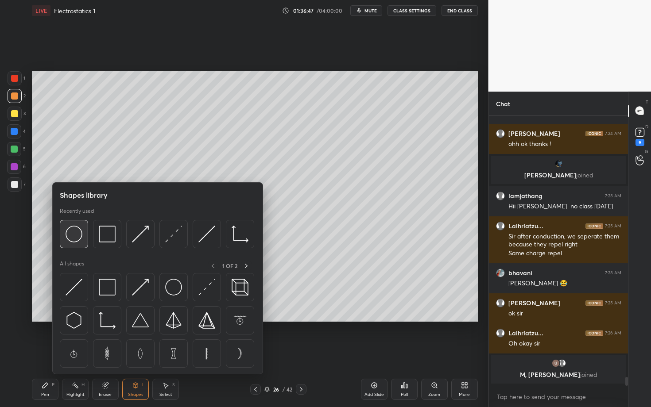
click at [72, 240] on img at bounding box center [74, 234] width 17 height 17
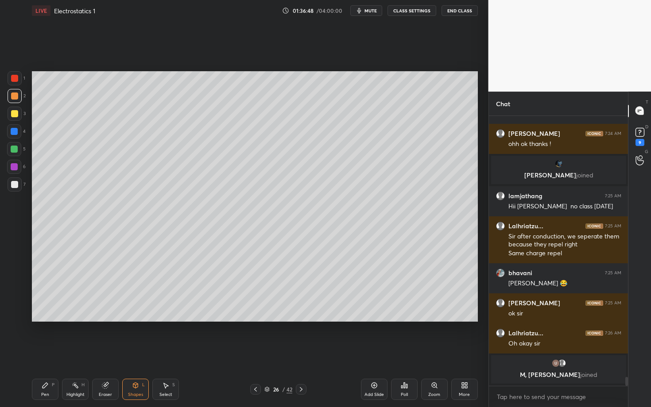
click at [17, 185] on div at bounding box center [14, 184] width 7 height 7
click at [192, 353] on div "Pen P Highlight H Eraser Shapes L Select S 26 / 42 Add Slide Poll Zoom More" at bounding box center [255, 389] width 446 height 35
click at [160, 353] on div "Select S" at bounding box center [165, 389] width 27 height 21
drag, startPoint x: 99, startPoint y: 191, endPoint x: 154, endPoint y: 251, distance: 80.5
click at [154, 250] on div "0 ° Undo Copy Paste here Duplicate Duplicate to new slide Delete" at bounding box center [255, 196] width 446 height 251
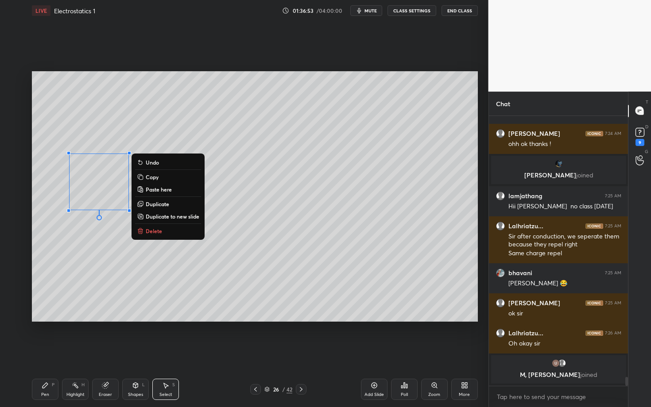
click at [159, 202] on p "Duplicate" at bounding box center [157, 204] width 23 height 7
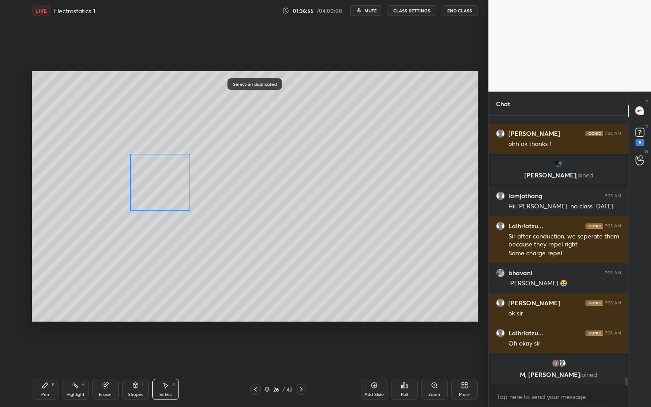
drag, startPoint x: 136, startPoint y: 194, endPoint x: 150, endPoint y: 186, distance: 16.1
click at [150, 186] on div "0 ° Undo Copy Paste here Duplicate Duplicate to new slide Delete" at bounding box center [255, 196] width 446 height 251
drag, startPoint x: 191, startPoint y: 211, endPoint x: 200, endPoint y: 220, distance: 12.5
click at [200, 220] on div at bounding box center [200, 222] width 4 height 4
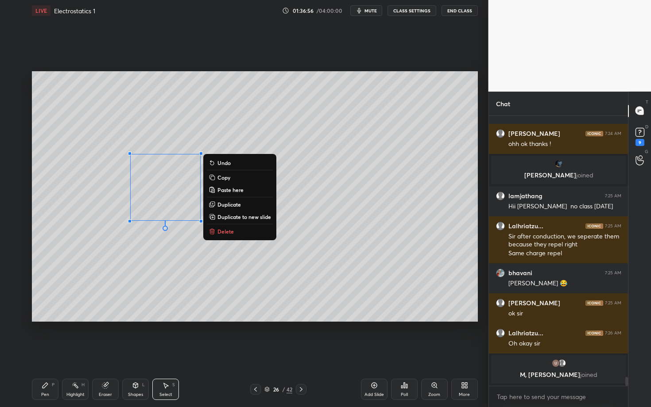
click at [60, 353] on div "Pen P Highlight H Eraser Shapes L Select S" at bounding box center [114, 389] width 164 height 21
click at [46, 353] on div "Pen" at bounding box center [45, 395] width 8 height 4
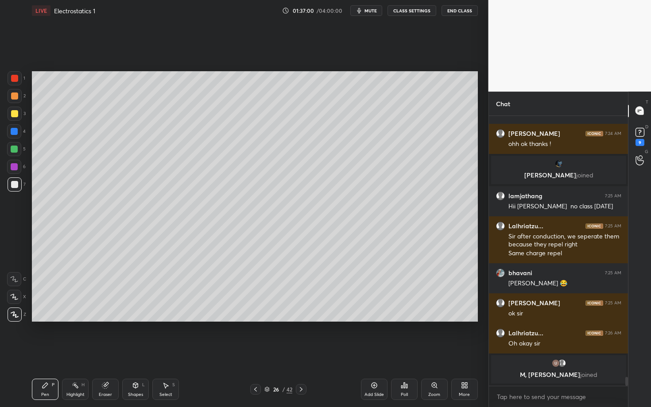
click at [133, 353] on div "Shapes" at bounding box center [135, 395] width 15 height 4
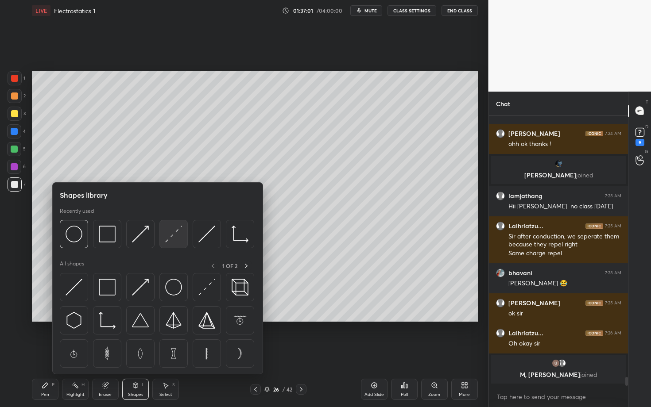
click at [176, 235] on img at bounding box center [173, 234] width 17 height 17
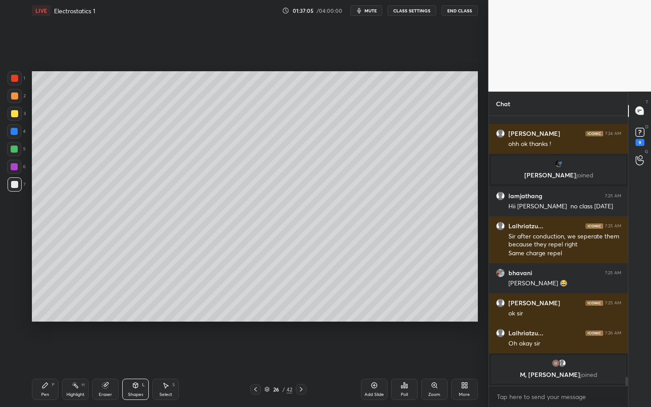
click at [50, 353] on div "Pen P" at bounding box center [45, 389] width 27 height 21
click at [167, 353] on div "Select S" at bounding box center [165, 389] width 27 height 21
click at [46, 353] on div "Pen P" at bounding box center [45, 389] width 27 height 21
click at [163, 353] on div "Select S" at bounding box center [165, 389] width 27 height 21
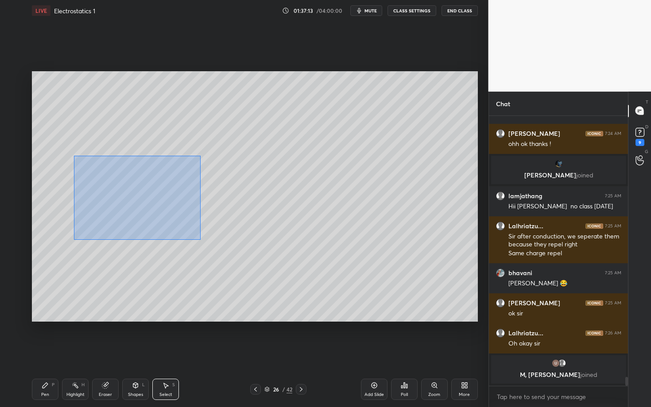
drag, startPoint x: 76, startPoint y: 160, endPoint x: 200, endPoint y: 239, distance: 147.2
click at [200, 239] on div "0 ° Undo Copy Paste here Duplicate Duplicate to new slide Delete" at bounding box center [255, 196] width 446 height 251
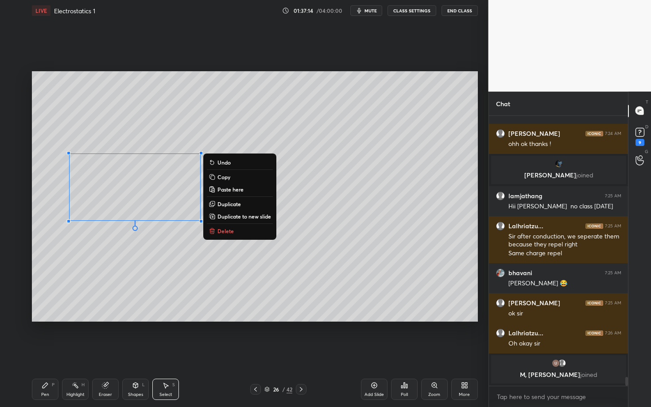
click at [228, 204] on p "Duplicate" at bounding box center [228, 204] width 23 height 7
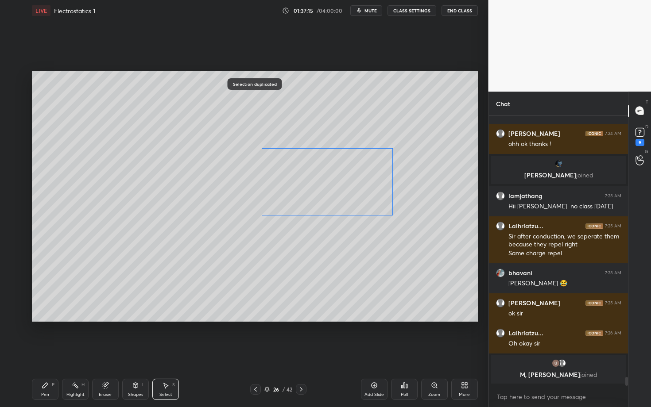
drag, startPoint x: 215, startPoint y: 205, endPoint x: 317, endPoint y: 188, distance: 103.3
click at [317, 188] on div "0 ° Undo Copy Paste here Duplicate Duplicate to new slide Delete" at bounding box center [255, 196] width 446 height 251
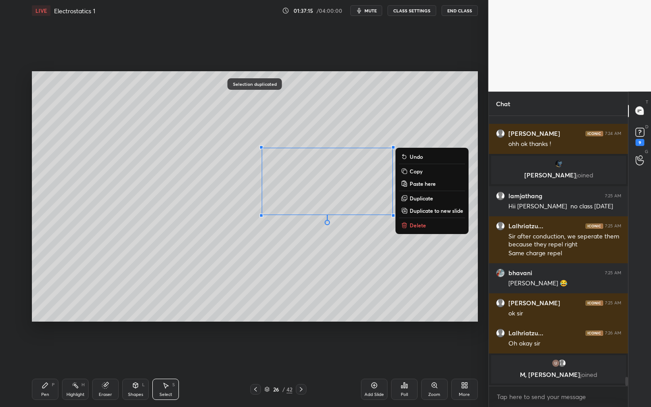
click at [45, 353] on icon at bounding box center [45, 385] width 7 height 7
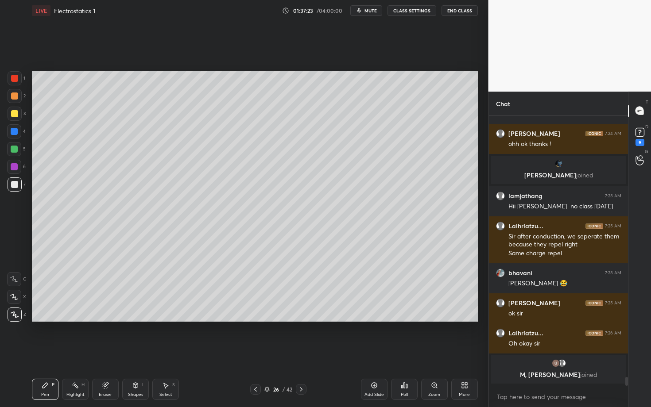
click at [41, 353] on div "Pen P" at bounding box center [45, 389] width 27 height 21
click at [16, 182] on div at bounding box center [14, 184] width 7 height 7
click at [15, 132] on div at bounding box center [14, 131] width 7 height 7
click at [77, 353] on icon at bounding box center [75, 385] width 7 height 7
click at [32, 353] on div "Pen P" at bounding box center [45, 389] width 27 height 21
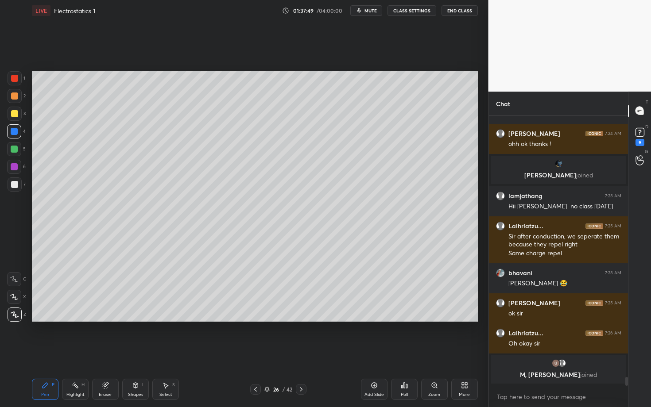
click at [74, 353] on div "Highlight H" at bounding box center [75, 389] width 27 height 21
click at [41, 353] on div "Pen P" at bounding box center [45, 389] width 27 height 21
click at [15, 97] on div at bounding box center [14, 96] width 7 height 7
click at [13, 79] on div at bounding box center [14, 78] width 7 height 7
click at [72, 353] on div "Highlight H" at bounding box center [75, 389] width 27 height 21
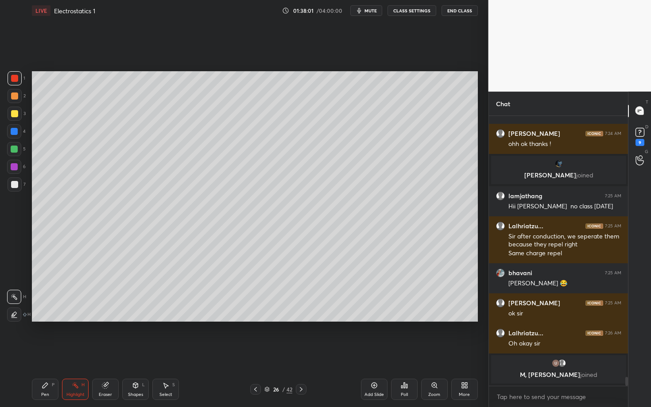
click at [41, 353] on div "Pen P" at bounding box center [45, 389] width 27 height 21
click at [133, 353] on div "Shapes L" at bounding box center [135, 389] width 27 height 21
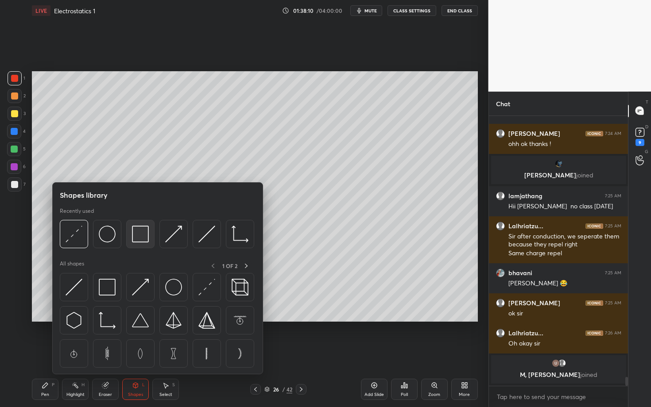
click at [134, 233] on img at bounding box center [140, 234] width 17 height 17
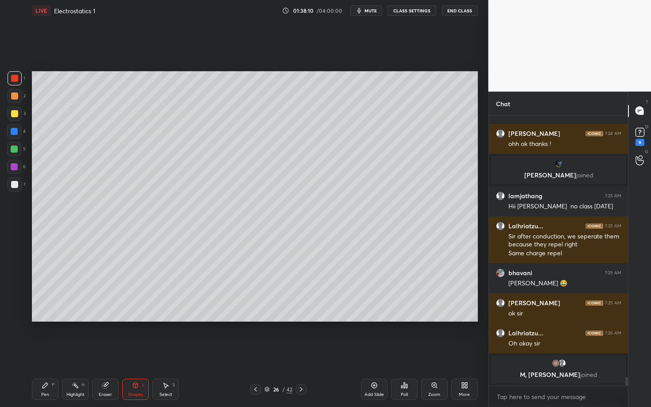
click at [18, 186] on div at bounding box center [15, 185] width 14 height 14
click at [42, 353] on div "Pen" at bounding box center [45, 395] width 8 height 4
click at [73, 353] on div "Highlight H" at bounding box center [75, 389] width 27 height 21
click at [38, 353] on div "Pen P" at bounding box center [45, 389] width 27 height 21
click at [94, 353] on div "Eraser" at bounding box center [105, 389] width 27 height 21
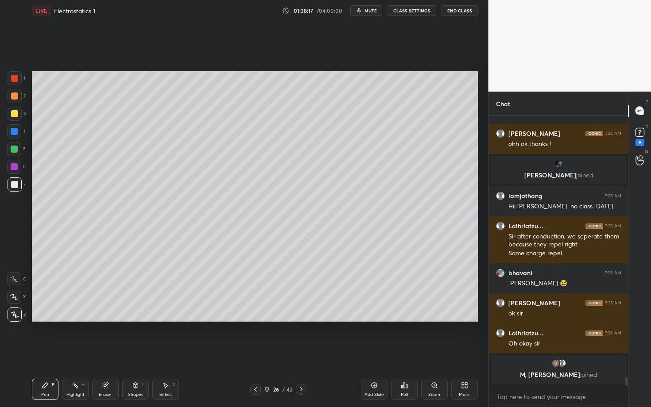
scroll to position [8009, 0]
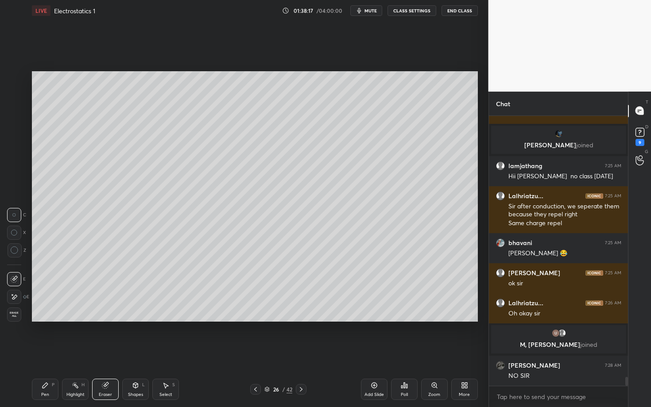
click at [75, 353] on div "Highlight" at bounding box center [75, 395] width 18 height 4
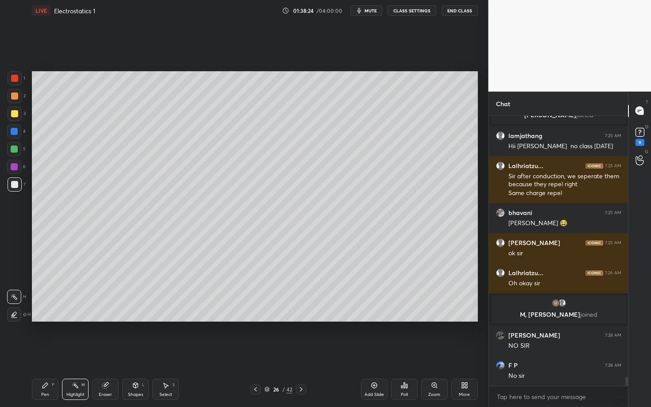
click at [54, 353] on div "Pen P" at bounding box center [45, 389] width 27 height 21
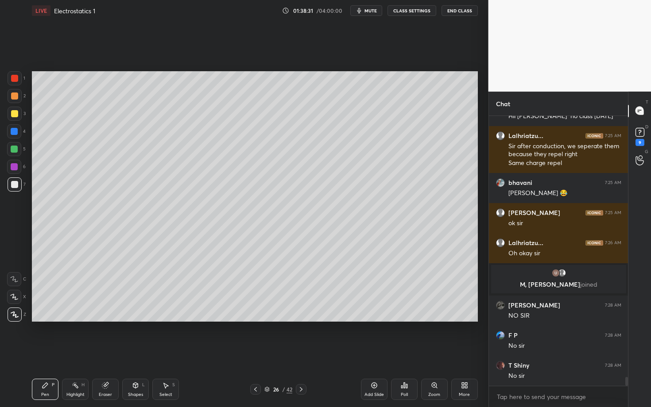
click at [37, 353] on div "Pen P" at bounding box center [45, 389] width 27 height 21
click at [302, 353] on icon at bounding box center [301, 389] width 3 height 4
click at [16, 79] on div at bounding box center [14, 78] width 7 height 7
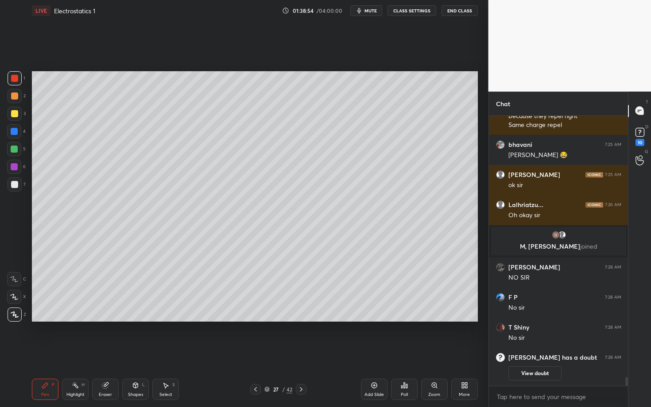
click at [128, 353] on div "Shapes L" at bounding box center [135, 389] width 27 height 21
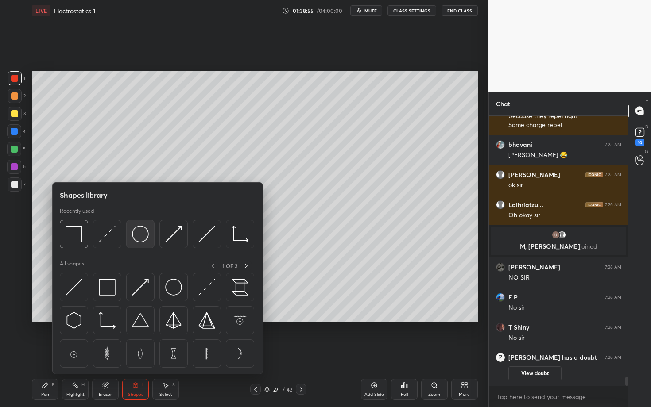
click at [144, 229] on img at bounding box center [140, 234] width 17 height 17
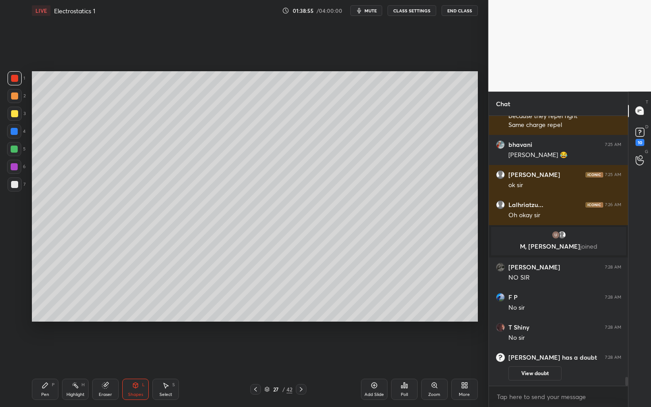
scroll to position [8116, 0]
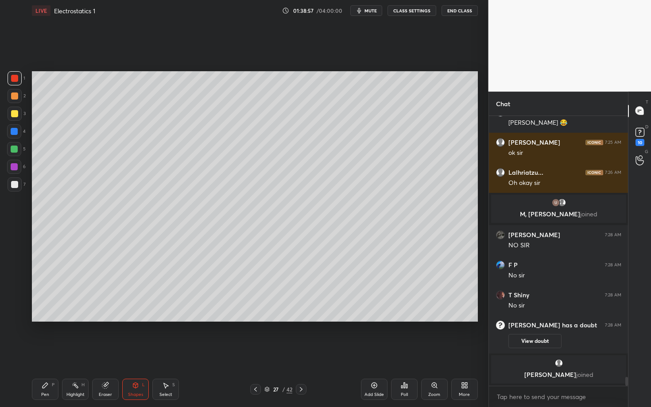
click at [168, 353] on div "Select" at bounding box center [165, 395] width 13 height 4
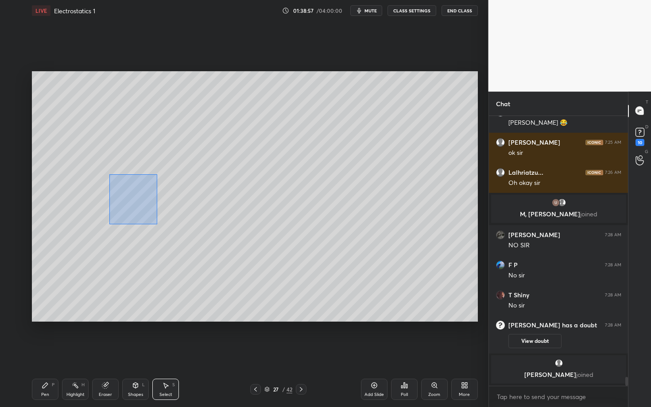
drag, startPoint x: 157, startPoint y: 224, endPoint x: 176, endPoint y: 232, distance: 20.2
click at [176, 232] on div "0 ° Undo Copy Paste here Duplicate Duplicate to new slide Delete" at bounding box center [255, 196] width 446 height 251
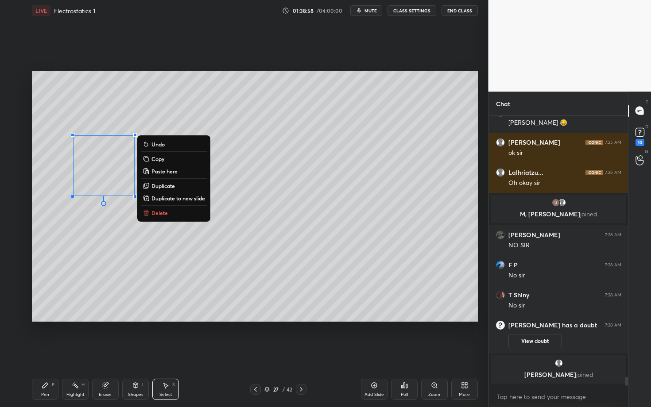
click at [168, 187] on p "Duplicate" at bounding box center [162, 185] width 23 height 7
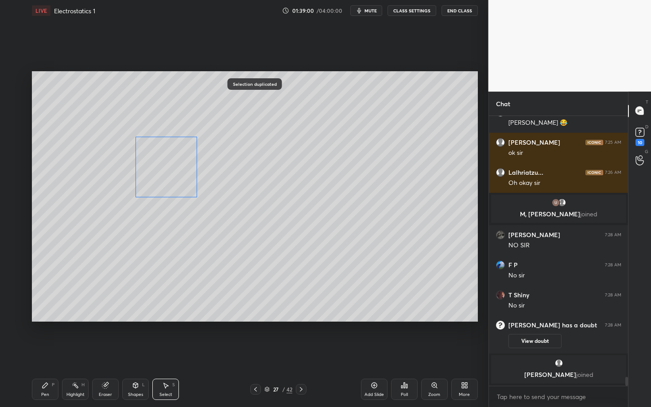
drag, startPoint x: 183, startPoint y: 174, endPoint x: 161, endPoint y: 168, distance: 23.0
click at [161, 168] on div "0 ° Undo Copy Paste here Duplicate Duplicate to new slide Delete" at bounding box center [255, 196] width 446 height 251
drag, startPoint x: 211, startPoint y: 208, endPoint x: 214, endPoint y: 212, distance: 4.7
click at [213, 211] on div at bounding box center [212, 210] width 4 height 4
click at [190, 194] on div "0 ° Undo Copy Paste here Duplicate Duplicate to new slide Delete" at bounding box center [255, 196] width 446 height 251
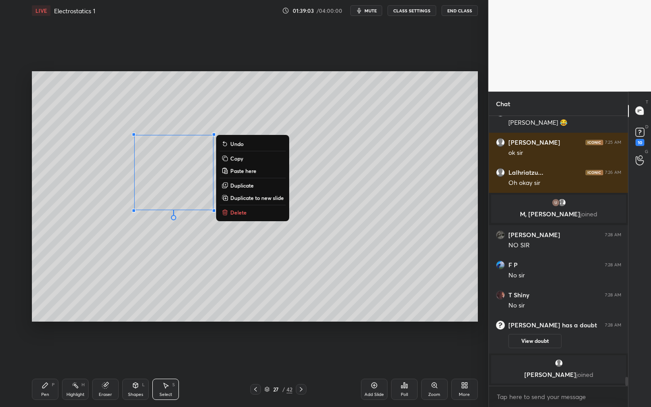
click at [125, 353] on div "Shapes L" at bounding box center [135, 389] width 27 height 21
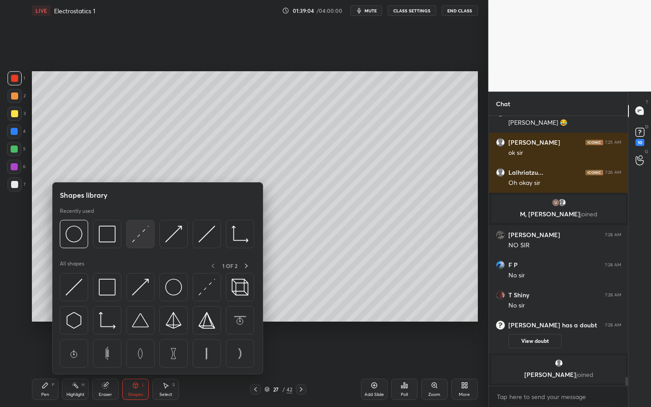
click at [141, 235] on img at bounding box center [140, 234] width 17 height 17
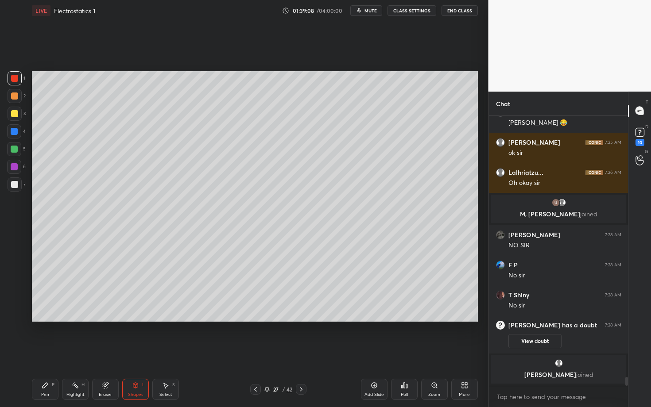
click at [41, 353] on div "Pen P" at bounding box center [45, 389] width 27 height 21
click at [15, 183] on div at bounding box center [14, 184] width 7 height 7
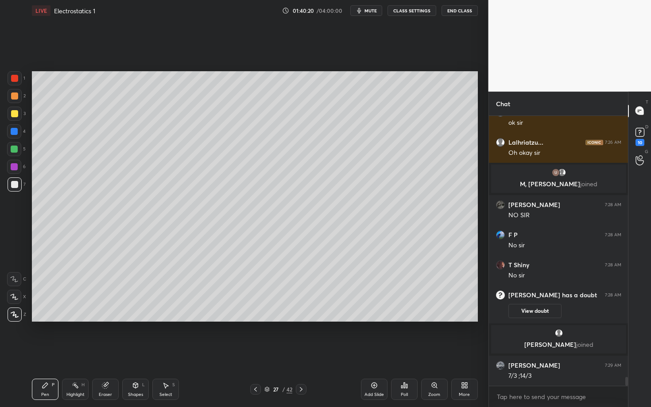
scroll to position [8176, 0]
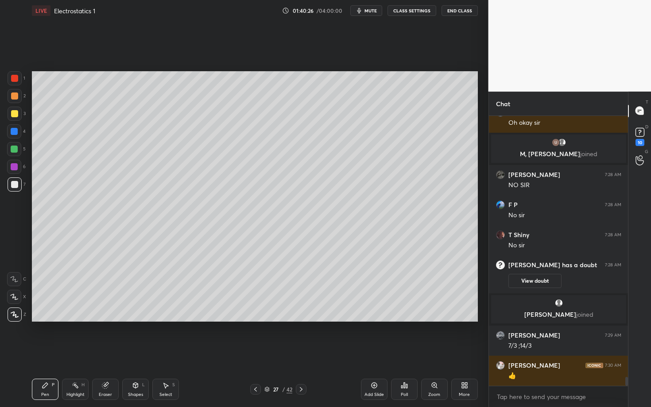
click at [48, 353] on div "Pen P" at bounding box center [45, 389] width 27 height 21
click at [11, 97] on div at bounding box center [14, 96] width 7 height 7
click at [170, 353] on div "Select" at bounding box center [165, 395] width 13 height 4
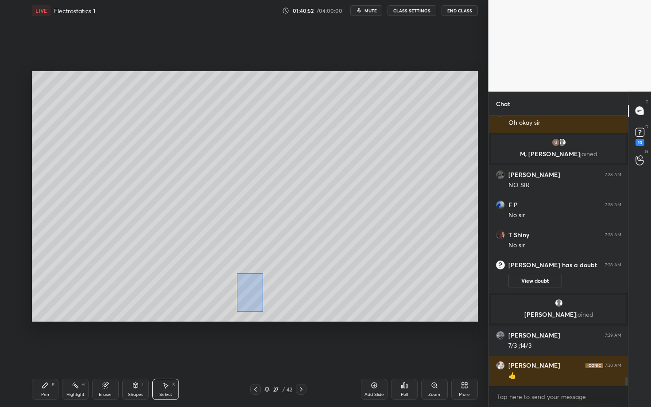
drag, startPoint x: 252, startPoint y: 302, endPoint x: 263, endPoint y: 312, distance: 14.7
click at [263, 312] on div "0 ° Undo Copy Paste here Duplicate Duplicate to new slide Delete" at bounding box center [255, 196] width 446 height 251
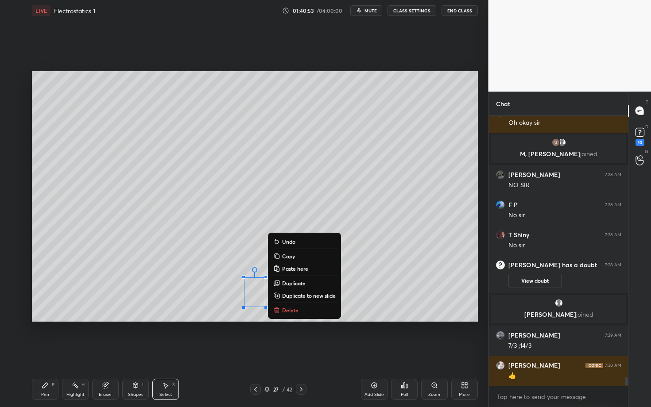
click at [291, 309] on p "Delete" at bounding box center [290, 310] width 16 height 7
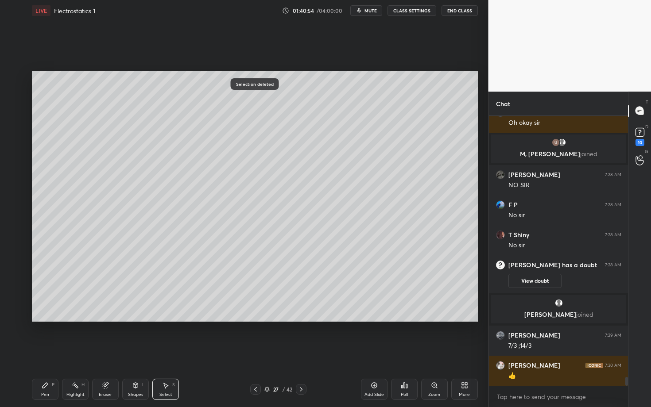
click at [47, 353] on div "Pen P" at bounding box center [45, 389] width 27 height 21
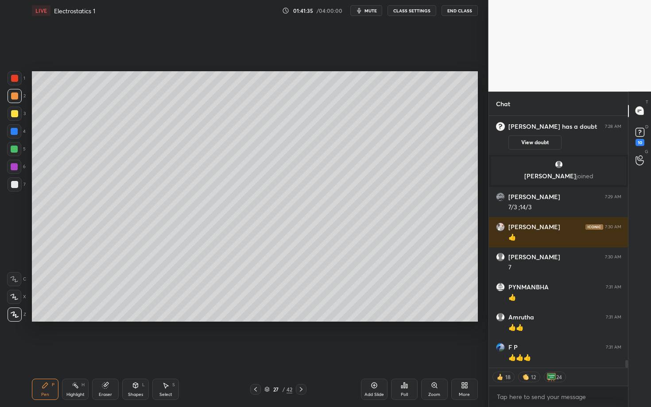
scroll to position [8345, 0]
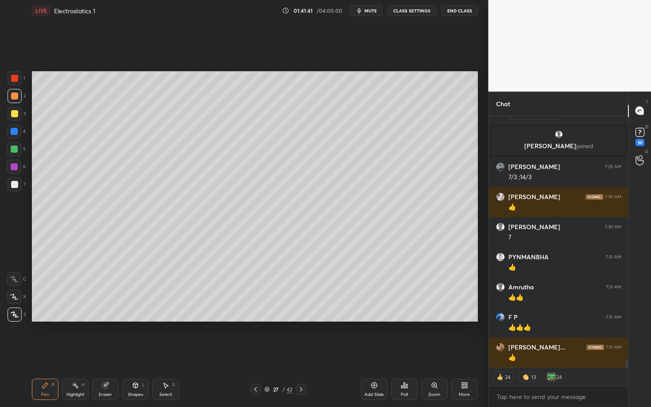
drag, startPoint x: 17, startPoint y: 334, endPoint x: 19, endPoint y: 348, distance: 13.4
click at [19, 348] on div "1 2 3 4 5 6 7 C X Z C X Z E E Erase all H H LIVE Electrostatics 1 01:41:41 / 04…" at bounding box center [240, 203] width 481 height 407
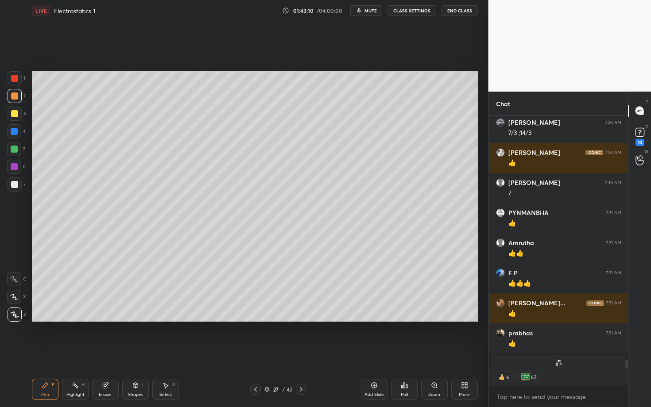
scroll to position [8308, 0]
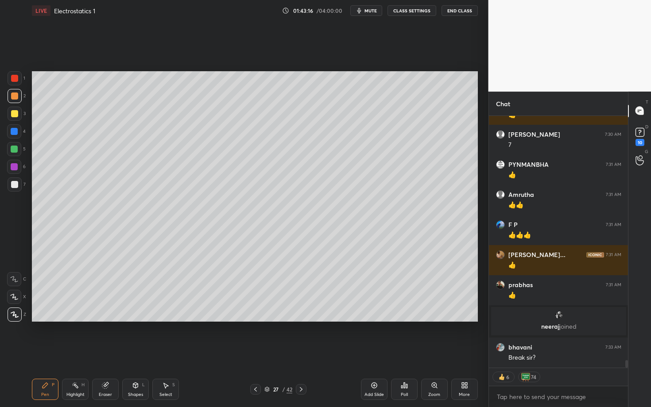
click at [299, 353] on div at bounding box center [301, 389] width 11 height 11
click at [15, 79] on div at bounding box center [14, 78] width 7 height 7
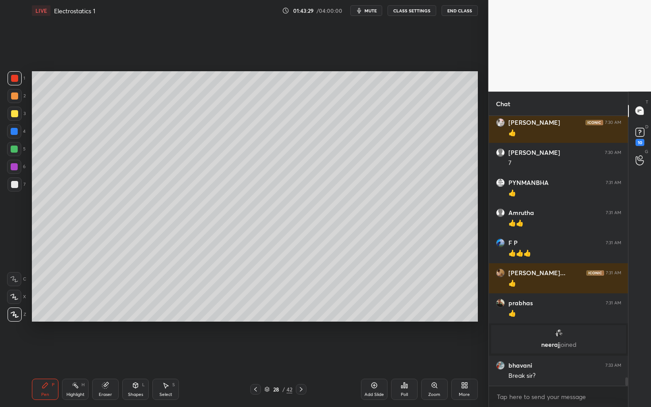
scroll to position [8290, 0]
click at [136, 353] on div "Shapes L" at bounding box center [135, 389] width 27 height 21
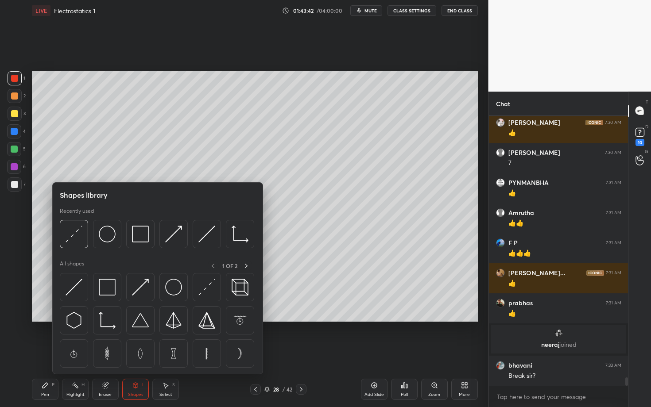
click at [136, 353] on icon at bounding box center [135, 385] width 5 height 5
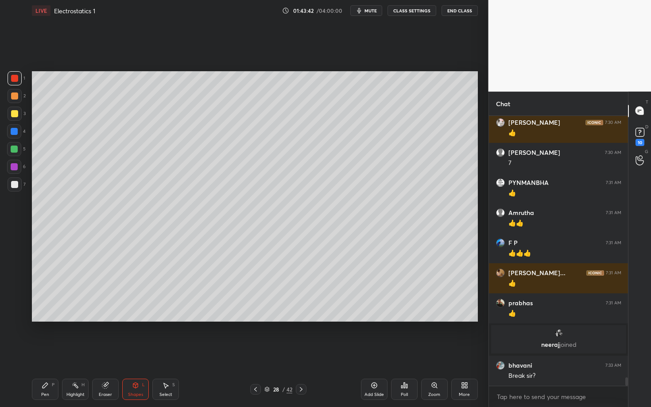
click at [134, 353] on icon at bounding box center [135, 385] width 7 height 7
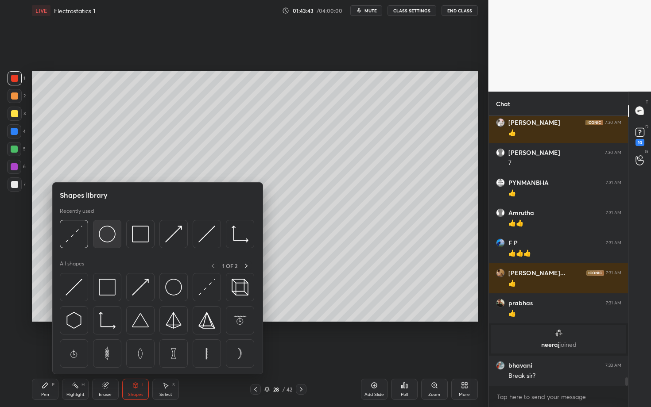
click at [107, 233] on img at bounding box center [107, 234] width 17 height 17
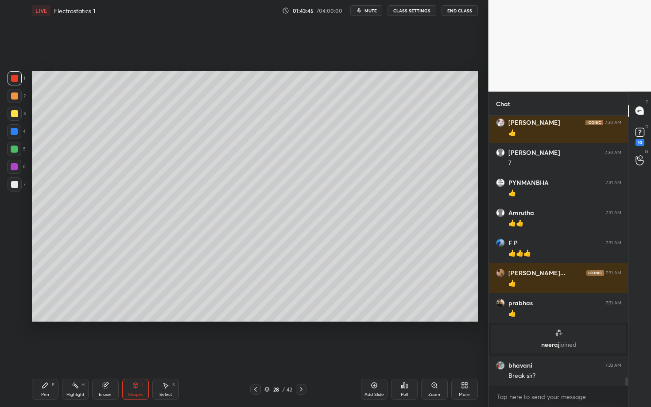
click at [163, 353] on div "Select S" at bounding box center [165, 389] width 27 height 21
drag, startPoint x: 101, startPoint y: 186, endPoint x: 140, endPoint y: 217, distance: 50.3
click at [140, 217] on div "0 ° Undo Copy Paste here Duplicate Duplicate to new slide Delete" at bounding box center [255, 196] width 446 height 251
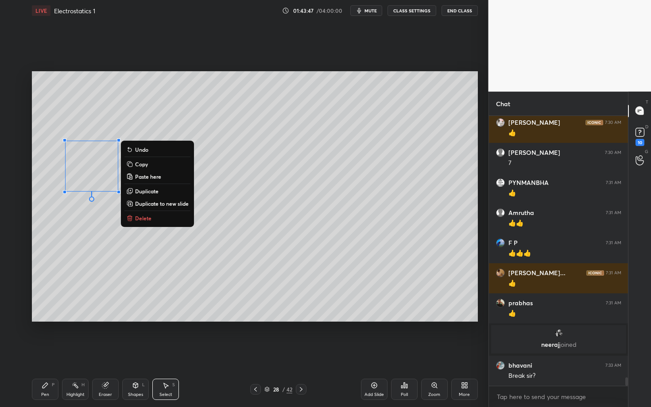
click at [150, 192] on p "Duplicate" at bounding box center [146, 191] width 23 height 7
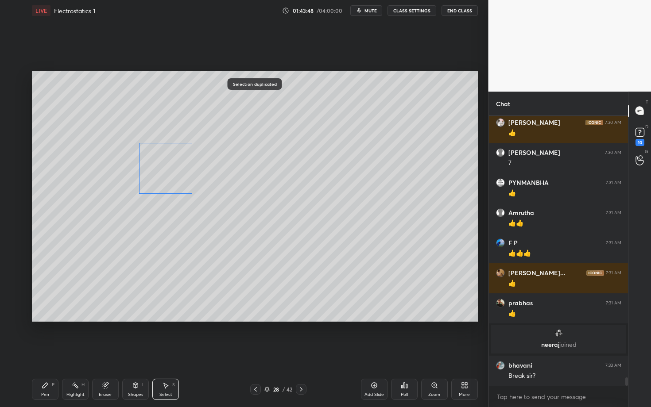
drag, startPoint x: 147, startPoint y: 171, endPoint x: 158, endPoint y: 163, distance: 13.3
click at [158, 163] on div "0 ° Undo Copy Paste here Duplicate Duplicate to new slide Delete" at bounding box center [255, 196] width 446 height 251
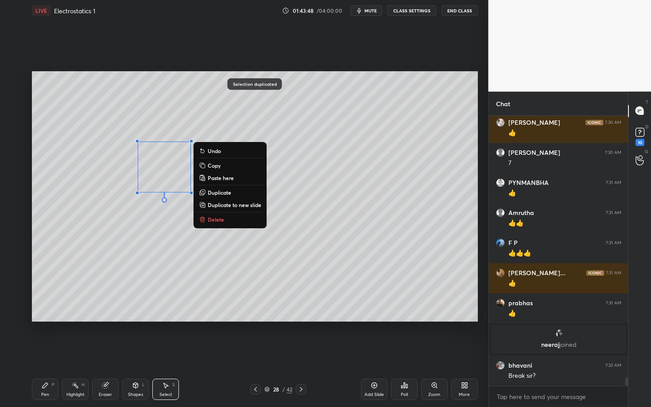
click at [101, 242] on div "0 ° Undo Copy Paste here Duplicate Duplicate to new slide Delete" at bounding box center [255, 196] width 446 height 251
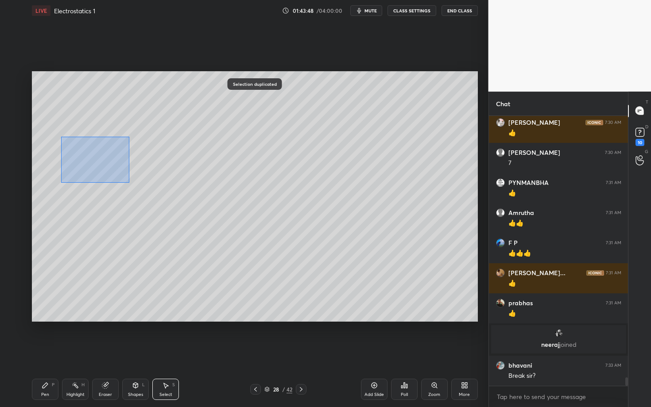
drag, startPoint x: 129, startPoint y: 183, endPoint x: 240, endPoint y: 209, distance: 114.7
click at [239, 209] on div "0 ° Undo Copy Paste here Duplicate Duplicate to new slide Delete" at bounding box center [255, 196] width 446 height 251
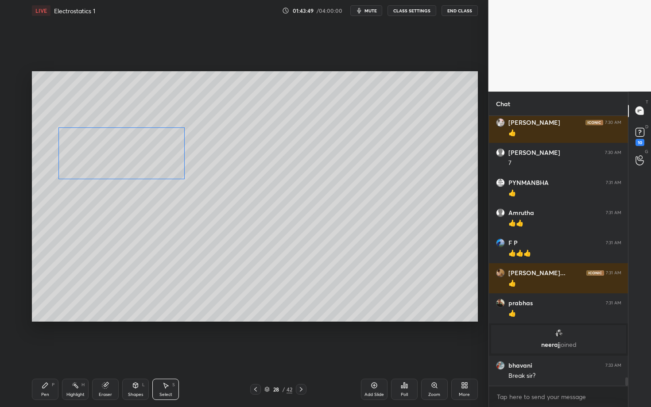
drag, startPoint x: 113, startPoint y: 164, endPoint x: 109, endPoint y: 161, distance: 4.7
click at [109, 161] on div "0 ° Undo Copy Paste here Duplicate Duplicate to new slide Delete" at bounding box center [255, 196] width 446 height 251
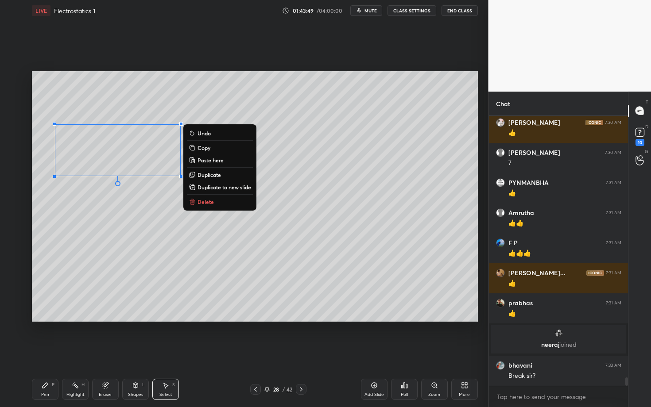
click at [54, 353] on div "Pen P" at bounding box center [45, 389] width 27 height 21
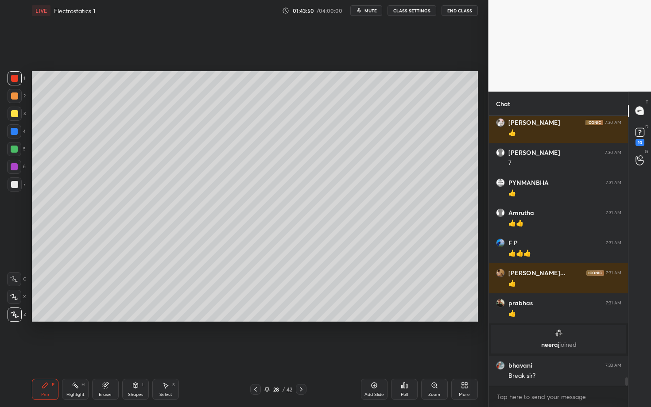
click at [132, 353] on div "Shapes L" at bounding box center [135, 389] width 27 height 21
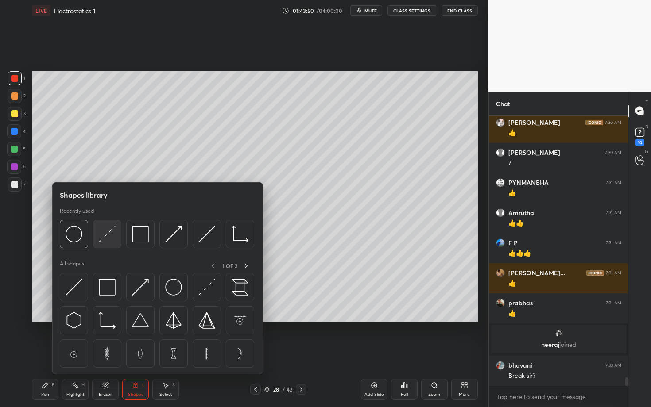
click at [112, 240] on img at bounding box center [107, 234] width 17 height 17
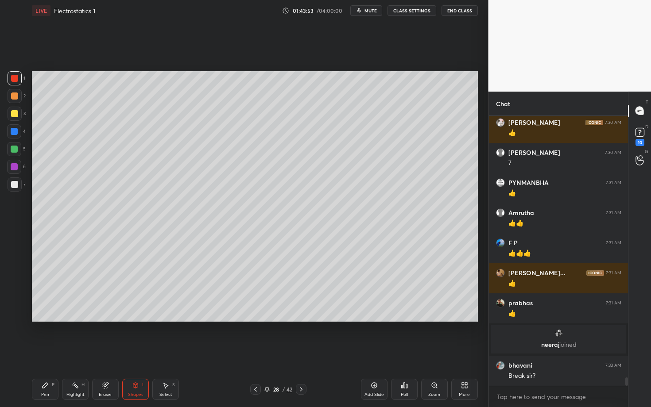
click at [214, 353] on div "Setting up your live class Poll for secs No correct answer Start poll" at bounding box center [254, 196] width 453 height 351
click at [50, 353] on div "Pen P" at bounding box center [45, 389] width 27 height 21
click at [157, 353] on div "Select S" at bounding box center [165, 389] width 27 height 21
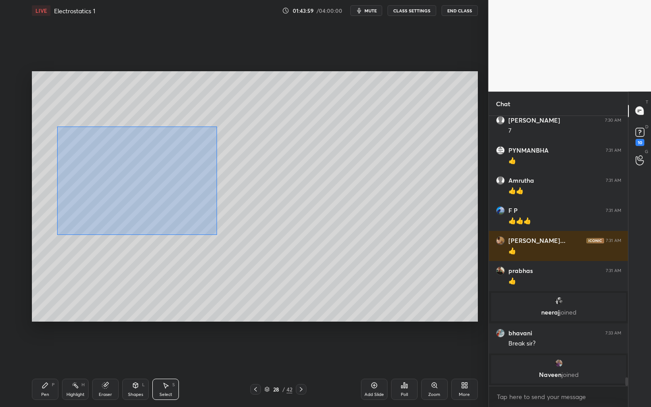
drag, startPoint x: 61, startPoint y: 133, endPoint x: 214, endPoint y: 233, distance: 183.2
click at [213, 233] on div "0 ° Undo Copy Paste here Duplicate Duplicate to new slide Delete" at bounding box center [255, 196] width 446 height 251
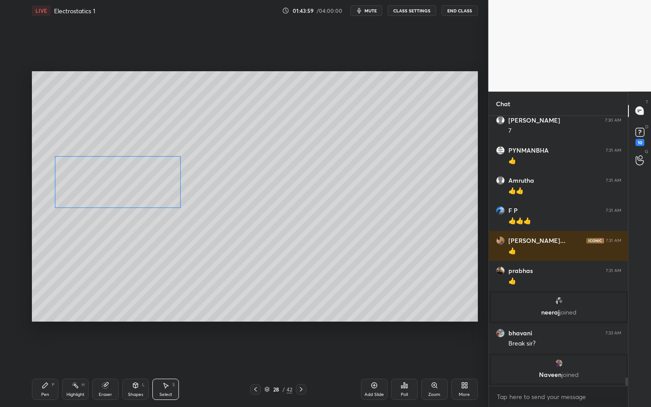
drag, startPoint x: 101, startPoint y: 179, endPoint x: 100, endPoint y: 184, distance: 4.5
click at [100, 184] on div "0 ° Undo Copy Paste here Duplicate Duplicate to new slide Delete" at bounding box center [255, 196] width 446 height 251
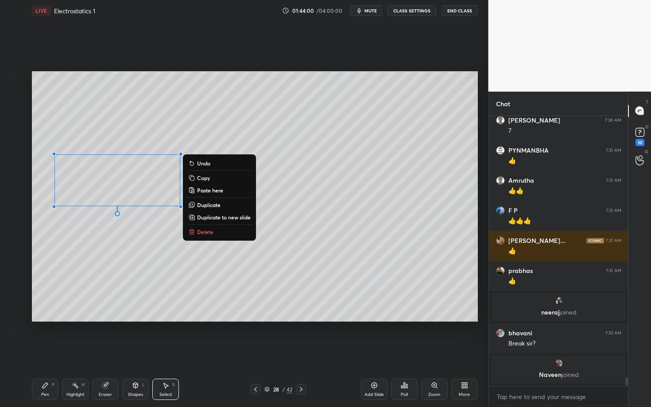
click at [49, 353] on div "Pen P" at bounding box center [45, 389] width 27 height 21
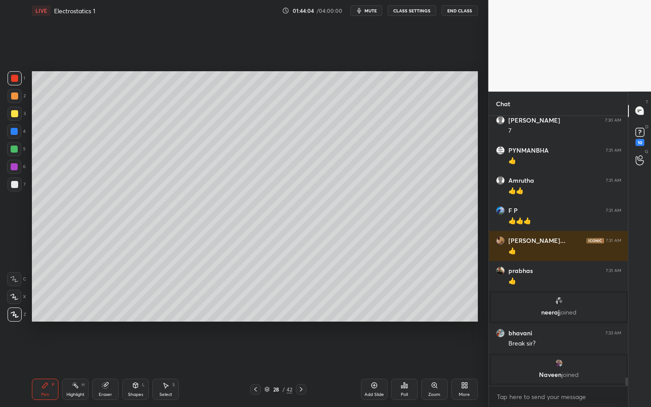
click at [12, 186] on div at bounding box center [15, 185] width 14 height 14
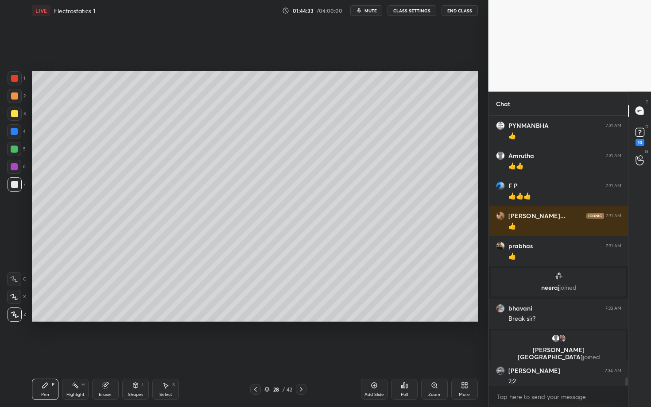
scroll to position [8327, 0]
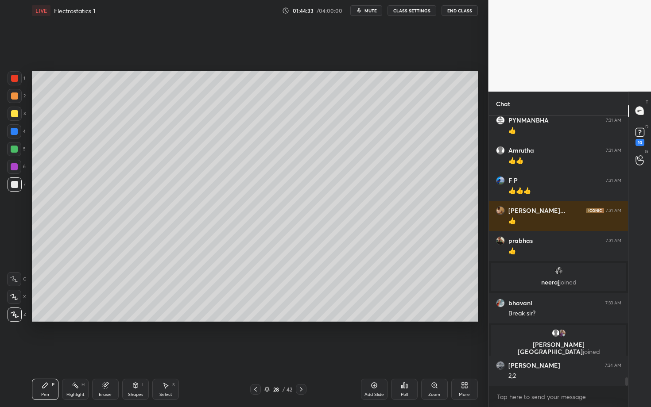
drag, startPoint x: 466, startPoint y: 325, endPoint x: 457, endPoint y: 329, distance: 9.9
click at [457, 329] on div "Setting up your live class Poll for secs No correct answer Start poll" at bounding box center [254, 196] width 453 height 351
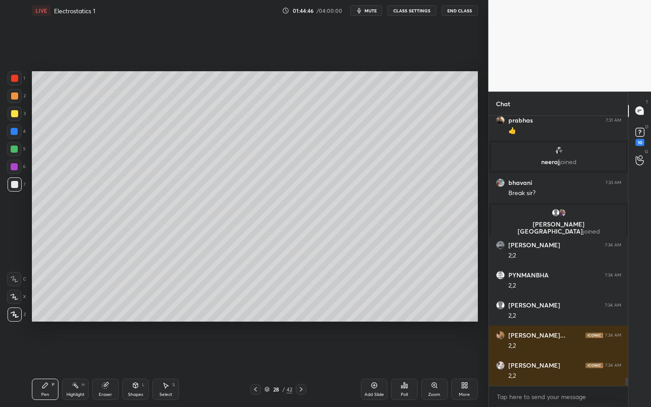
scroll to position [8480, 0]
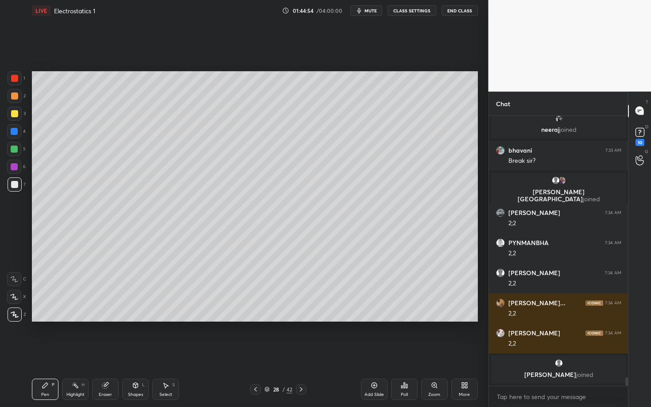
click at [74, 353] on icon at bounding box center [75, 385] width 7 height 7
click at [45, 353] on div "Pen P" at bounding box center [45, 389] width 27 height 21
click at [301, 353] on icon at bounding box center [301, 389] width 7 height 7
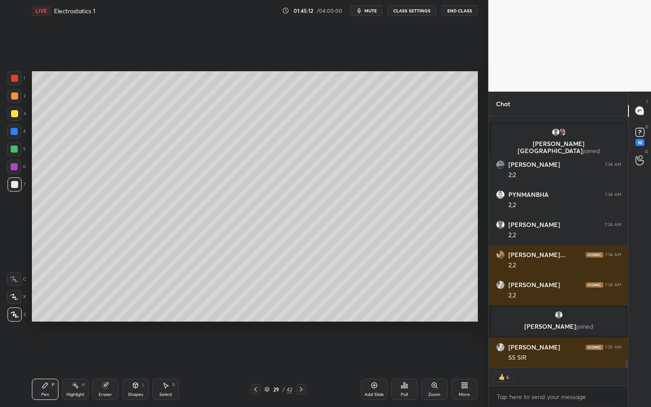
scroll to position [8478, 0]
click at [17, 96] on div at bounding box center [14, 96] width 7 height 7
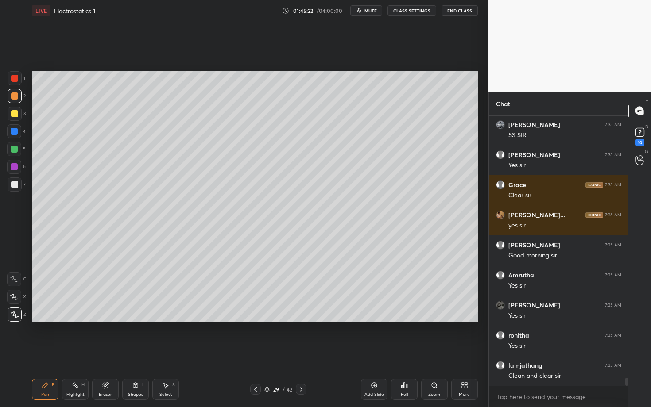
scroll to position [8761, 0]
click at [368, 8] on span "mute" at bounding box center [370, 11] width 12 height 6
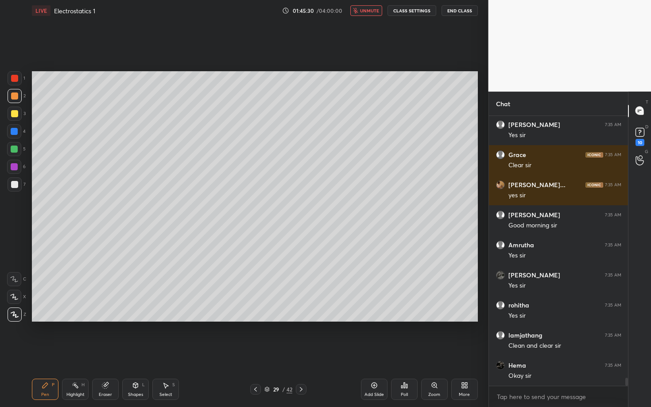
click at [401, 353] on icon at bounding box center [401, 387] width 1 height 2
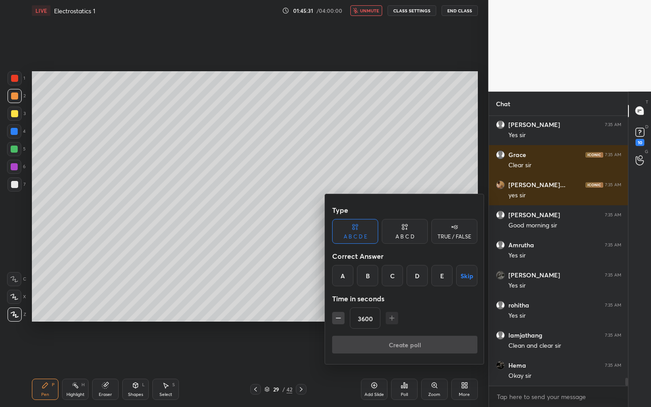
click at [467, 272] on button "Skip" at bounding box center [466, 275] width 21 height 21
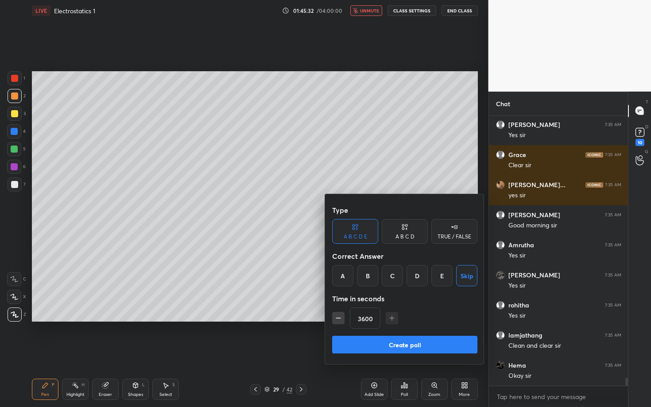
click at [417, 346] on button "Create poll" at bounding box center [404, 345] width 145 height 18
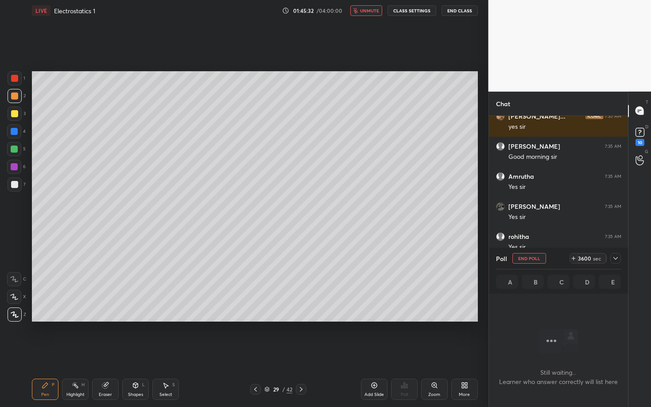
scroll to position [3, 3]
click at [617, 259] on icon at bounding box center [615, 258] width 7 height 7
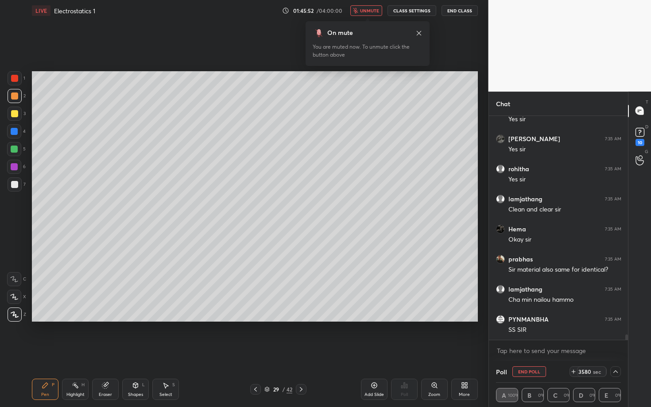
scroll to position [8958, 0]
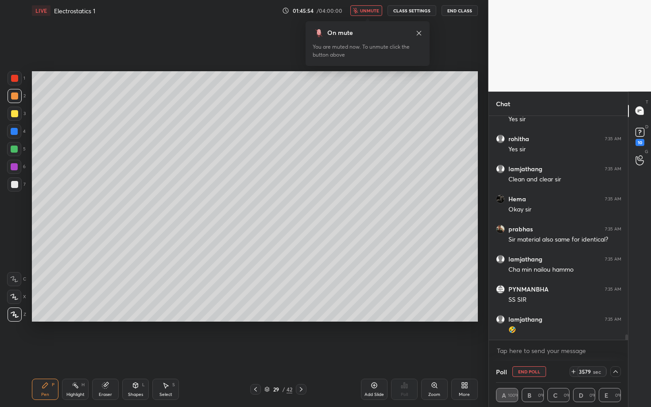
click at [381, 6] on button "unmute" at bounding box center [366, 10] width 32 height 11
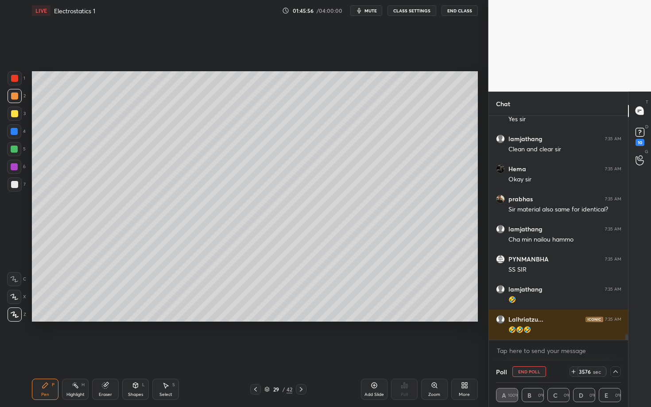
click at [167, 353] on div "Select" at bounding box center [165, 395] width 13 height 4
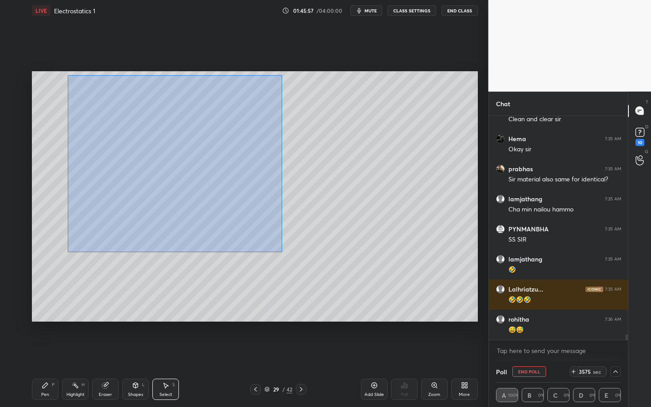
drag, startPoint x: 103, startPoint y: 136, endPoint x: 280, endPoint y: 248, distance: 209.7
click at [280, 247] on div "0 ° Undo Copy Paste here Duplicate Duplicate to new slide Delete" at bounding box center [255, 196] width 446 height 251
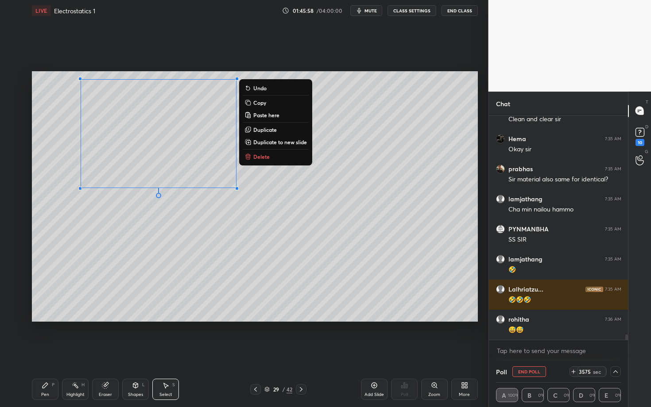
click at [269, 157] on button "Delete" at bounding box center [276, 156] width 66 height 11
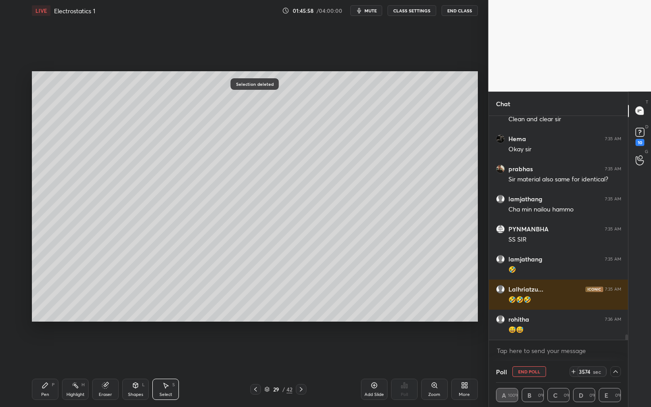
click at [52, 353] on div "Pen P" at bounding box center [45, 389] width 27 height 21
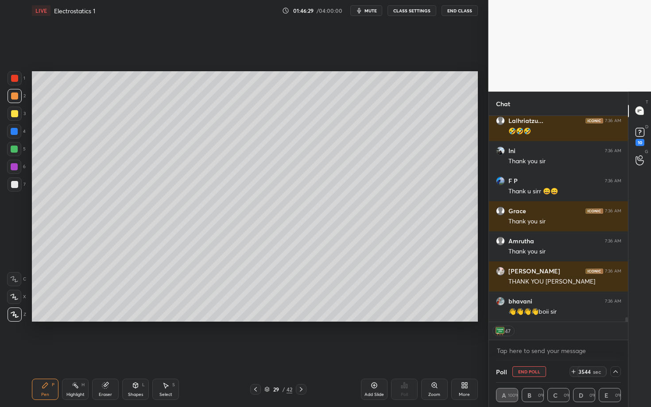
click at [368, 11] on span "mute" at bounding box center [370, 11] width 12 height 6
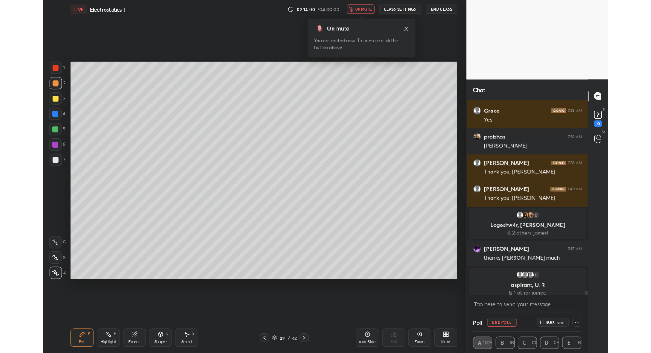
scroll to position [10352, 0]
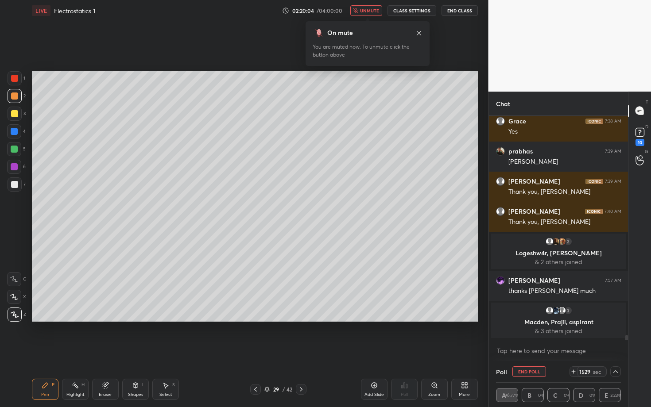
click at [464, 353] on icon at bounding box center [464, 385] width 7 height 7
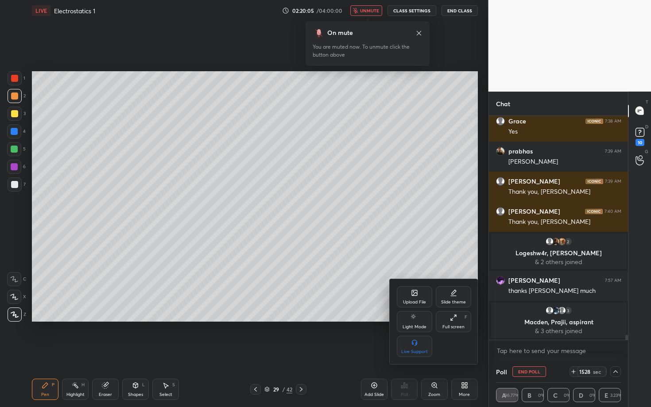
click at [454, 324] on div "Full screen F" at bounding box center [453, 321] width 35 height 21
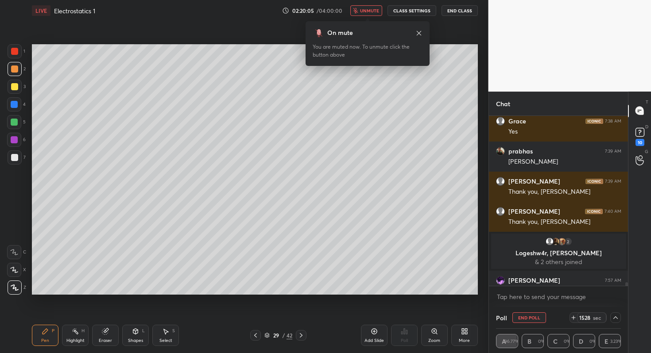
scroll to position [43983, 43827]
click at [459, 12] on button "End Class" at bounding box center [459, 10] width 36 height 11
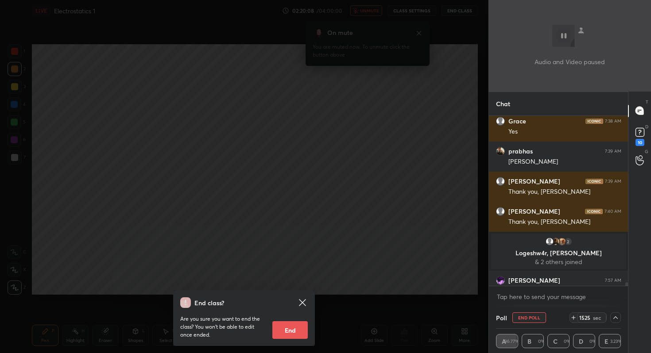
click at [296, 332] on button "End" at bounding box center [289, 330] width 35 height 18
type textarea "x"
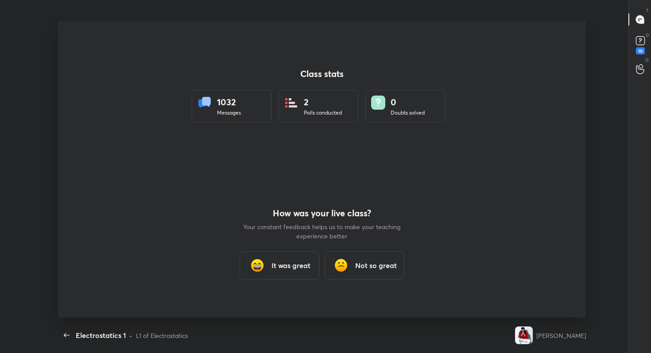
scroll to position [0, 0]
